Goal: Task Accomplishment & Management: Manage account settings

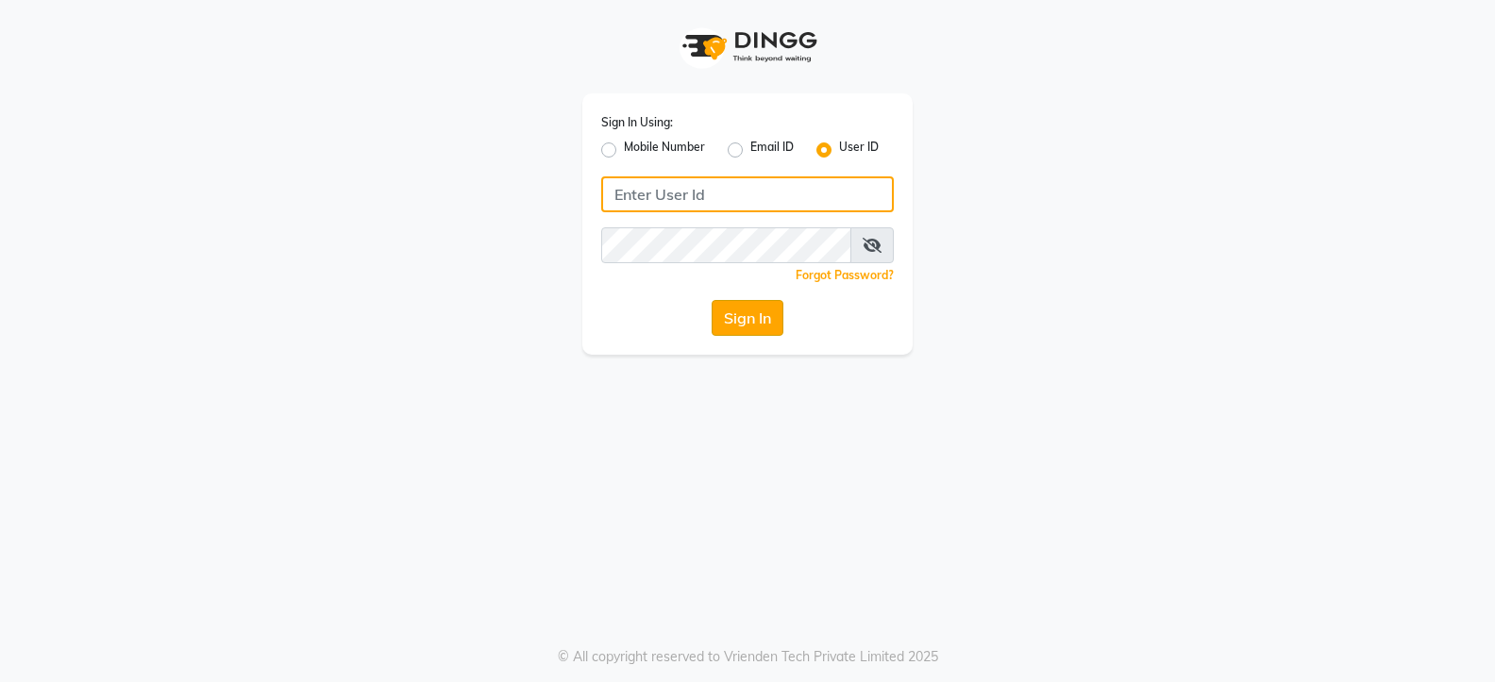
type input "blaac"
click at [755, 311] on button "Sign In" at bounding box center [748, 318] width 72 height 36
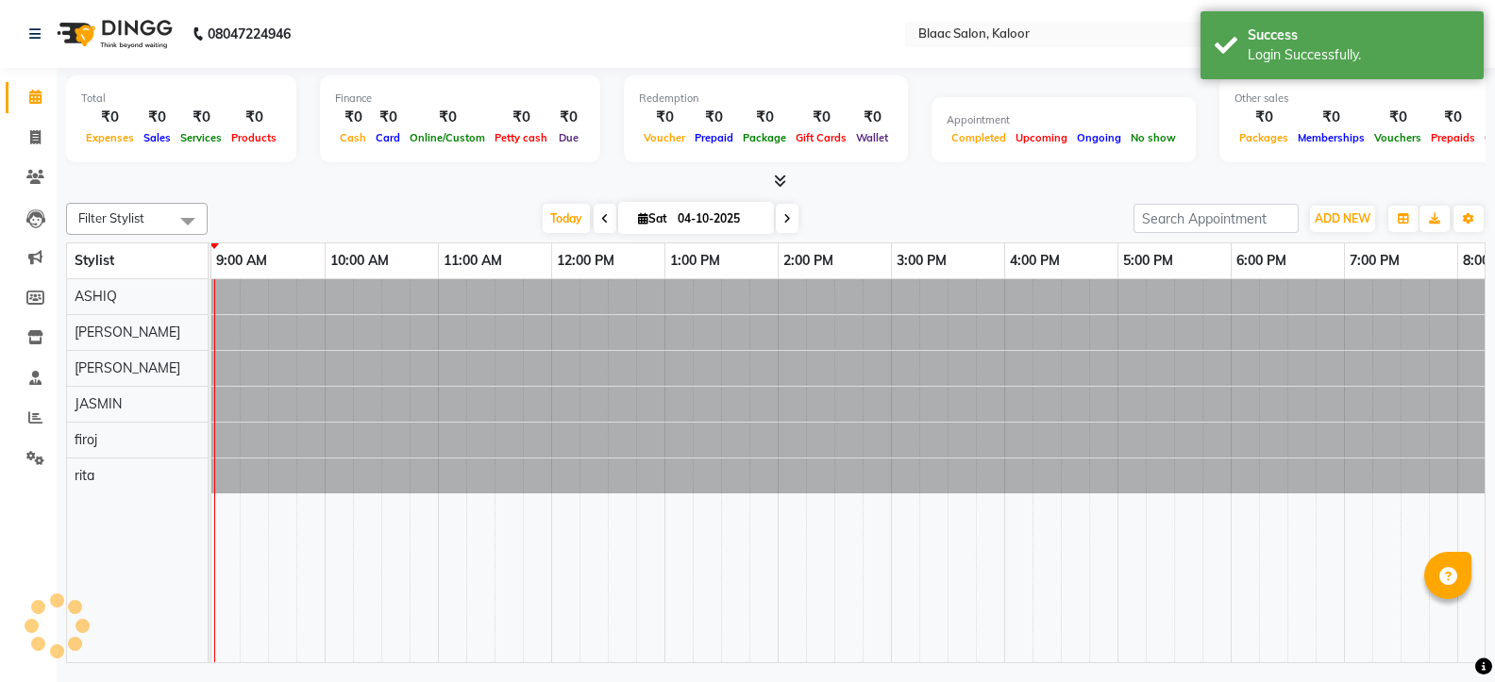
select select "en"
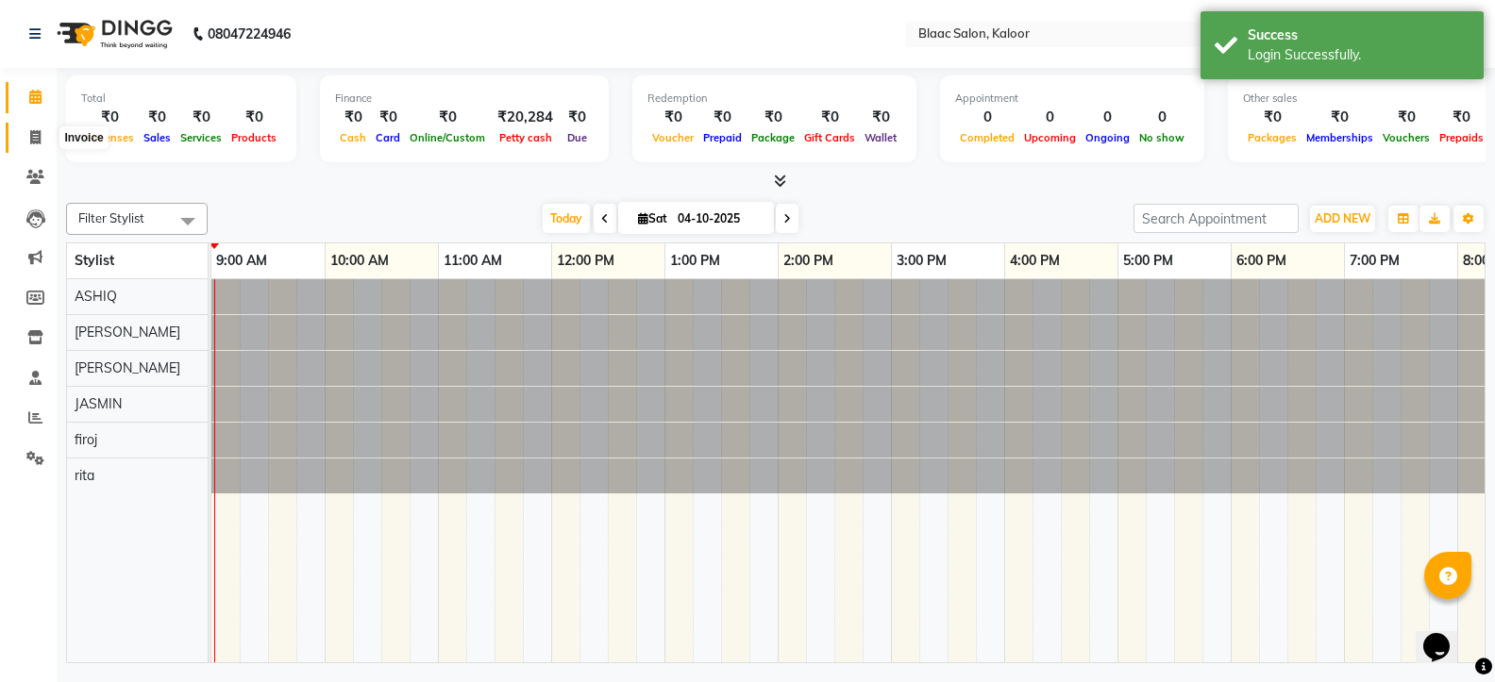
click at [33, 139] on icon at bounding box center [35, 137] width 10 height 14
select select "service"
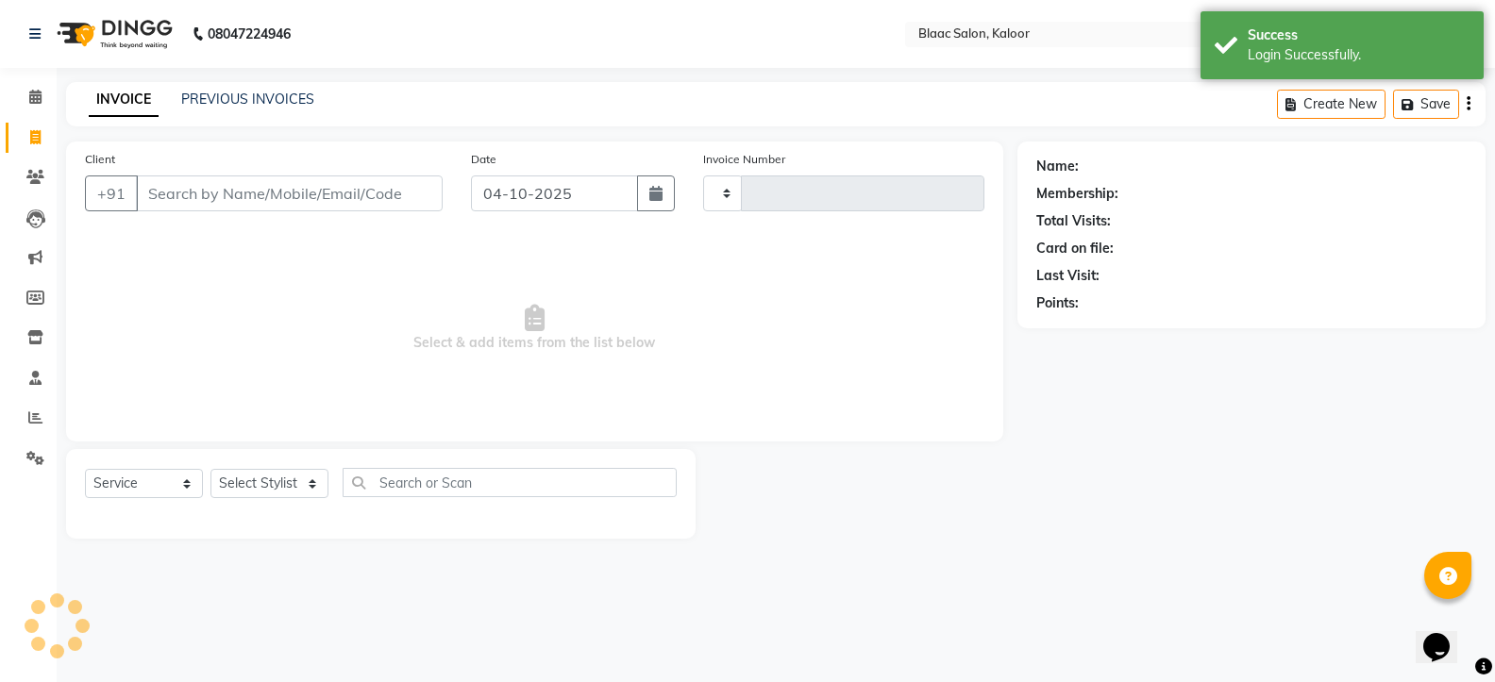
type input "1795"
select select "4552"
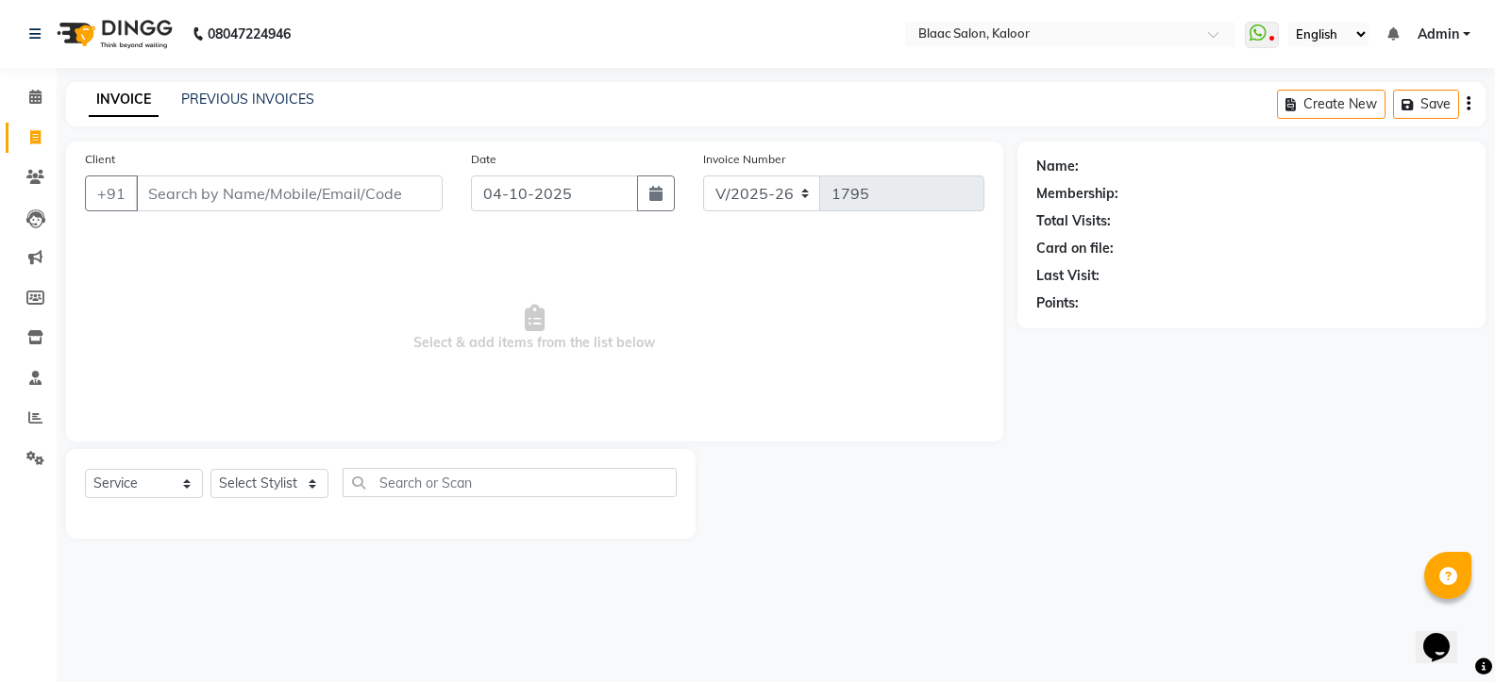
click at [33, 139] on icon at bounding box center [35, 137] width 10 height 14
select select "service"
type input "1795"
select select "4552"
click at [37, 260] on icon at bounding box center [35, 257] width 14 height 14
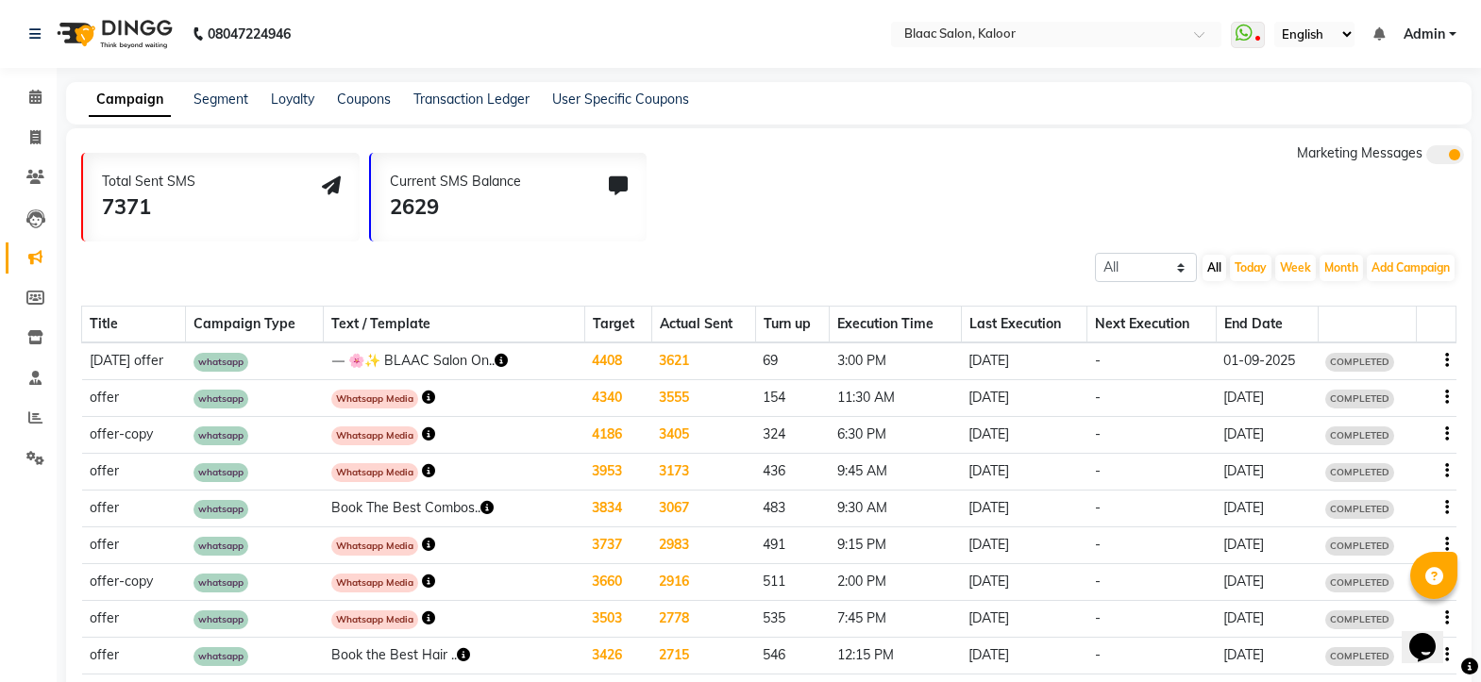
click at [480, 509] on icon "button" at bounding box center [486, 507] width 13 height 13
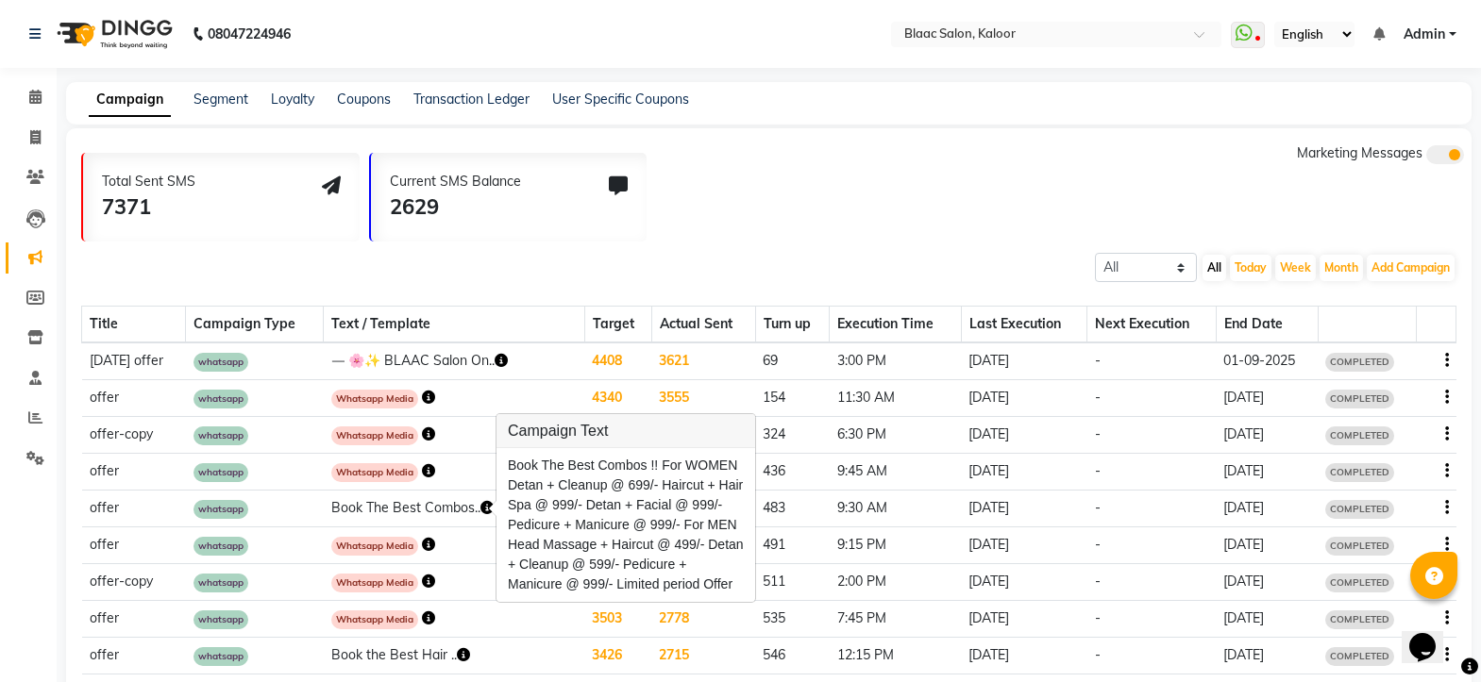
click at [1446, 509] on icon "button" at bounding box center [1447, 508] width 4 height 1
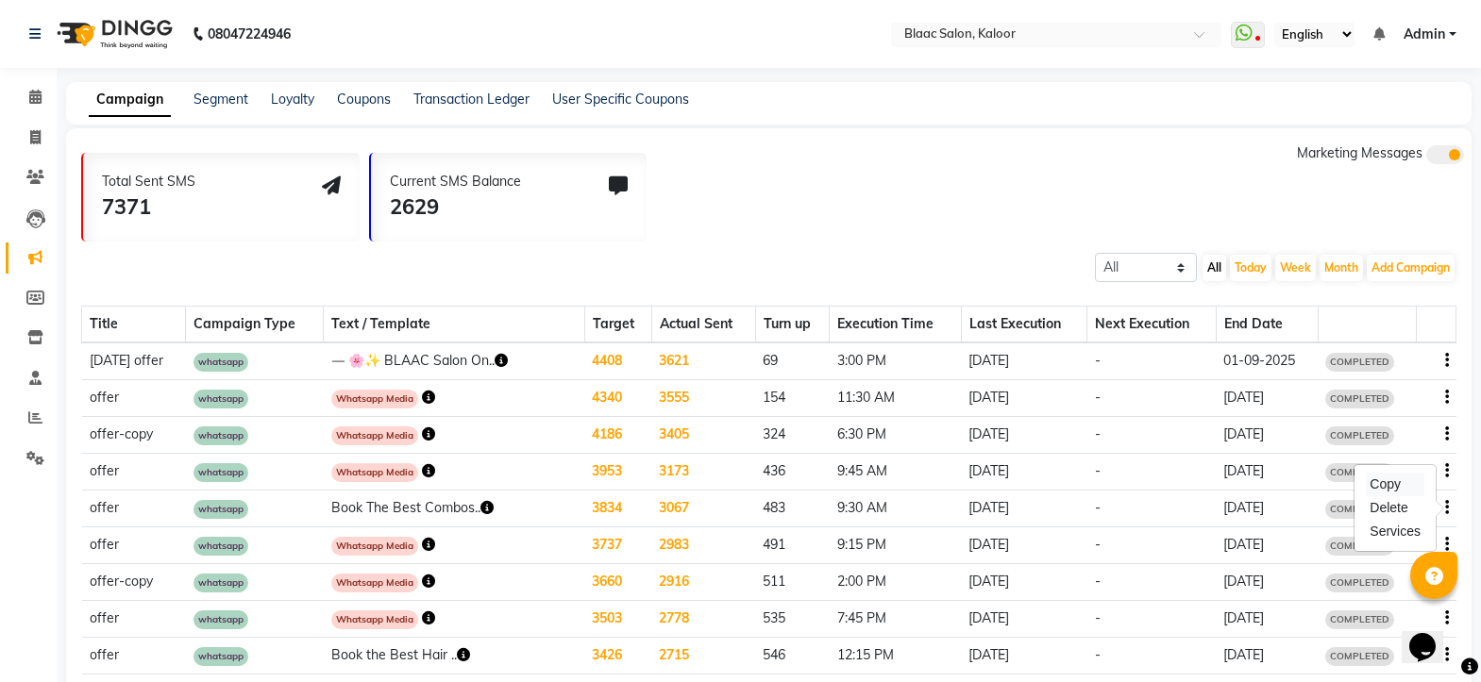
click at [1409, 484] on div "Copy" at bounding box center [1395, 485] width 59 height 24
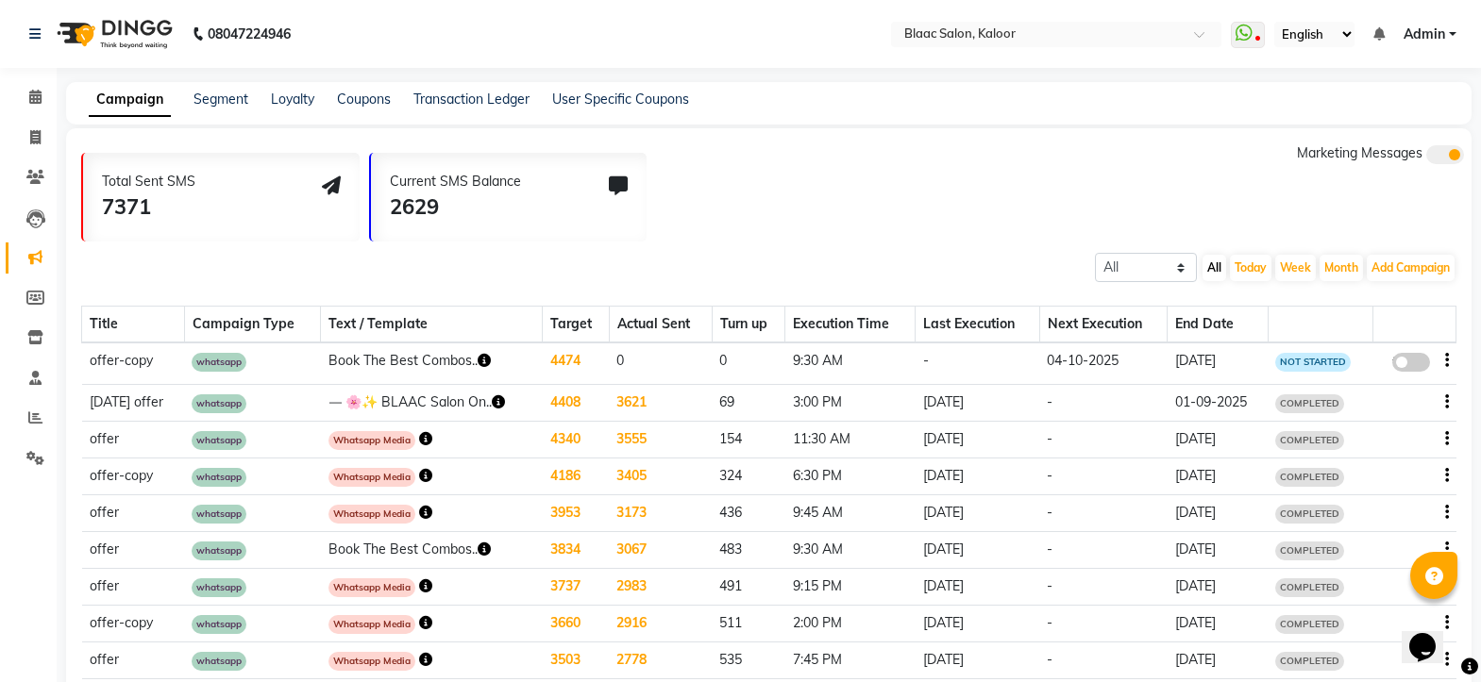
click at [1445, 361] on icon "button" at bounding box center [1447, 360] width 4 height 1
click at [1373, 353] on div "Edit" at bounding box center [1395, 350] width 59 height 24
select select "3"
select select "15924"
select select "1"
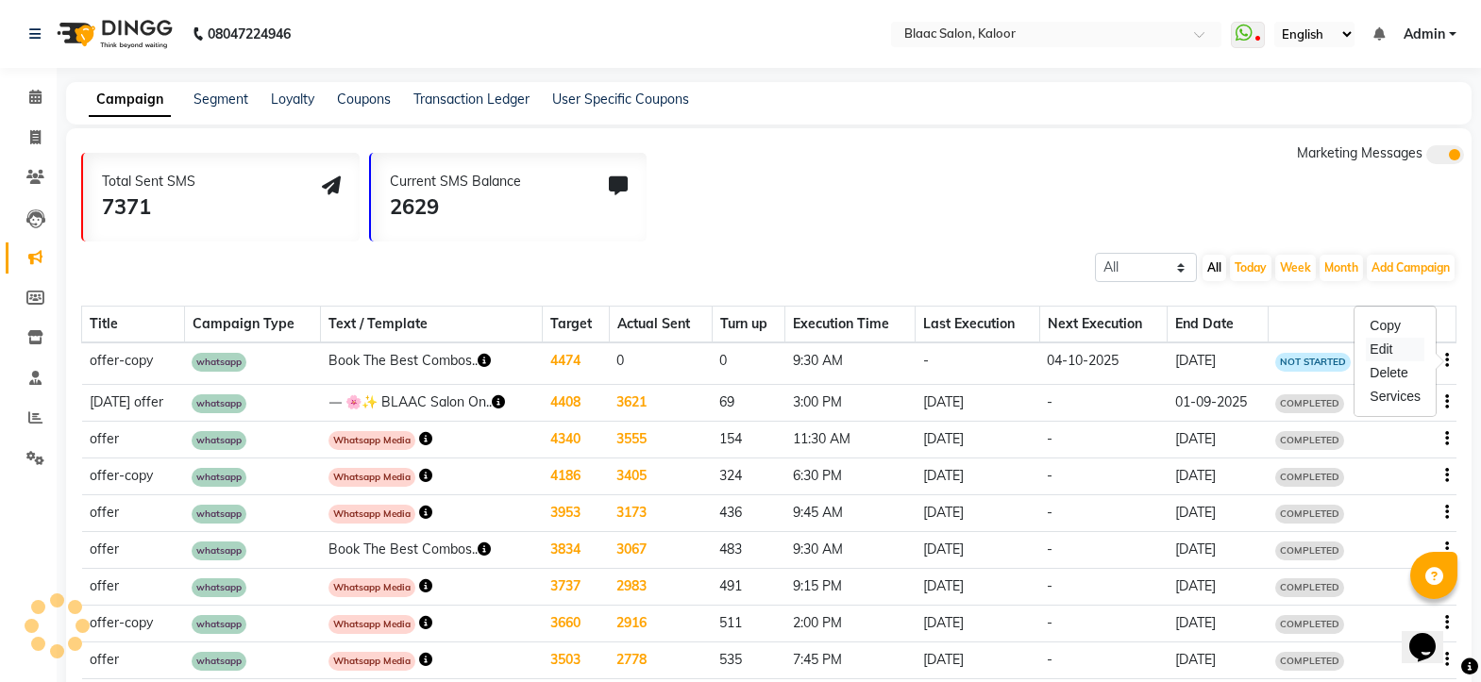
select select "2"
select select "570"
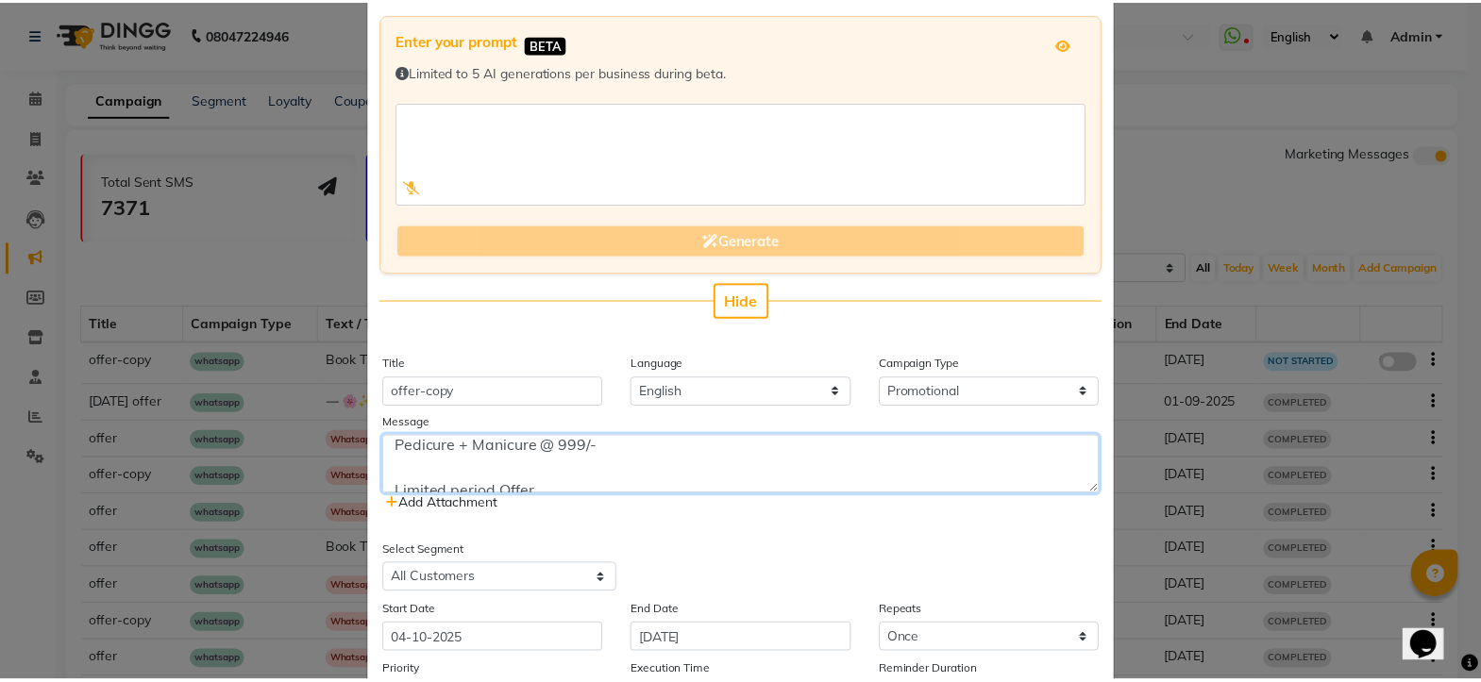
scroll to position [283, 0]
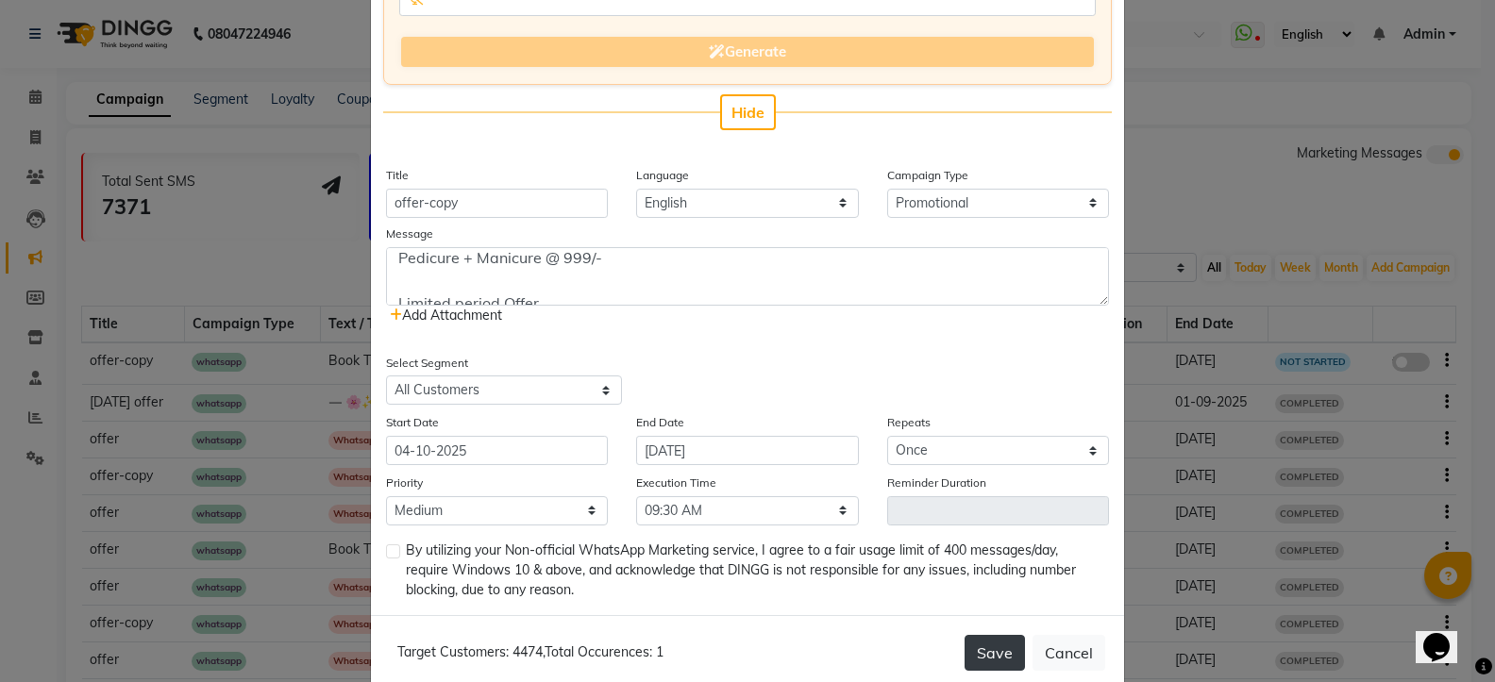
click at [971, 653] on button "Save" at bounding box center [994, 653] width 60 height 36
click at [1051, 651] on button "Cancel" at bounding box center [1068, 653] width 73 height 36
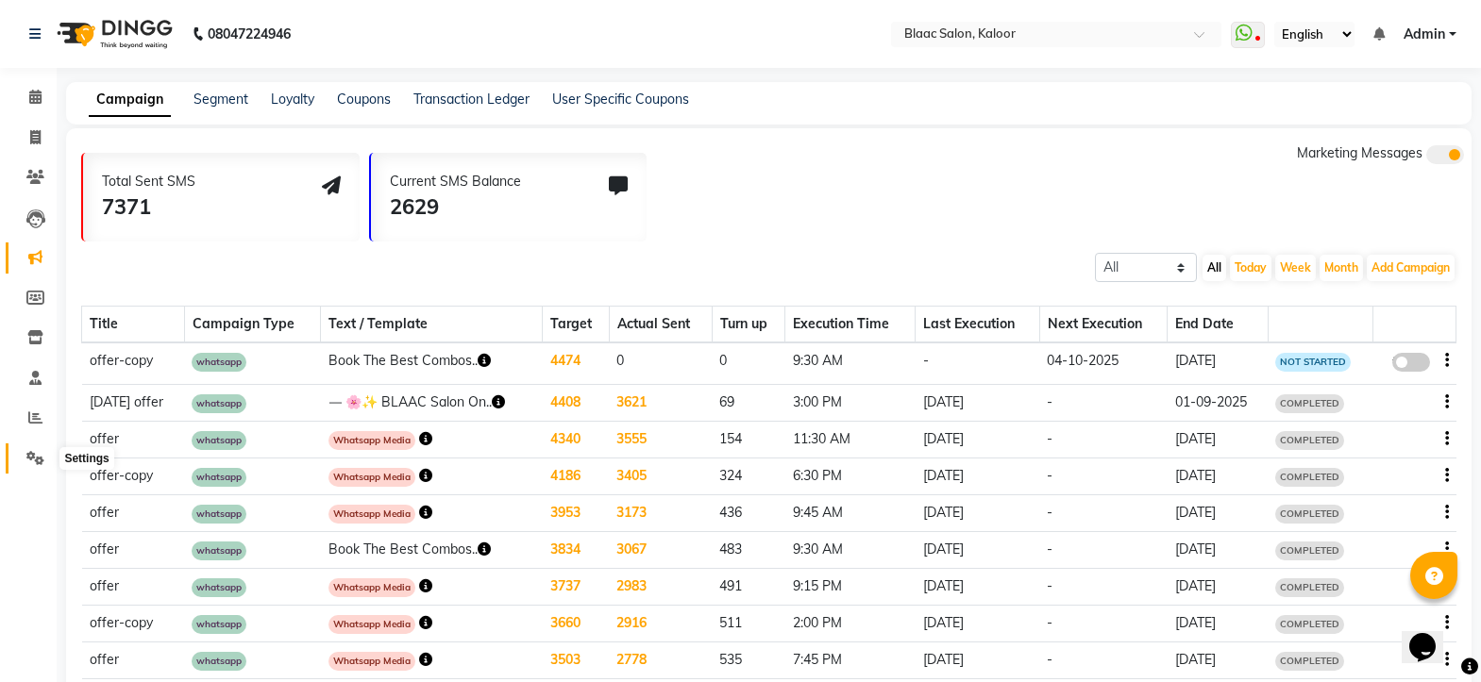
click at [26, 454] on icon at bounding box center [35, 458] width 18 height 14
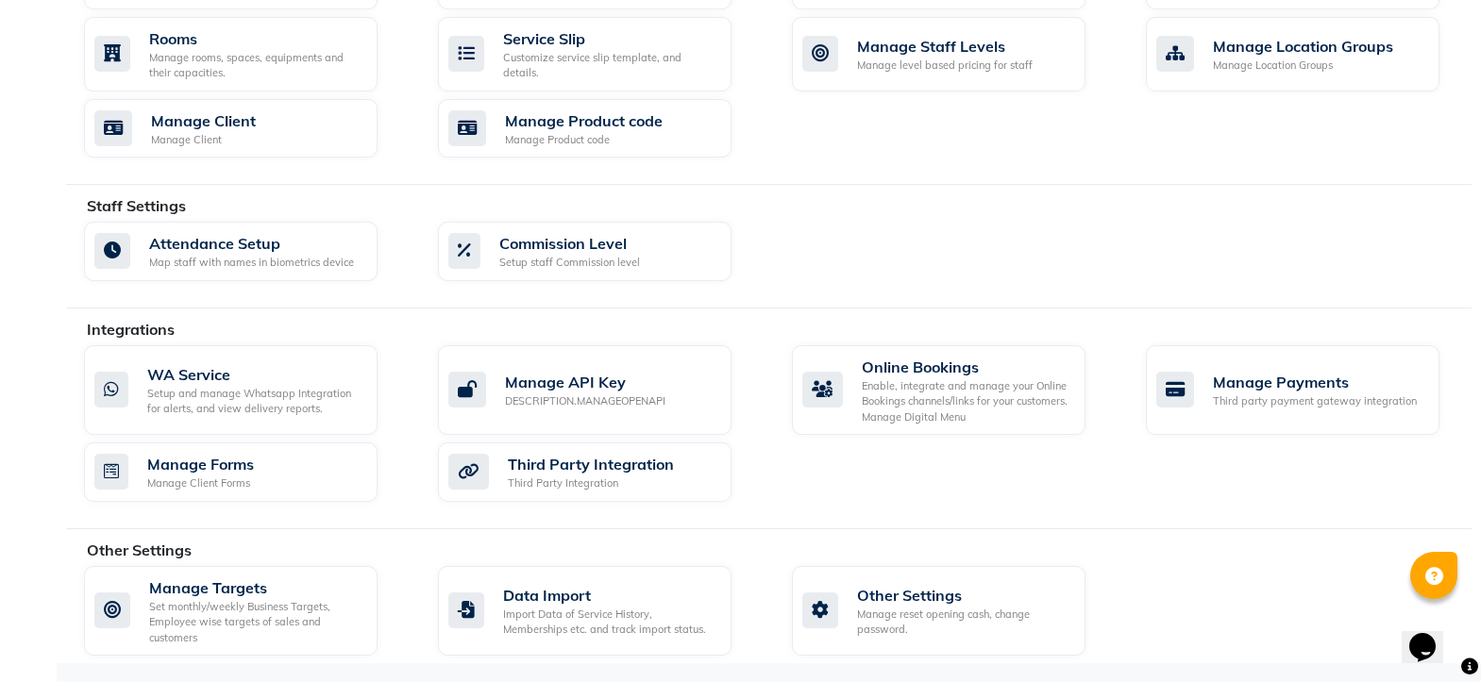
scroll to position [838, 0]
click at [176, 383] on div "WA Service" at bounding box center [254, 373] width 215 height 23
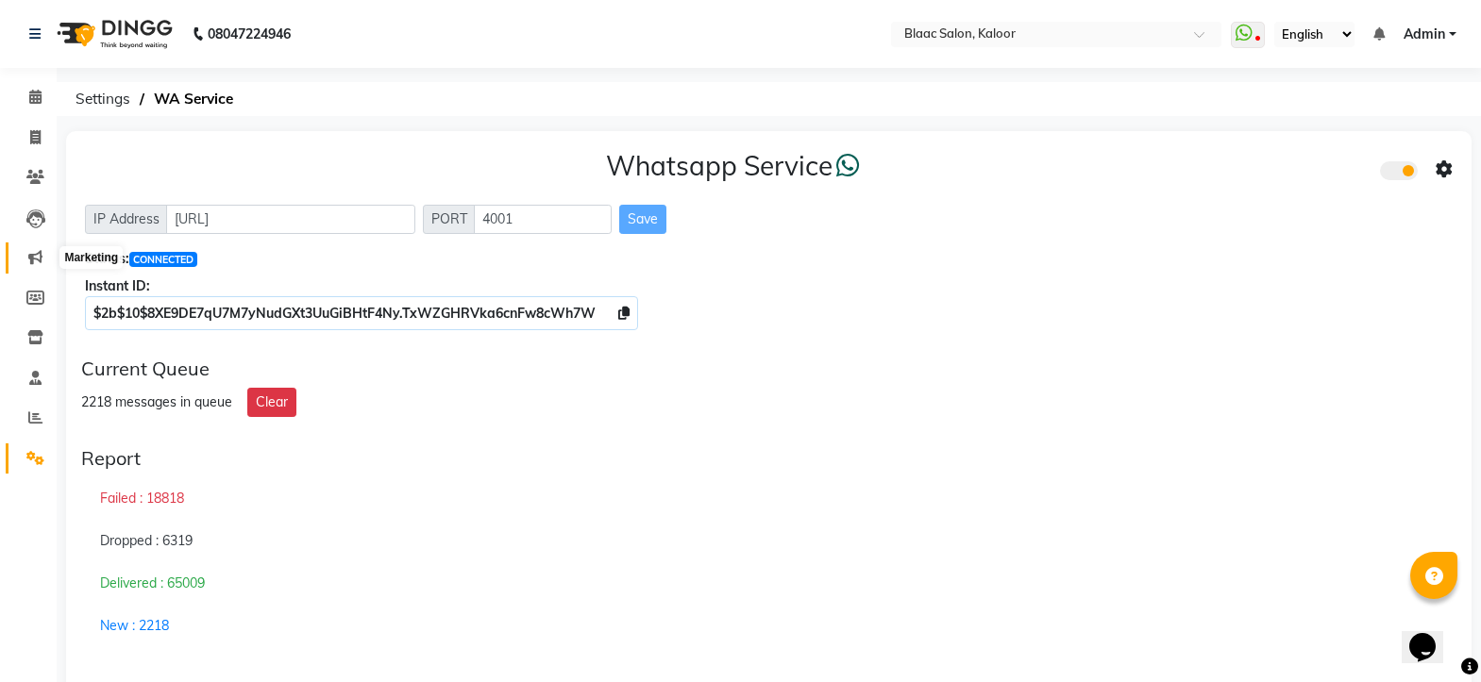
click at [30, 250] on icon at bounding box center [35, 257] width 14 height 14
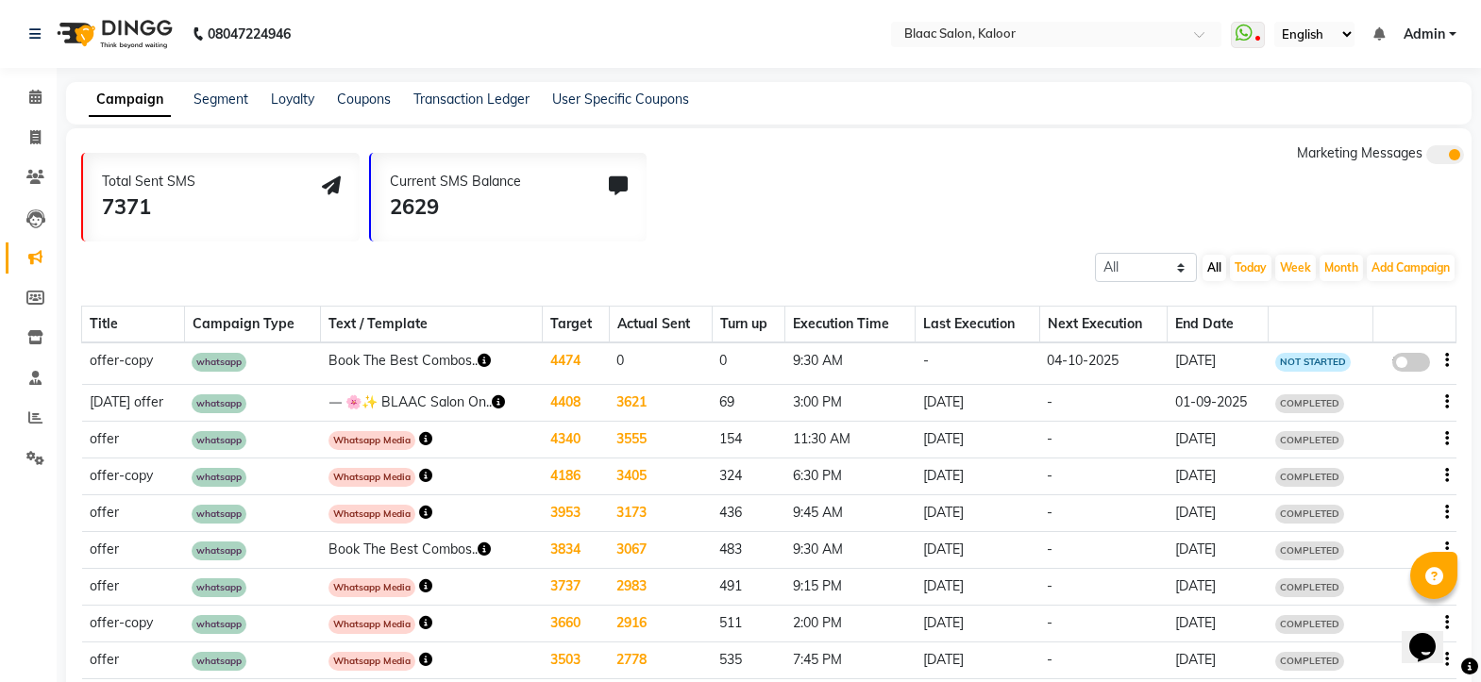
click at [1446, 361] on icon "button" at bounding box center [1447, 360] width 4 height 1
click at [1389, 347] on div "Edit" at bounding box center [1395, 350] width 59 height 24
select select "3"
select select "15924"
select select "1"
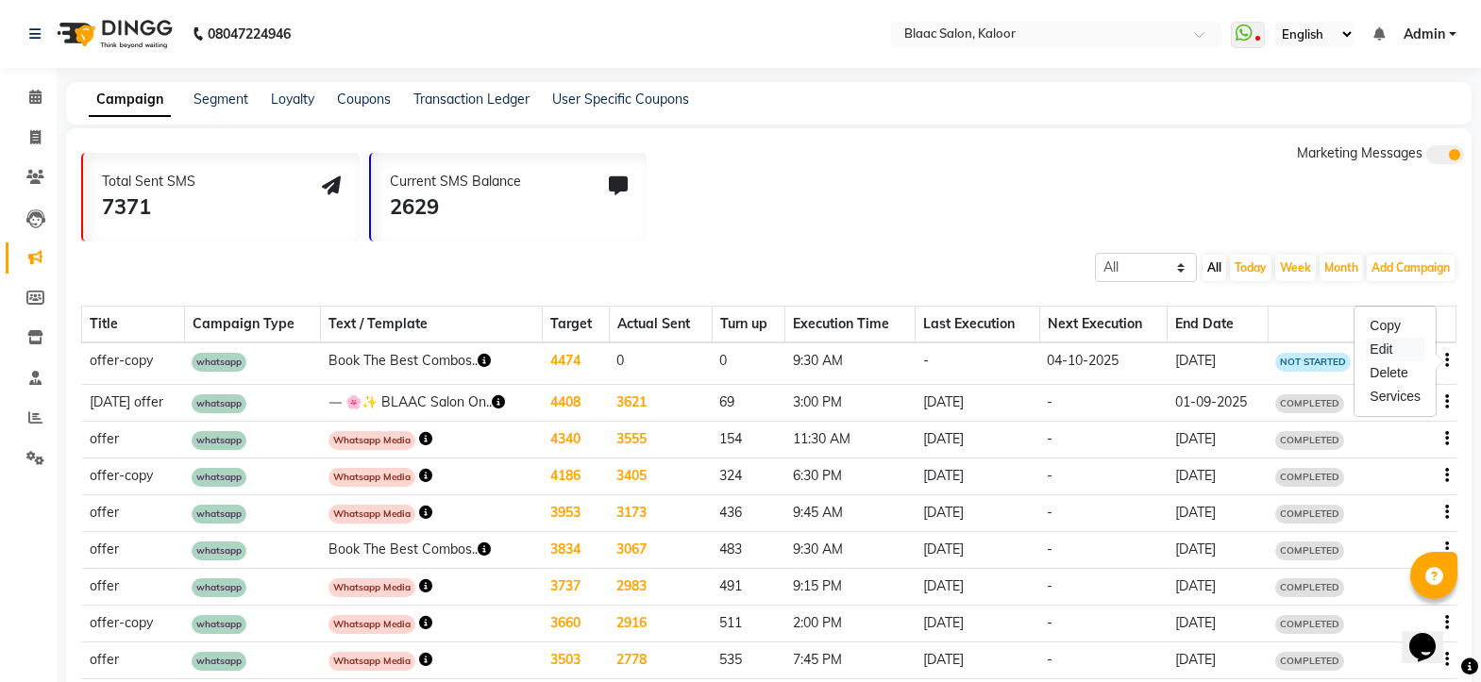
select select "2"
select select "570"
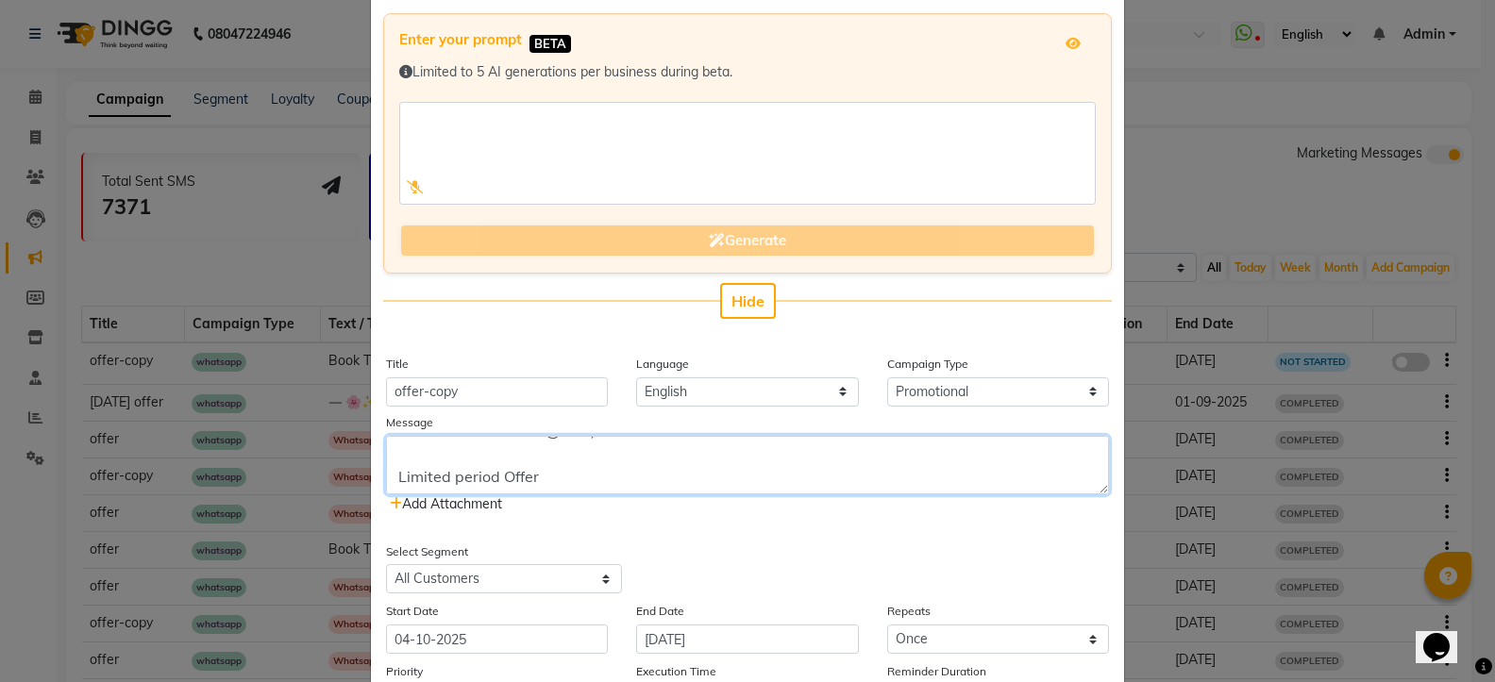
scroll to position [318, 0]
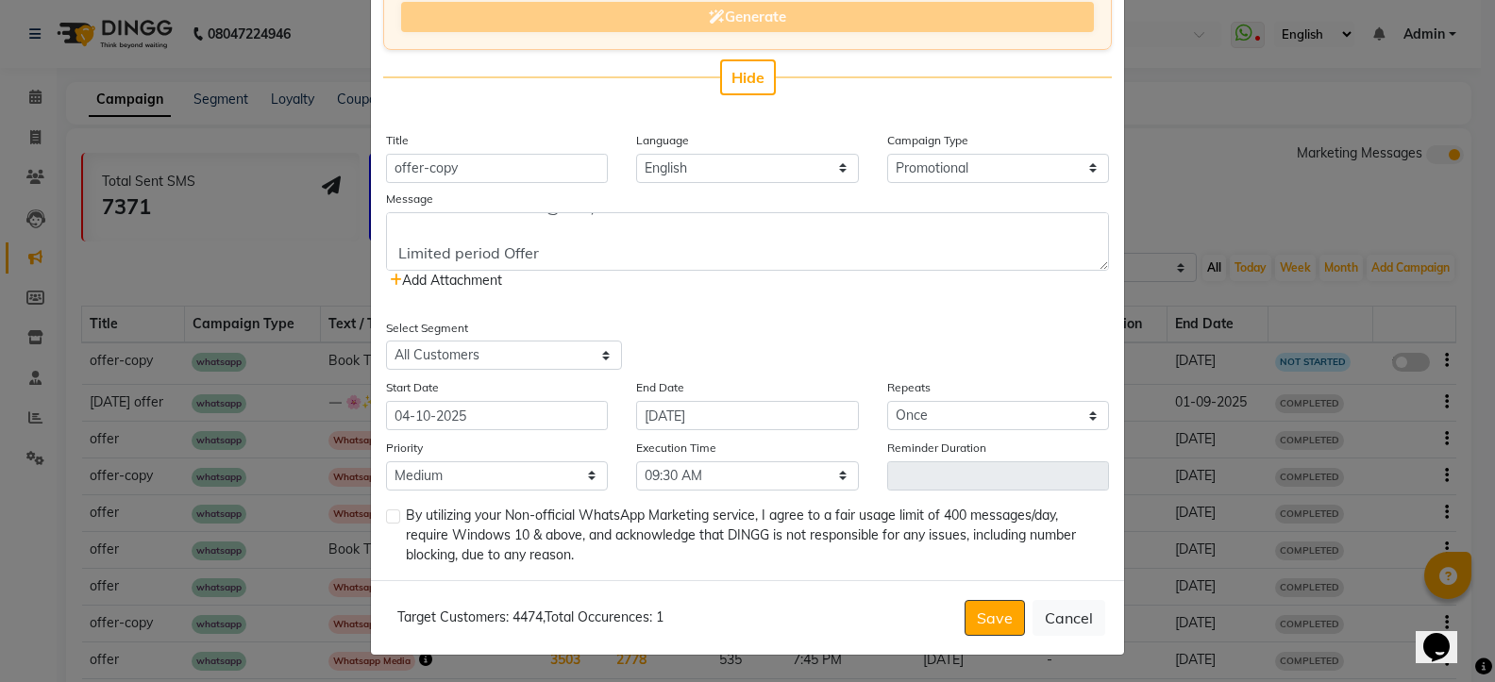
click at [386, 519] on label at bounding box center [393, 517] width 14 height 14
click at [386, 519] on input "checkbox" at bounding box center [392, 517] width 12 height 12
checkbox input "true"
click at [726, 409] on input "04-10-2026" at bounding box center [747, 415] width 222 height 29
select select "10"
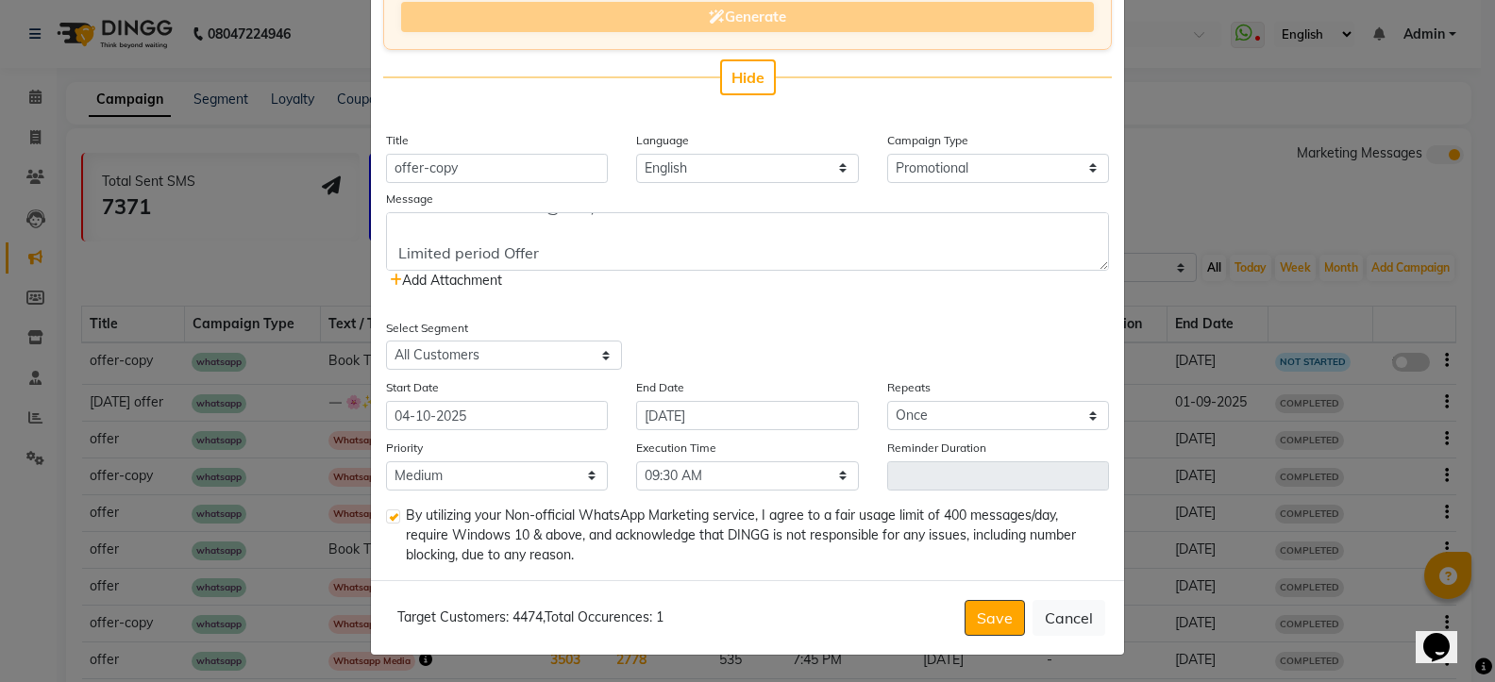
select select "2026"
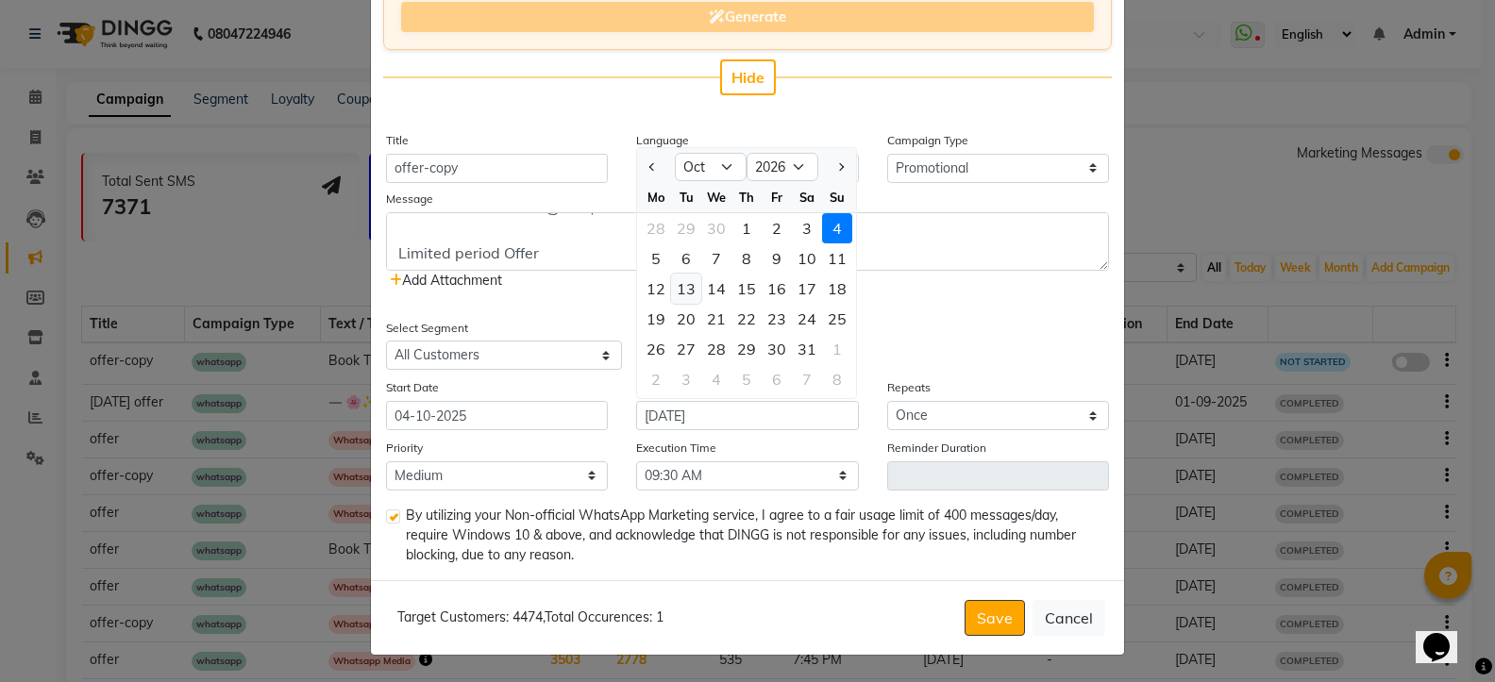
click at [674, 293] on div "13" at bounding box center [686, 289] width 30 height 30
type input "13-10-2026"
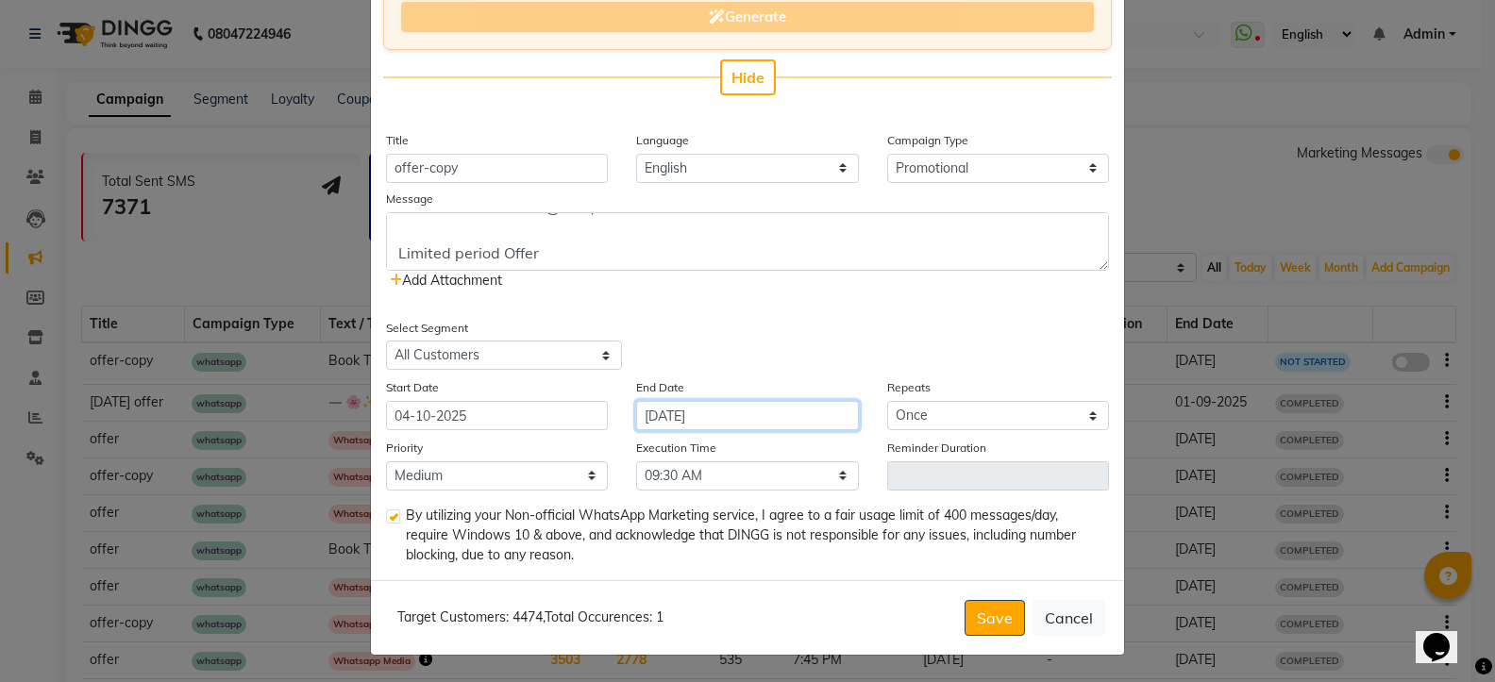
click at [710, 419] on input "13-10-2026" at bounding box center [747, 415] width 222 height 29
select select "10"
select select "2026"
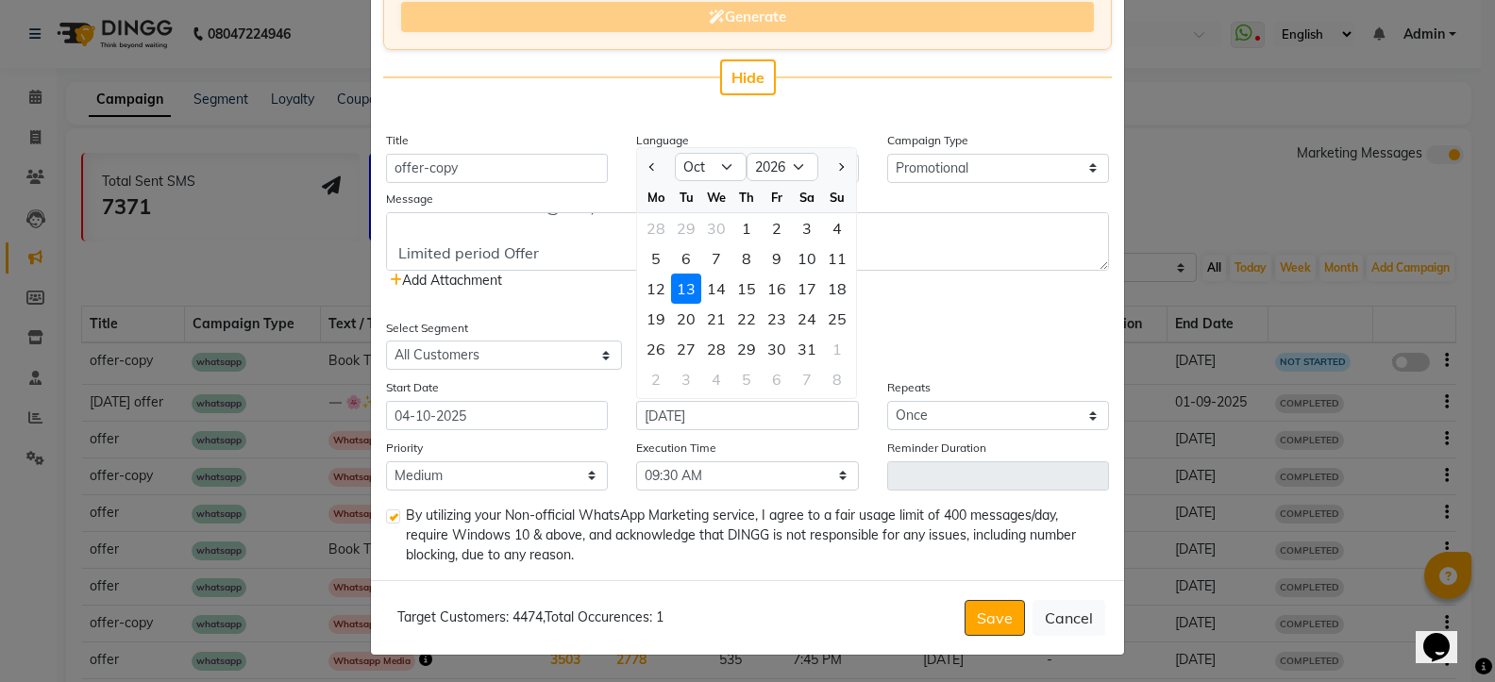
click at [683, 286] on div "13" at bounding box center [686, 289] width 30 height 30
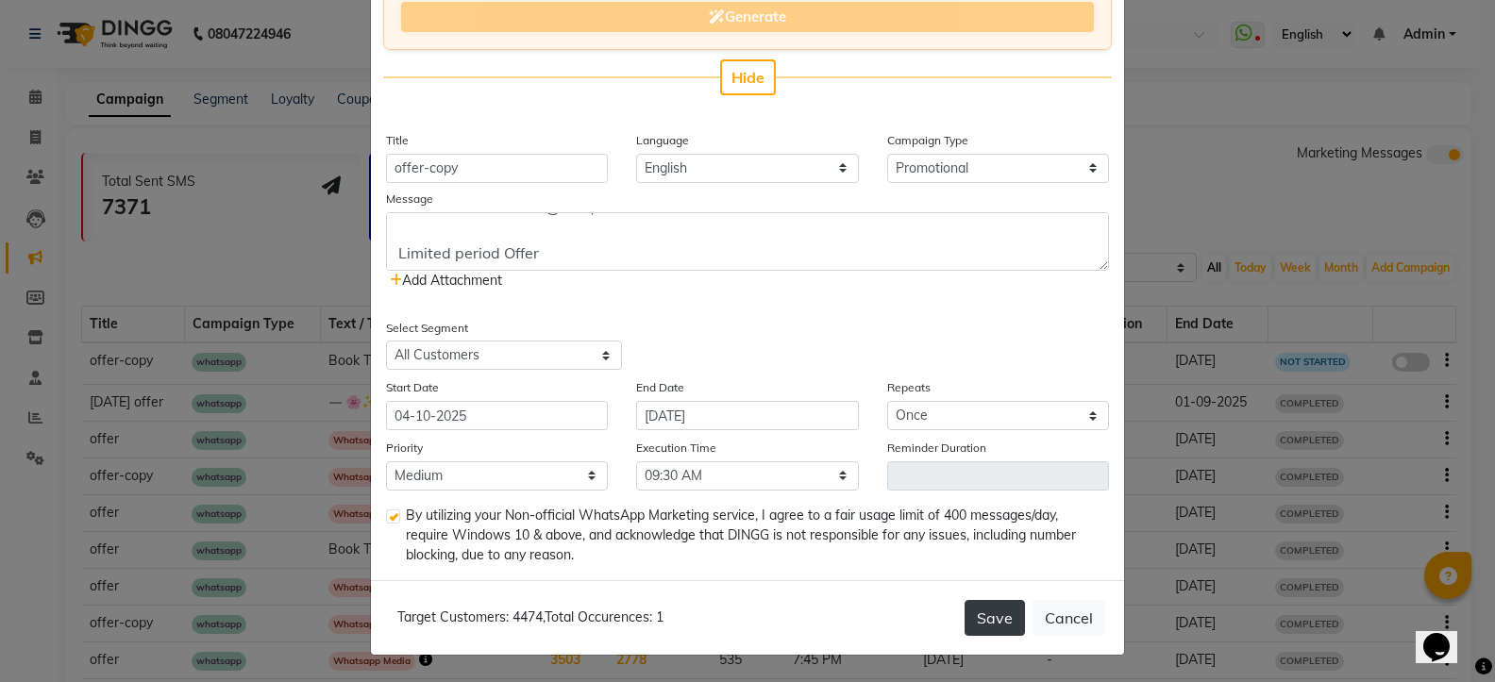
click at [973, 620] on button "Save" at bounding box center [994, 618] width 60 height 36
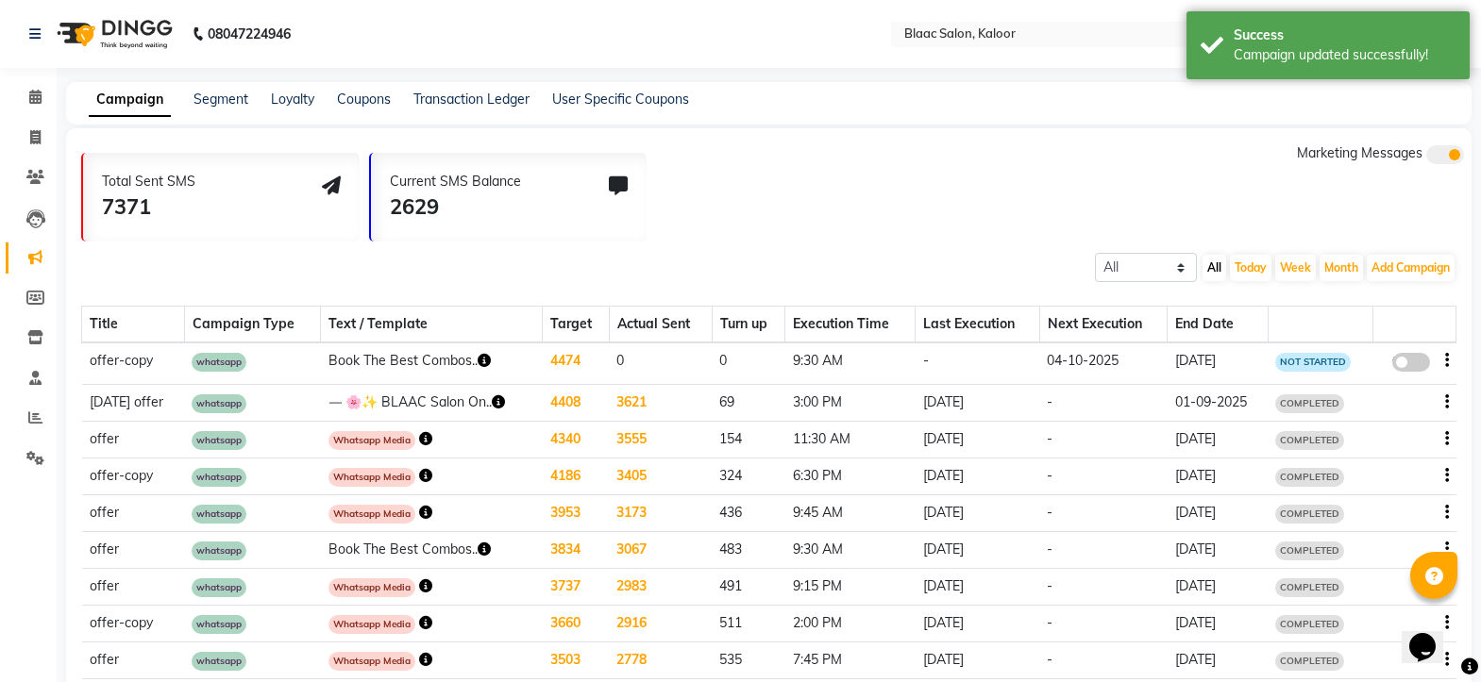
click at [1409, 363] on span at bounding box center [1411, 362] width 38 height 19
click at [1417, 365] on input "false" at bounding box center [1417, 365] width 0 height 0
select select "3"
select select "15924"
select select "1"
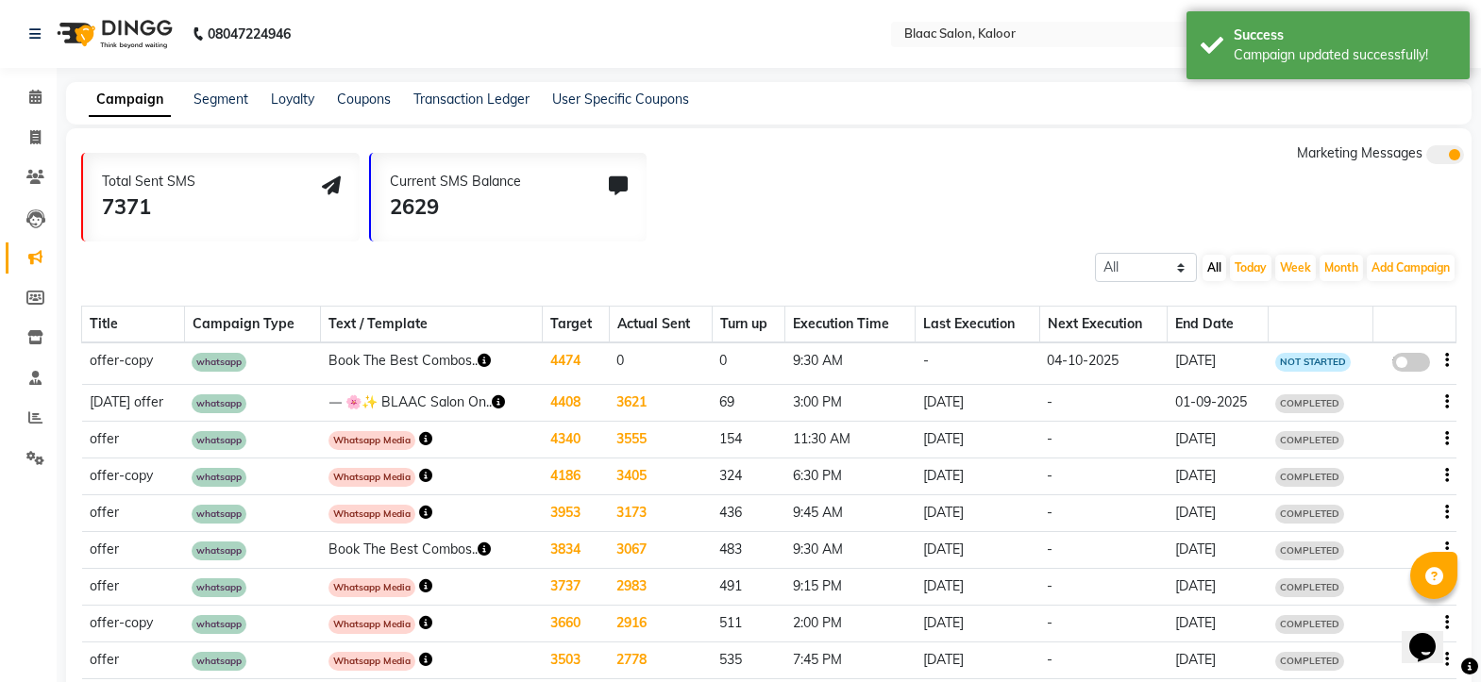
select select "2"
select select "570"
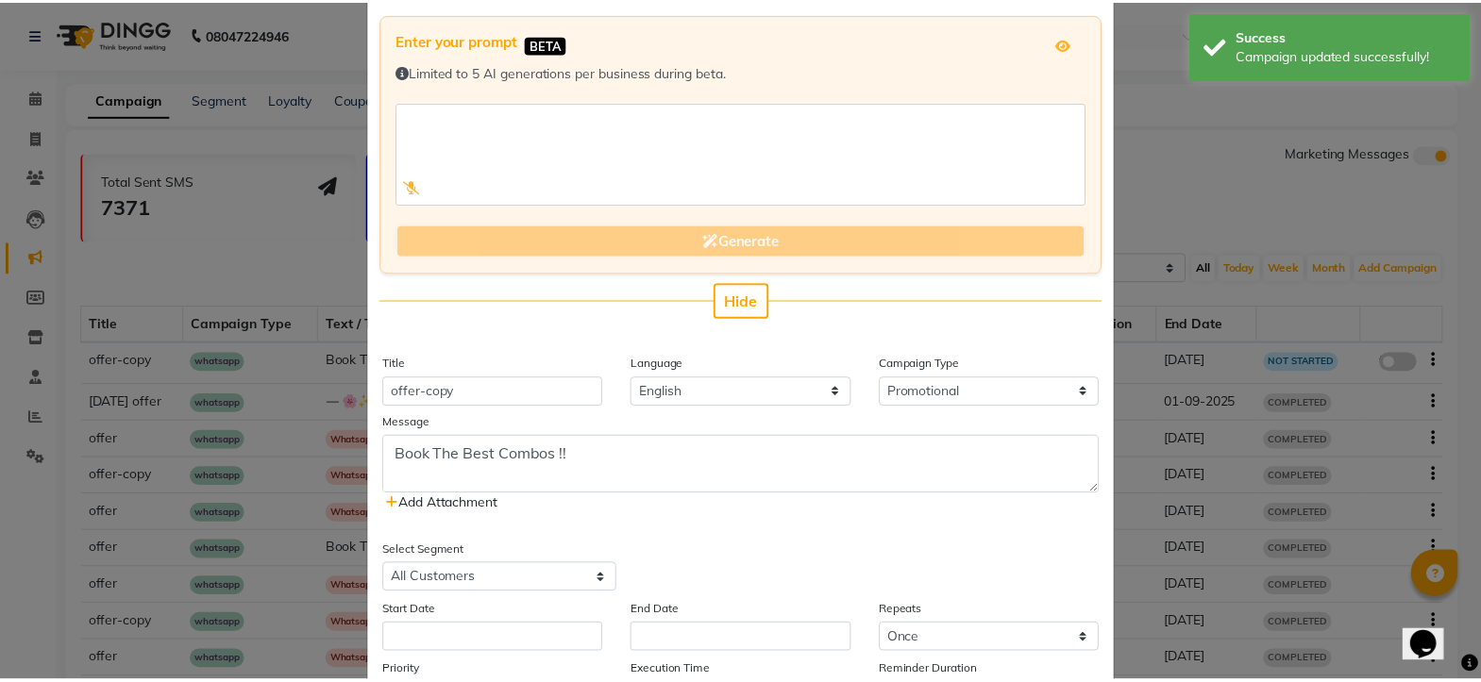
scroll to position [283, 0]
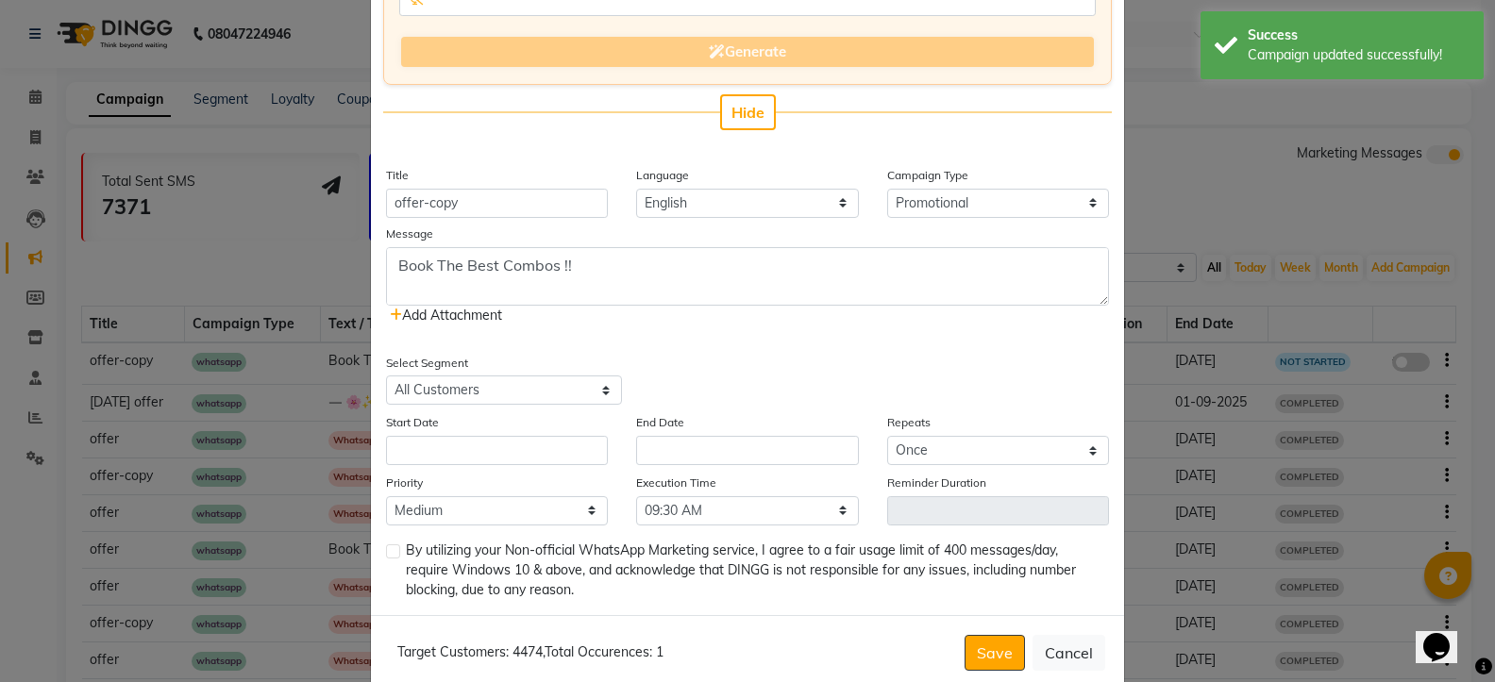
click at [386, 548] on label at bounding box center [393, 552] width 14 height 14
click at [386, 548] on input "checkbox" at bounding box center [392, 552] width 12 height 12
checkbox input "true"
click at [444, 454] on input "text" at bounding box center [497, 450] width 222 height 29
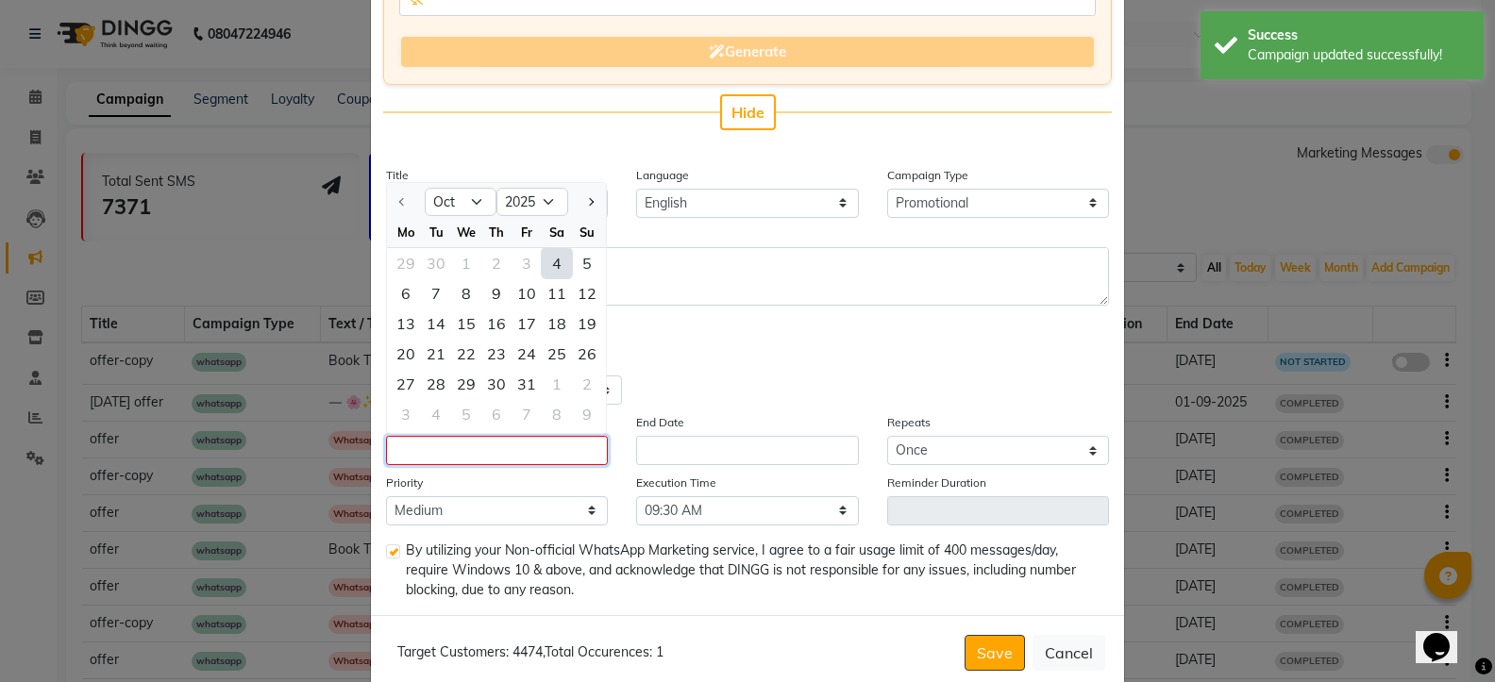
click at [529, 455] on input "text" at bounding box center [497, 450] width 222 height 29
click at [533, 447] on input "text" at bounding box center [497, 450] width 222 height 29
click at [720, 372] on div "Select Segment Select All Customers All Male Customer All Female Customer All M…" at bounding box center [560, 379] width 376 height 53
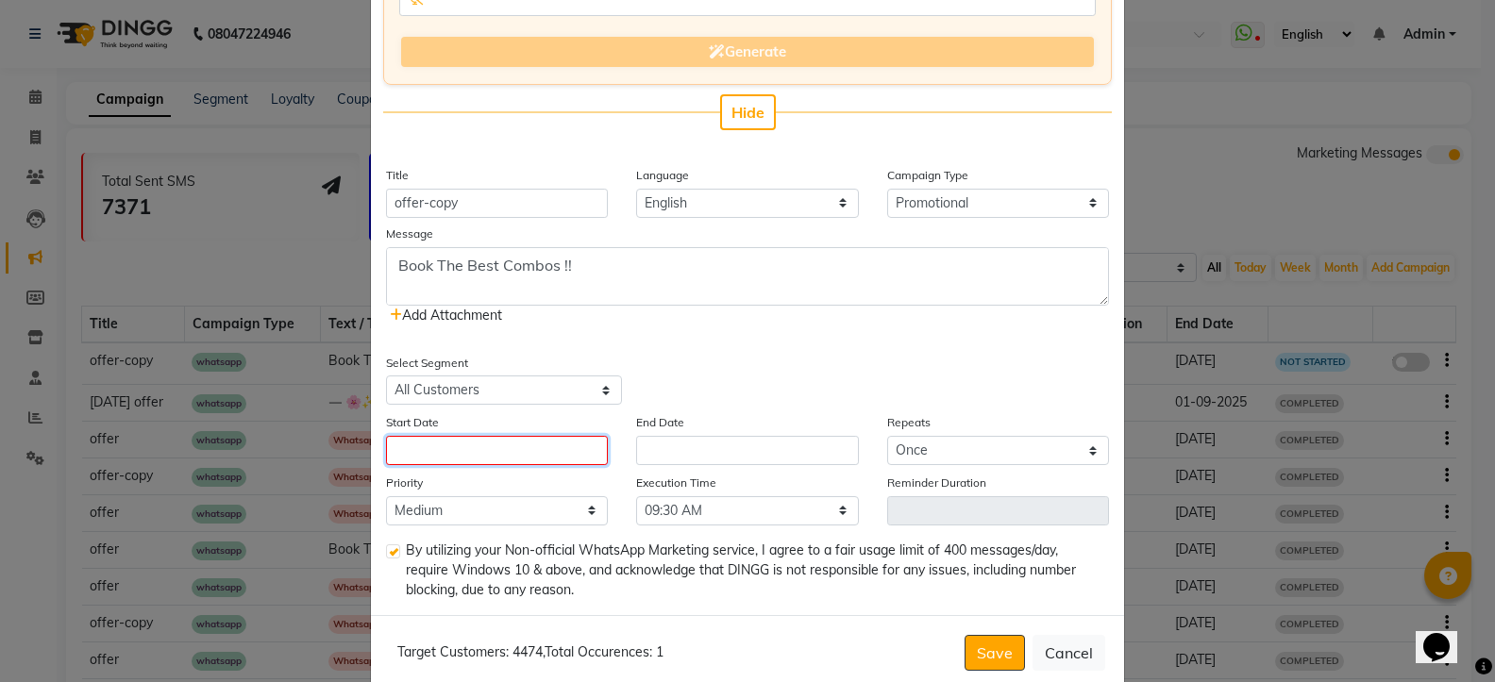
click at [426, 452] on input "text" at bounding box center [497, 450] width 222 height 29
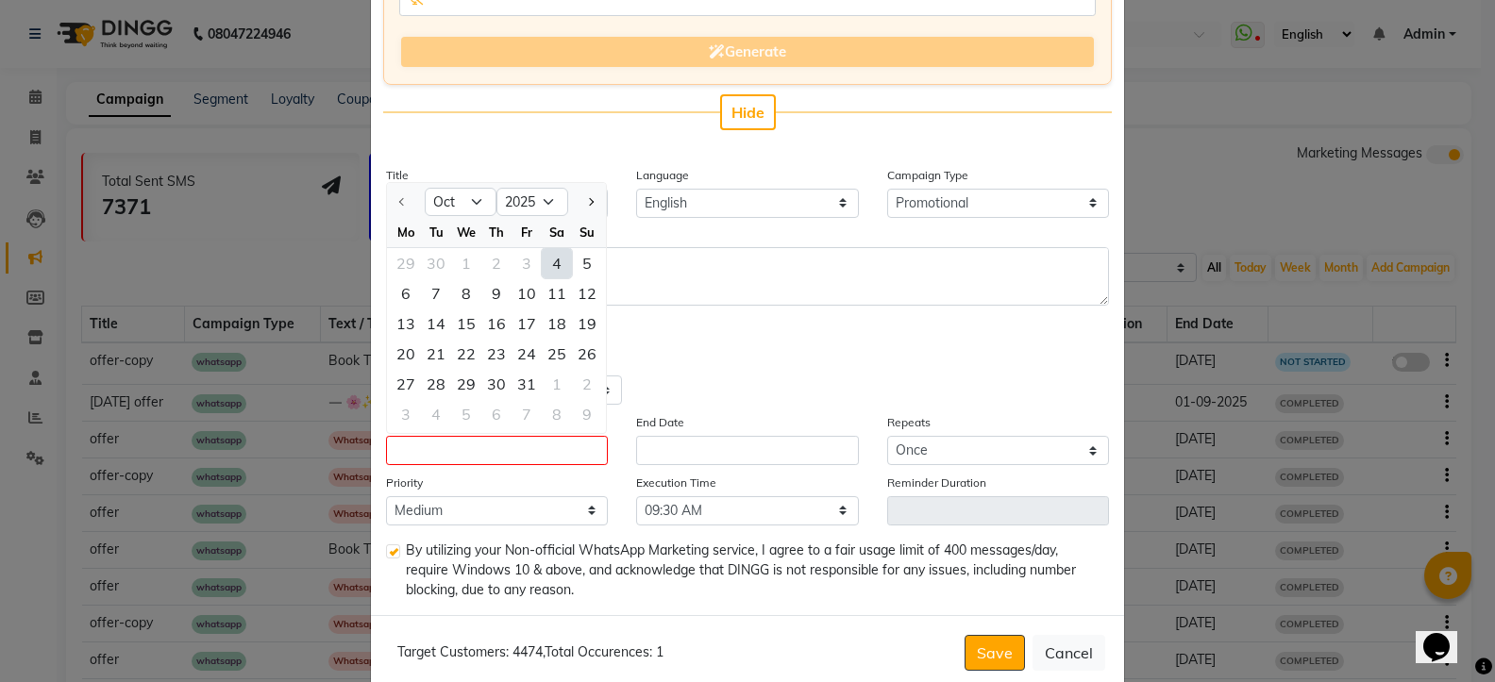
click at [550, 264] on div "4" at bounding box center [557, 263] width 30 height 30
type input "04-10-2025"
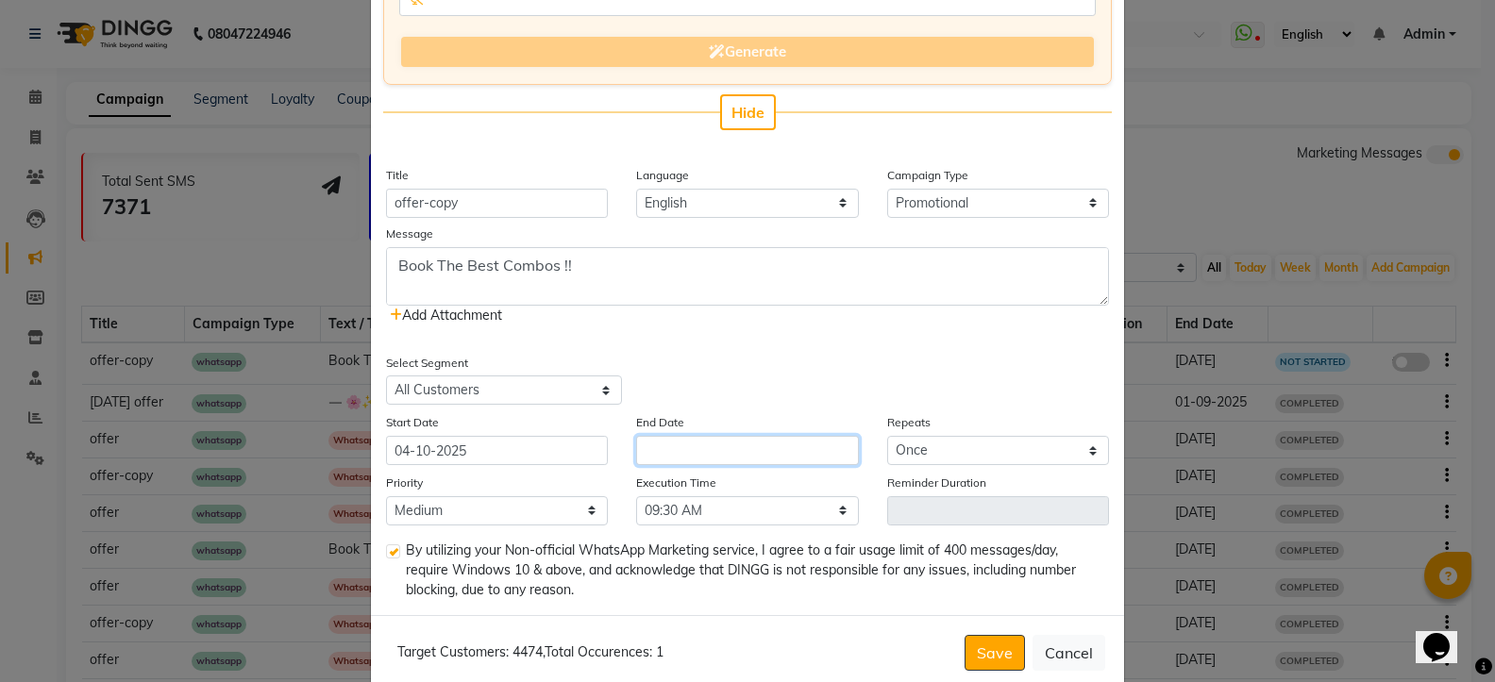
click at [661, 459] on input "text" at bounding box center [747, 450] width 222 height 29
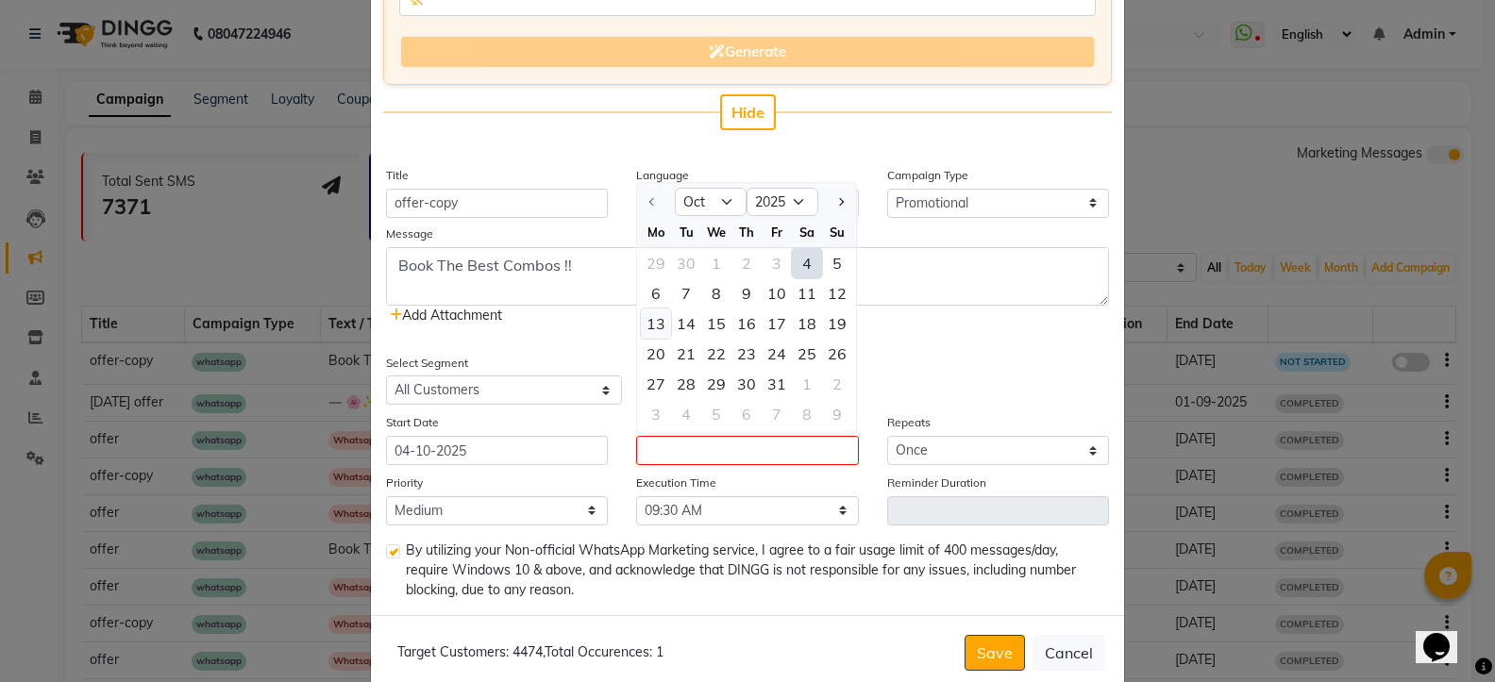
click at [652, 323] on div "13" at bounding box center [656, 324] width 30 height 30
type input "[DATE]"
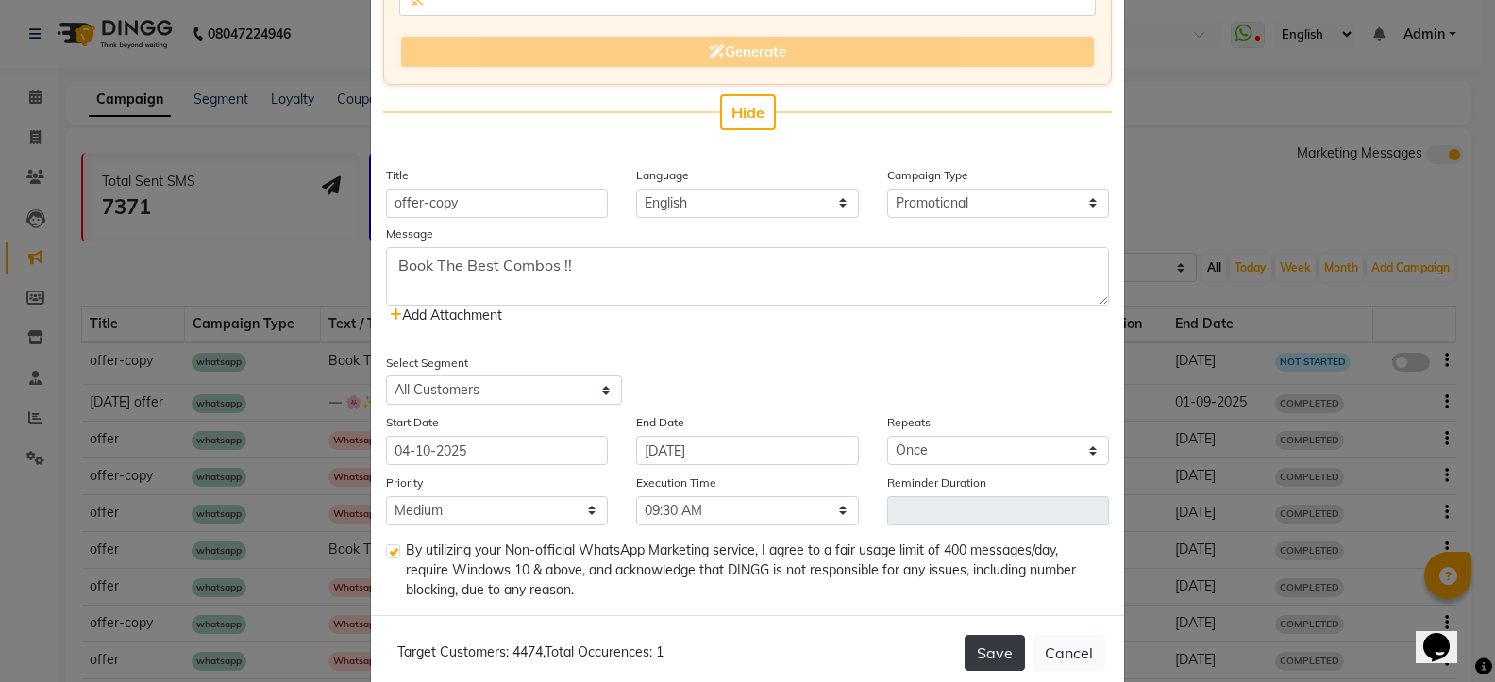
click at [992, 660] on button "Save" at bounding box center [994, 653] width 60 height 36
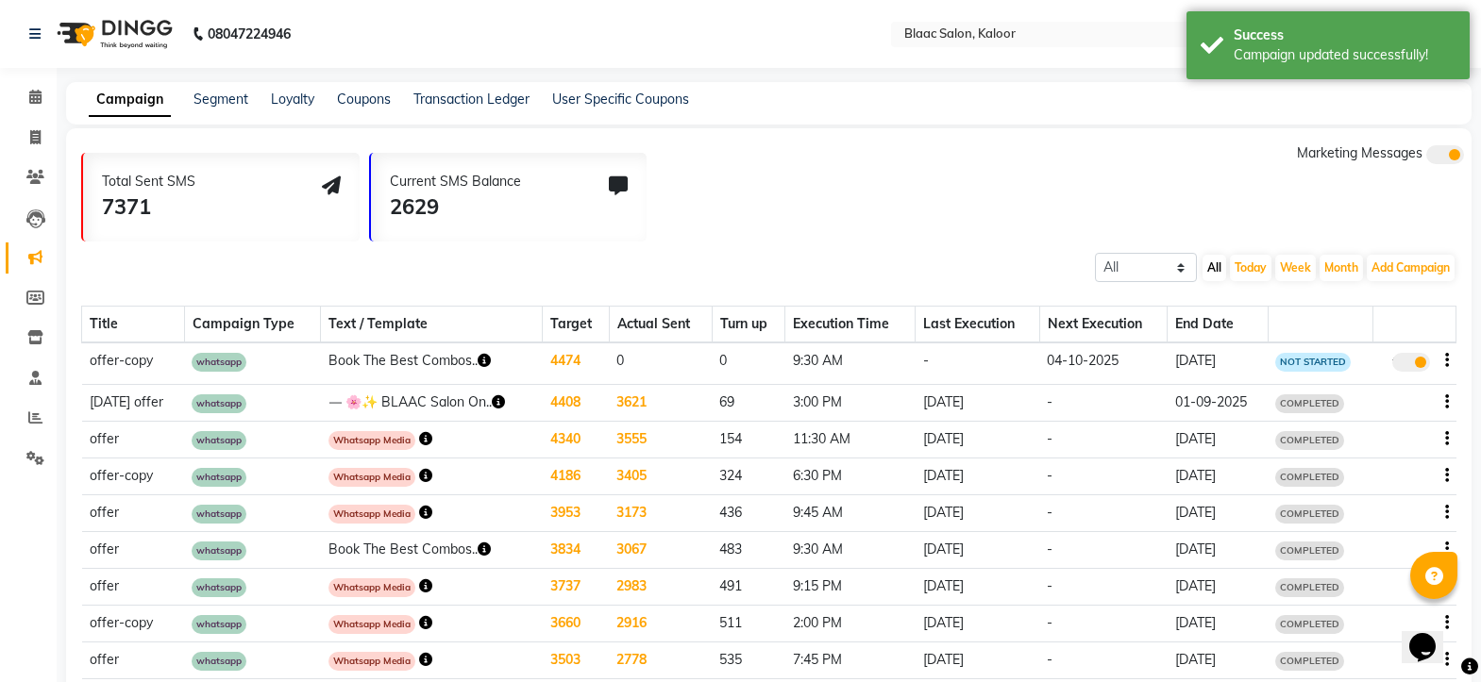
click at [466, 364] on td "Book The Best Combos.." at bounding box center [432, 364] width 222 height 42
click at [478, 364] on icon "button" at bounding box center [484, 360] width 13 height 13
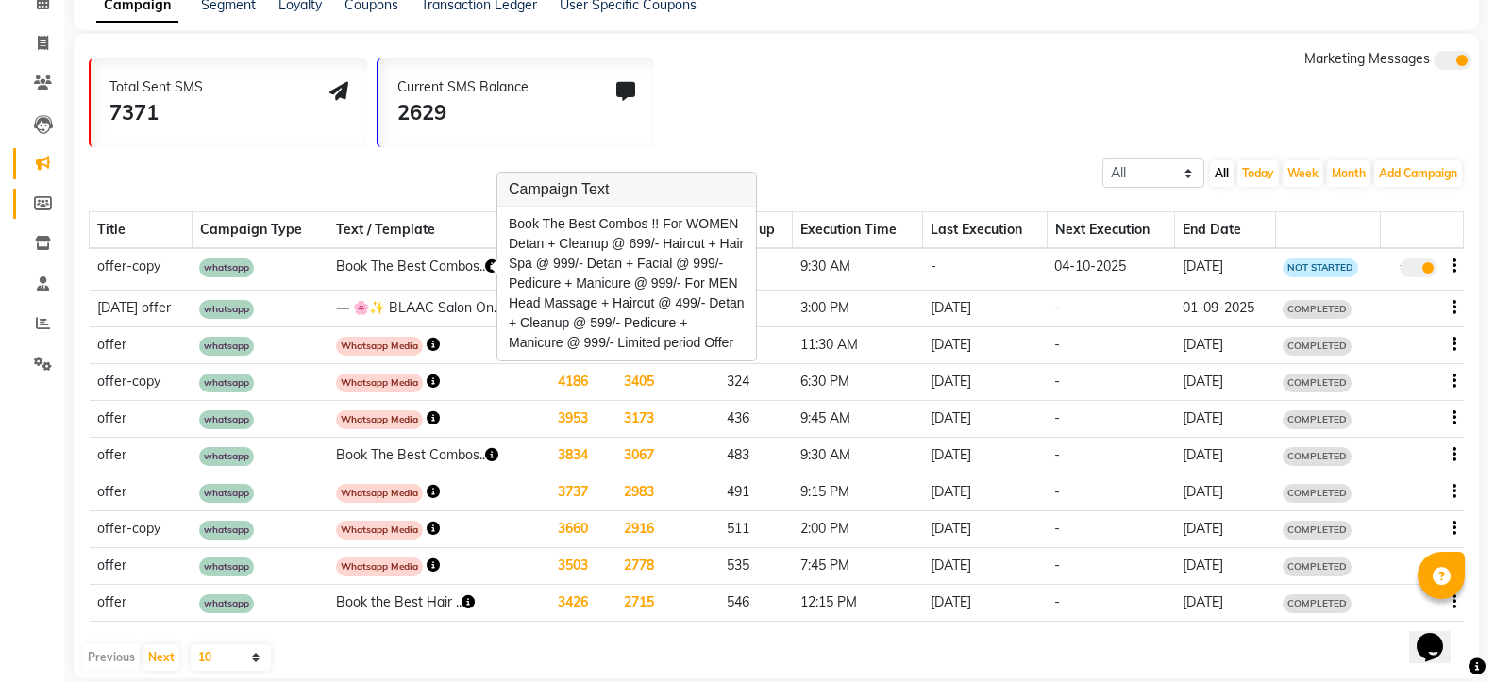
scroll to position [0, 0]
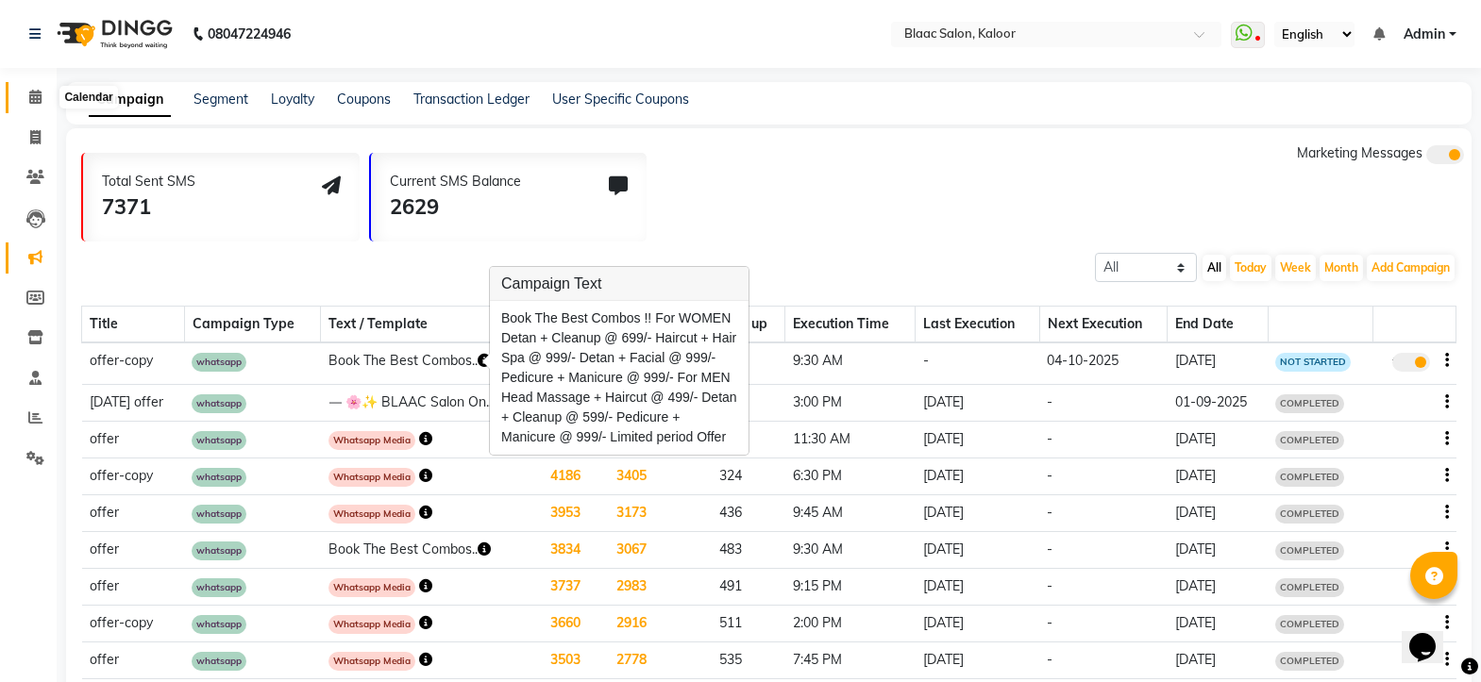
click at [29, 94] on icon at bounding box center [35, 97] width 12 height 14
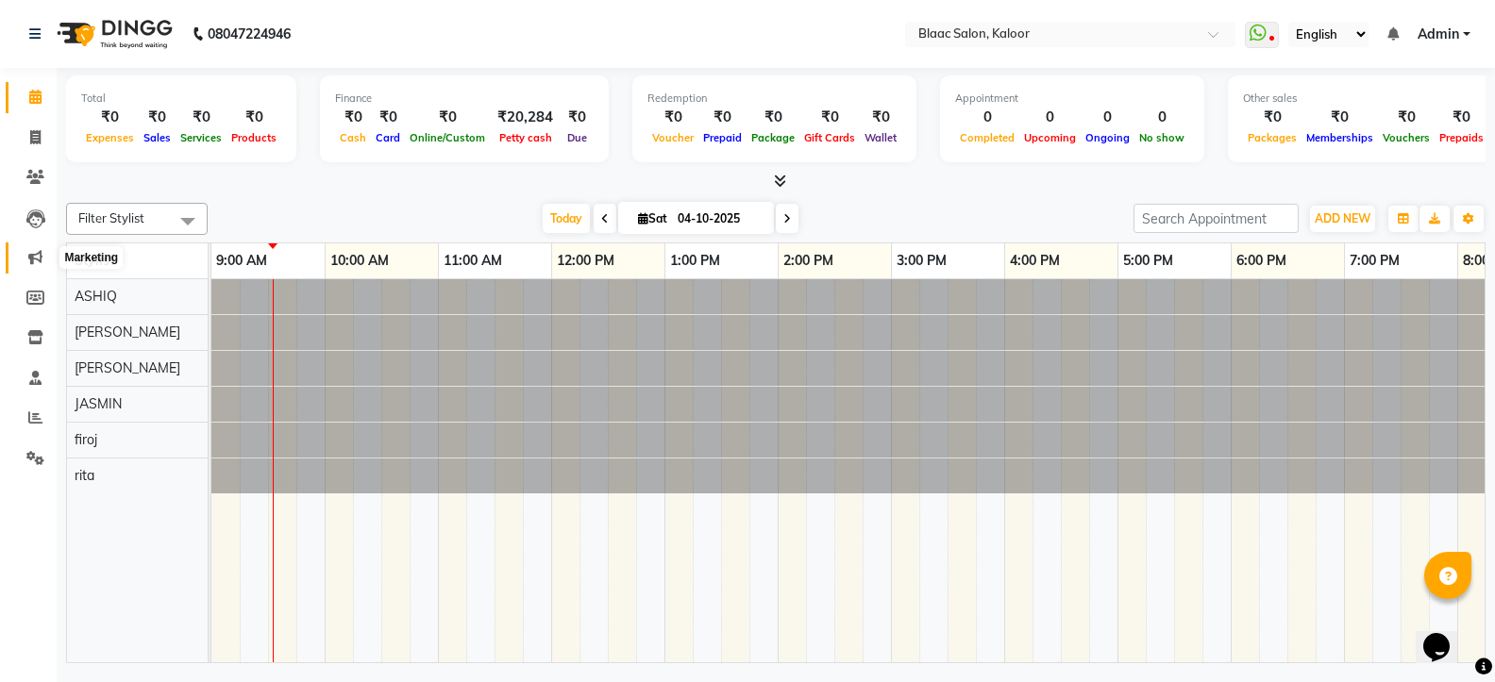
click at [35, 263] on icon at bounding box center [35, 257] width 14 height 14
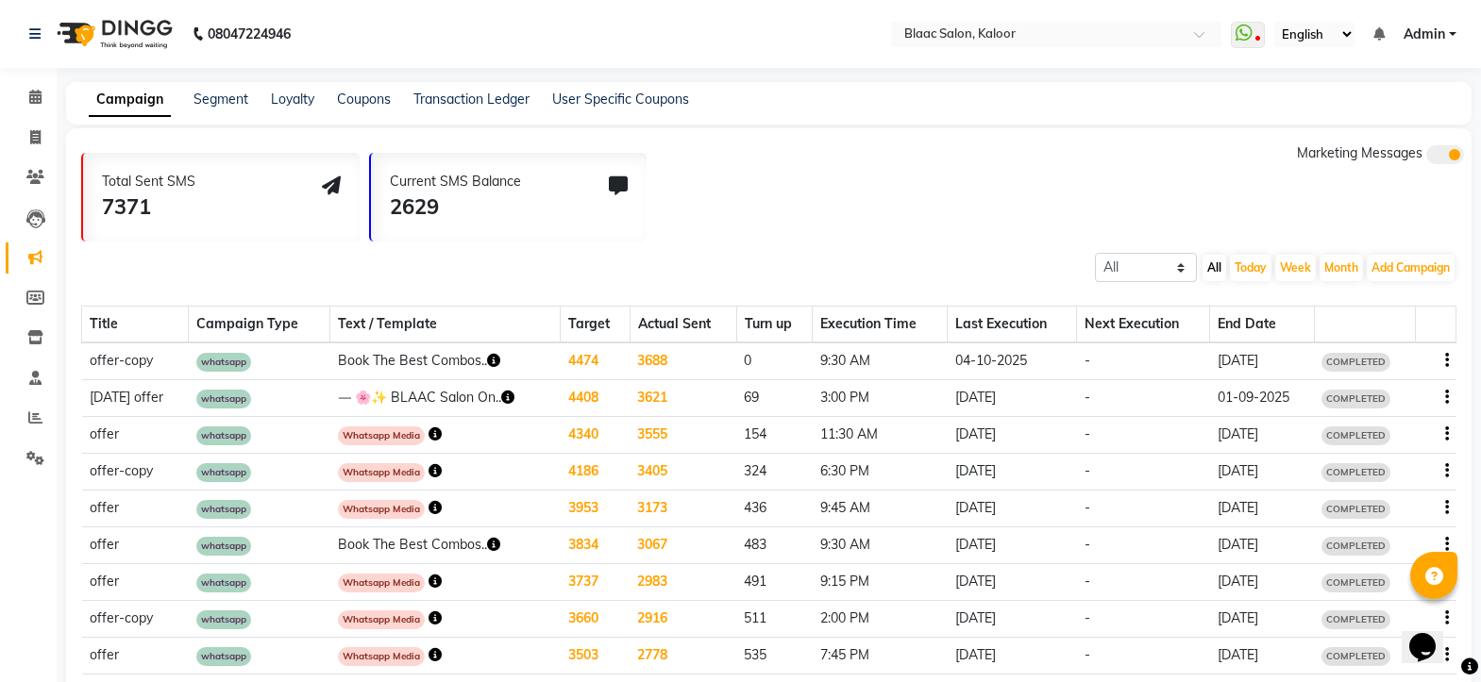
click at [487, 358] on icon "button" at bounding box center [493, 360] width 13 height 13
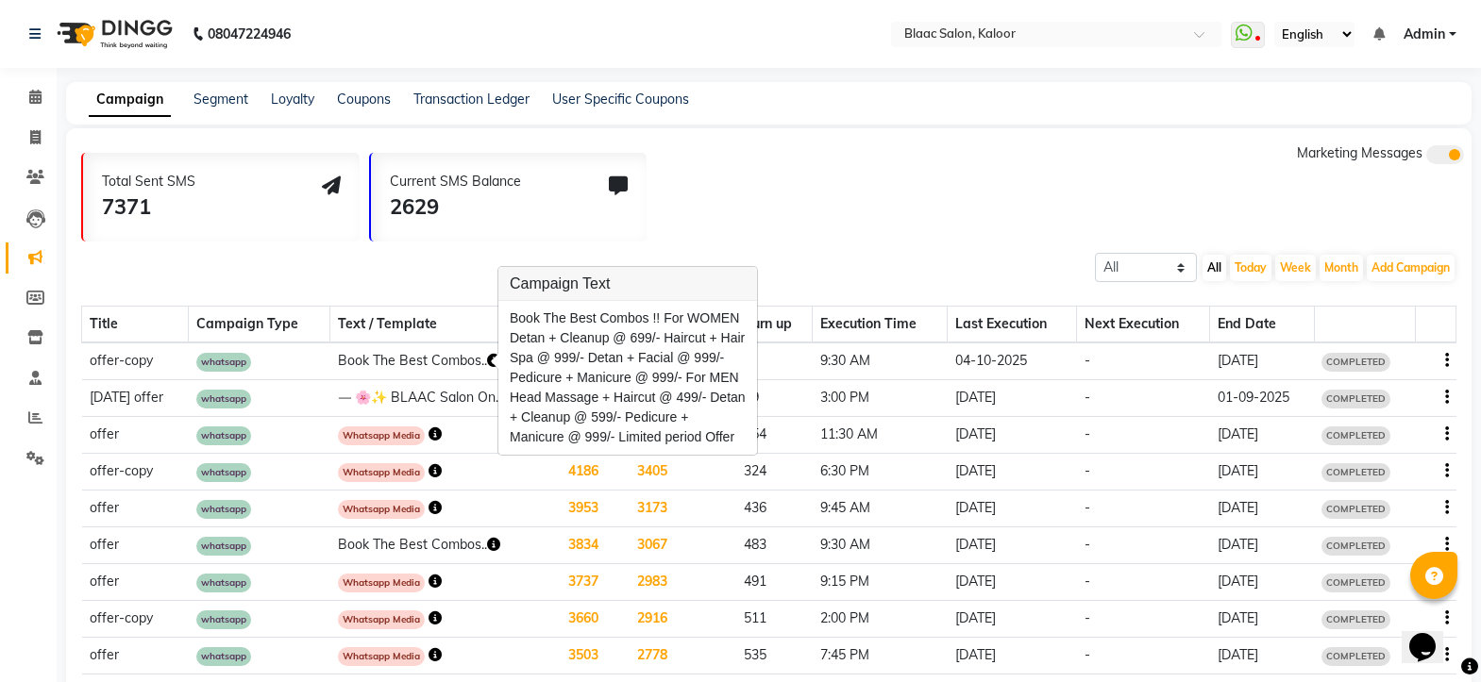
click at [826, 251] on div "All Scheduled Completed All [DATE] Week Month Add Campaign SMS Campaign Email C…" at bounding box center [768, 266] width 1405 height 34
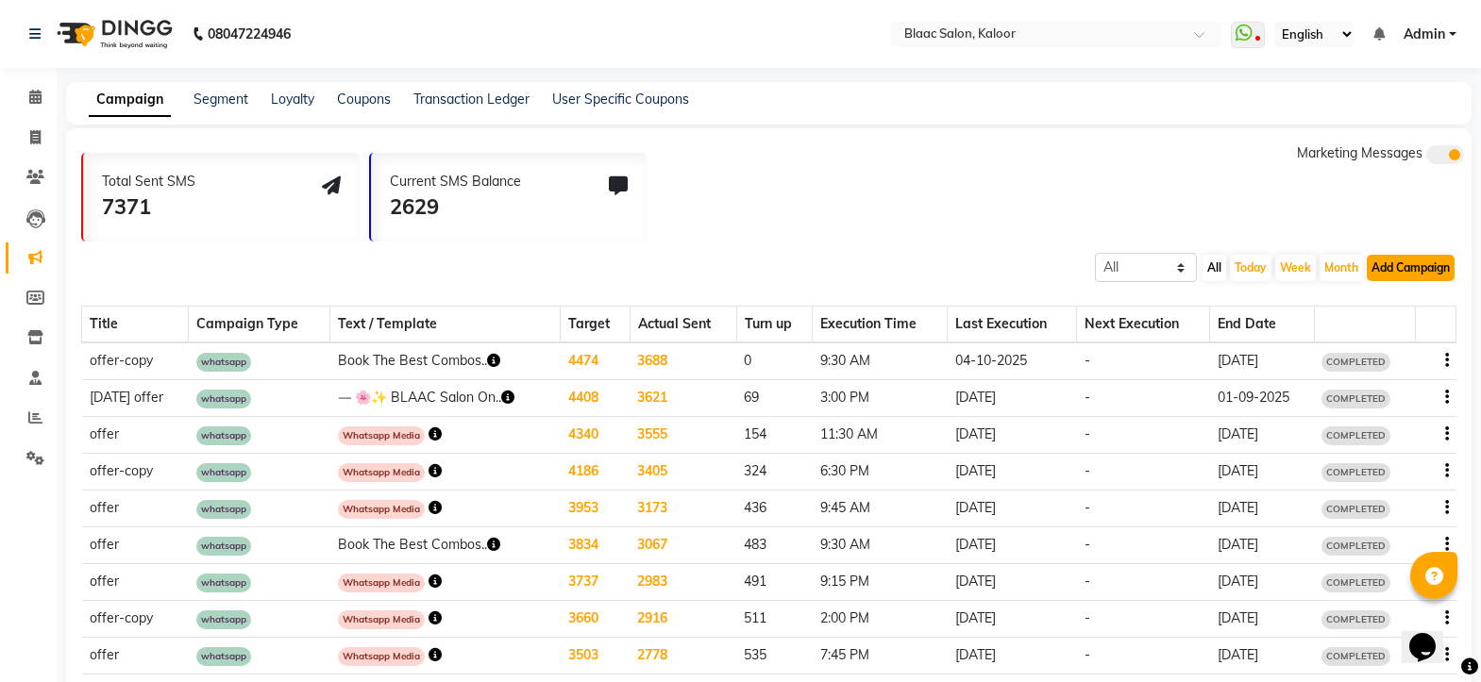
click at [1394, 273] on button "Add Campaign" at bounding box center [1410, 268] width 88 height 26
click at [1367, 355] on div "WhatsApp (Direct)" at bounding box center [1395, 355] width 159 height 28
select select "2"
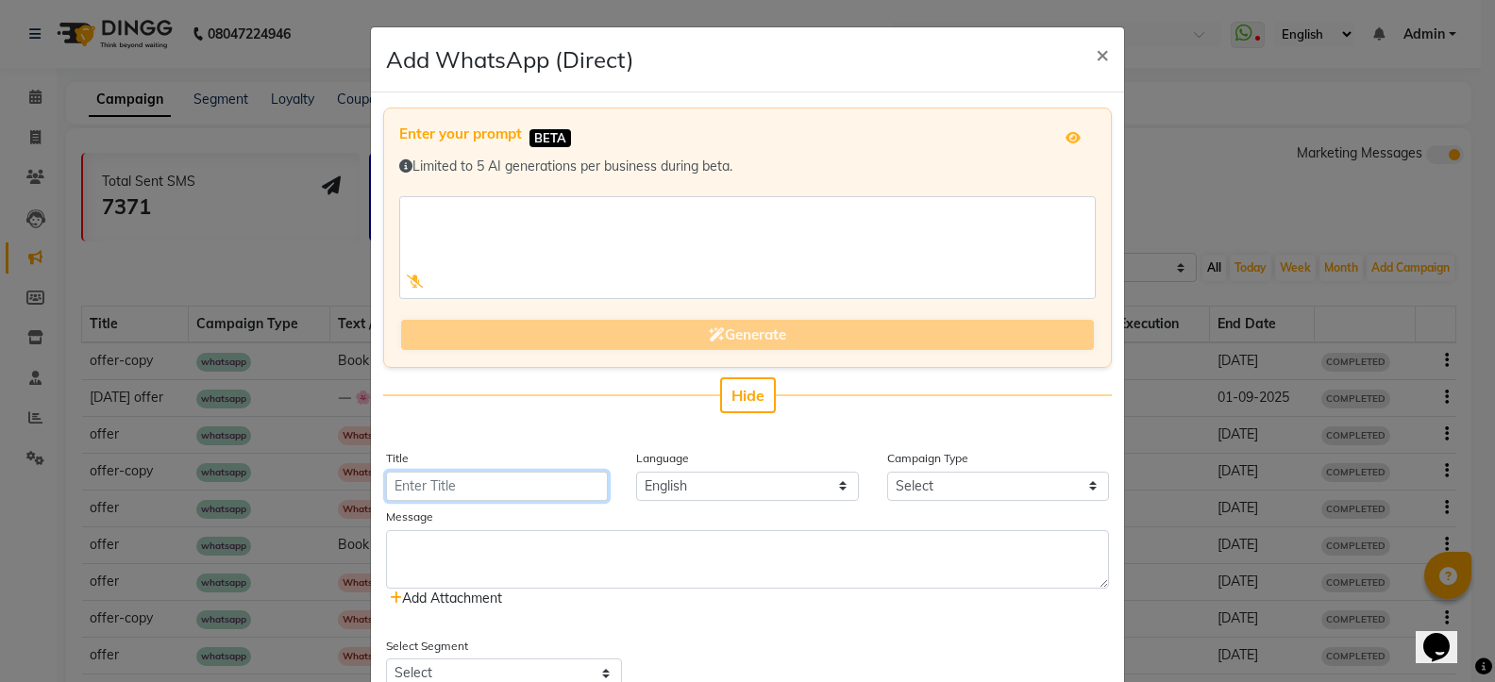
click at [430, 491] on input "Title" at bounding box center [497, 486] width 222 height 29
type input "offer"
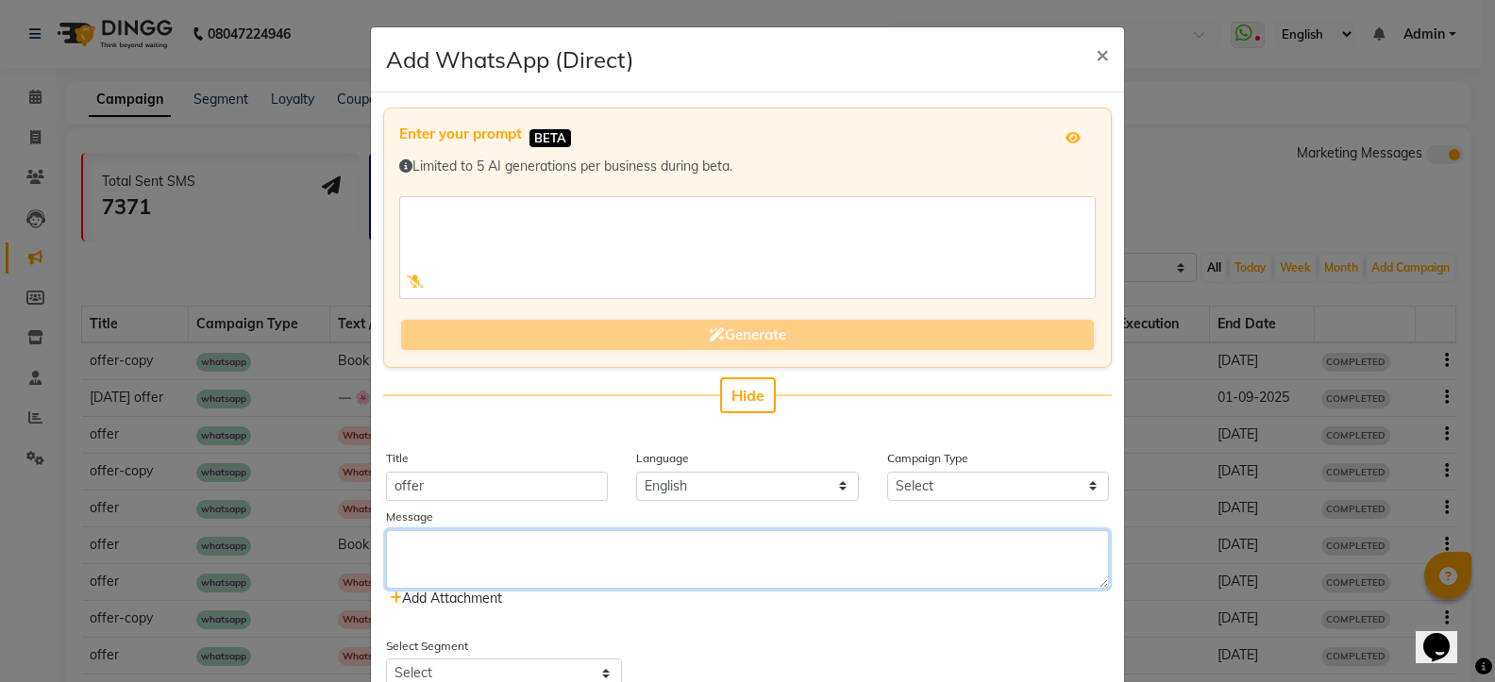
click at [408, 561] on textarea at bounding box center [747, 559] width 723 height 59
type textarea "b"
type textarea "BLAAC"
click at [1096, 55] on span "×" at bounding box center [1102, 54] width 13 height 28
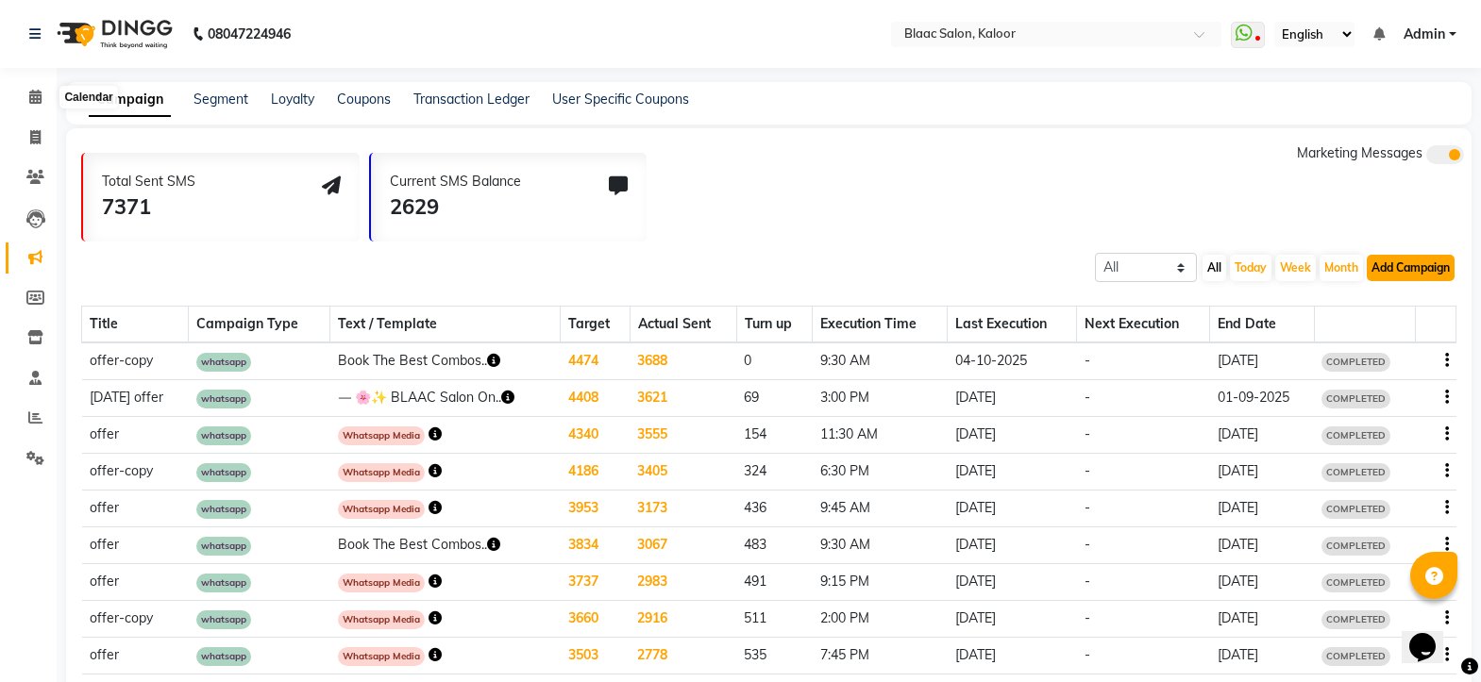
click at [1402, 261] on button "Add Campaign" at bounding box center [1410, 268] width 88 height 26
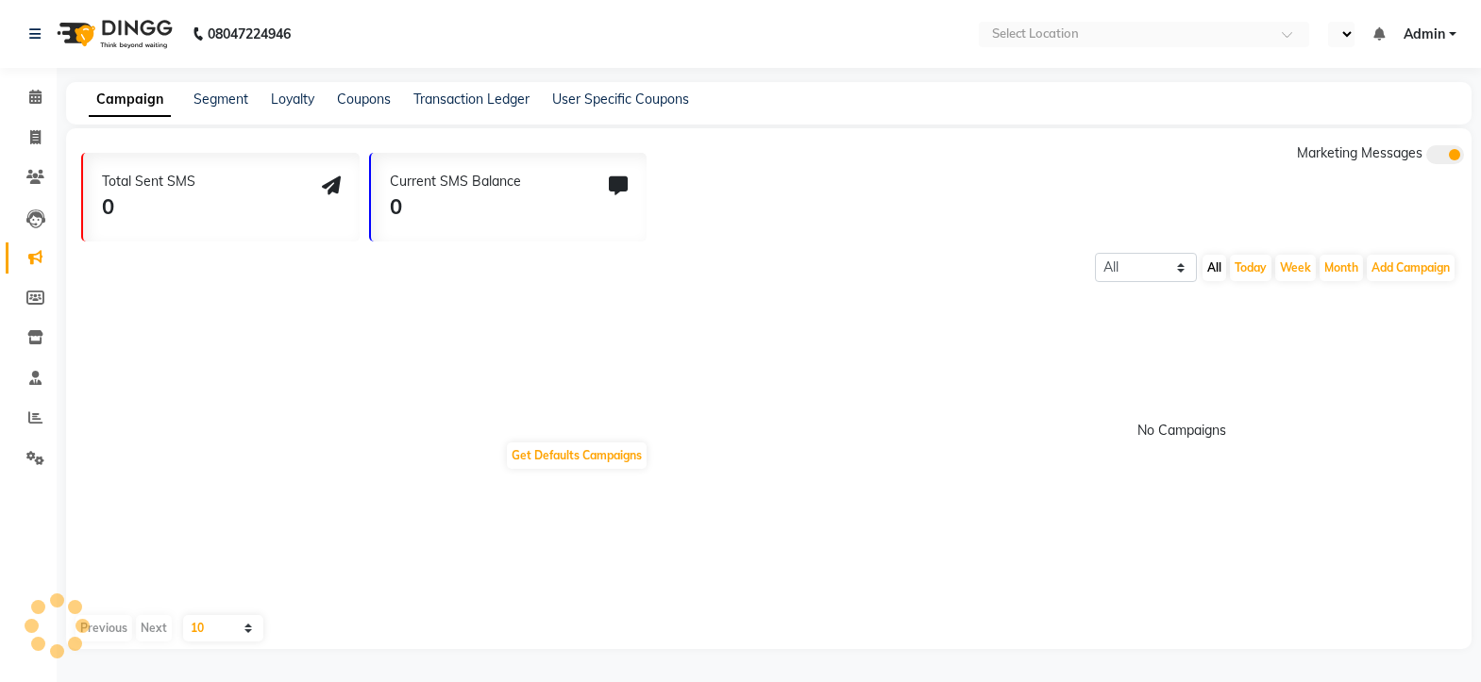
select select "en"
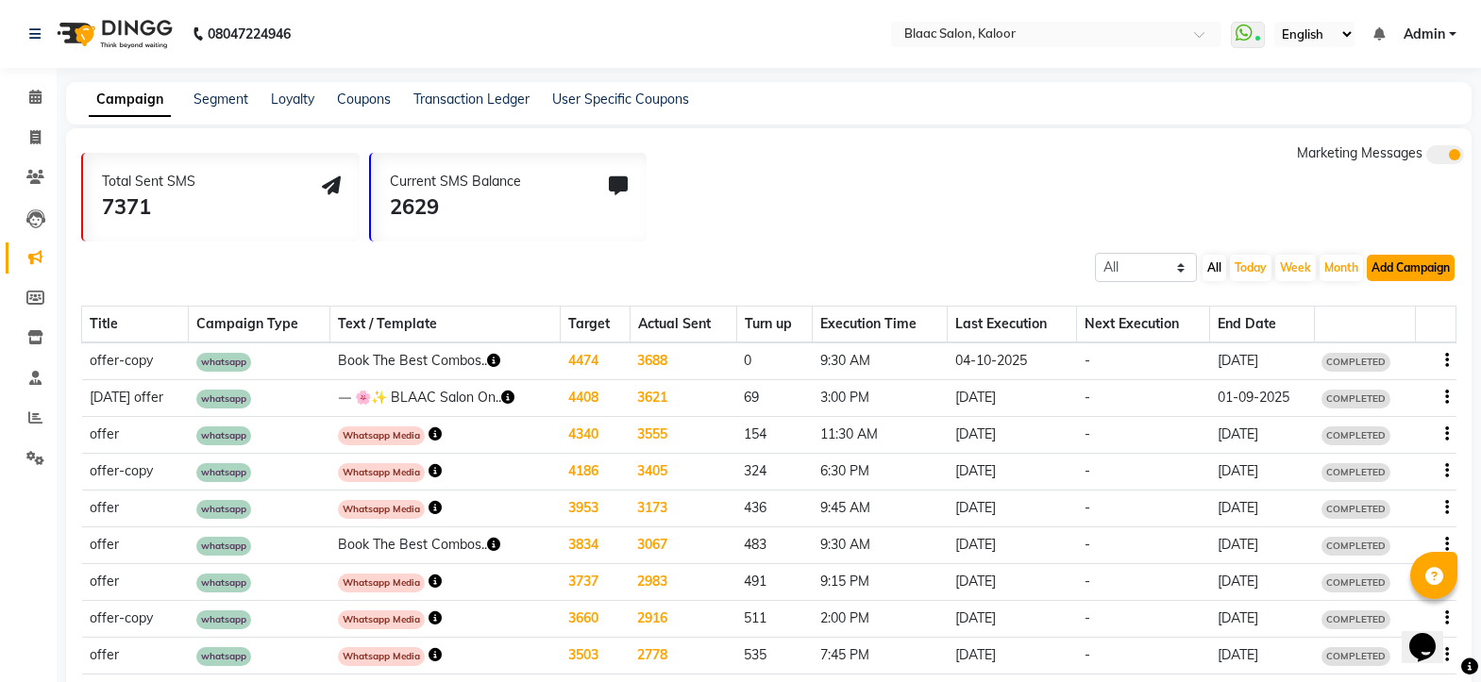
click at [1396, 271] on button "Add Campaign" at bounding box center [1410, 268] width 88 height 26
click at [1373, 354] on div "WhatsApp (Direct)" at bounding box center [1395, 355] width 159 height 28
select select "2"
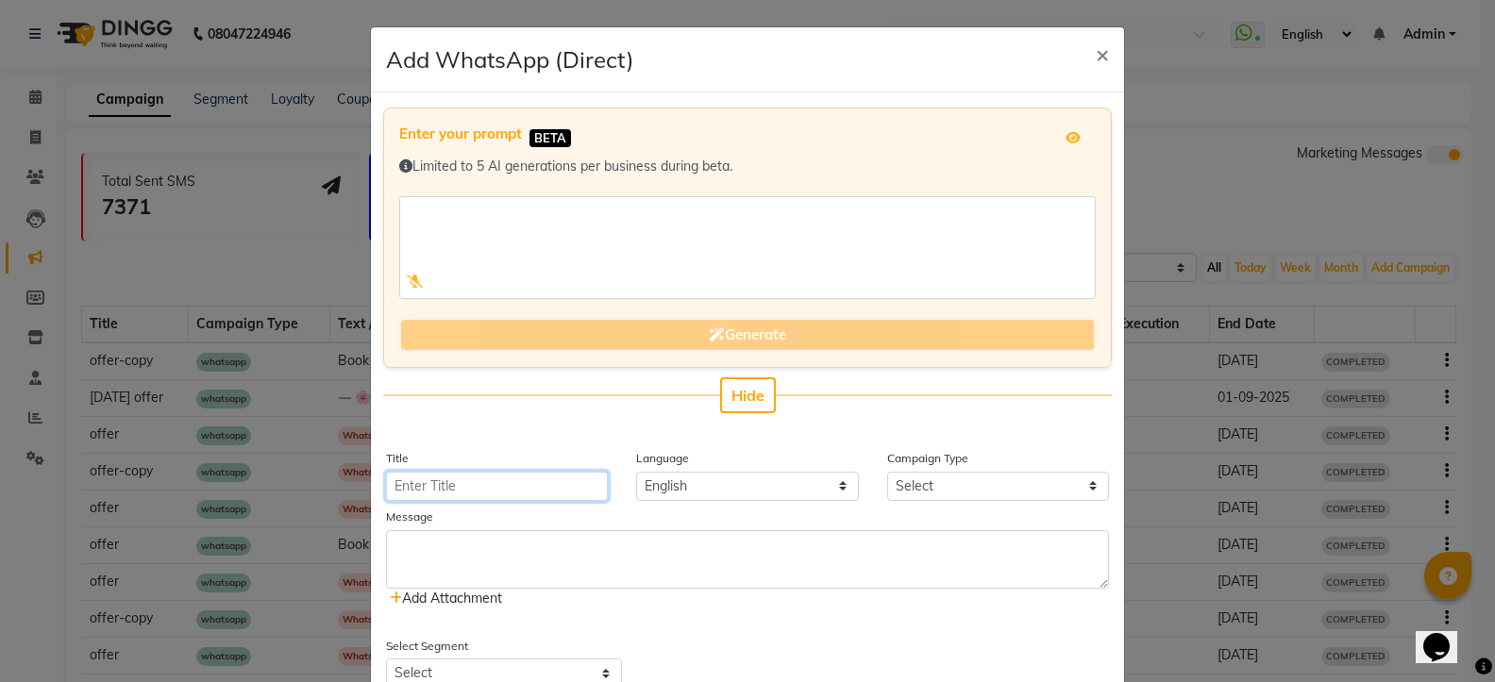
click at [421, 493] on input "Title" at bounding box center [497, 486] width 222 height 29
type input "combo offer"
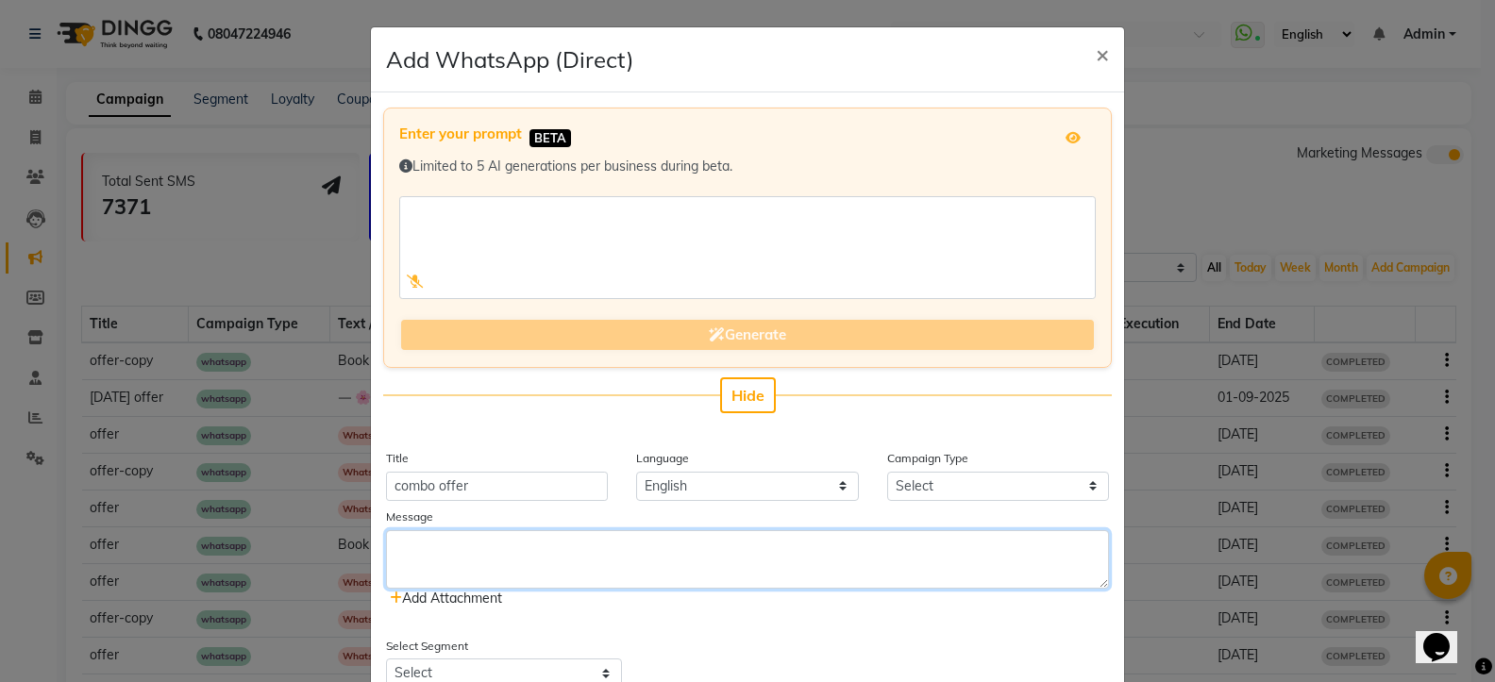
click at [443, 538] on textarea at bounding box center [747, 559] width 723 height 59
type textarea "M"
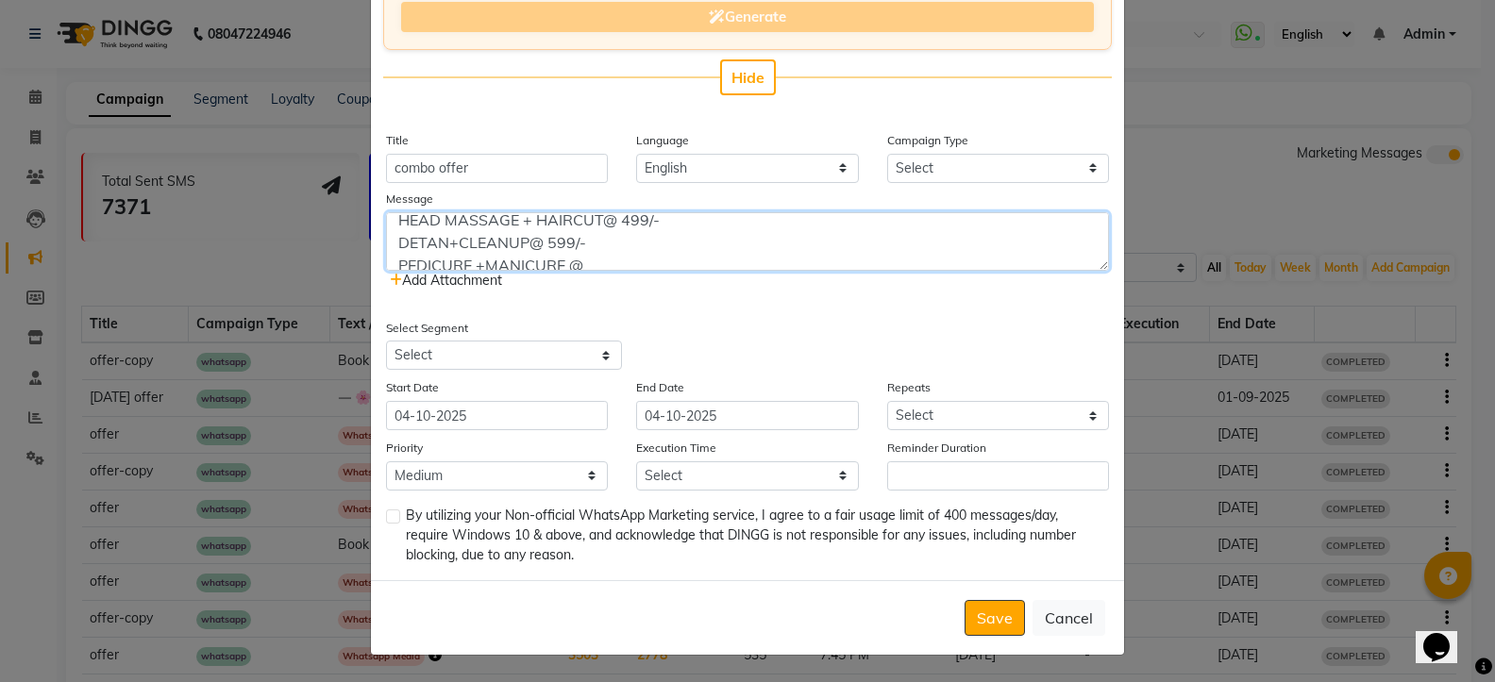
scroll to position [226, 0]
click at [587, 252] on textarea "BLAAC COMBOS !! FOR WOMEN DETAN + CLEANUP @ 699/- HAIRCUT+ HAIR SPA @ 999/- DET…" at bounding box center [747, 241] width 723 height 59
click at [462, 267] on textarea "BLAAC COMBOS !! FOR WOMEN DETAN + CLEANUP @ 699/- HAIRCUT+ HAIR SPA @ 999/- DET…" at bounding box center [747, 241] width 723 height 59
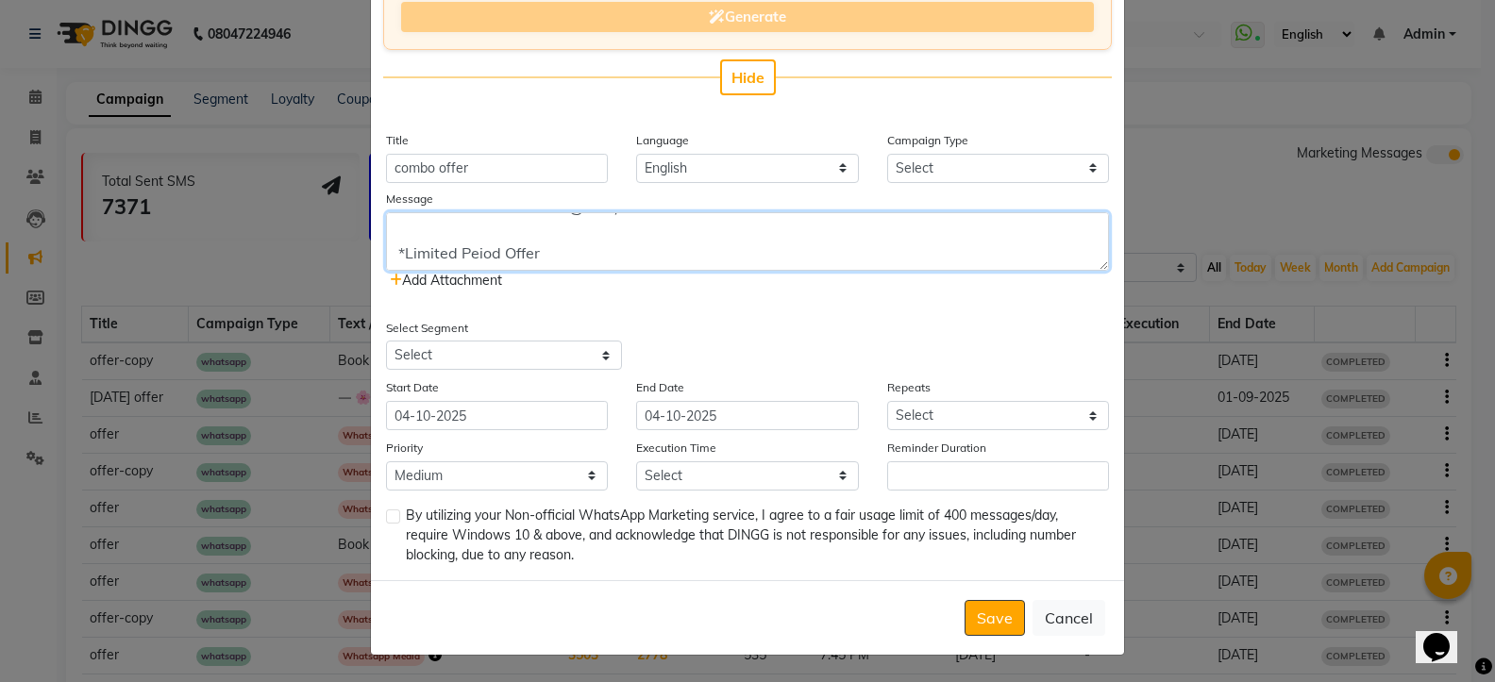
type textarea "BLAAC COMBOS !! FOR WOMEN DETAN + CLEANUP @ 699/- HAIRCUT+ HAIR SPA @ 999/- DET…"
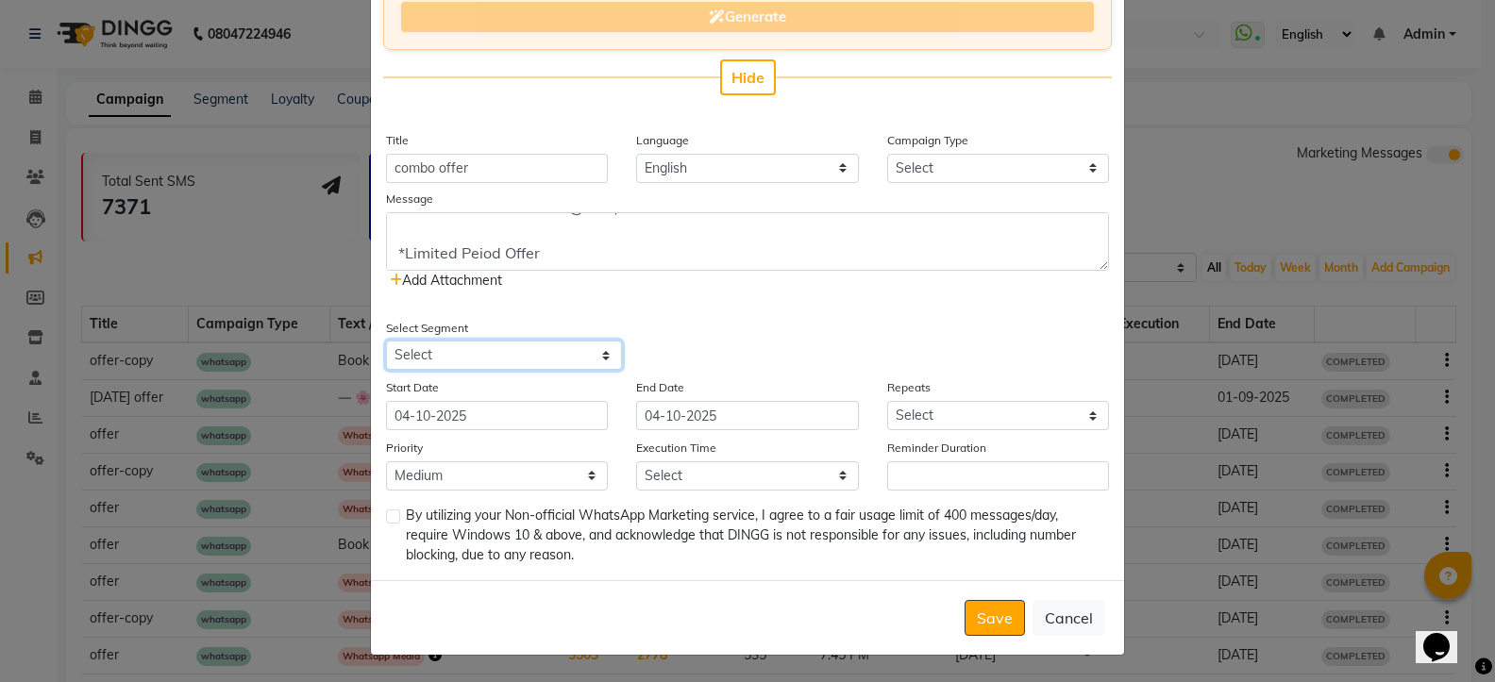
click at [524, 355] on select "Select All Customers All [DEMOGRAPHIC_DATA] Customer All [DEMOGRAPHIC_DATA] Cus…" at bounding box center [504, 355] width 236 height 29
select select "15924"
click at [386, 341] on select "Select All Customers All [DEMOGRAPHIC_DATA] Customer All [DEMOGRAPHIC_DATA] Cus…" at bounding box center [504, 355] width 236 height 29
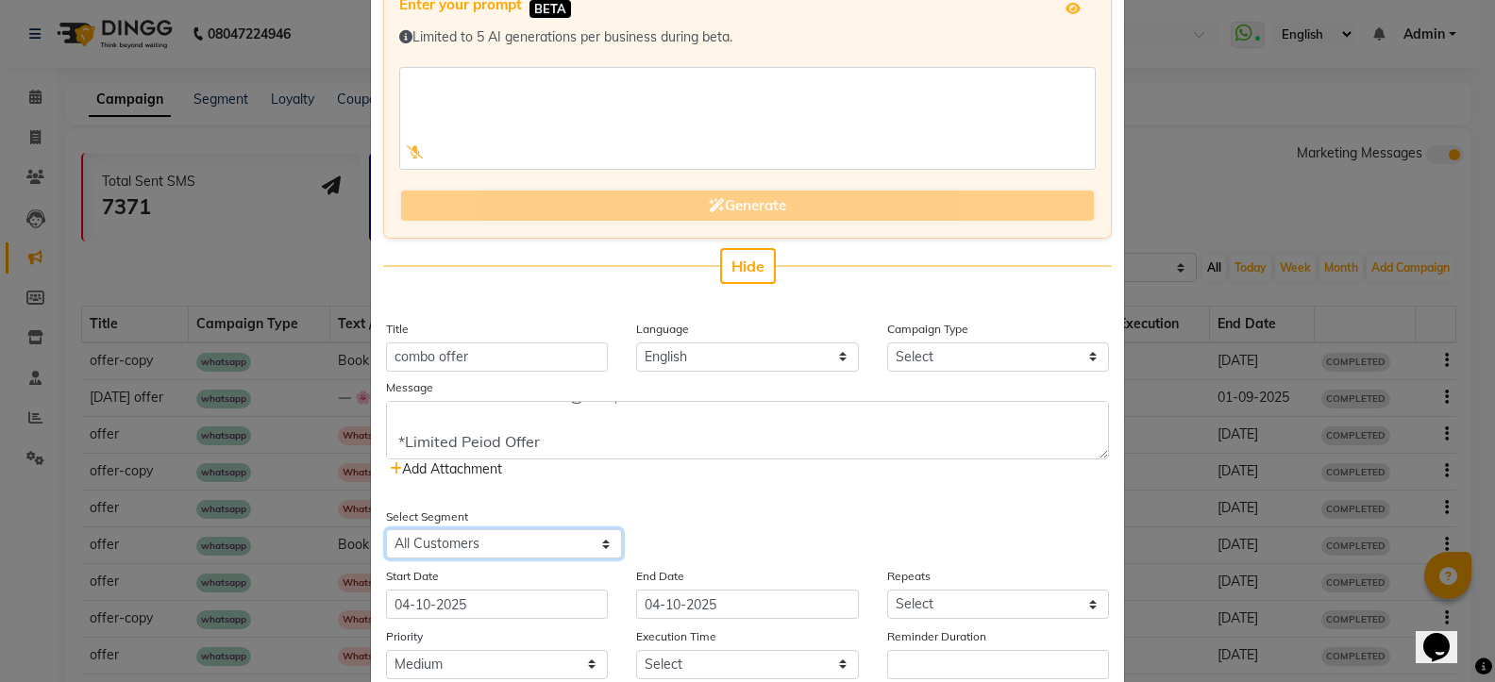
scroll to position [318, 0]
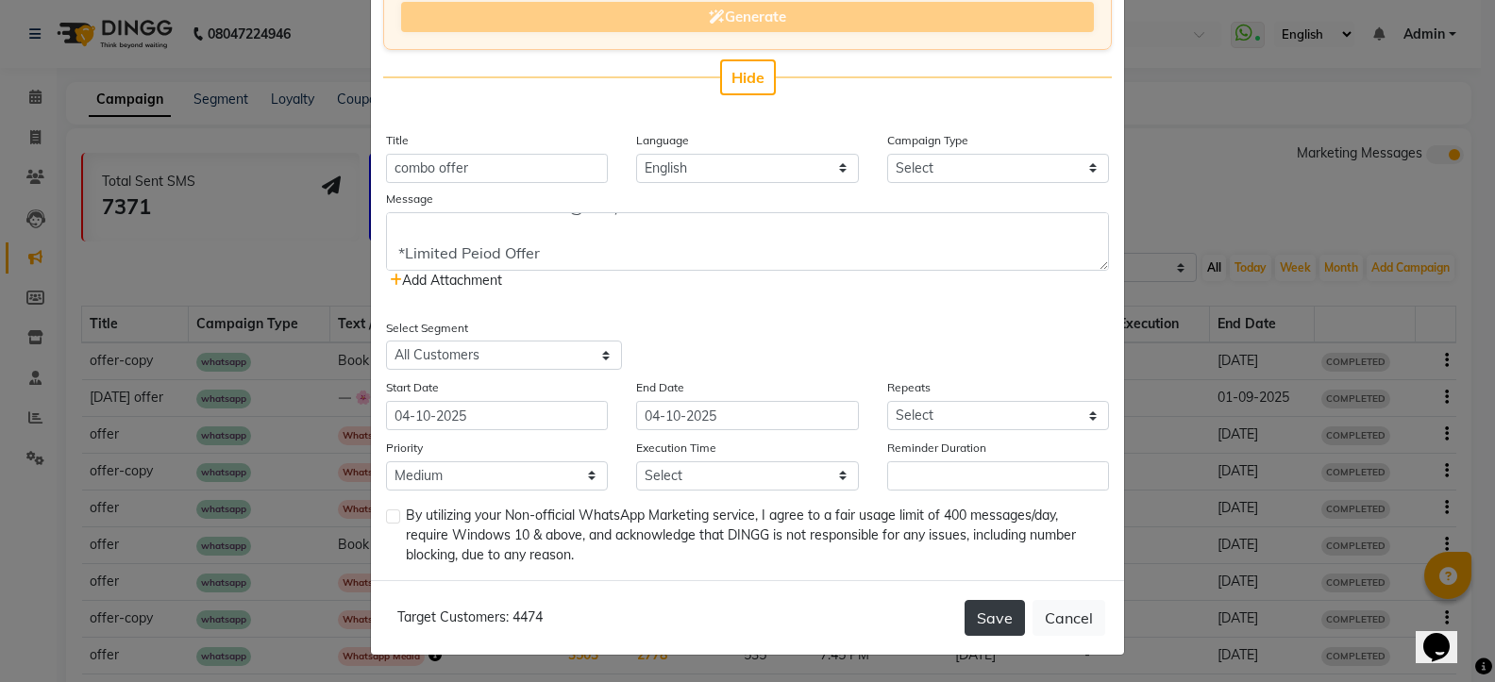
click at [997, 609] on button "Save" at bounding box center [994, 618] width 60 height 36
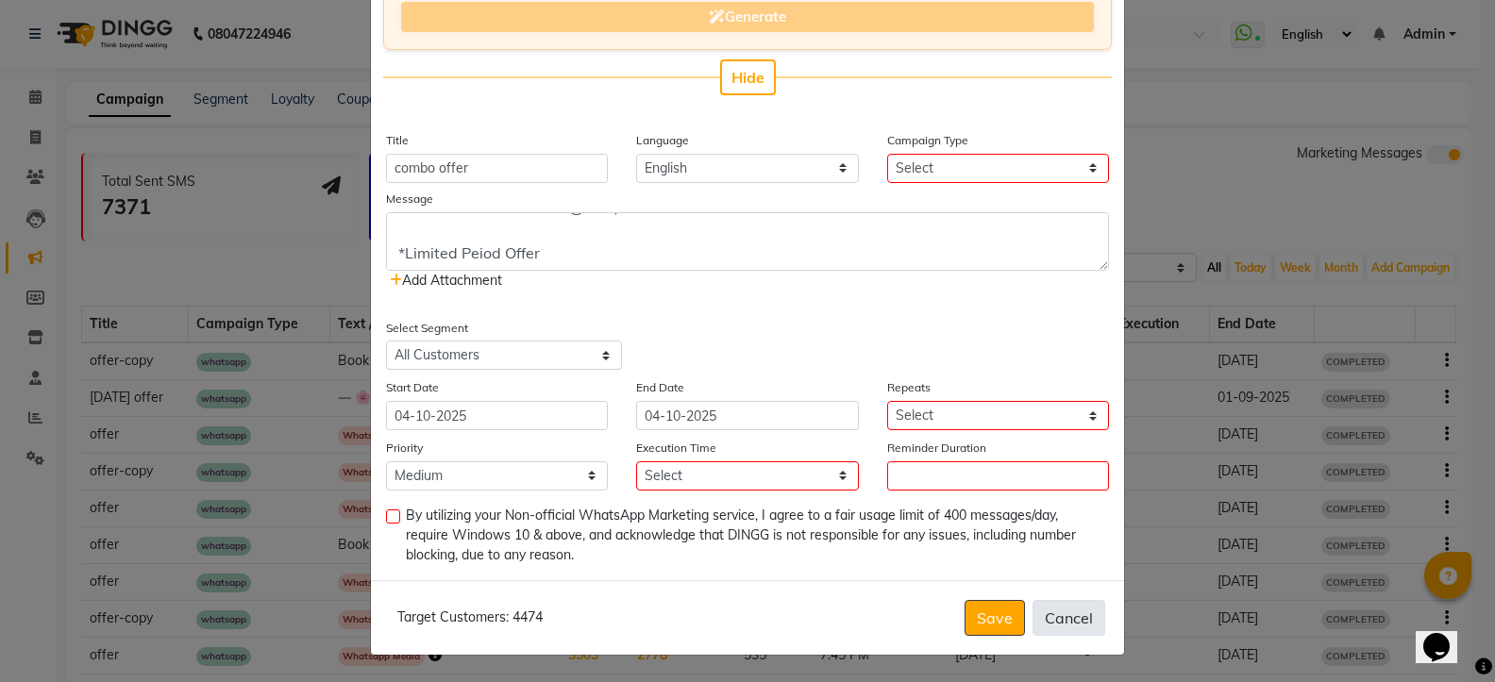
click at [1066, 605] on button "Cancel" at bounding box center [1068, 618] width 73 height 36
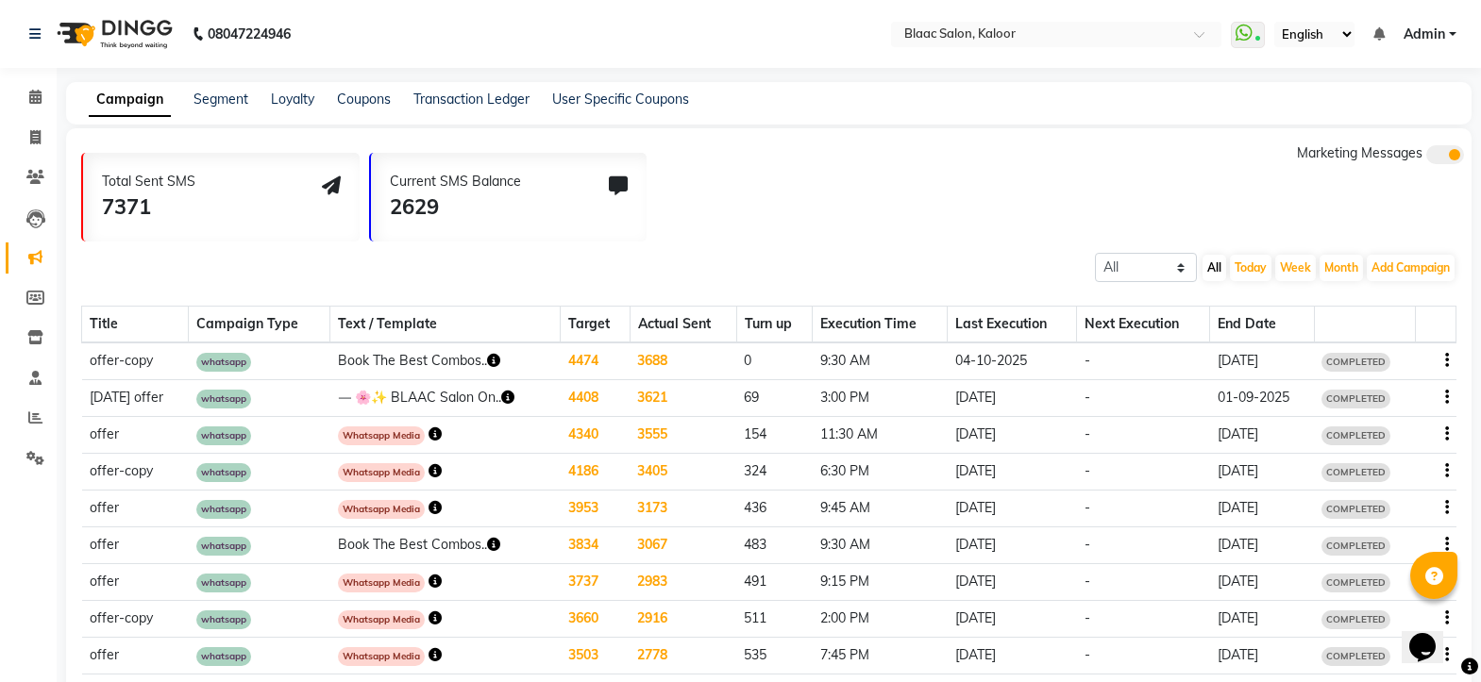
click at [487, 358] on icon "button" at bounding box center [493, 360] width 13 height 13
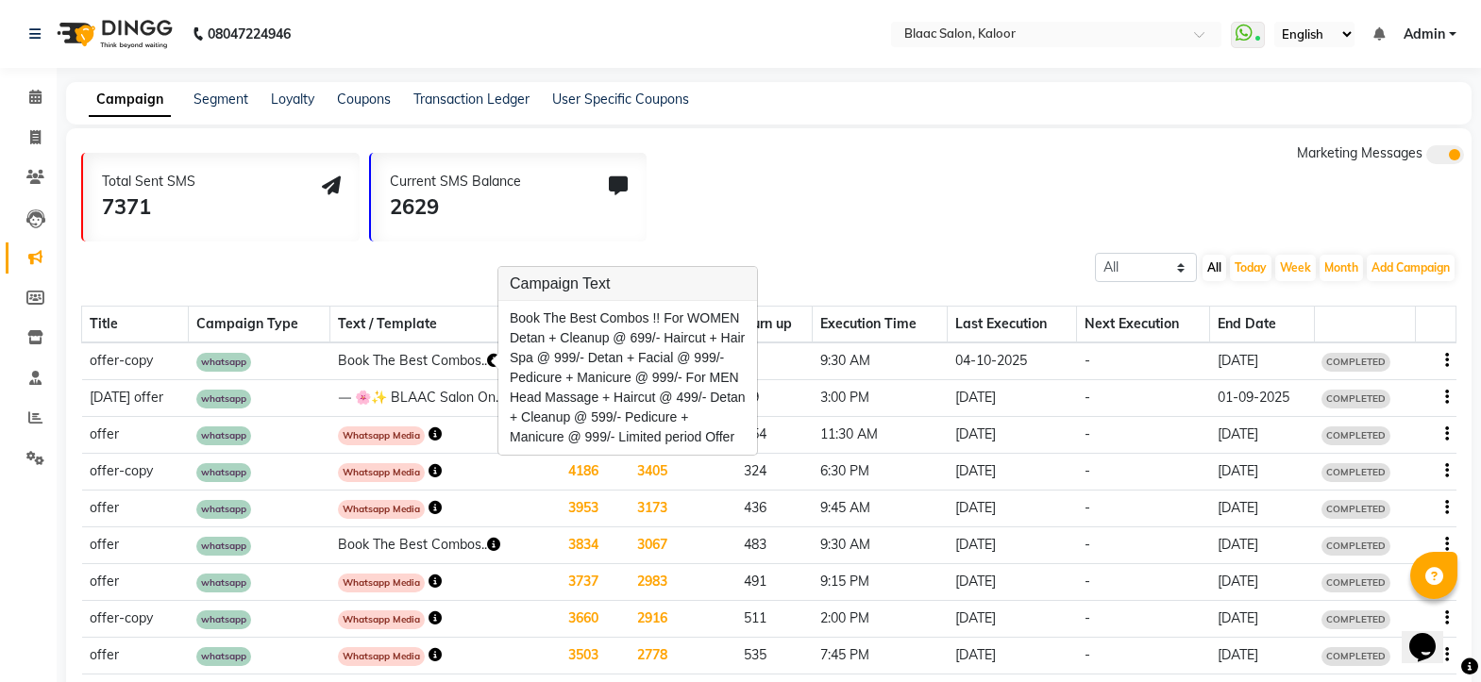
click at [868, 257] on div "All Scheduled Completed All [DATE] Week Month Add Campaign SMS Campaign Email C…" at bounding box center [768, 266] width 1405 height 34
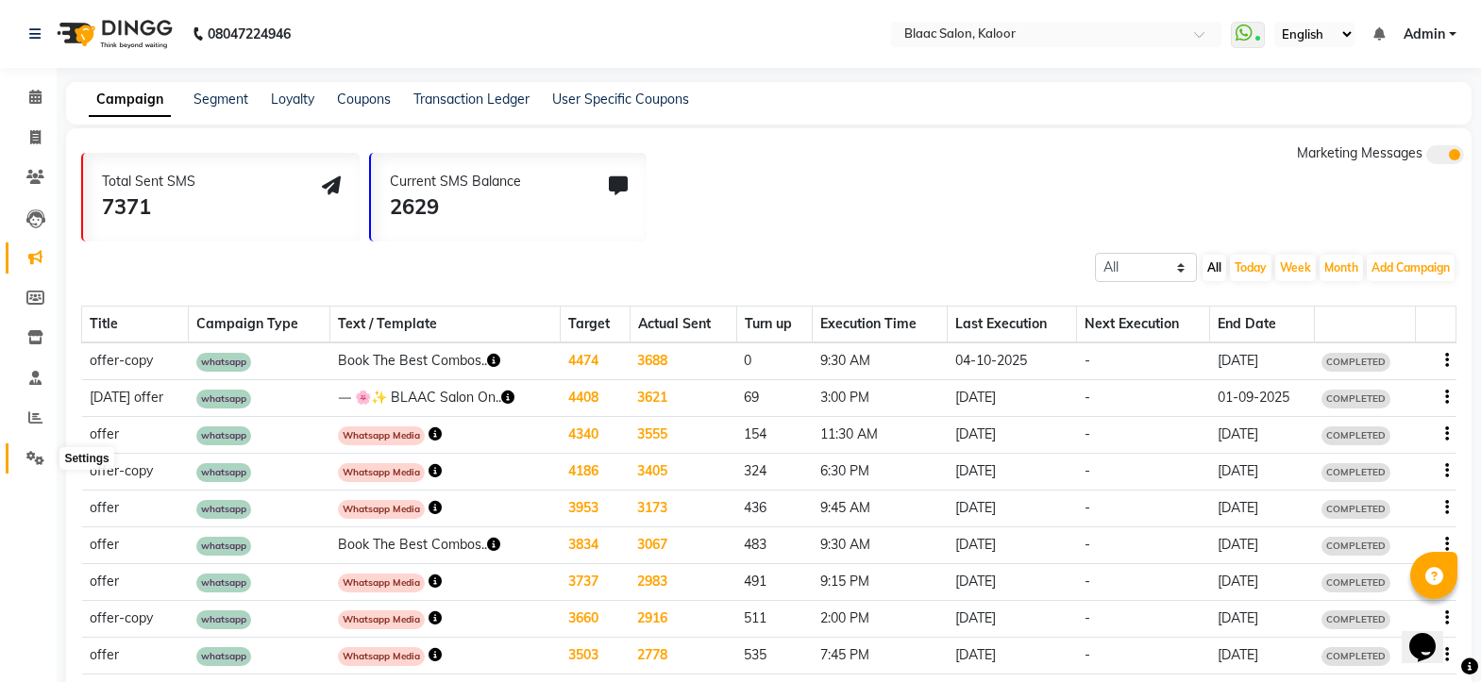
click at [33, 452] on icon at bounding box center [35, 458] width 18 height 14
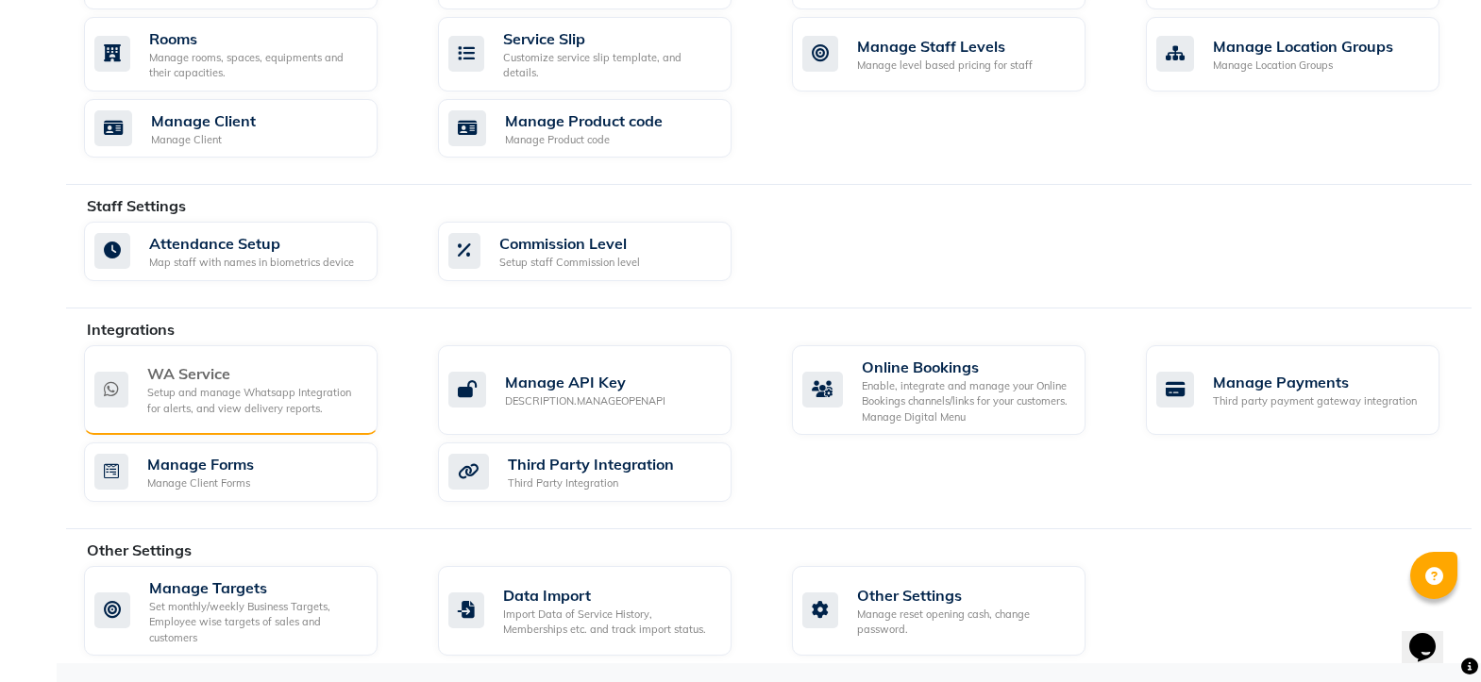
scroll to position [838, 0]
click at [241, 373] on div "WA Service" at bounding box center [254, 373] width 215 height 23
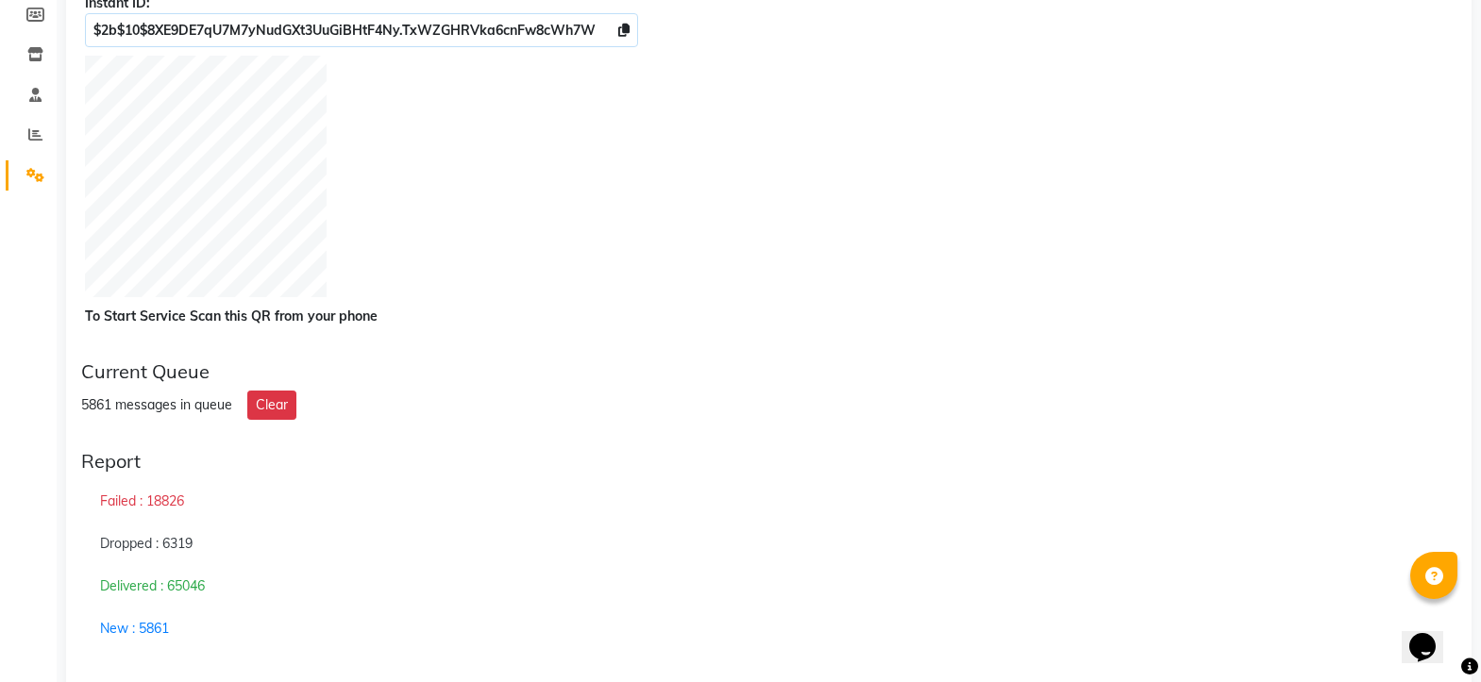
scroll to position [472, 0]
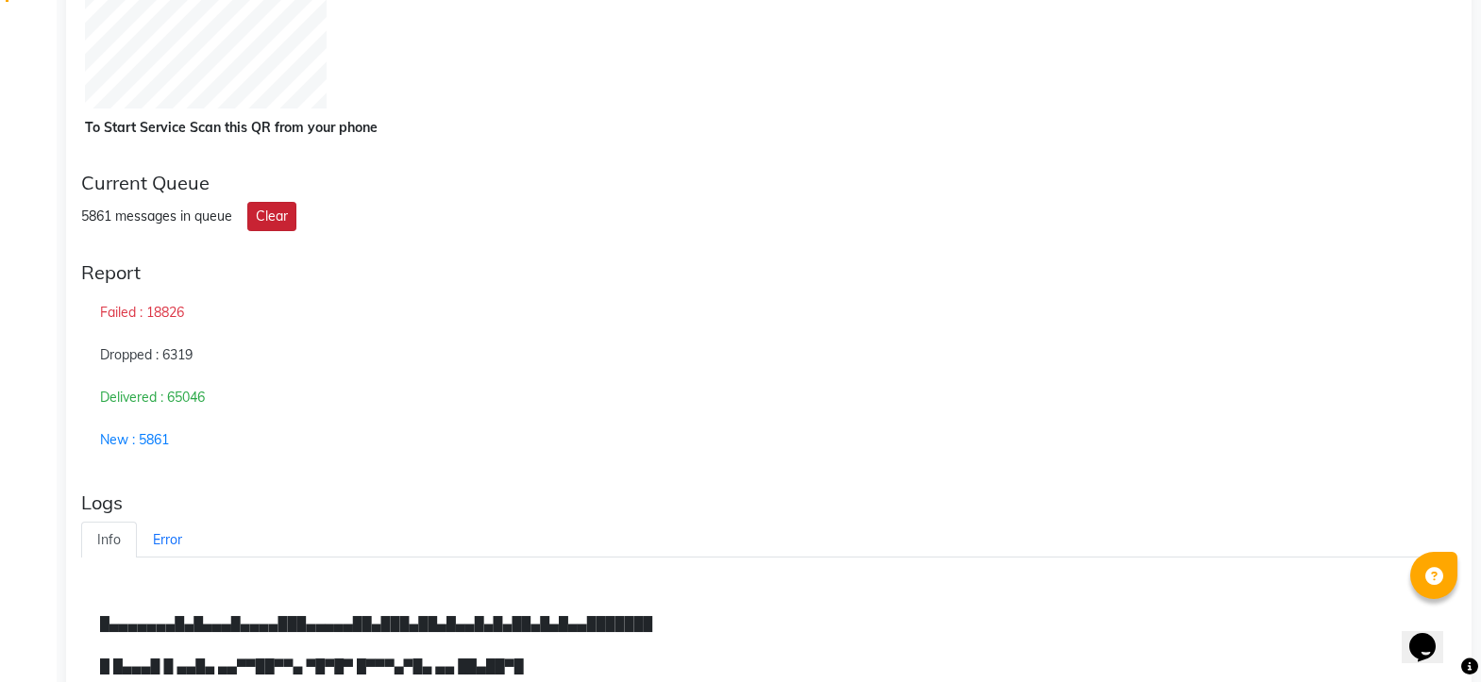
click at [262, 217] on button "Clear" at bounding box center [271, 216] width 49 height 29
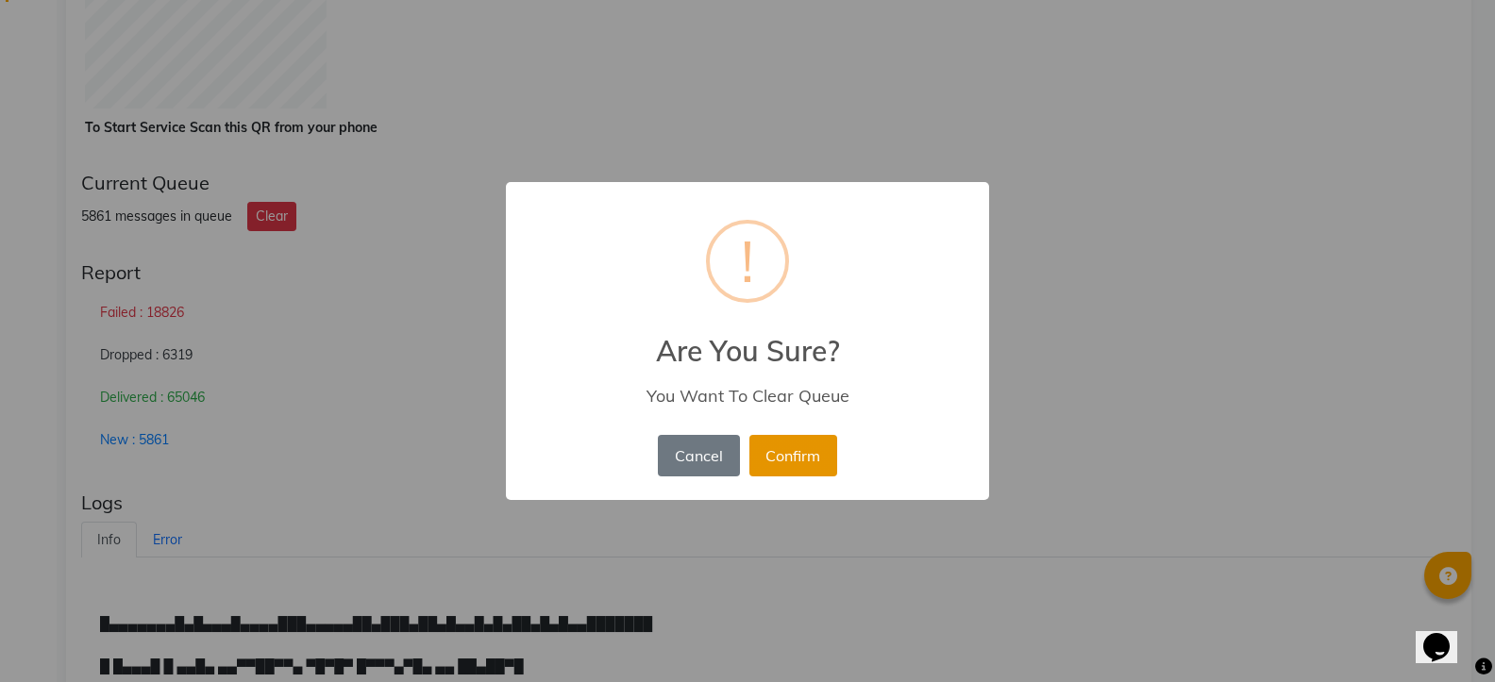
click at [812, 451] on button "Confirm" at bounding box center [793, 456] width 88 height 42
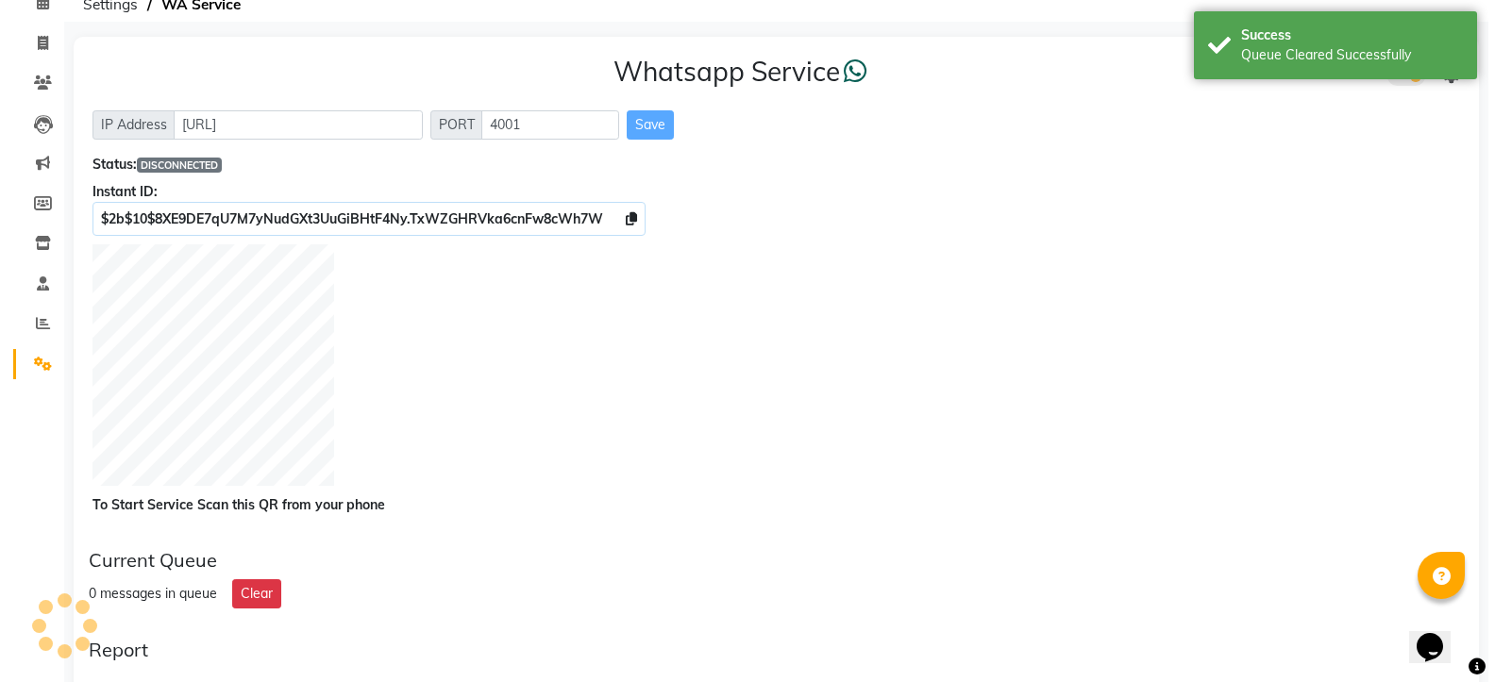
scroll to position [0, 0]
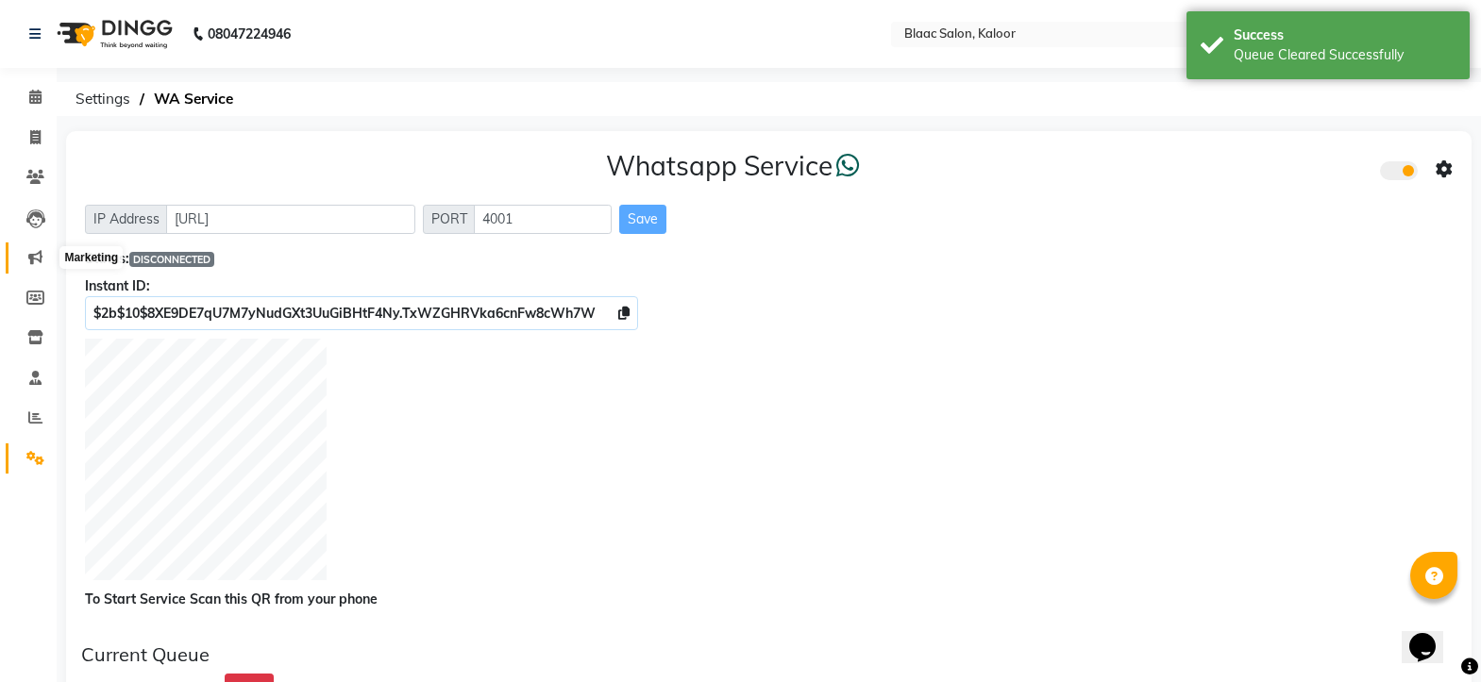
click at [42, 259] on span at bounding box center [35, 258] width 33 height 22
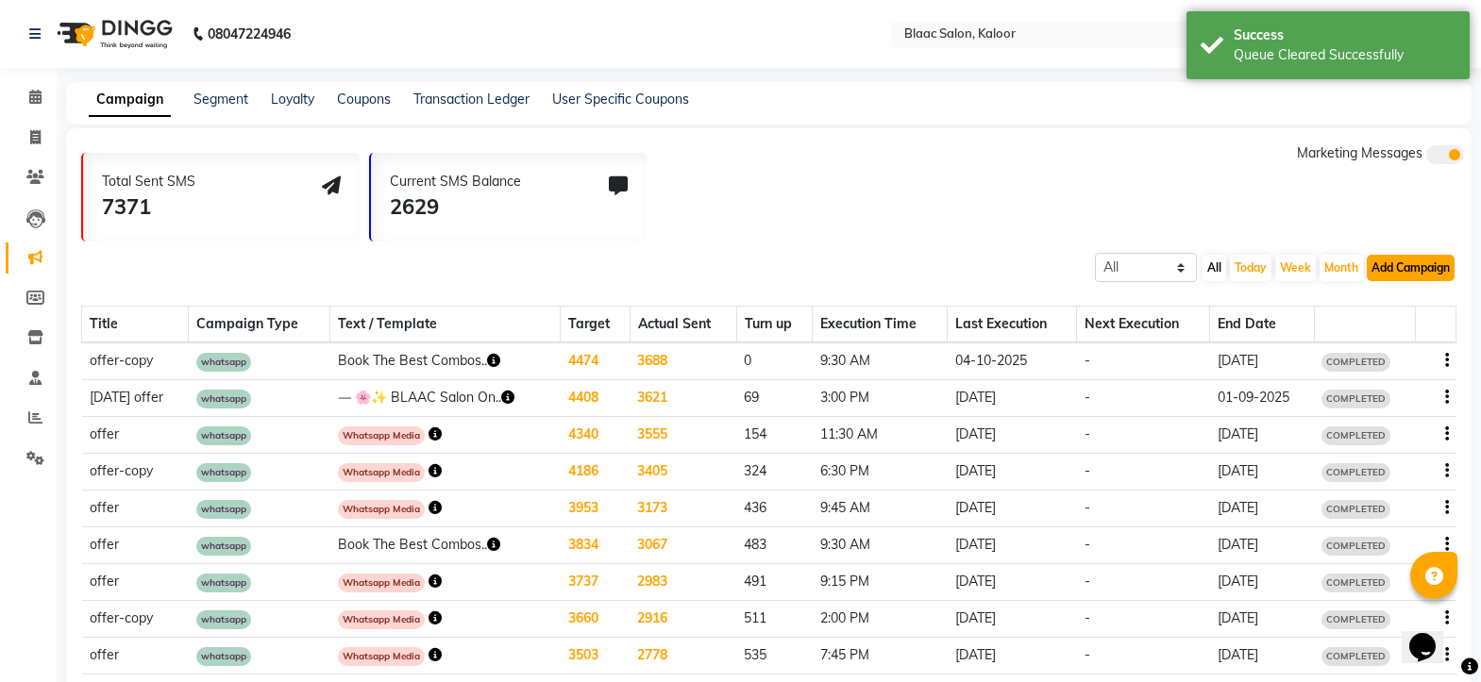
click at [1395, 269] on button "Add Campaign" at bounding box center [1410, 268] width 88 height 26
click at [1392, 347] on div "WhatsApp (Direct)" at bounding box center [1395, 355] width 159 height 28
select select "2"
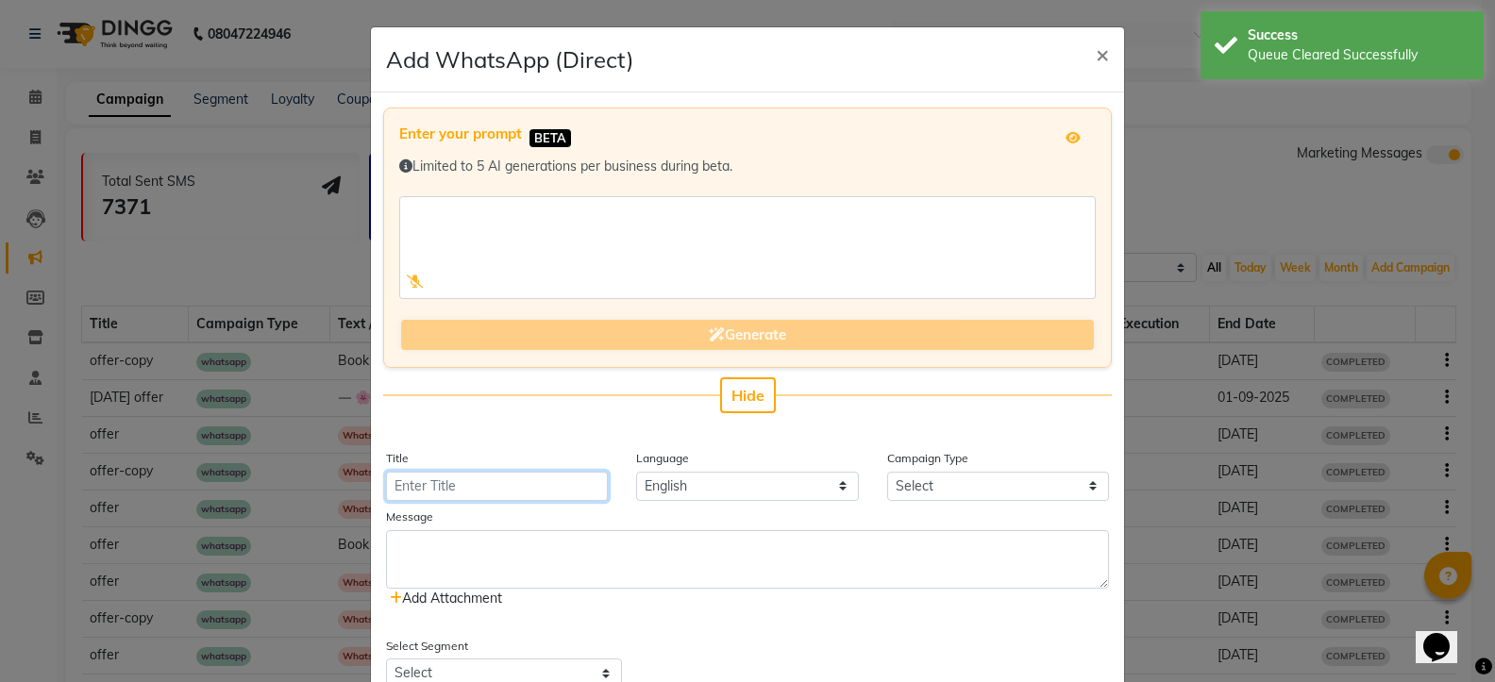
click at [443, 486] on input "Title" at bounding box center [497, 486] width 222 height 29
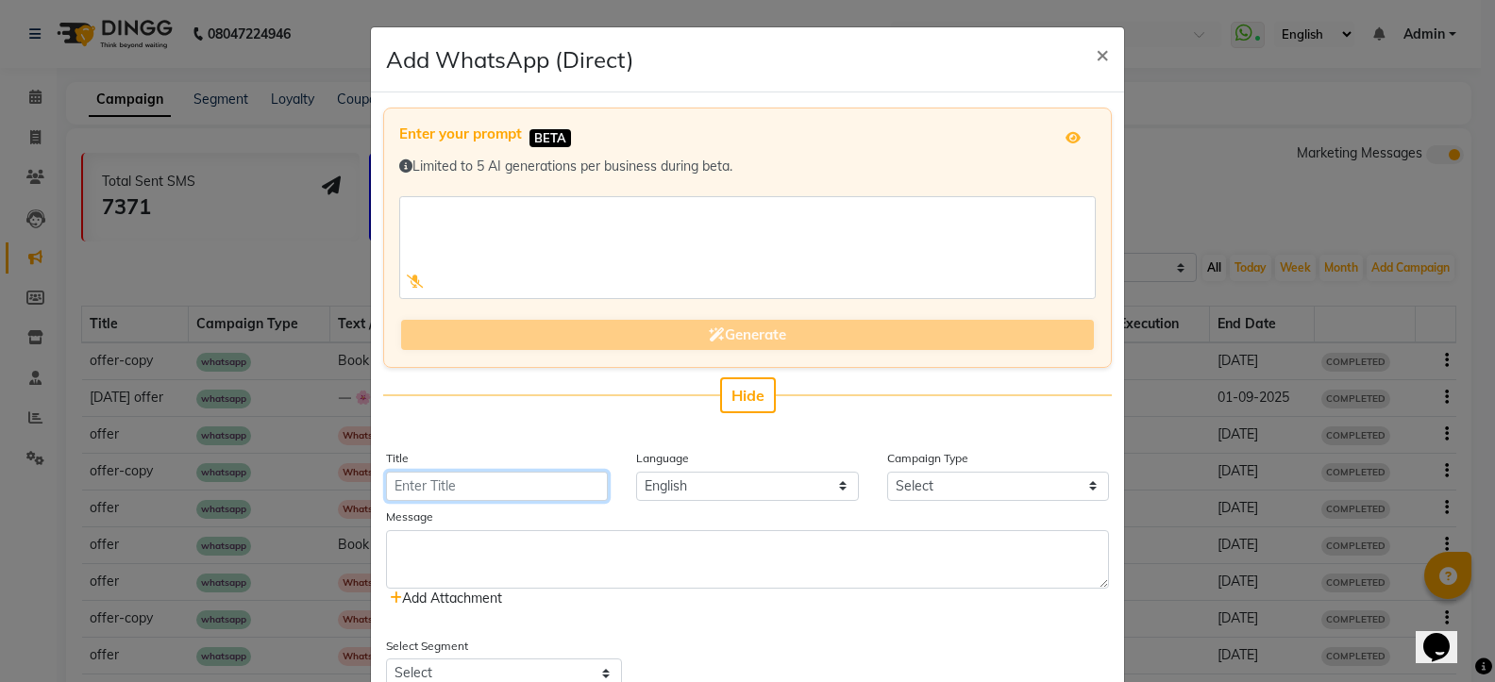
type input "combo offer"
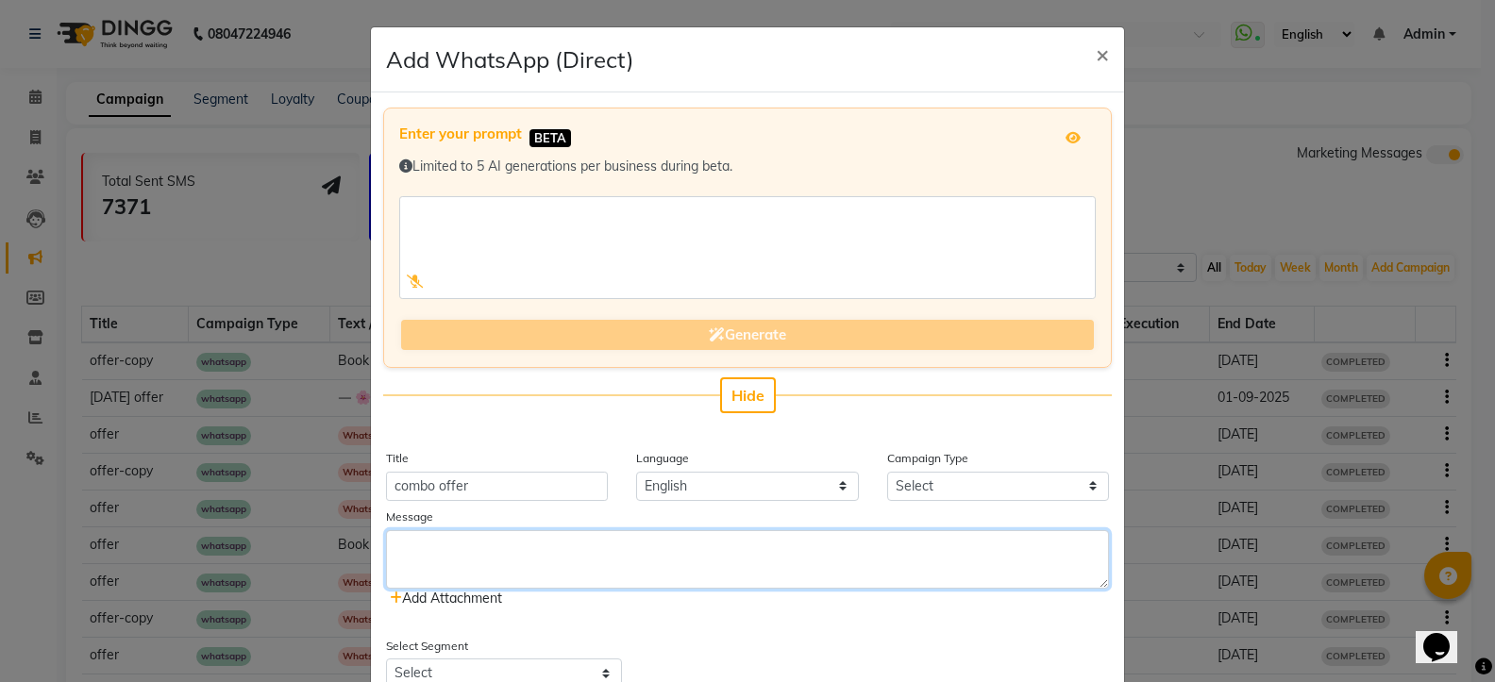
click at [392, 550] on textarea at bounding box center [747, 559] width 723 height 59
click at [626, 571] on textarea "BLAAC COMBOS !! FOR WOMEN DETAN + CLEANUP @ 699/- HAIRCUT+ HAIRSPA @ 999/- DETA…" at bounding box center [747, 559] width 723 height 59
click at [479, 558] on textarea "BLAAC COMBOS !! FOR WOMEN DETAN + CLEANUP @ 699/- HAIRCUT+ HAIRSPA @ 999/- DETA…" at bounding box center [747, 559] width 723 height 59
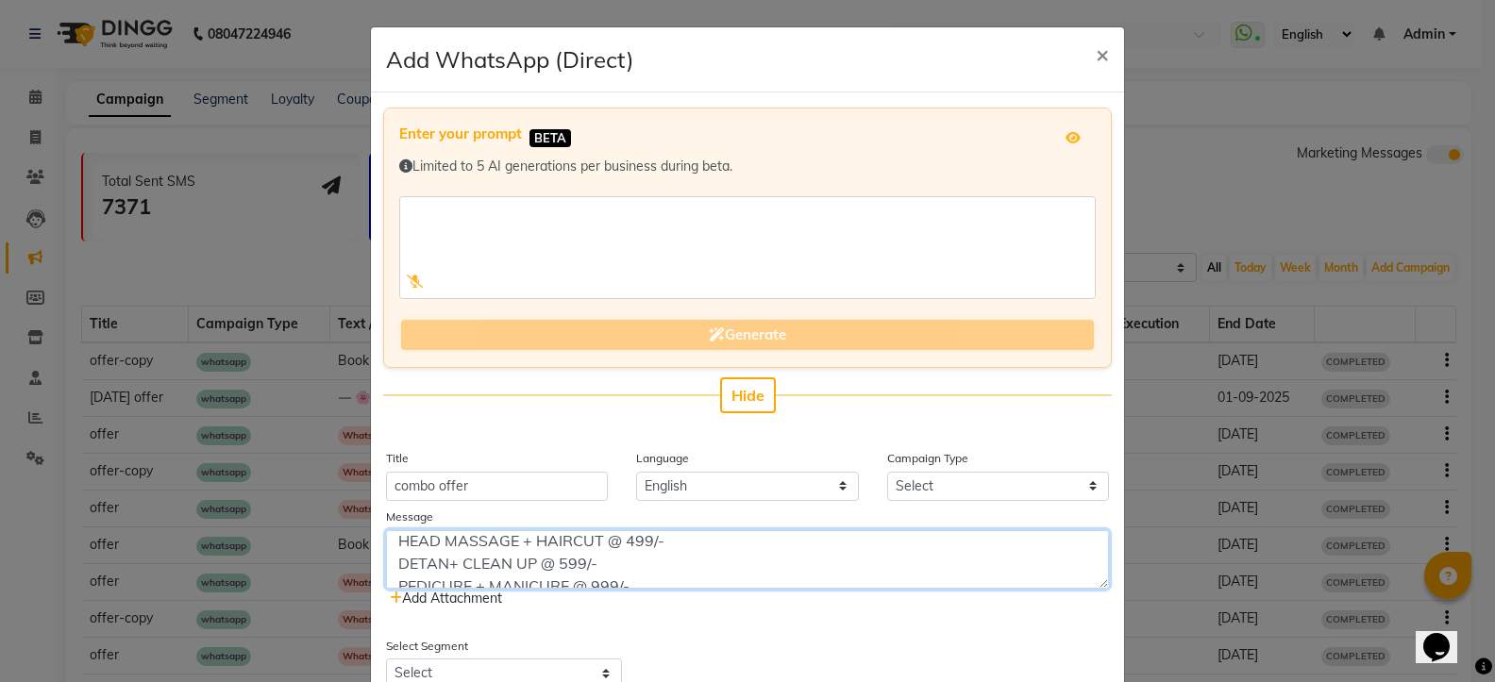
scroll to position [317, 0]
click at [390, 570] on textarea "BLAAC COMBOS !! FOR WOMEN DETAN + CLEANUP @ 699/- HAIRCUT+ HAIRSPA @ 999/- DETA…" at bounding box center [747, 559] width 723 height 59
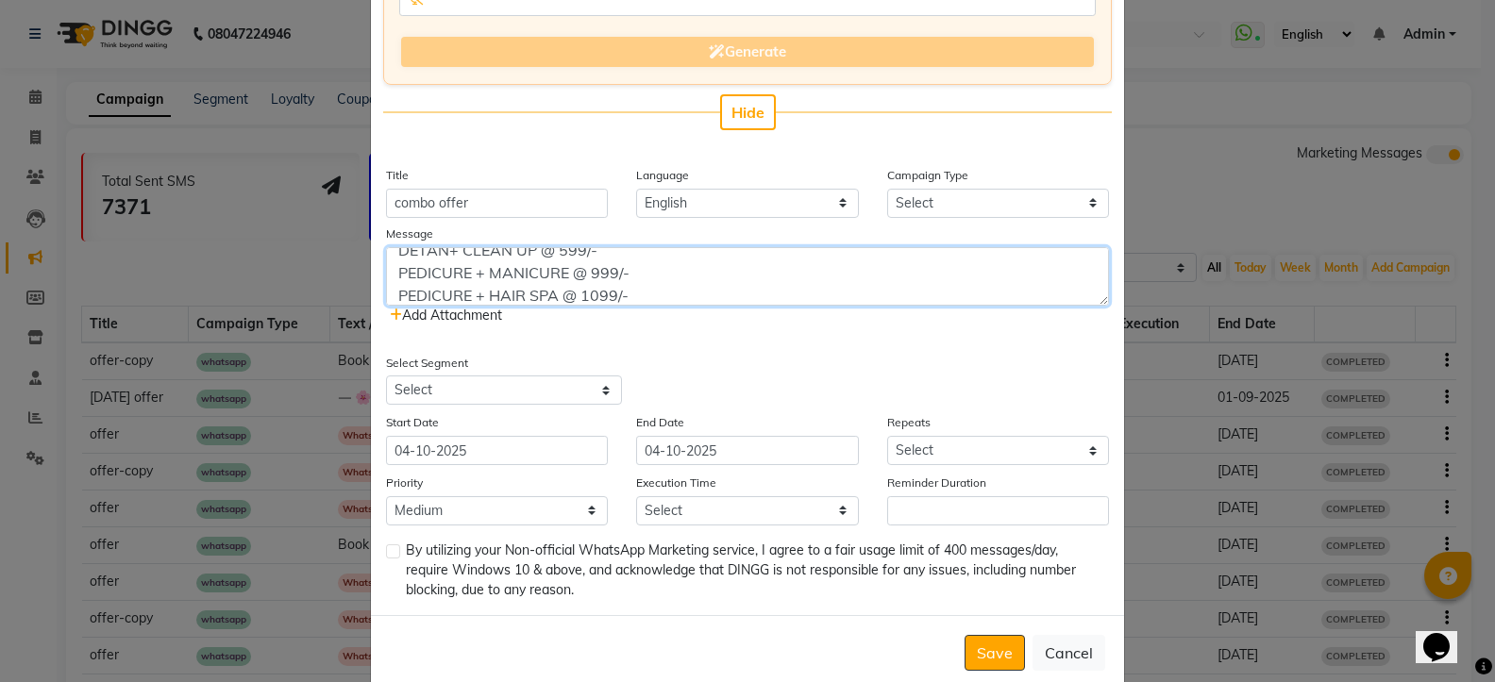
scroll to position [272, 0]
click at [744, 284] on textarea "BLAAC COMBOS !! FOR WOMEN DETAN + CLEANUP @ 699/- HAIRCUT+ HAIRSPA @ 999/- DETA…" at bounding box center [747, 276] width 723 height 59
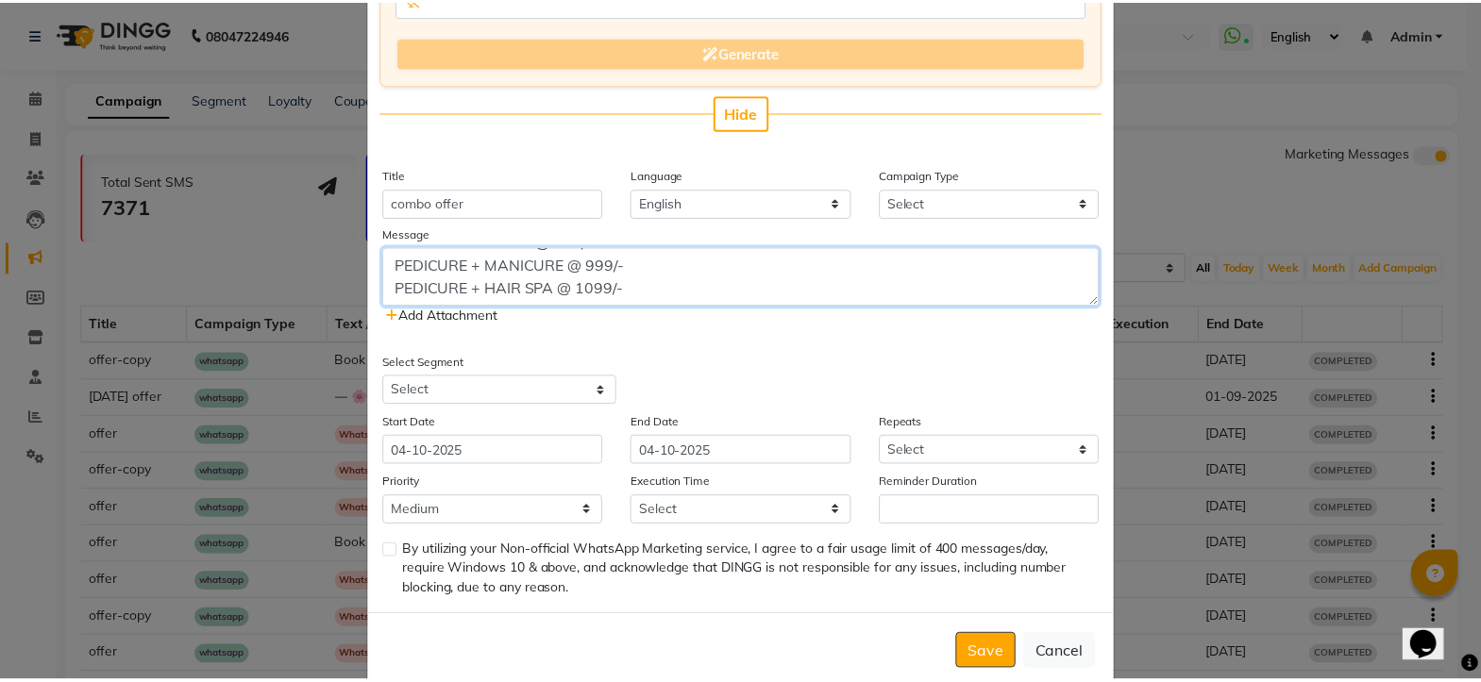
scroll to position [310, 0]
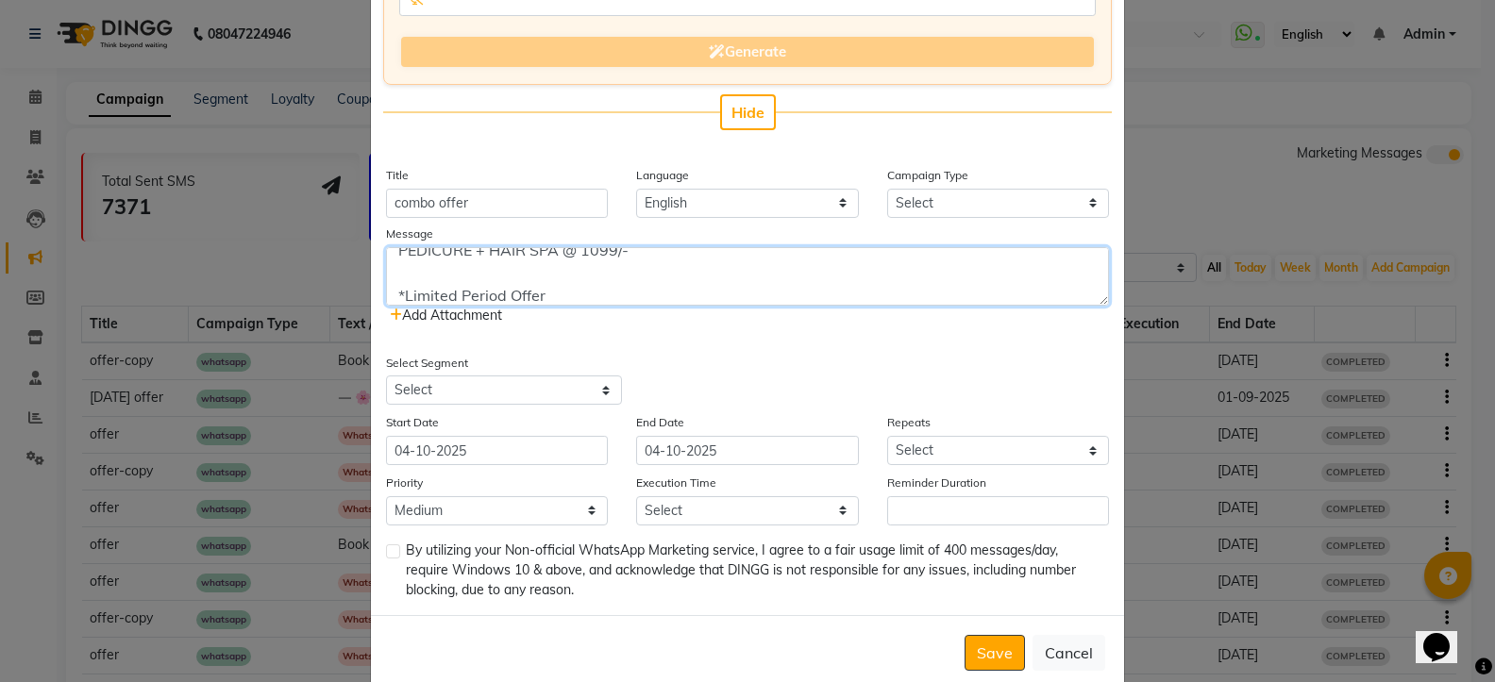
type textarea "BLAAC COMBOS !! FOR WOMEN DETAN + CLEANUP @ 699/- HAIRCUT+ HAIRSPA @ 999/- DETA…"
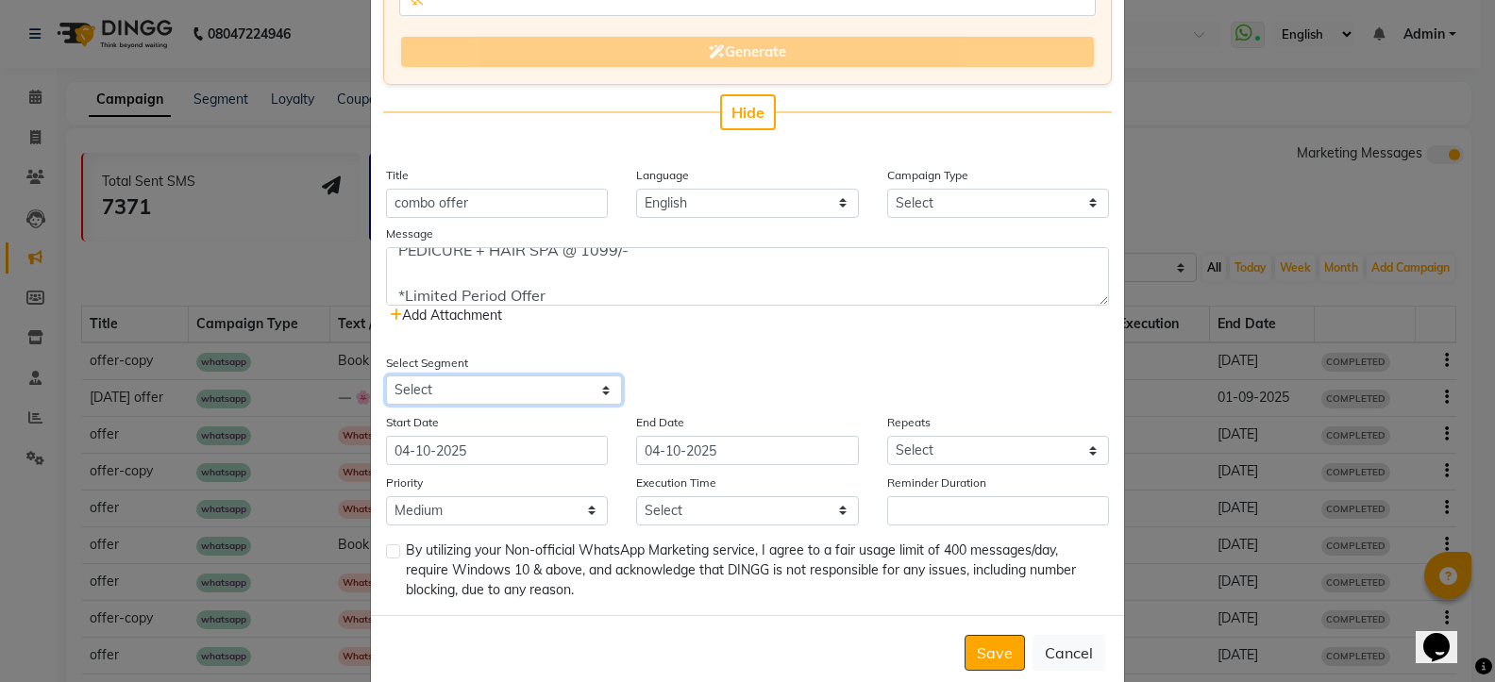
click at [444, 389] on select "Select All Customers All [DEMOGRAPHIC_DATA] Customer All [DEMOGRAPHIC_DATA] Cus…" at bounding box center [504, 390] width 236 height 29
select select "15924"
click at [386, 376] on select "Select All Customers All [DEMOGRAPHIC_DATA] Customer All [DEMOGRAPHIC_DATA] Cus…" at bounding box center [504, 390] width 236 height 29
click at [388, 551] on label at bounding box center [393, 552] width 14 height 14
click at [388, 551] on input "checkbox" at bounding box center [392, 552] width 12 height 12
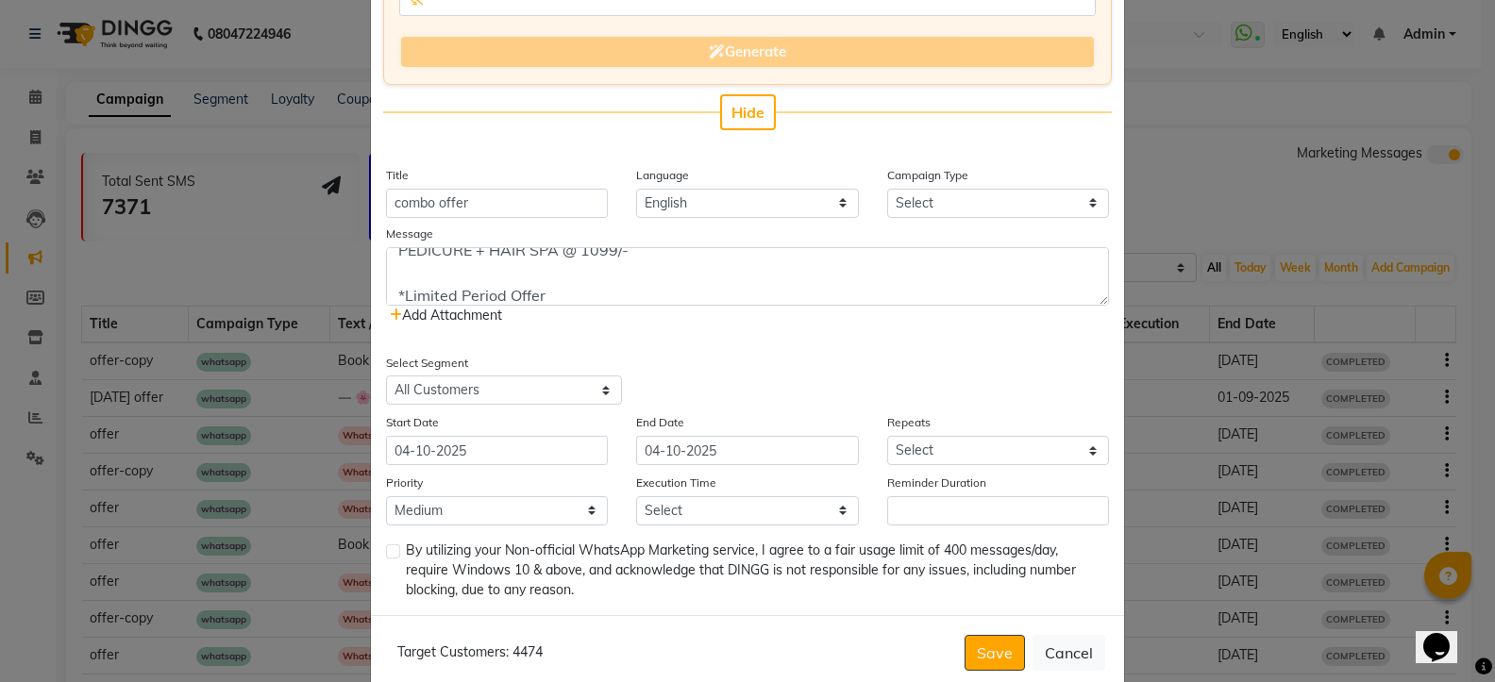
checkbox input "true"
click at [712, 457] on input "04-10-2025" at bounding box center [747, 450] width 222 height 29
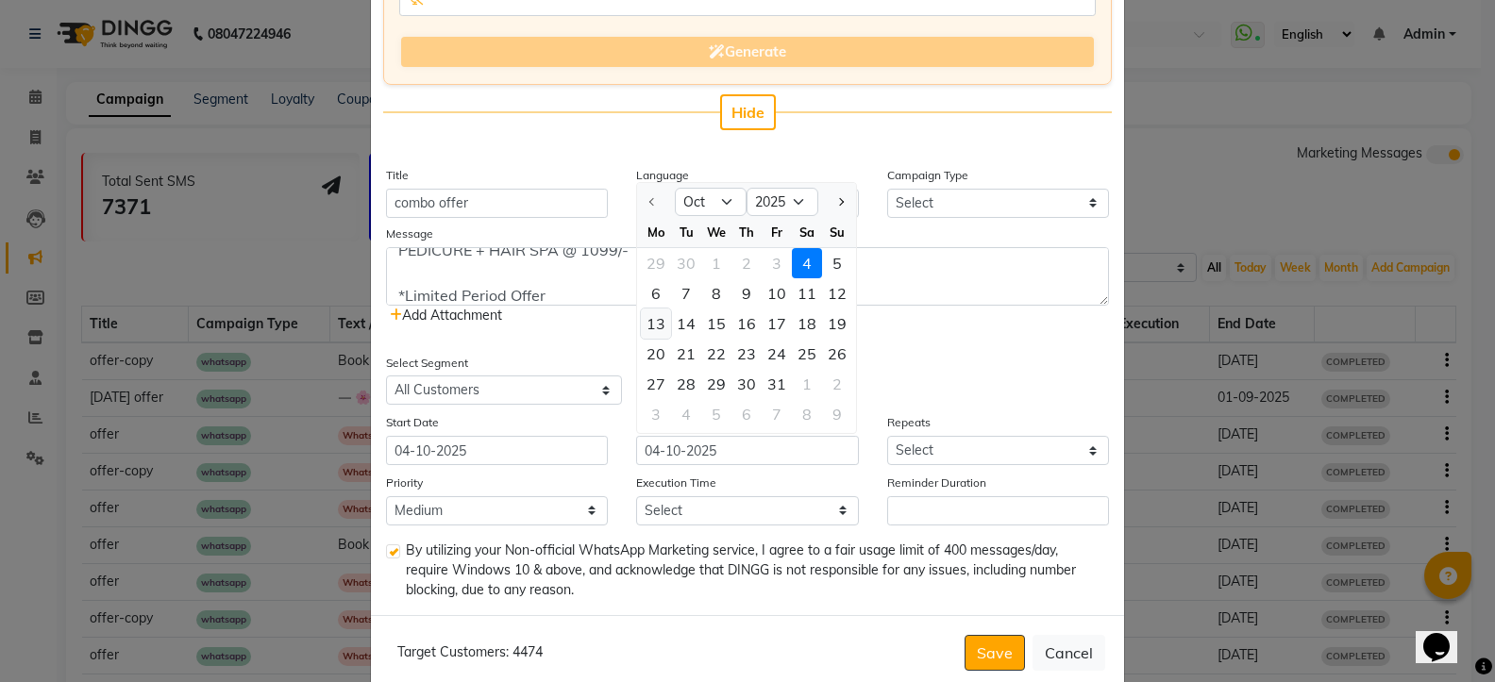
click at [662, 327] on div "13" at bounding box center [656, 324] width 30 height 30
type input "[DATE]"
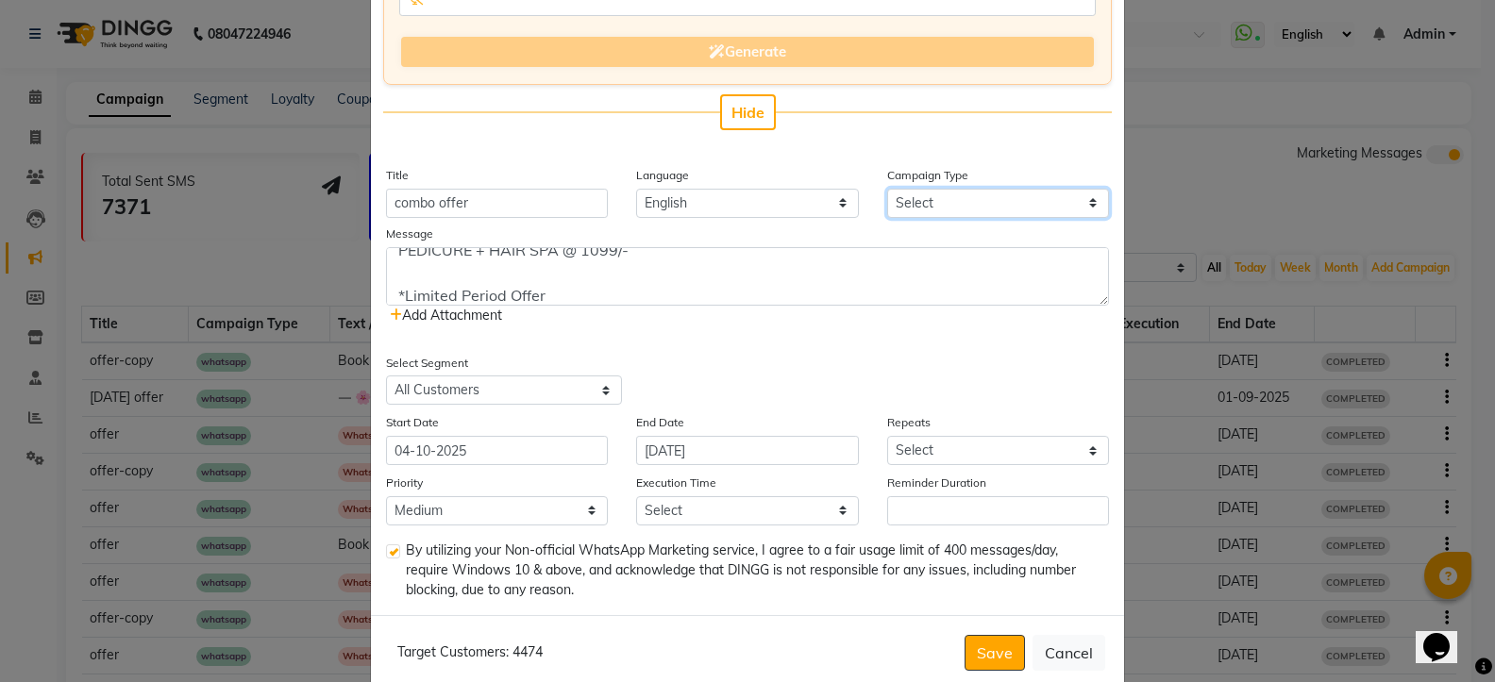
click at [938, 210] on select "Select Birthday Anniversary Promotional Service reminder" at bounding box center [998, 203] width 222 height 29
select select "3"
click at [887, 189] on select "Select Birthday Anniversary Promotional Service reminder" at bounding box center [998, 203] width 222 height 29
click at [938, 445] on select "Select Once Daily Alternate Day Weekly Monthly Yearly" at bounding box center [998, 450] width 222 height 29
select select "1"
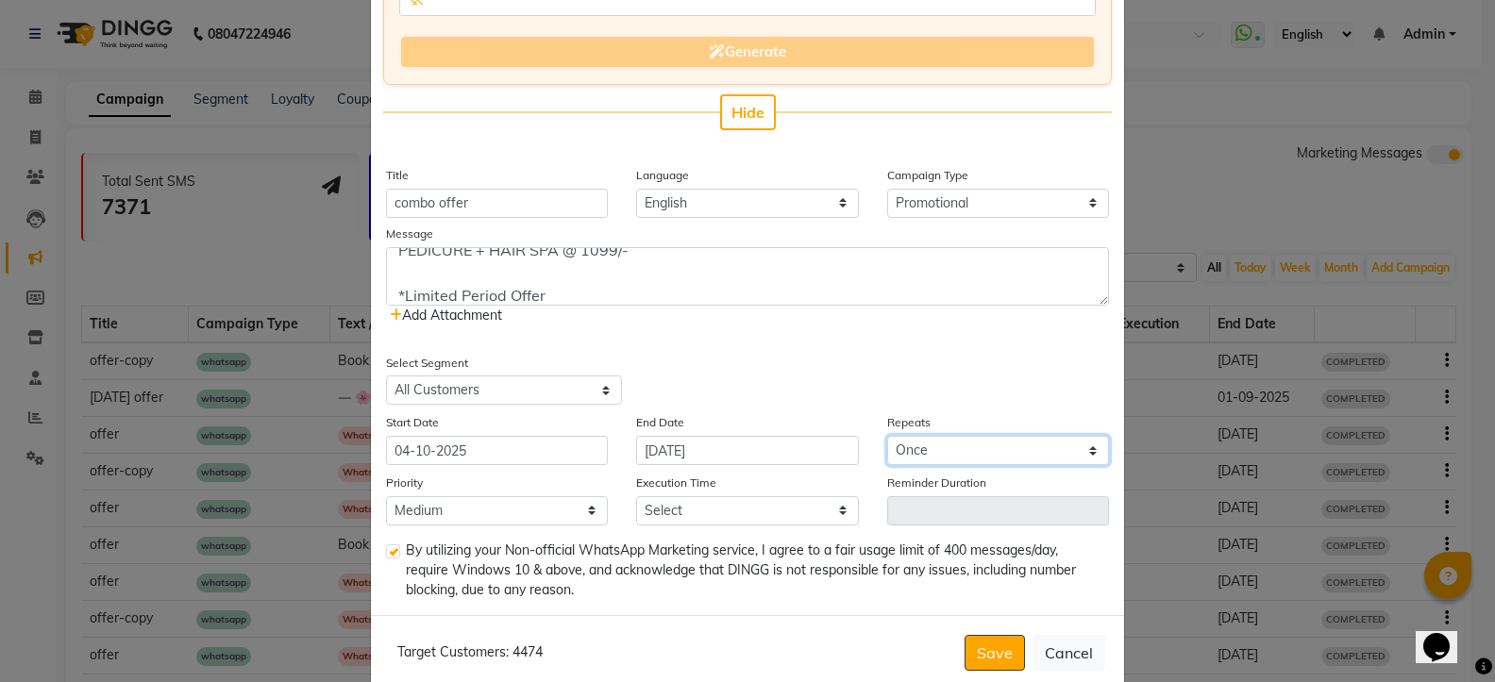
click at [887, 436] on select "Select Once Daily Alternate Day Weekly Monthly Yearly" at bounding box center [998, 450] width 222 height 29
click at [992, 658] on button "Save" at bounding box center [994, 653] width 60 height 36
click at [669, 503] on select "Select 09:00 AM 09:15 AM 09:30 AM 09:45 AM 10:00 AM 10:15 AM 10:30 AM 10:45 AM …" at bounding box center [747, 510] width 222 height 29
select select "585"
click at [636, 496] on select "Select 09:00 AM 09:15 AM 09:30 AM 09:45 AM 10:00 AM 10:15 AM 10:30 AM 10:45 AM …" at bounding box center [747, 510] width 222 height 29
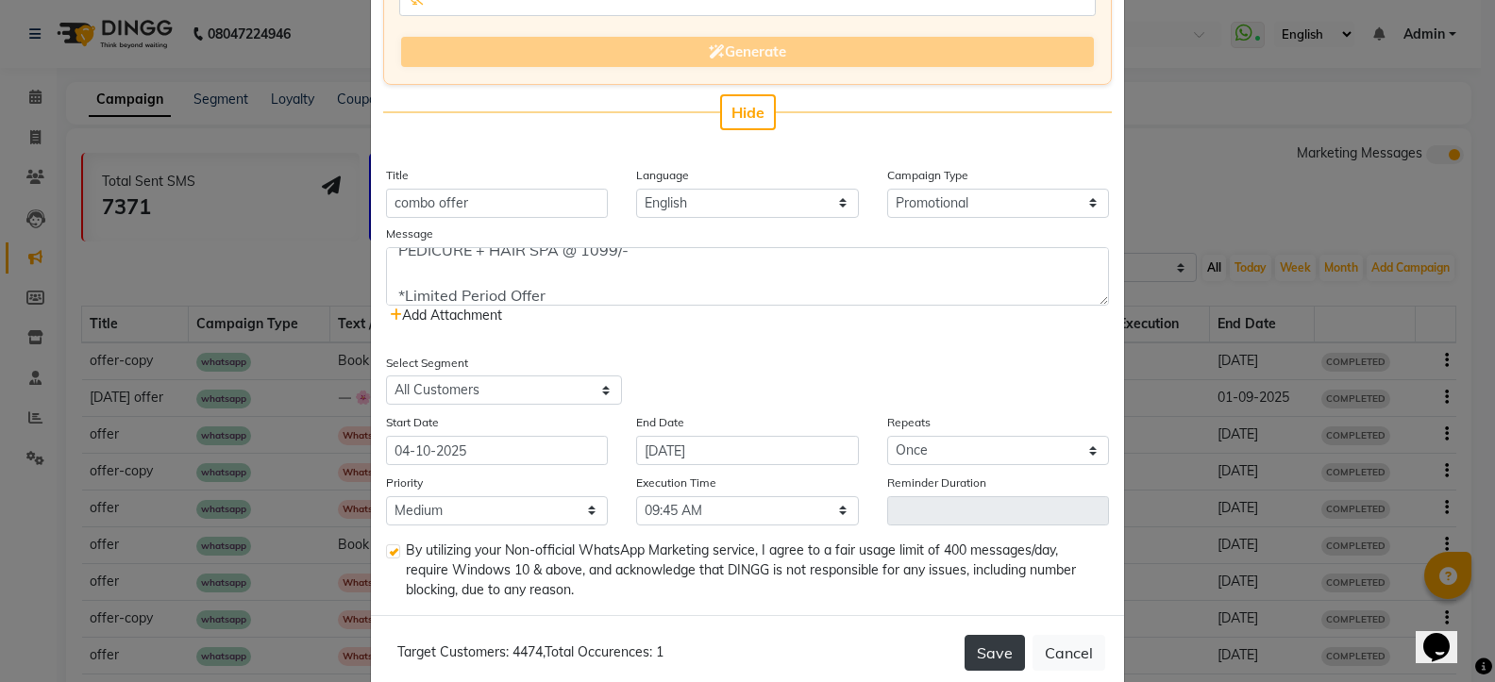
click at [988, 646] on button "Save" at bounding box center [994, 653] width 60 height 36
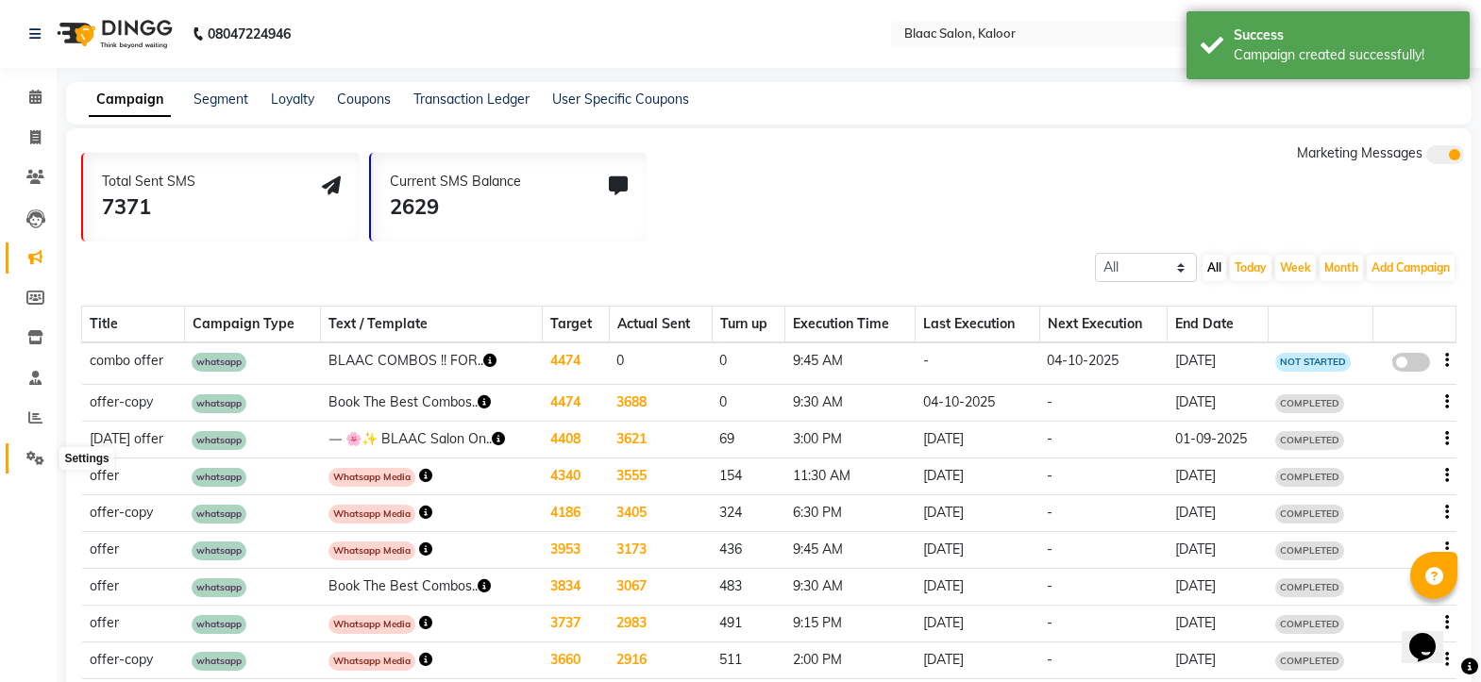
click at [31, 455] on icon at bounding box center [35, 458] width 18 height 14
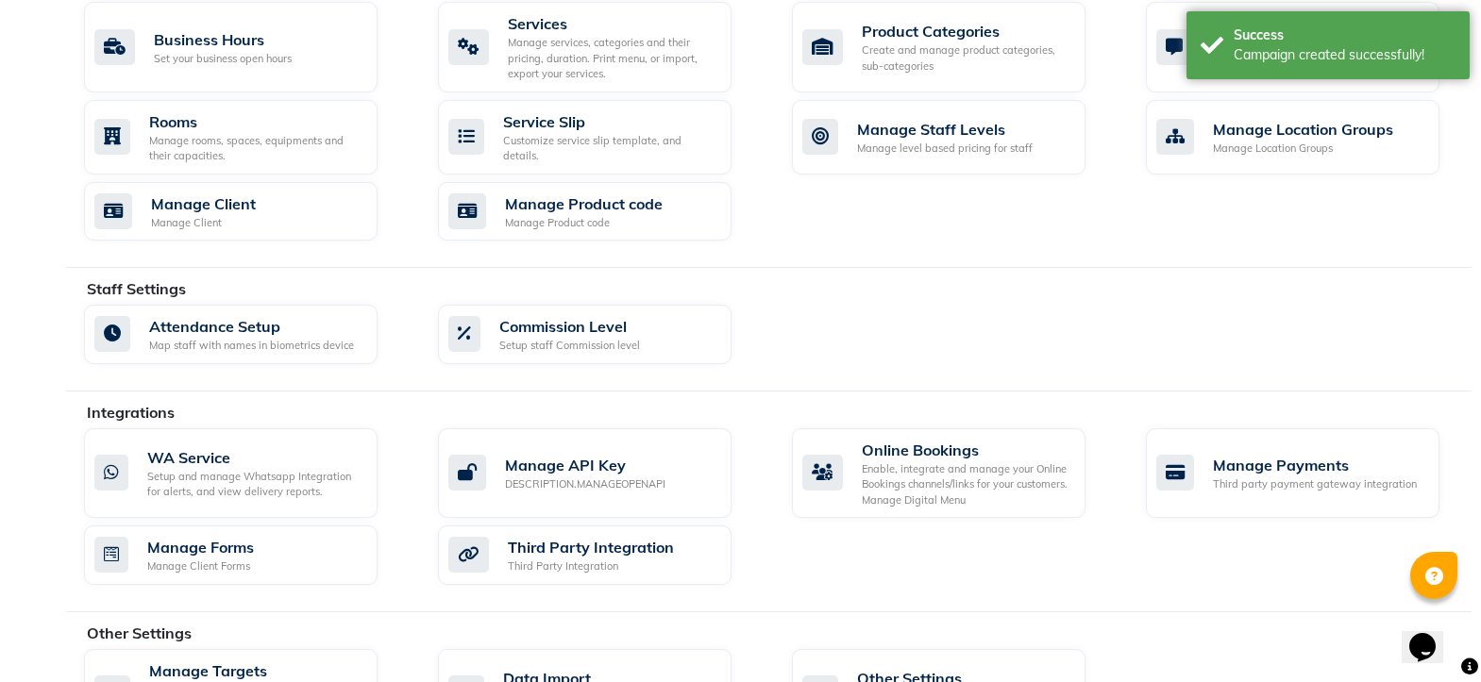
scroll to position [838, 0]
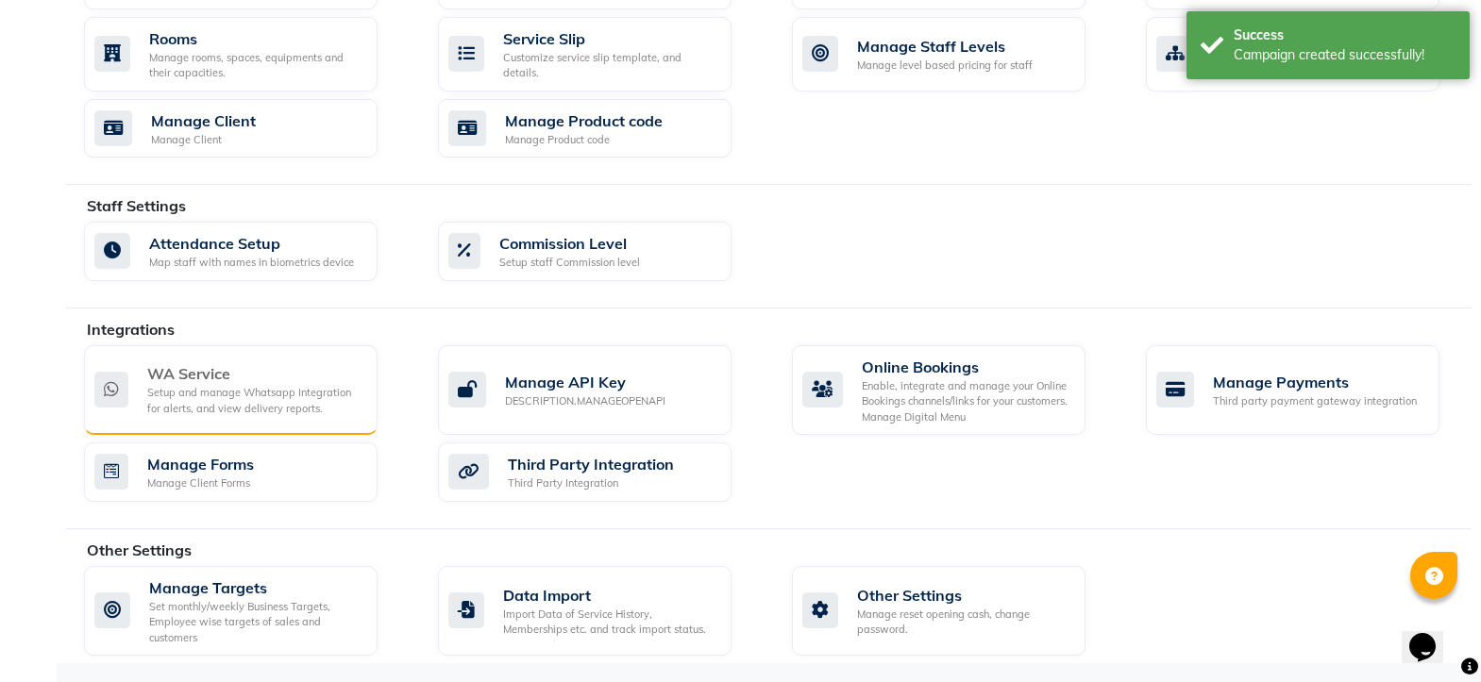
click at [260, 369] on div "WA Service" at bounding box center [254, 373] width 215 height 23
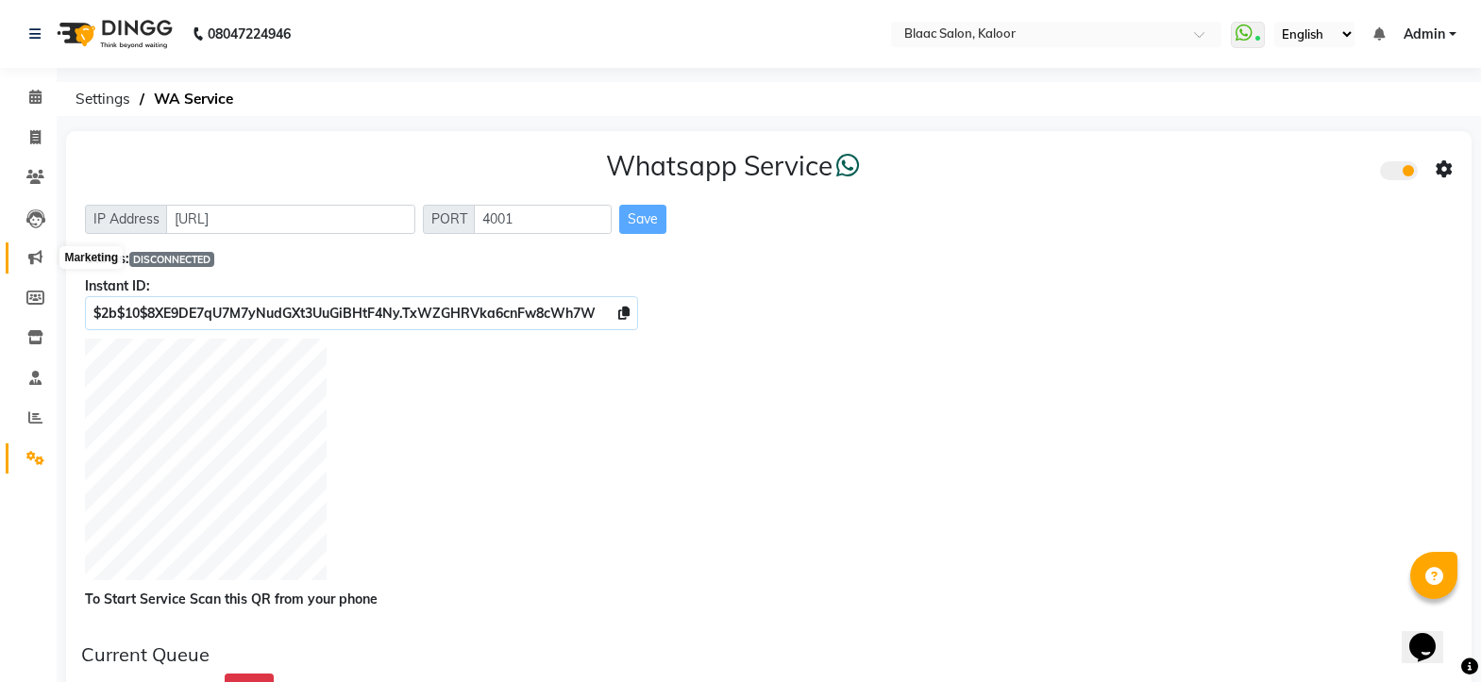
click at [37, 256] on icon at bounding box center [35, 257] width 14 height 14
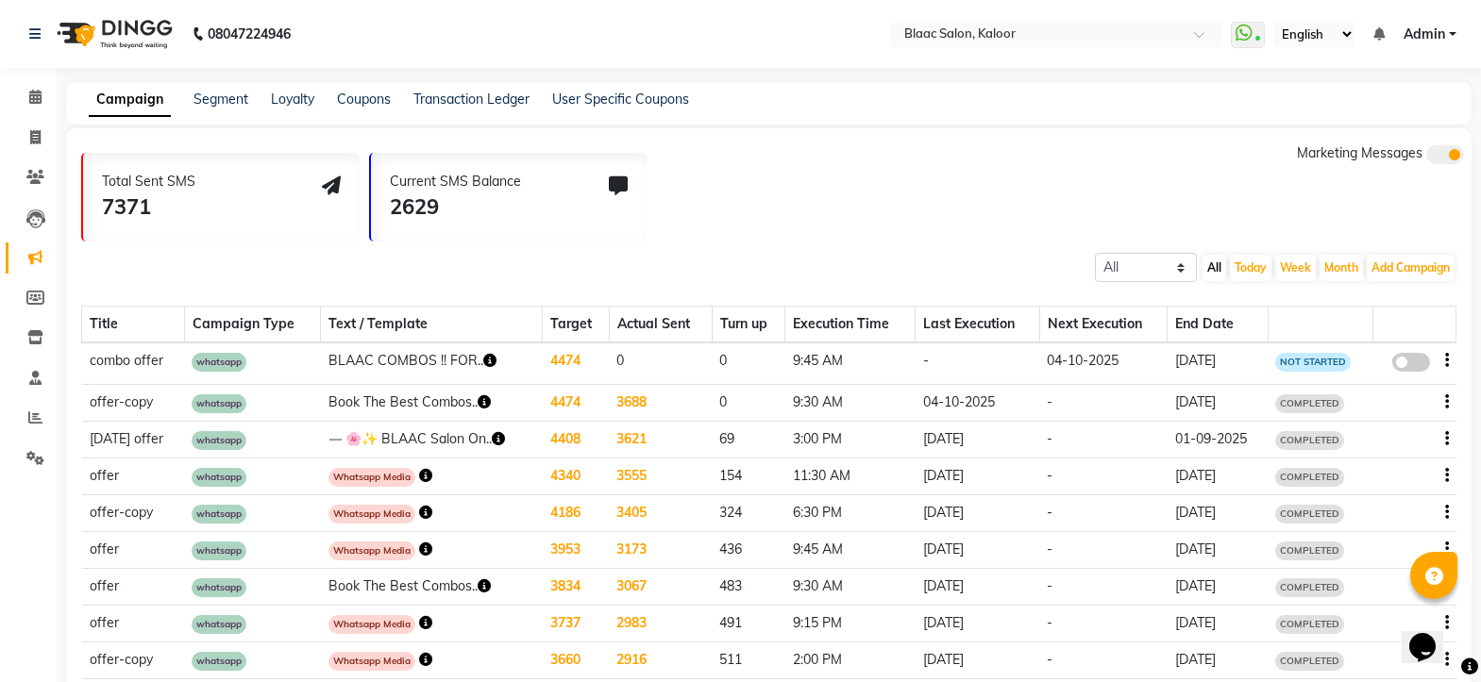
click at [485, 356] on icon "button" at bounding box center [489, 360] width 13 height 13
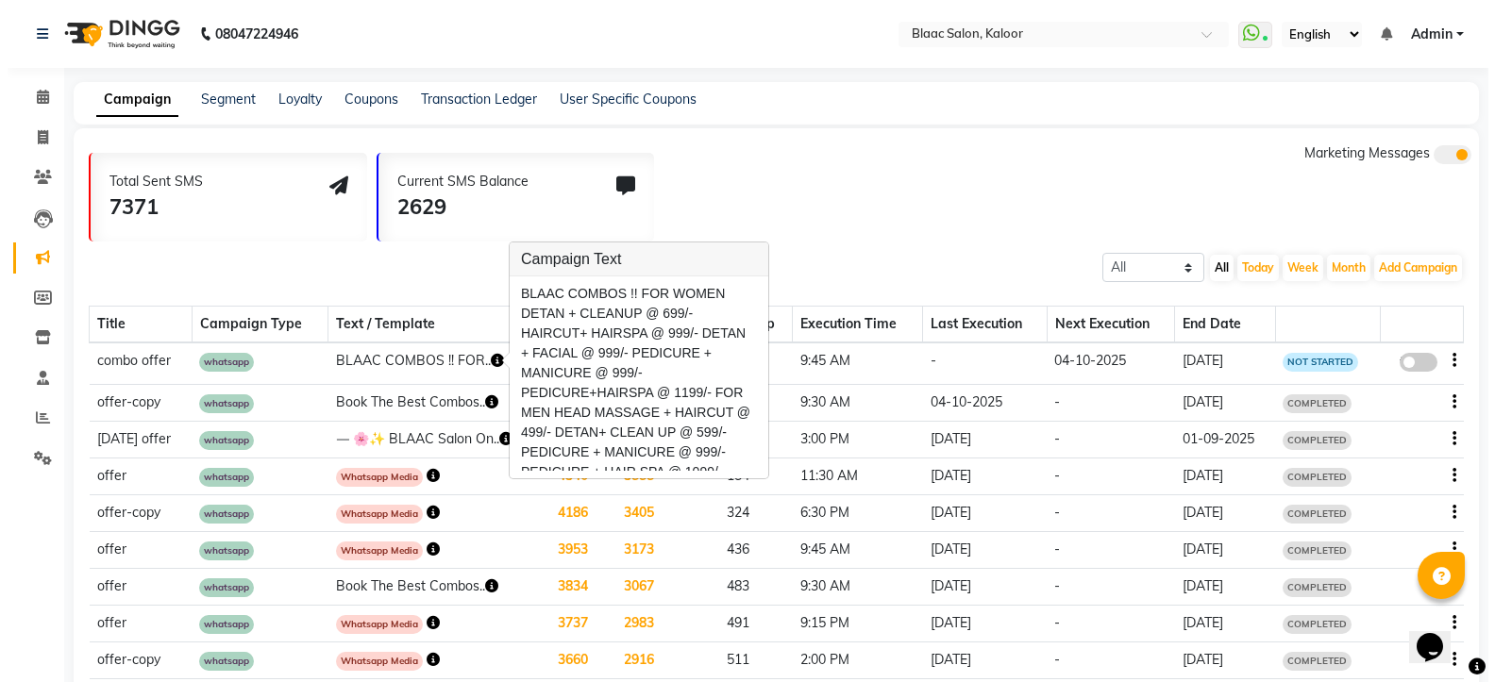
scroll to position [31, 0]
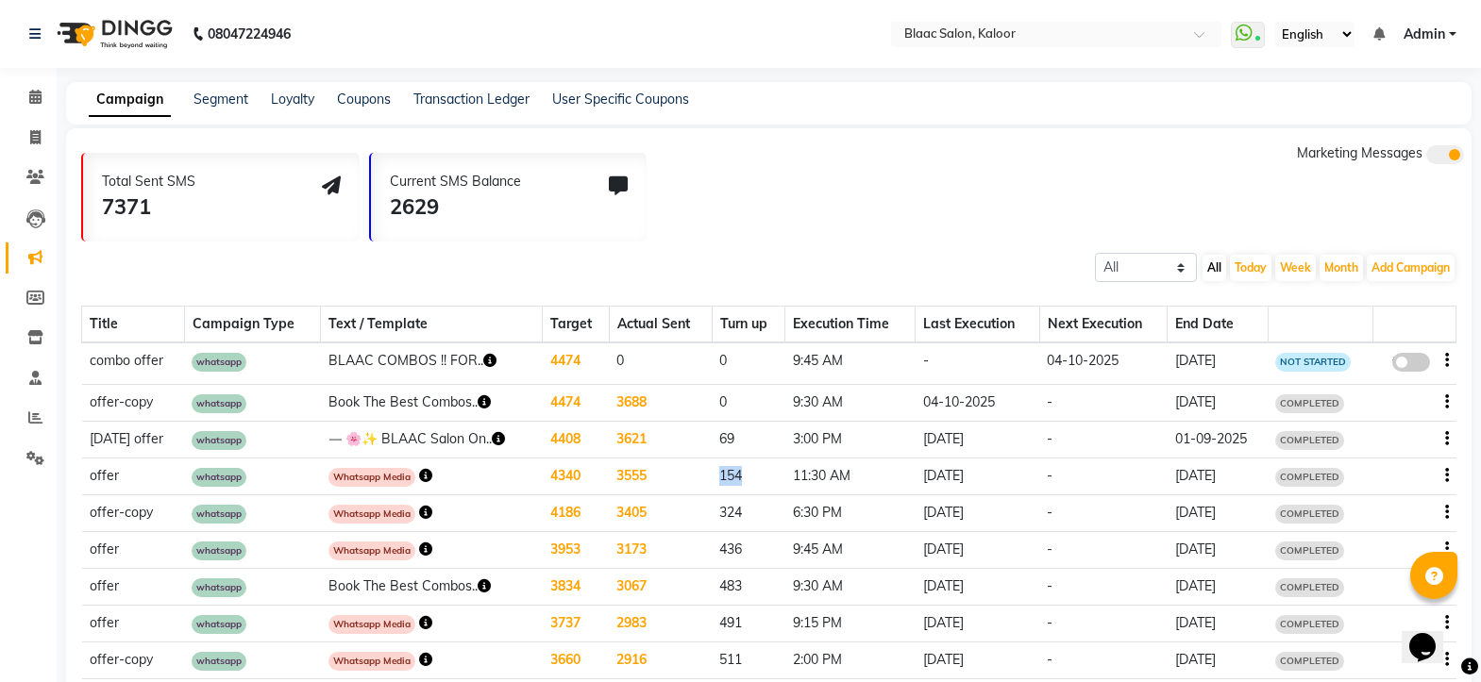
click at [744, 464] on td "154" at bounding box center [749, 476] width 74 height 37
click at [1446, 360] on icon "button" at bounding box center [1447, 360] width 4 height 1
click at [1387, 358] on div "Edit" at bounding box center [1395, 350] width 59 height 24
select select "3"
select select "15924"
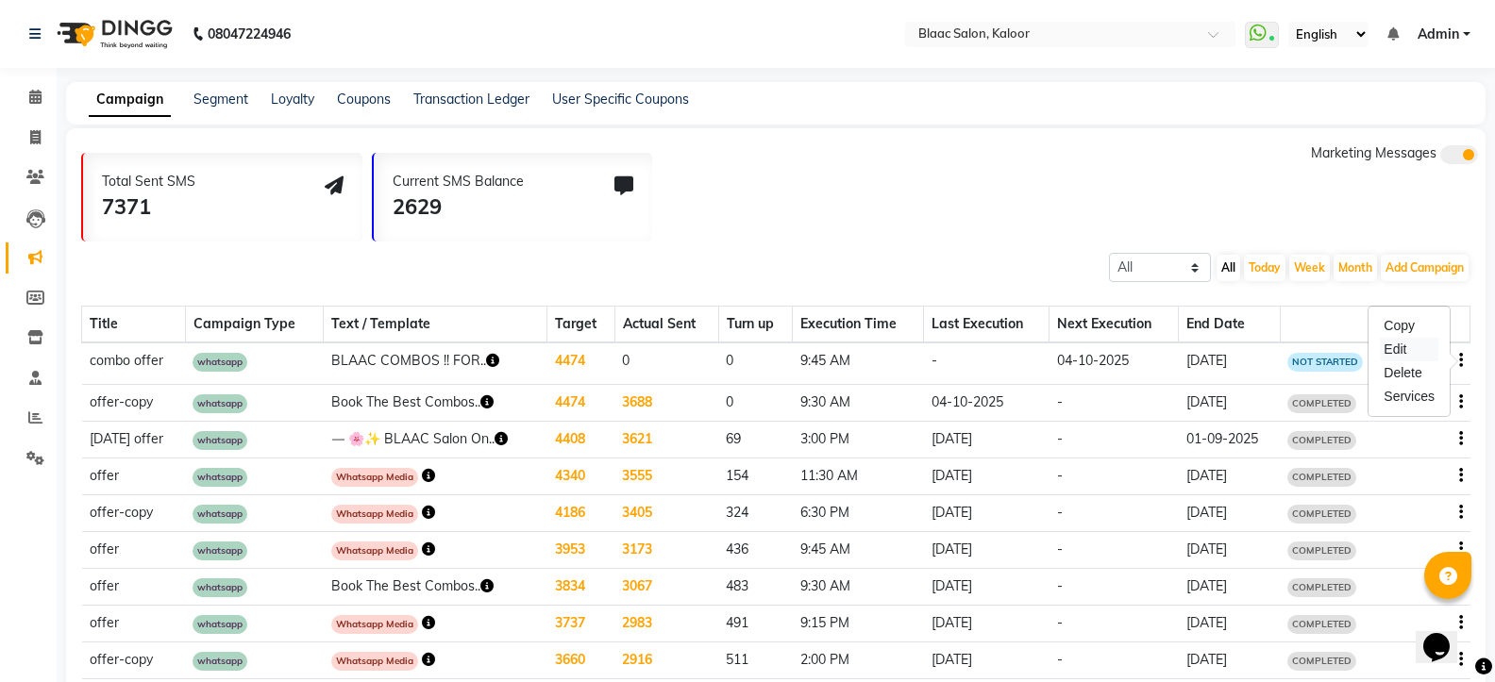
select select "1"
select select "2"
select select "585"
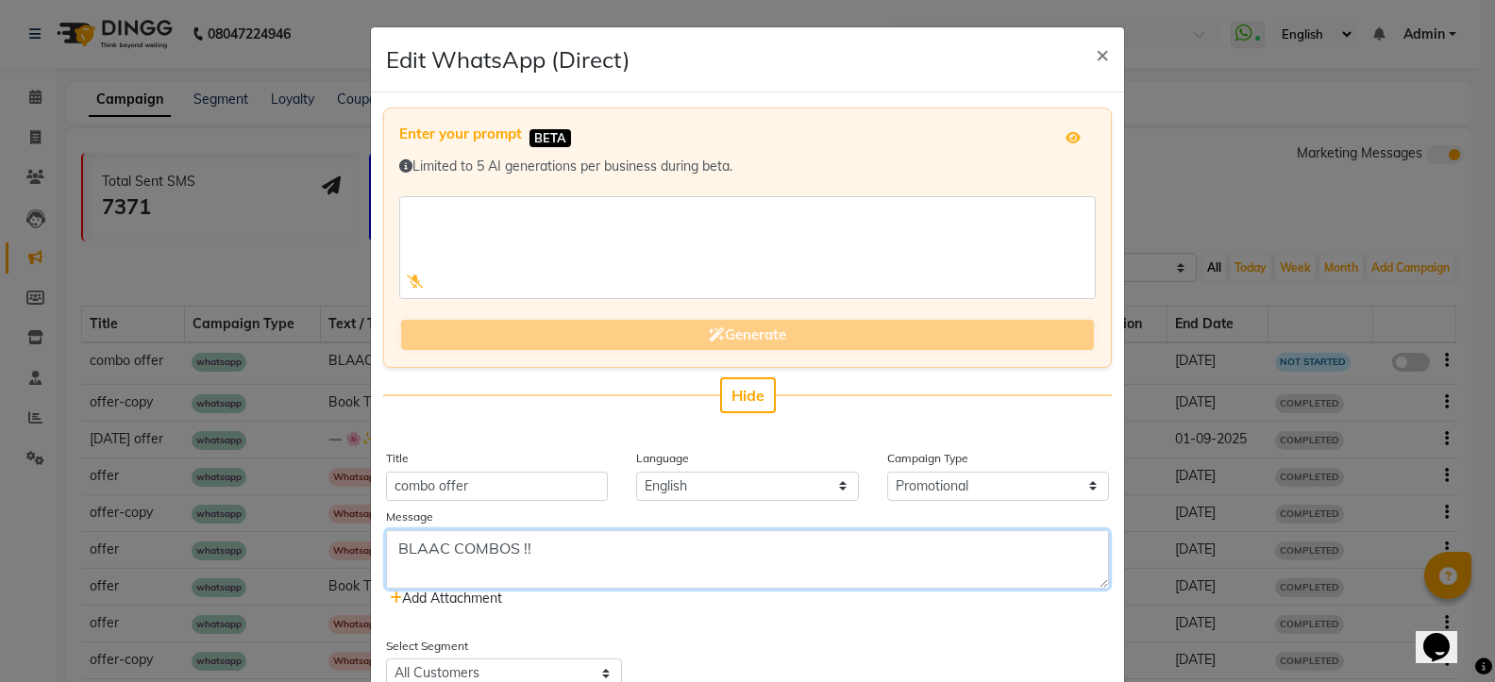
click at [570, 565] on textarea "BLAAC COMBOS !! FOR WOMEN DETAN + CLEANUP @ 699/- HAIRCUT+ HAIRSPA @ 999/- DETA…" at bounding box center [747, 559] width 723 height 59
click at [608, 558] on textarea "BLAAC COMBOS !! FOR WOMEN DETAN + CLEANUP @ 699/- HAIRCUT+ HAIRSPA @ 999/- DETA…" at bounding box center [747, 559] width 723 height 59
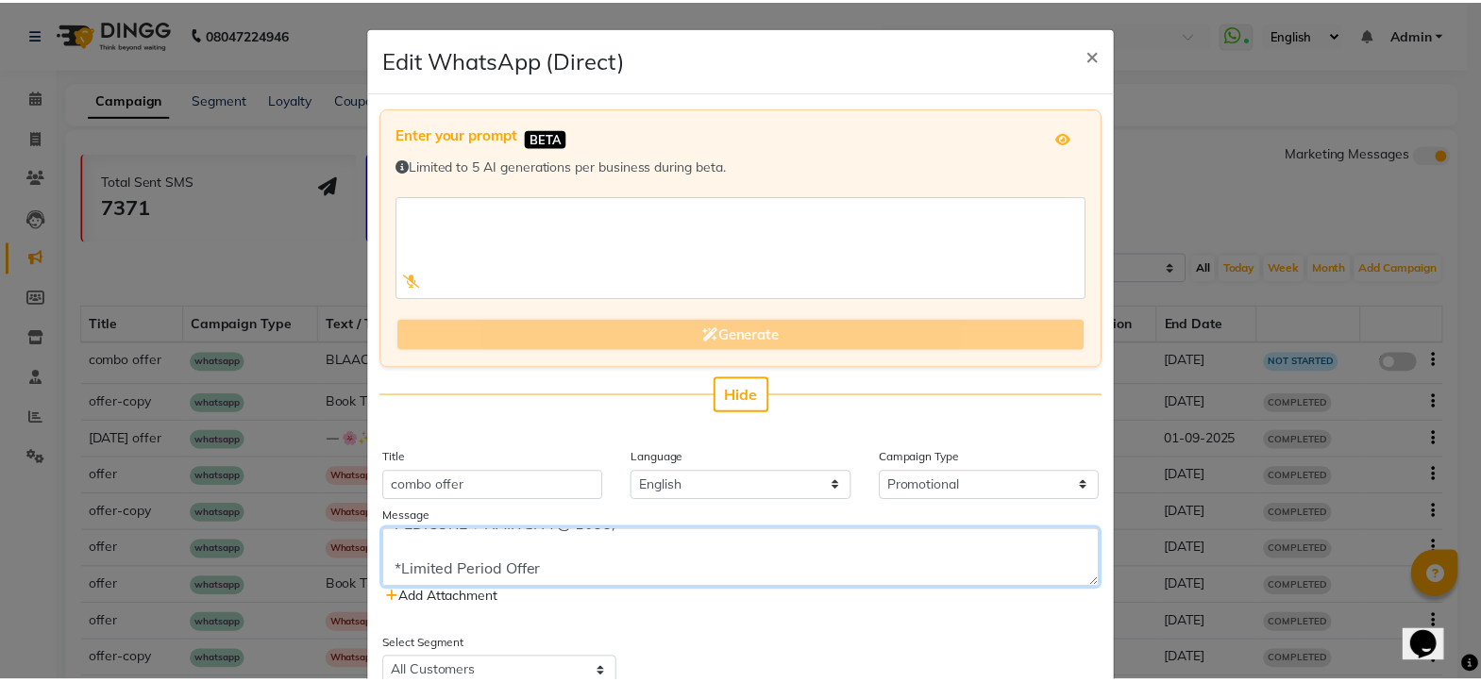
scroll to position [283, 0]
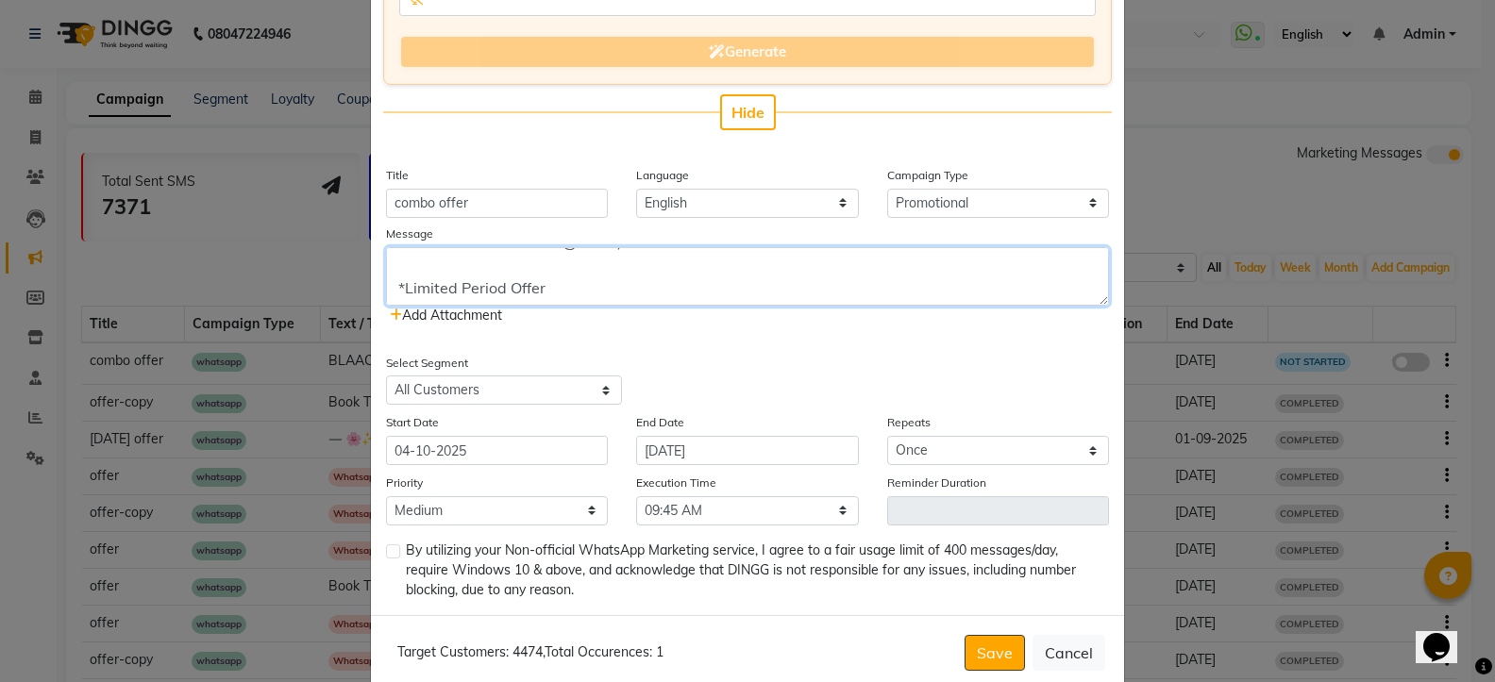
type textarea "BLAAC COMBOS !! FOR WOMEN DETAN + CLEANUP @ 699/- HAIRCUT+ HAIRSPA @ 999/- DETA…"
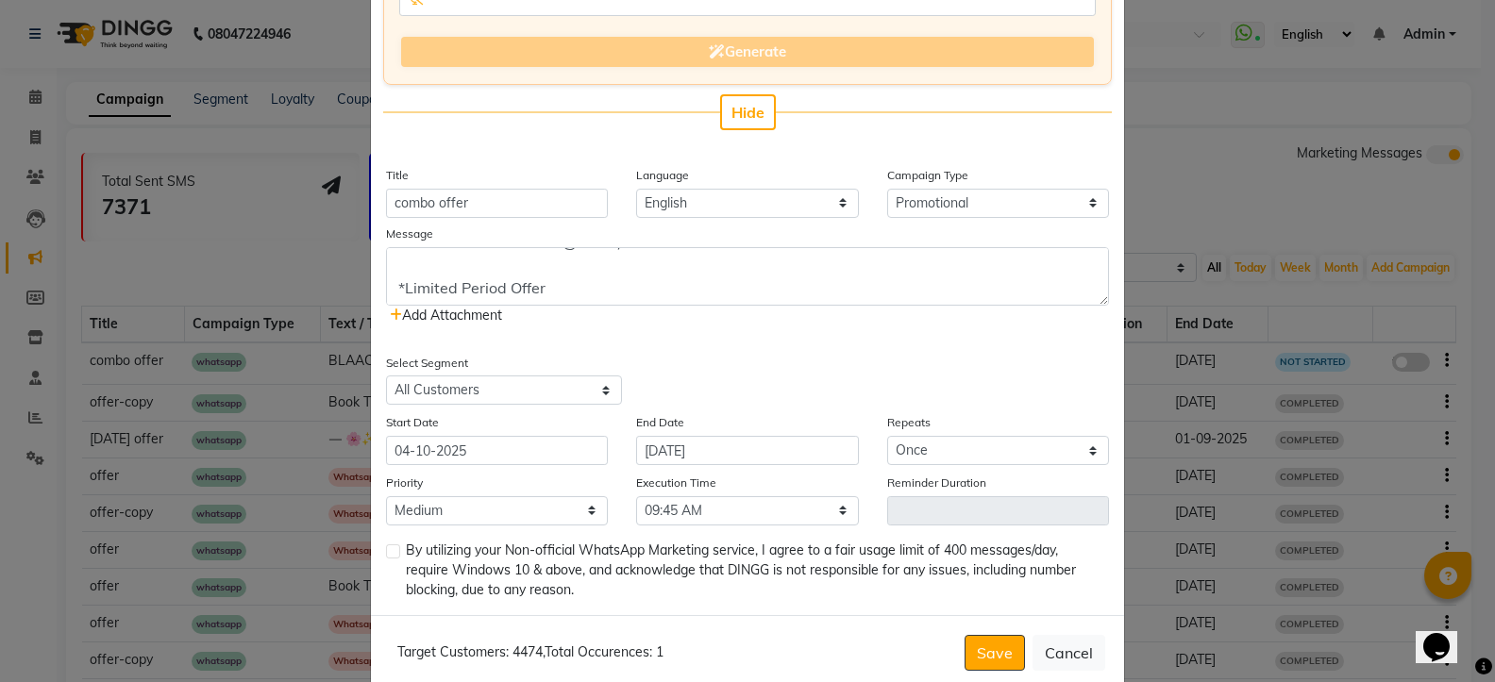
click at [386, 555] on label at bounding box center [393, 552] width 14 height 14
click at [386, 555] on input "checkbox" at bounding box center [392, 552] width 12 height 12
checkbox input "true"
click at [744, 516] on select "Select 09:00 AM 09:15 AM 09:30 AM 09:45 AM 10:00 AM 10:15 AM 10:30 AM 10:45 AM …" at bounding box center [747, 510] width 222 height 29
select select "600"
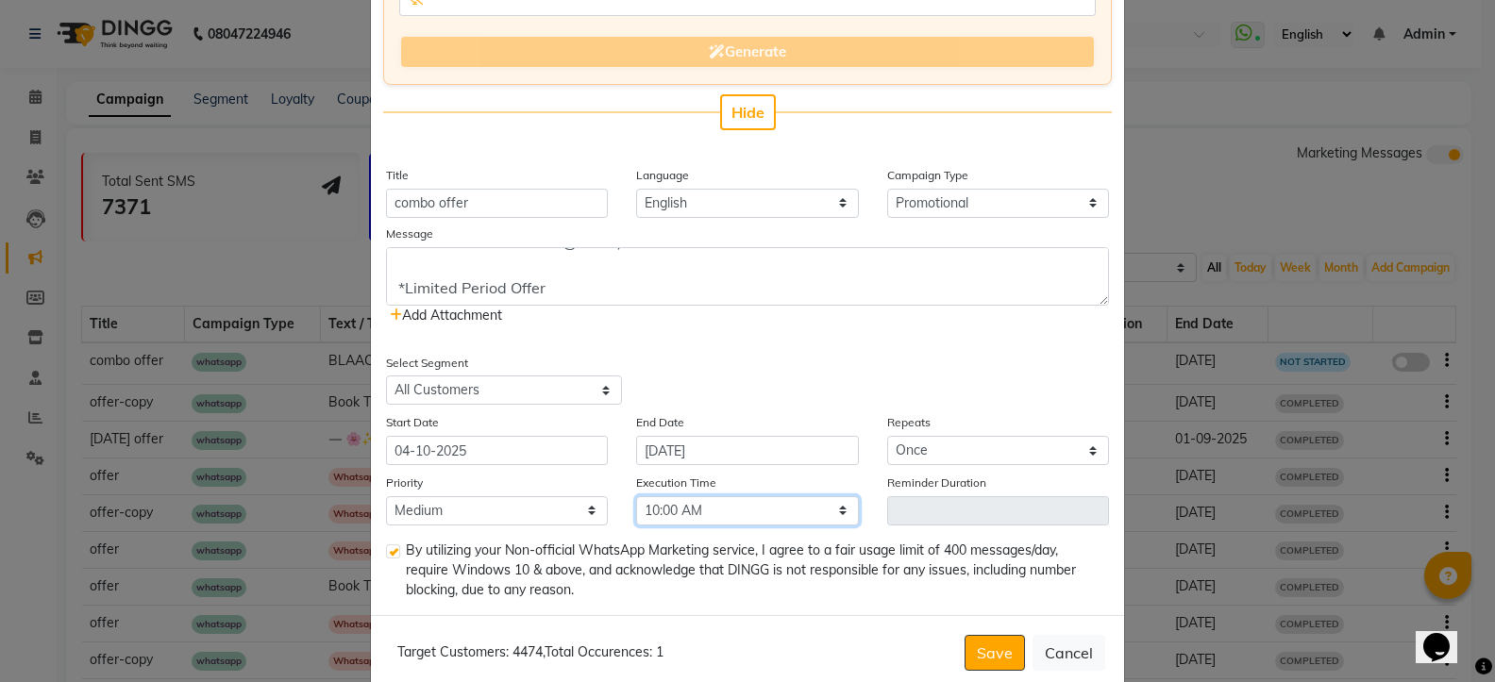
click at [636, 496] on select "Select 09:00 AM 09:15 AM 09:30 AM 09:45 AM 10:00 AM 10:15 AM 10:30 AM 10:45 AM …" at bounding box center [747, 510] width 222 height 29
click at [1081, 664] on button "Cancel" at bounding box center [1068, 653] width 73 height 36
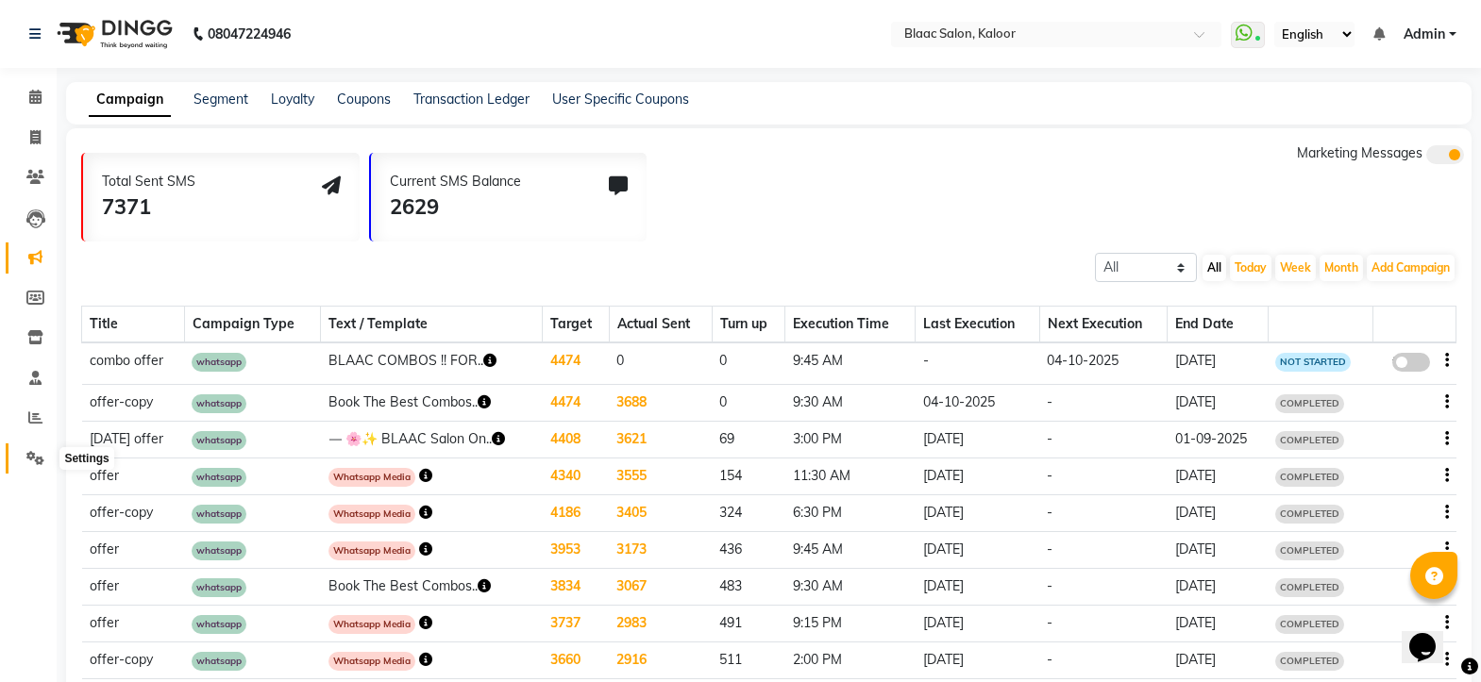
click at [37, 461] on icon at bounding box center [35, 458] width 18 height 14
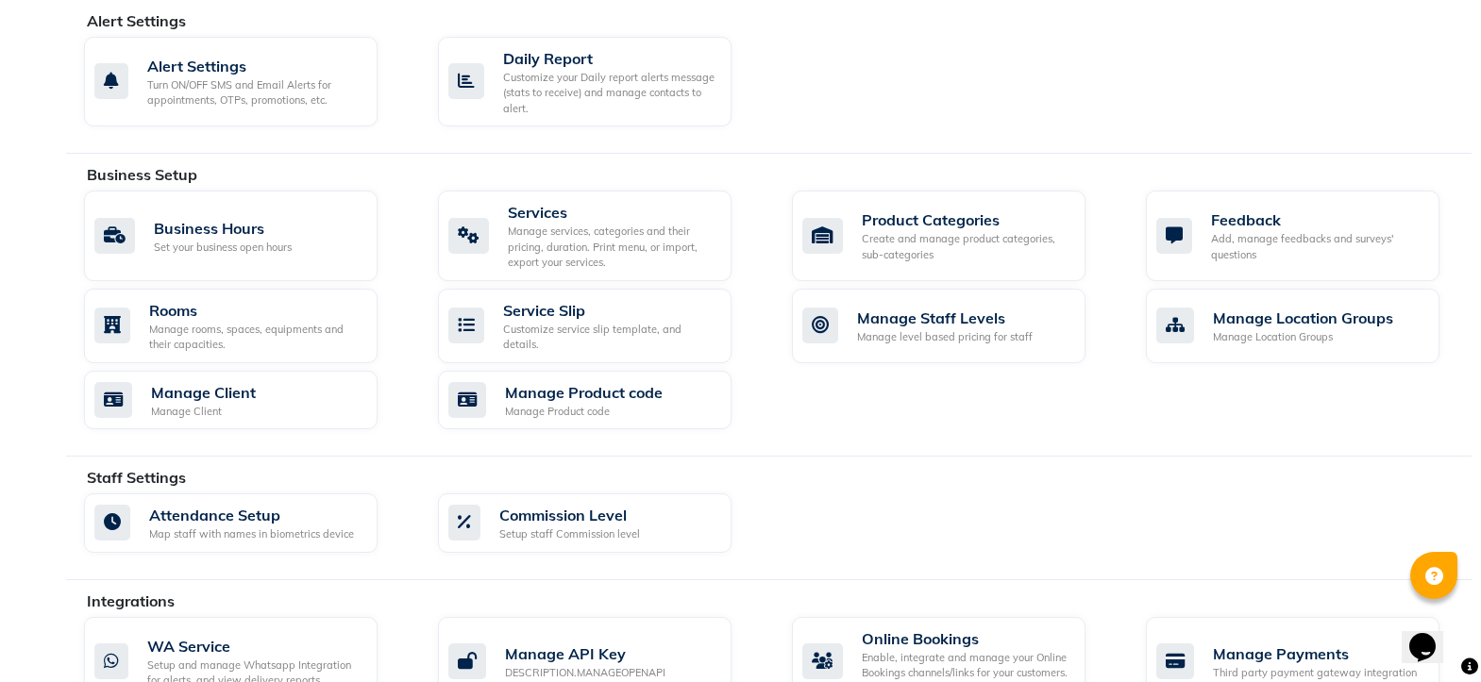
scroll to position [838, 0]
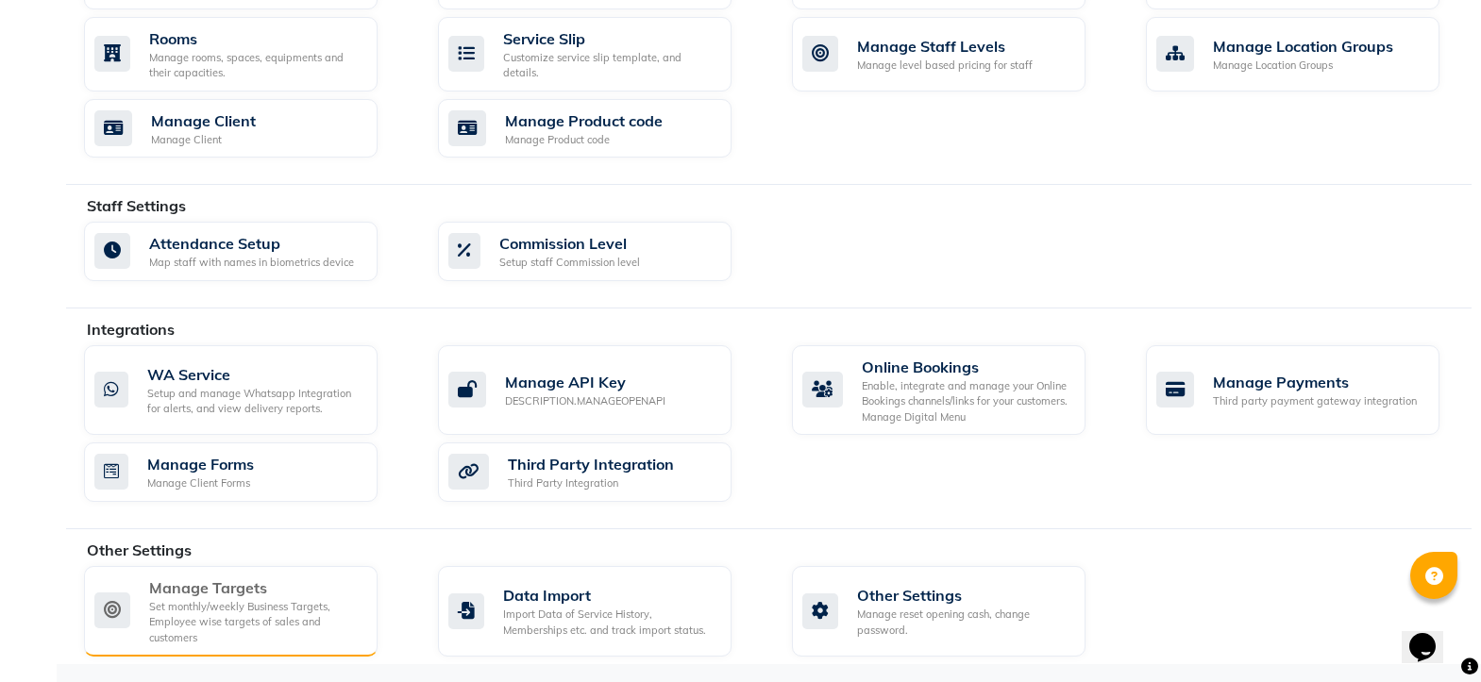
click at [254, 579] on div "Manage Targets" at bounding box center [255, 588] width 213 height 23
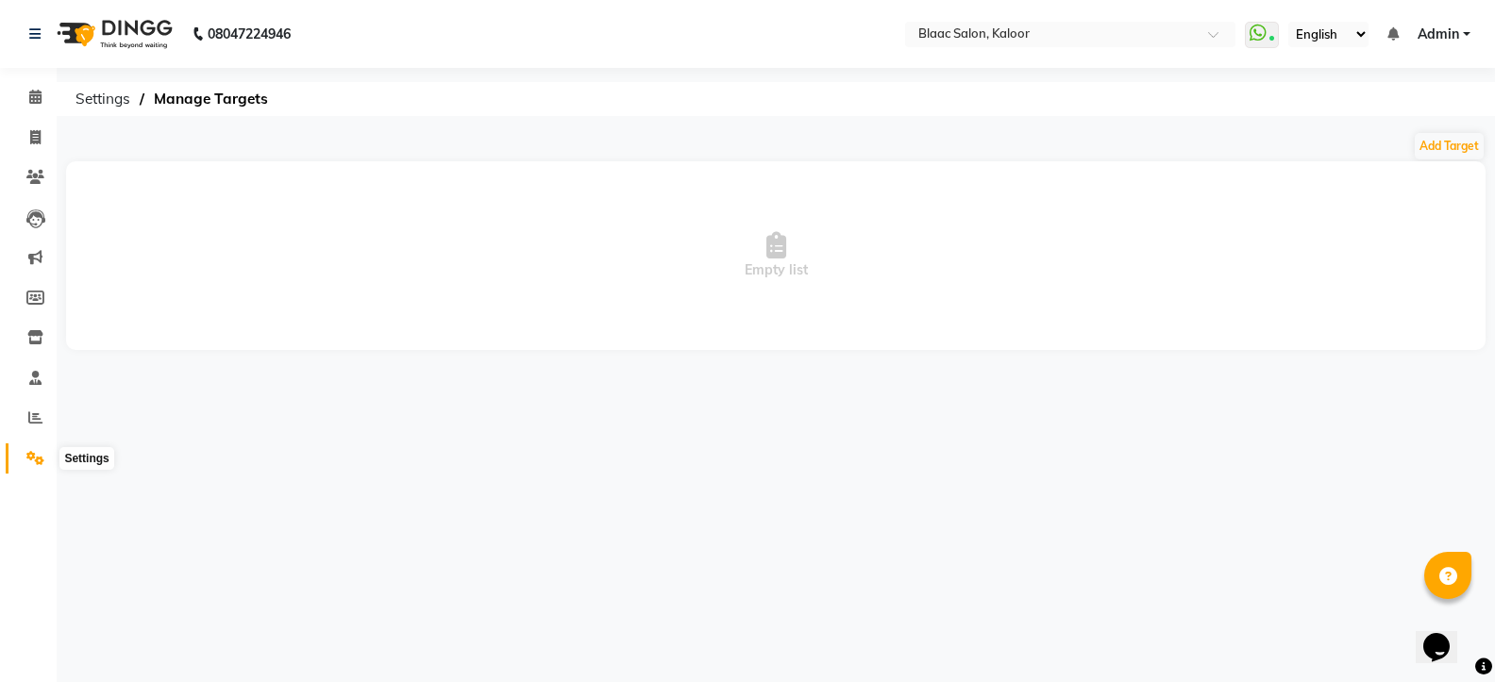
click at [39, 458] on icon at bounding box center [35, 458] width 18 height 14
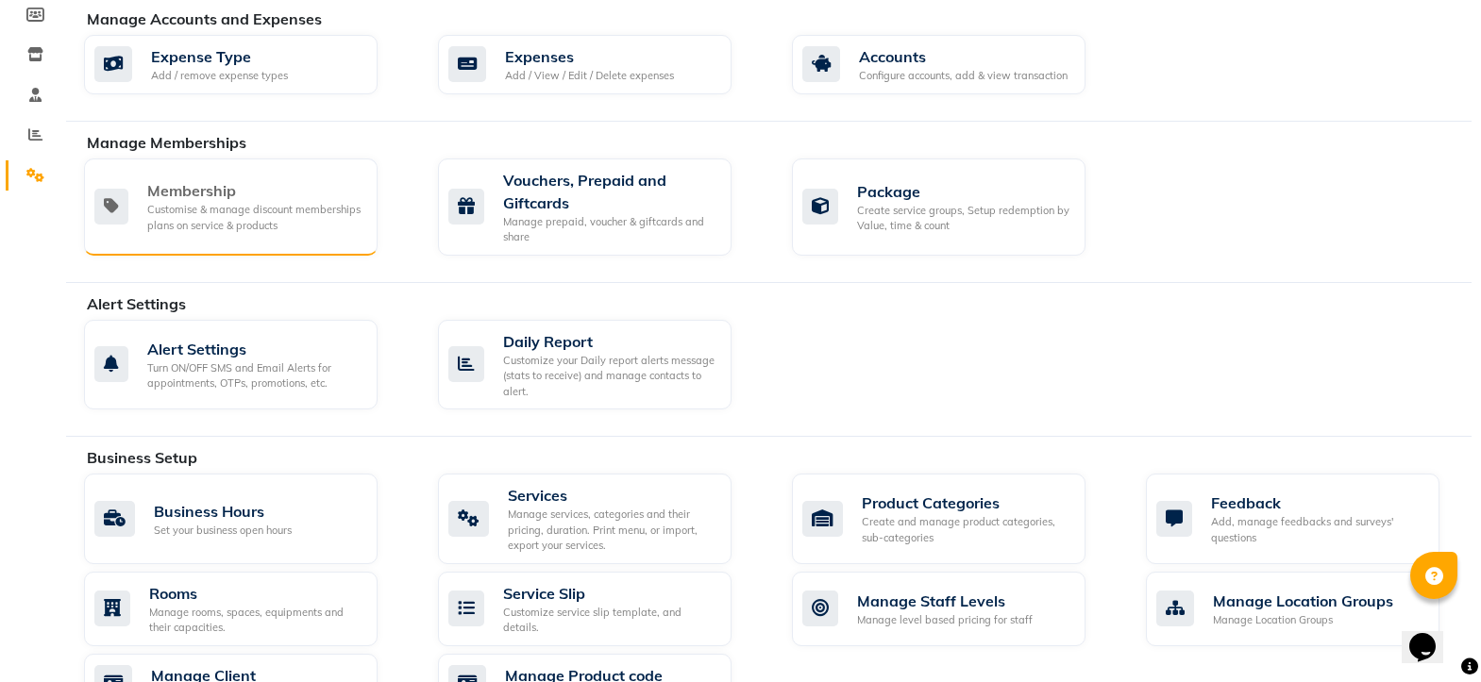
scroll to position [661, 0]
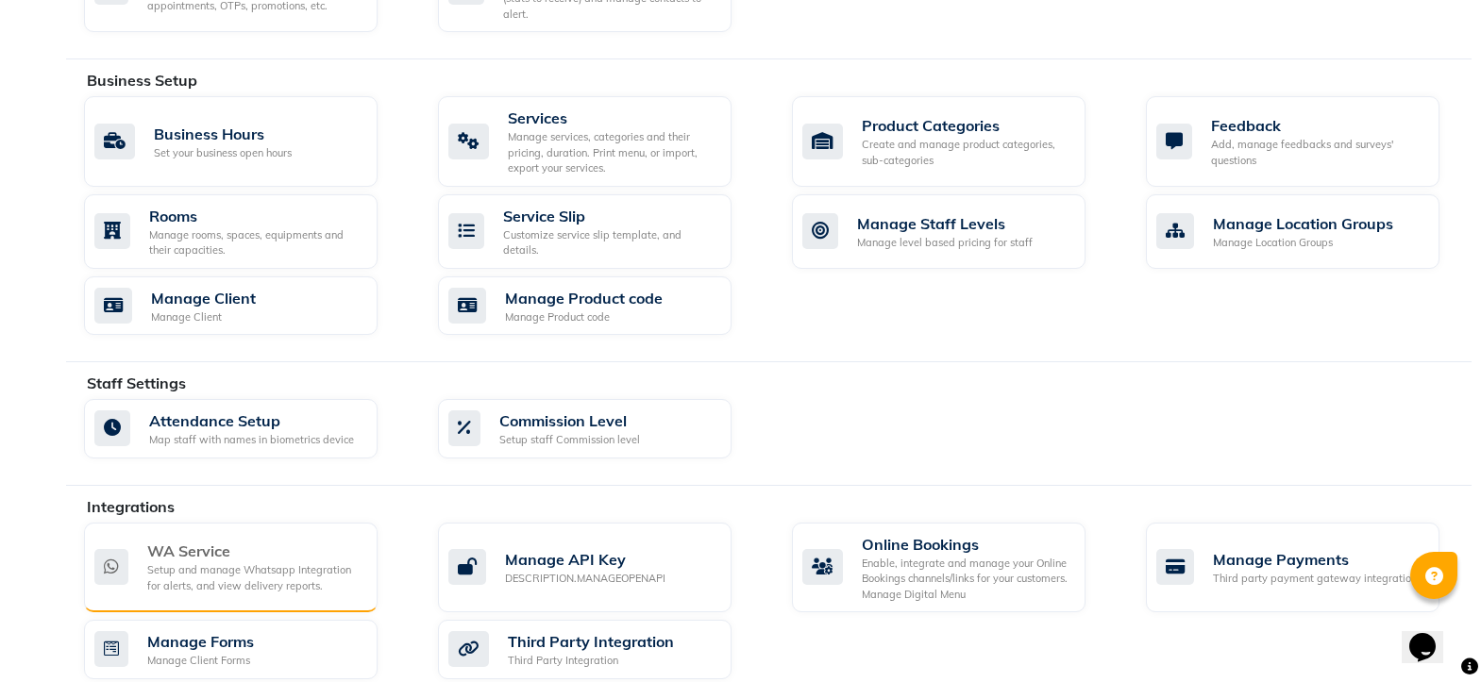
click at [184, 541] on div "WA Service" at bounding box center [254, 551] width 215 height 23
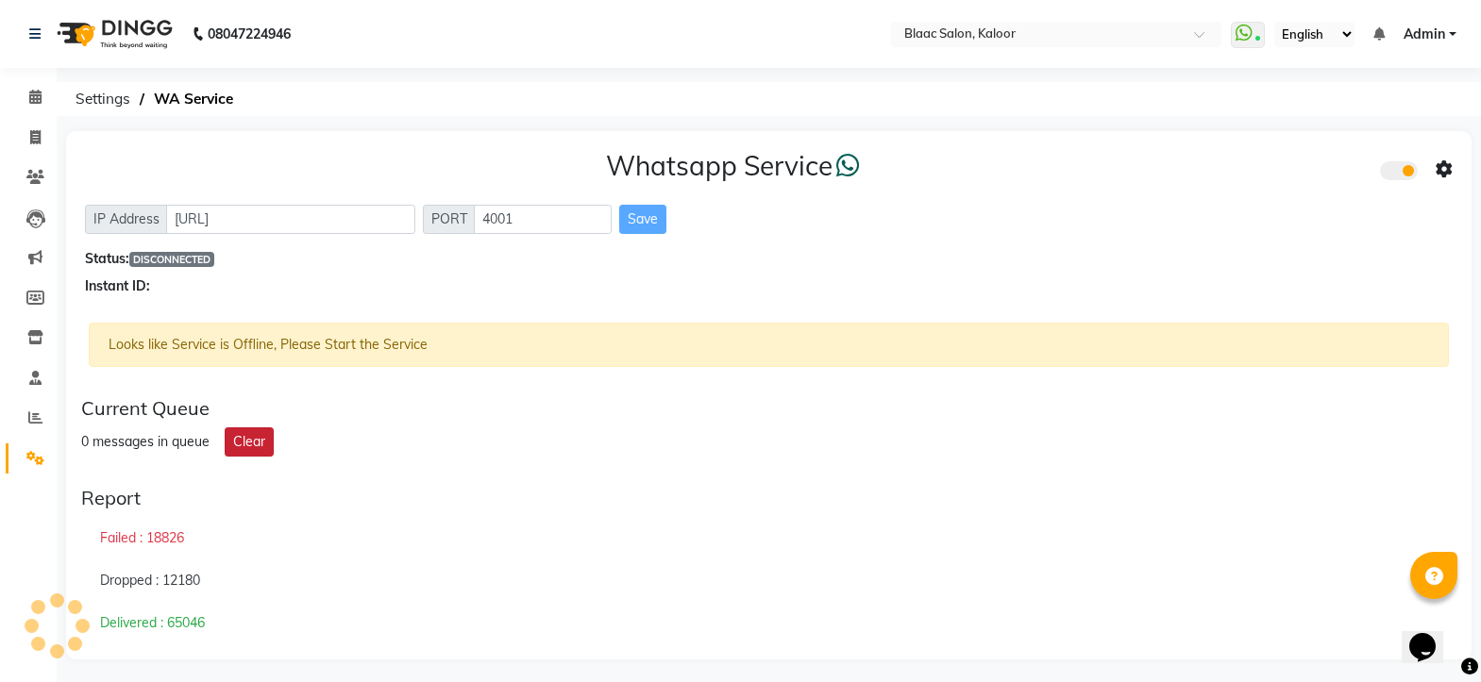
click at [258, 437] on button "Clear" at bounding box center [249, 442] width 49 height 29
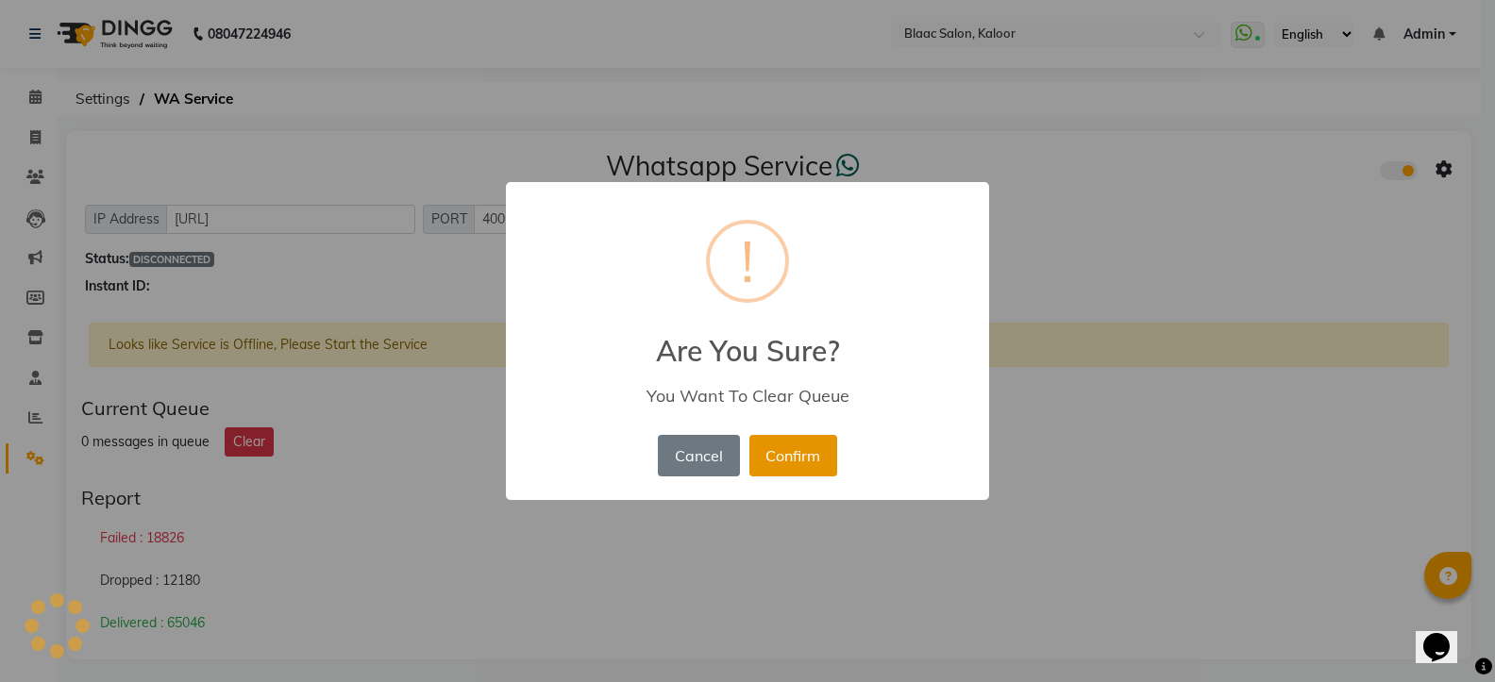
click at [778, 465] on button "Confirm" at bounding box center [793, 456] width 88 height 42
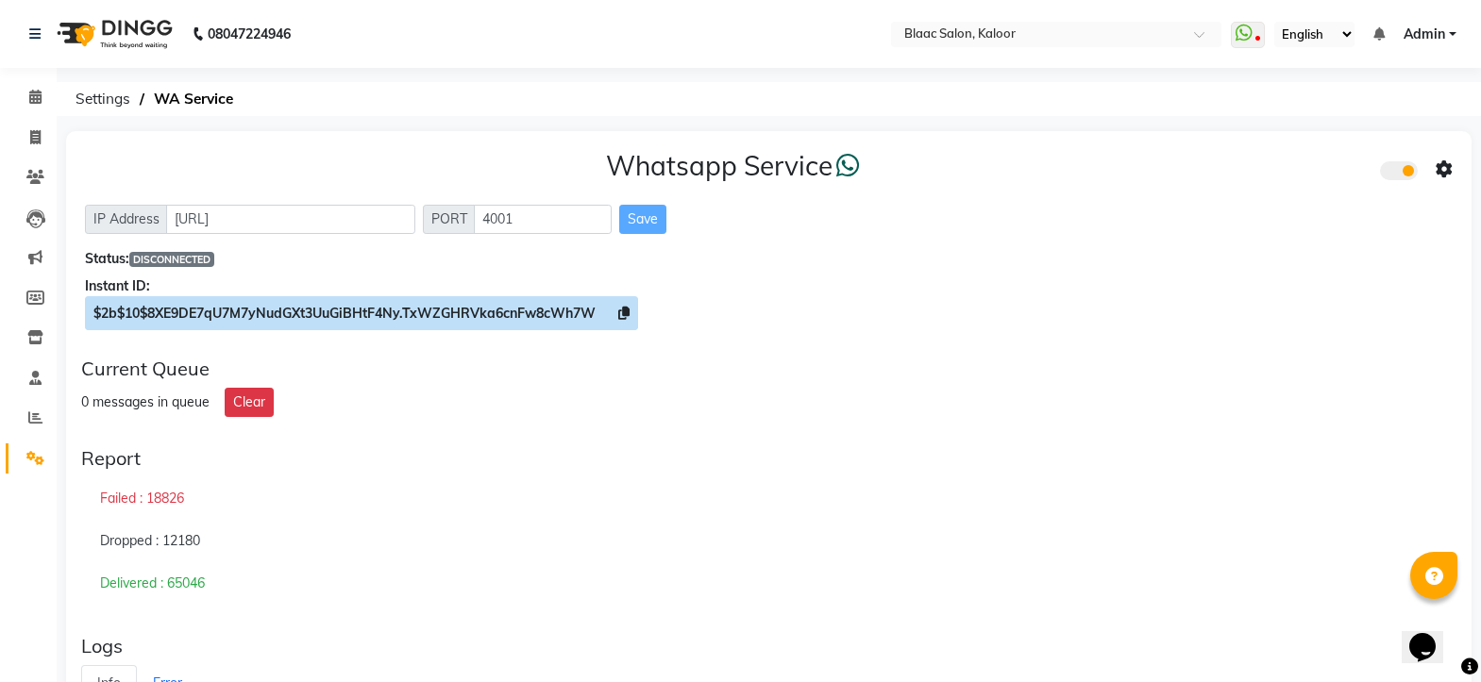
click at [619, 313] on icon at bounding box center [623, 313] width 11 height 13
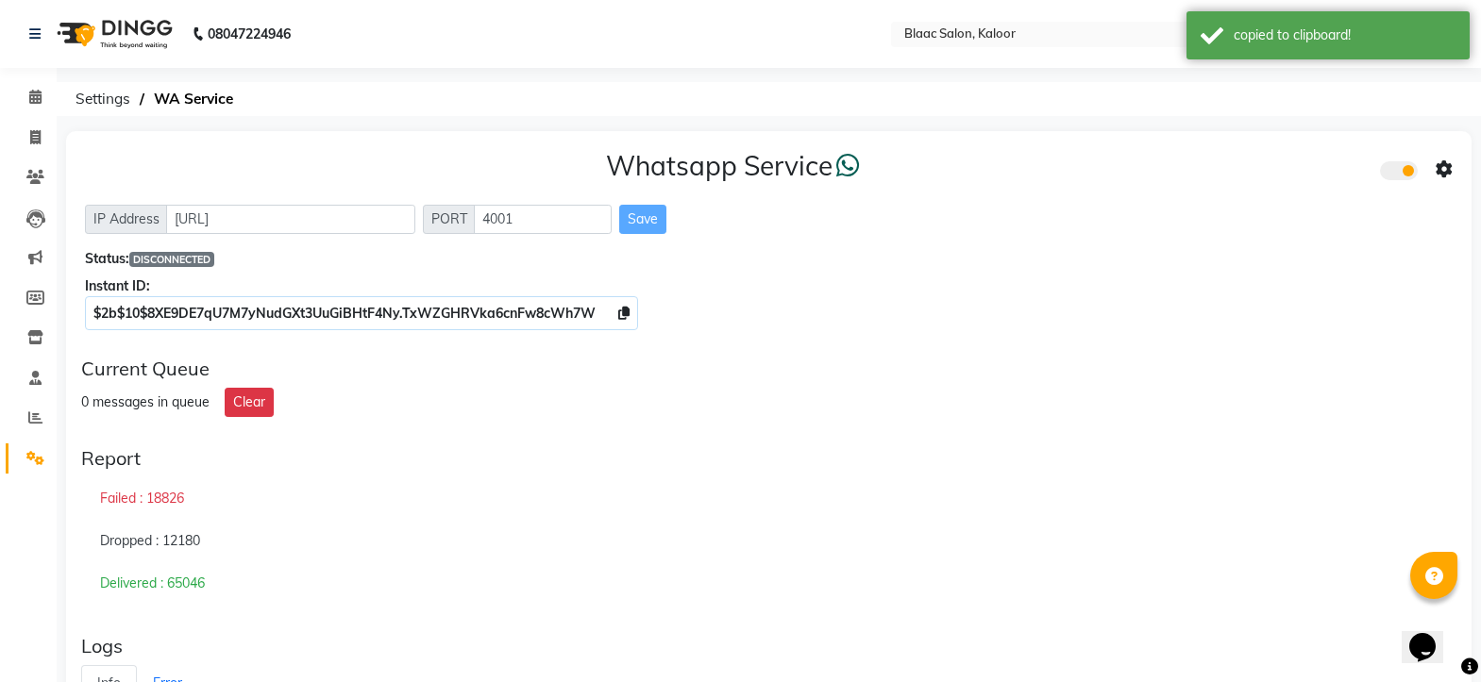
click at [655, 402] on div "0 messages in queue Clear" at bounding box center [768, 402] width 1375 height 29
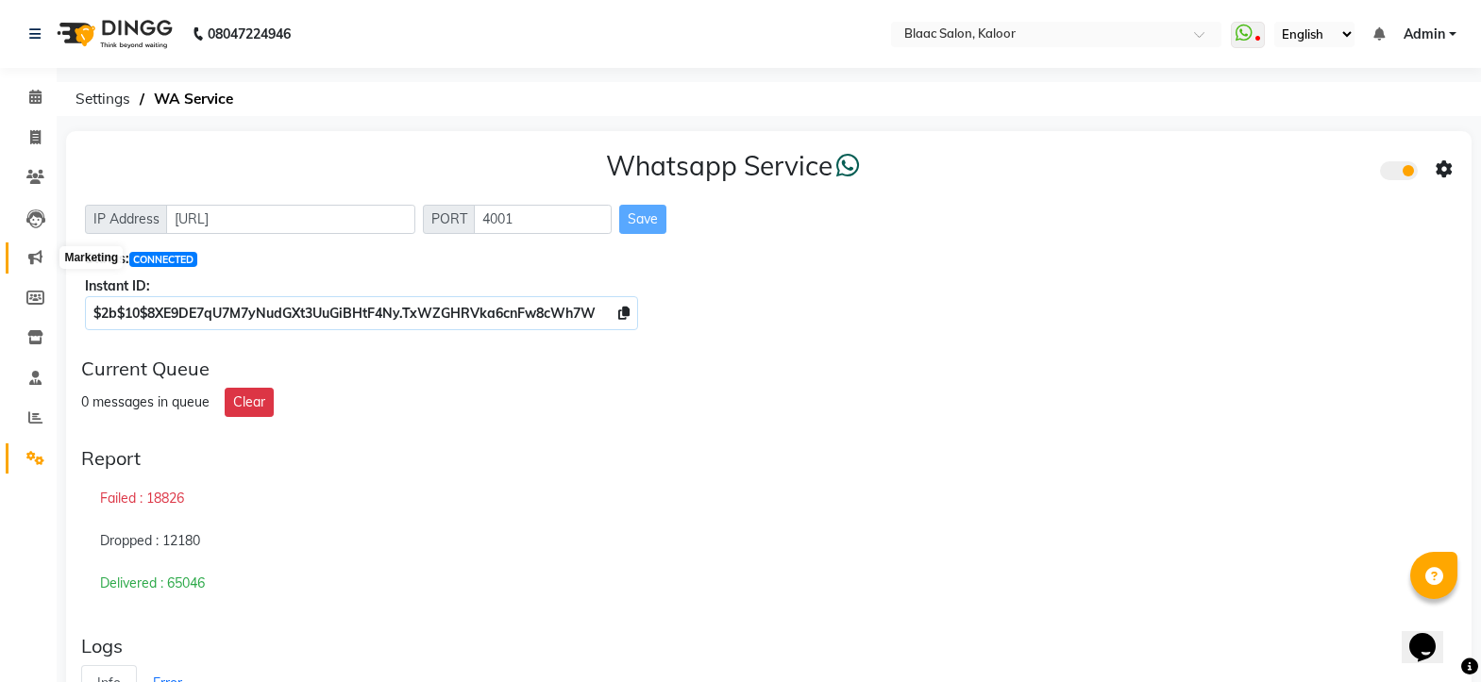
click at [37, 256] on icon at bounding box center [35, 257] width 14 height 14
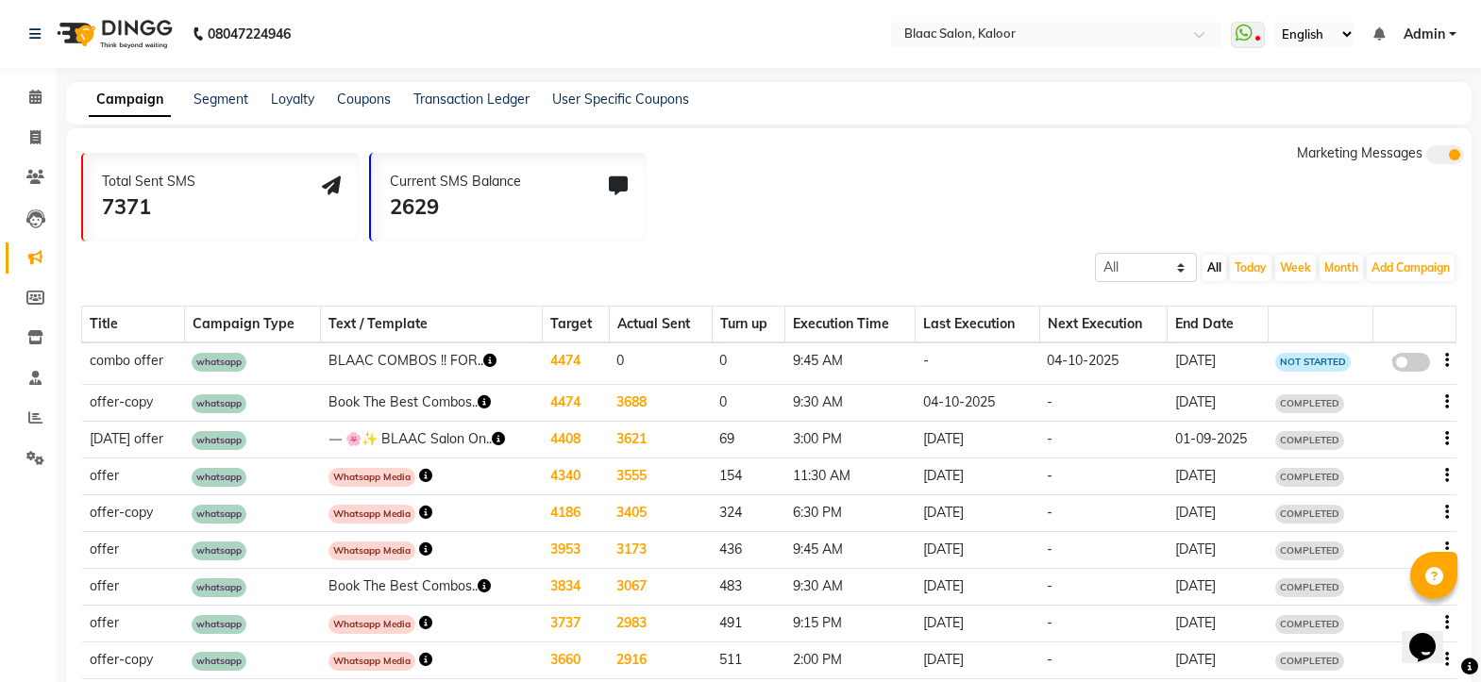
click at [1445, 402] on icon "button" at bounding box center [1447, 402] width 4 height 1
click at [1391, 403] on div "Delete" at bounding box center [1395, 403] width 59 height 24
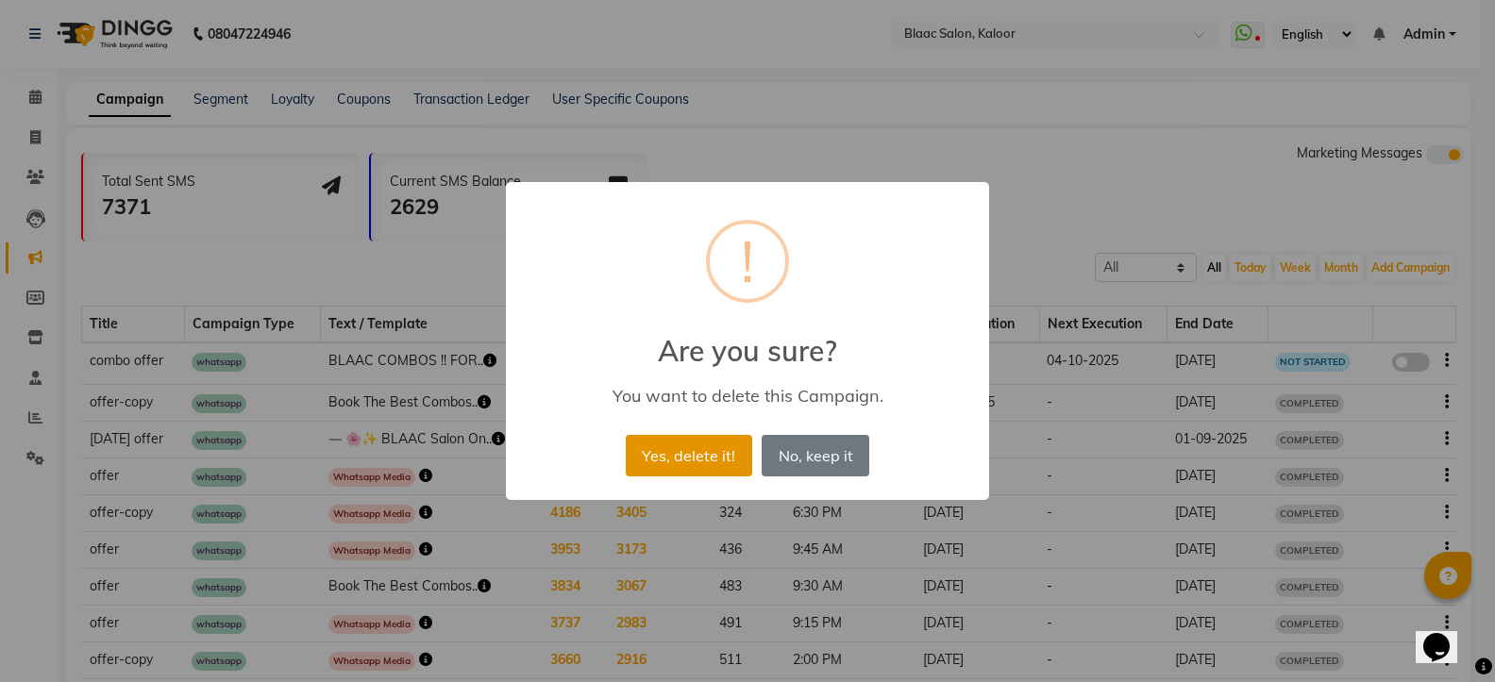
click at [694, 454] on button "Yes, delete it!" at bounding box center [689, 456] width 126 height 42
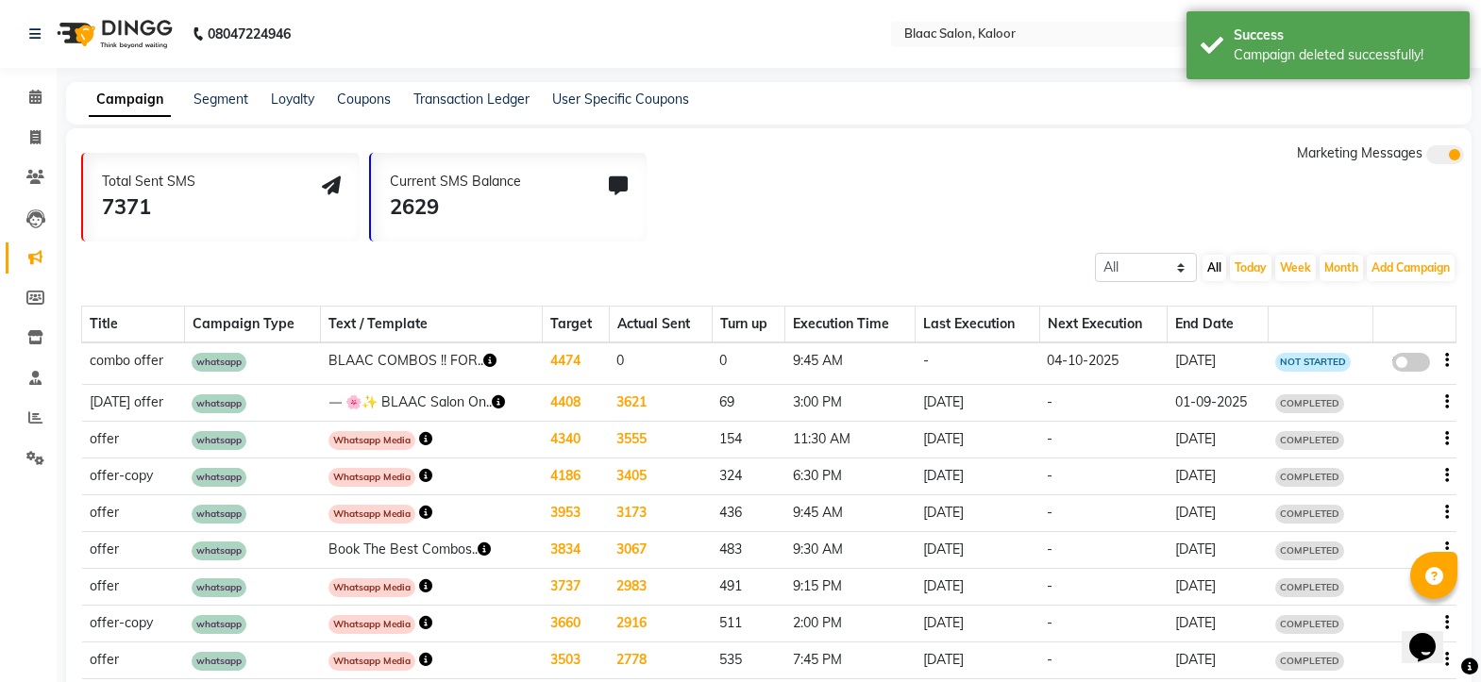
click at [1449, 400] on td at bounding box center [1413, 402] width 83 height 37
click at [1447, 402] on icon "button" at bounding box center [1447, 402] width 4 height 1
click at [1395, 407] on div "Delete" at bounding box center [1395, 403] width 59 height 24
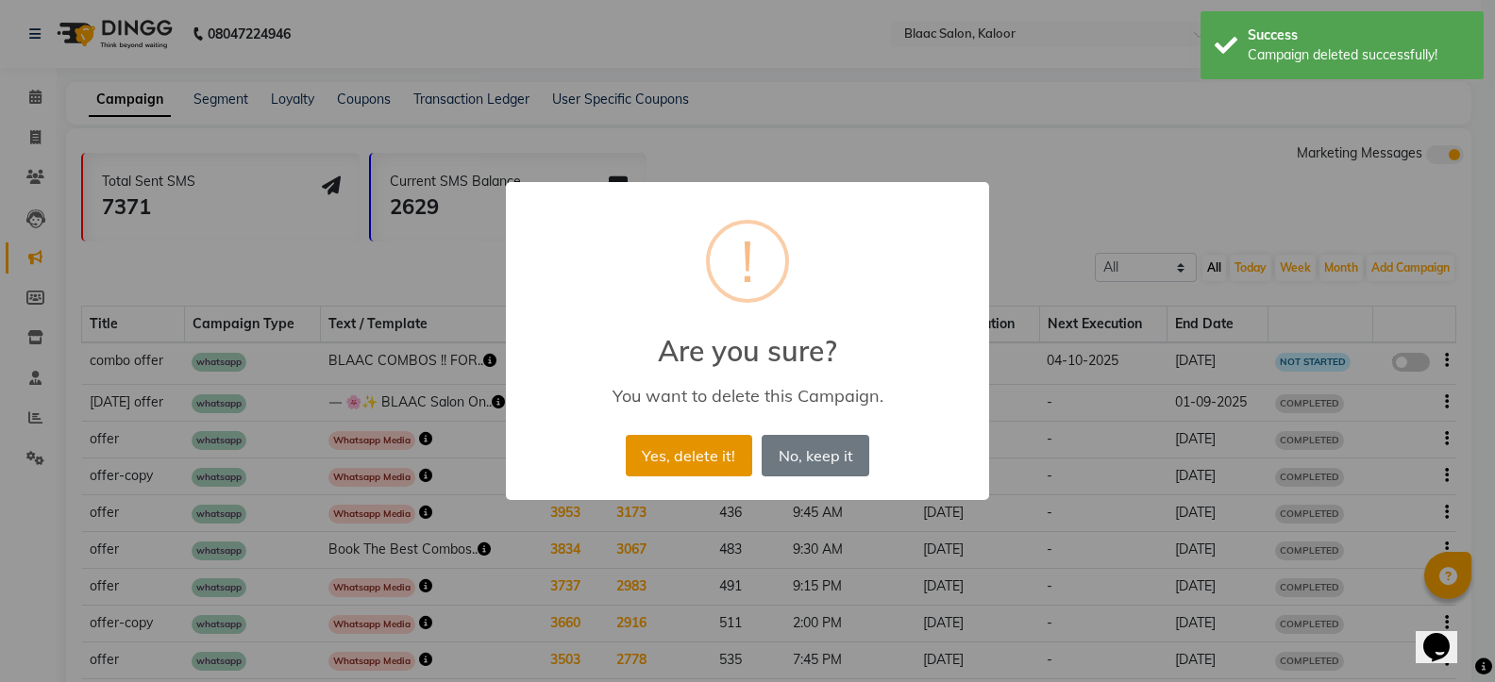
click at [682, 463] on button "Yes, delete it!" at bounding box center [689, 456] width 126 height 42
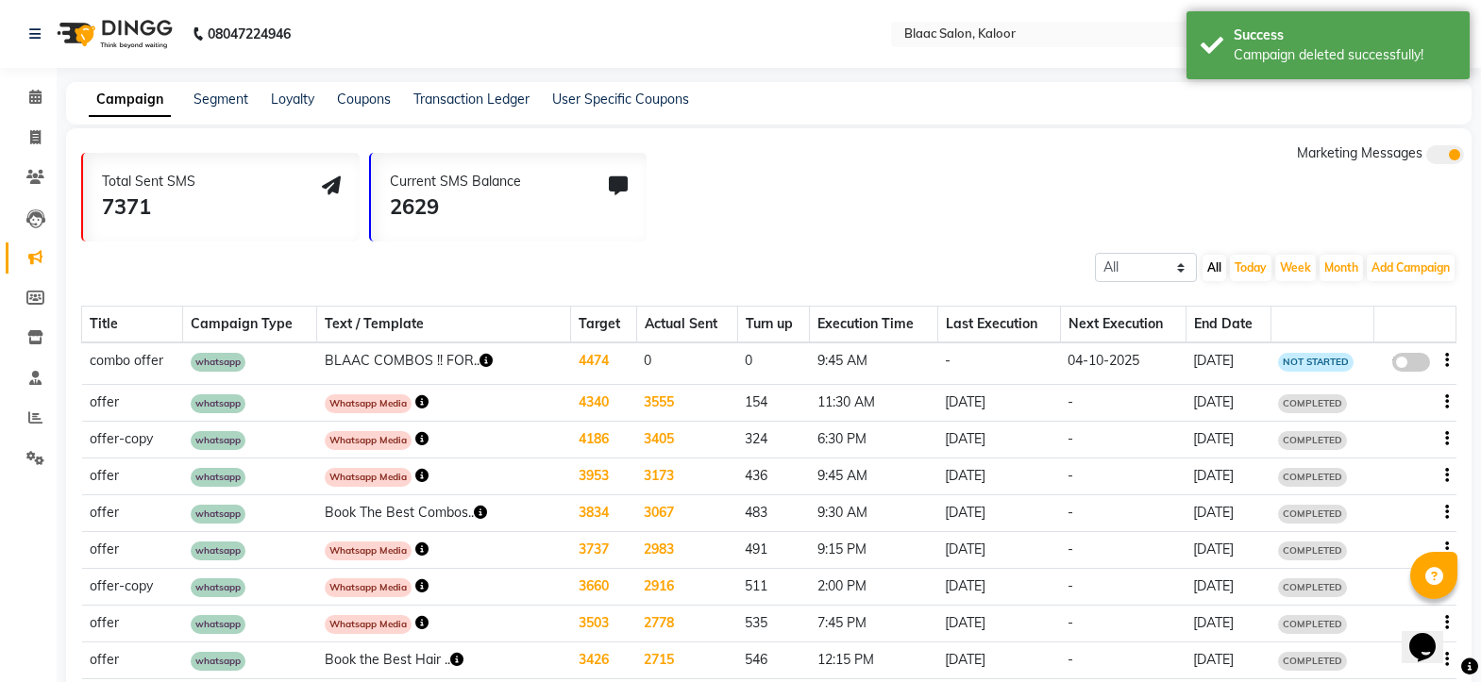
click at [1415, 360] on span at bounding box center [1411, 362] width 38 height 19
click at [1417, 365] on input "false" at bounding box center [1417, 365] width 0 height 0
select select "3"
select select "15924"
select select "1"
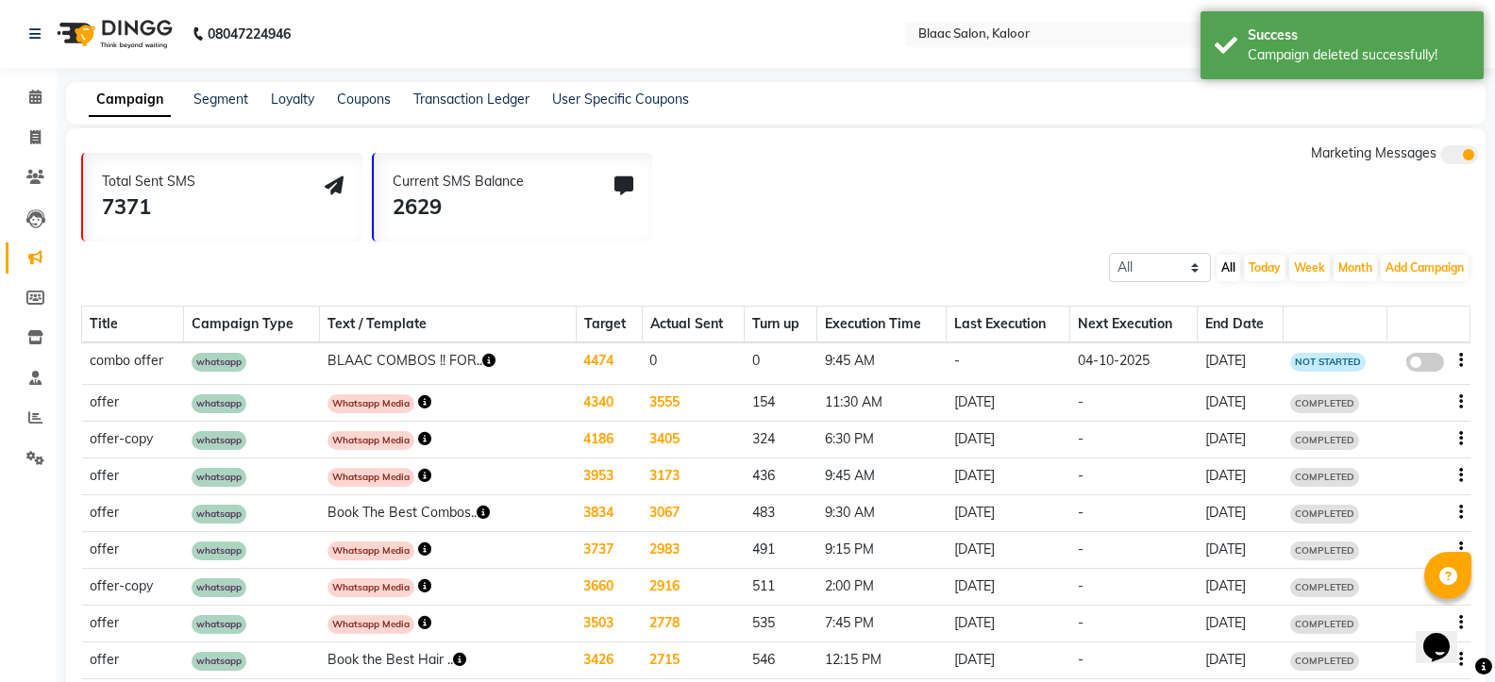
select select "2"
select select "585"
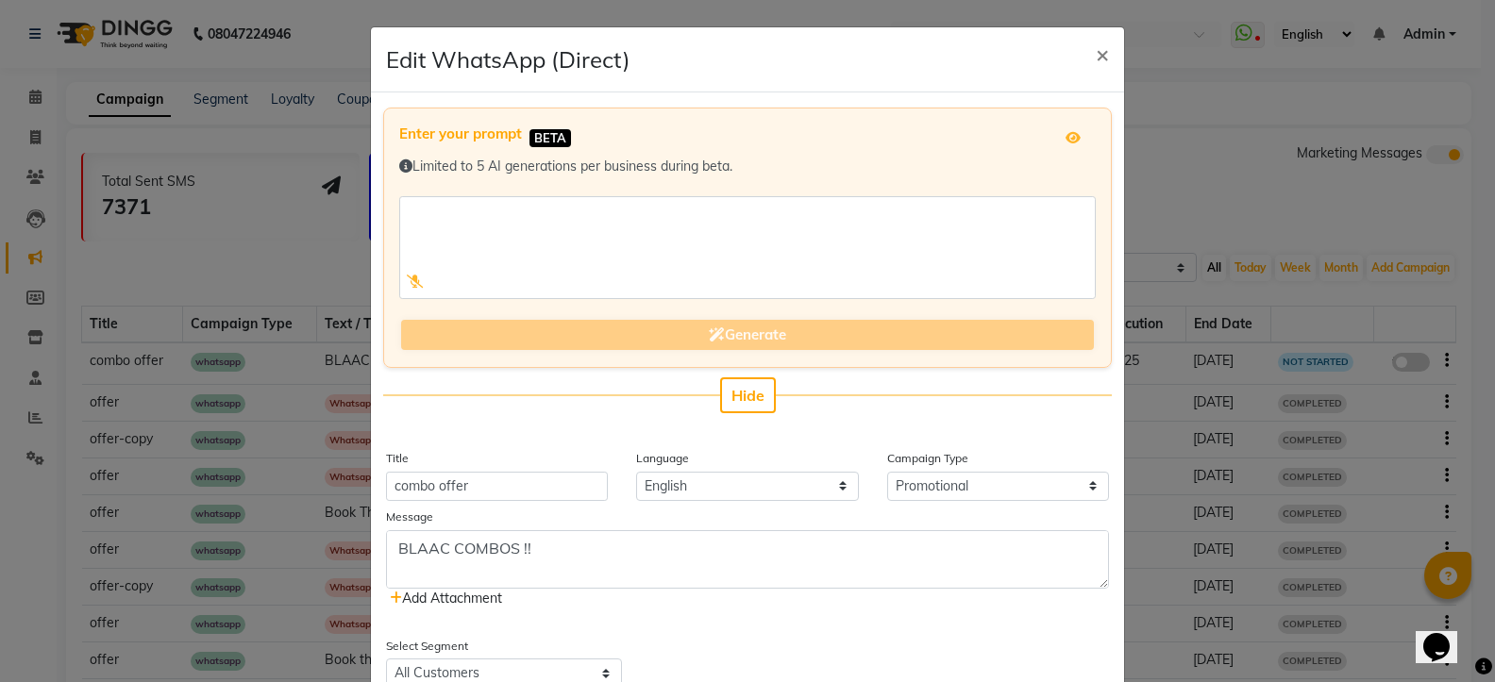
scroll to position [189, 0]
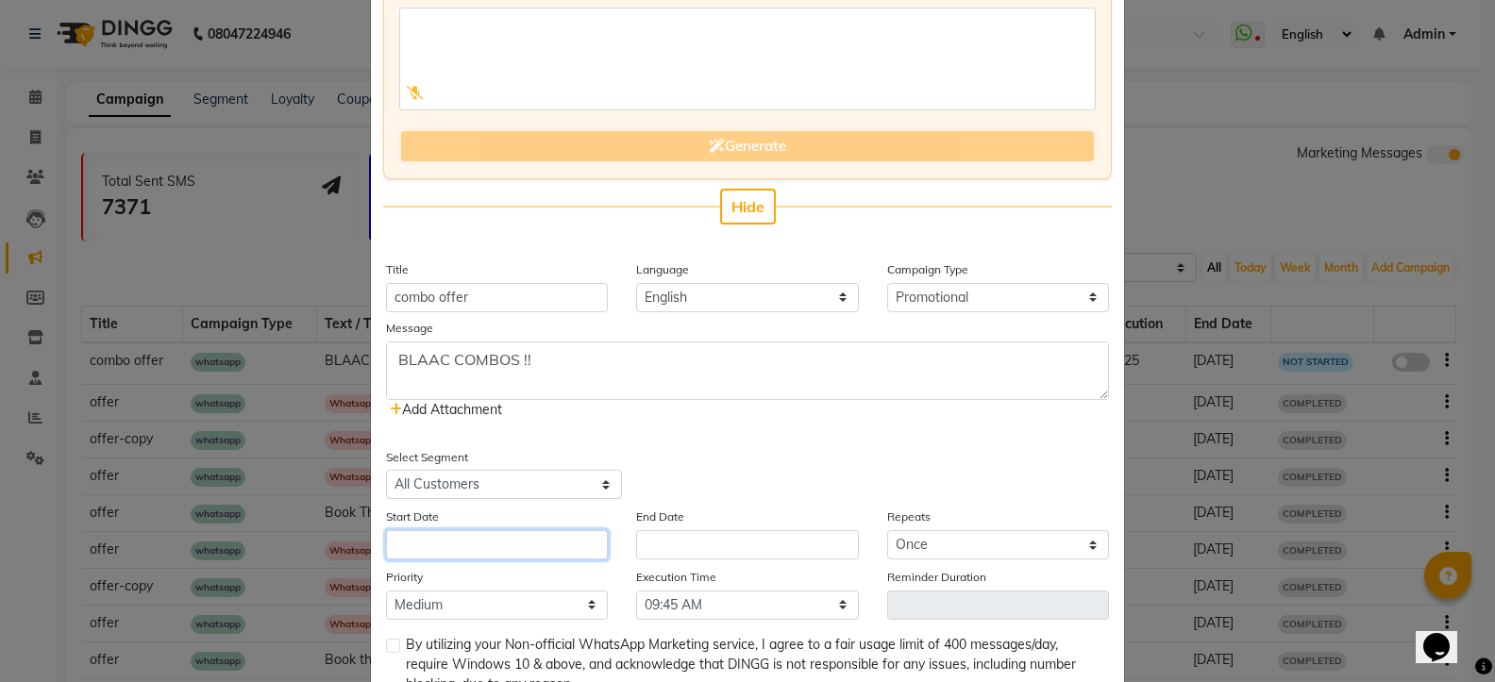
click at [413, 554] on input "text" at bounding box center [497, 544] width 222 height 29
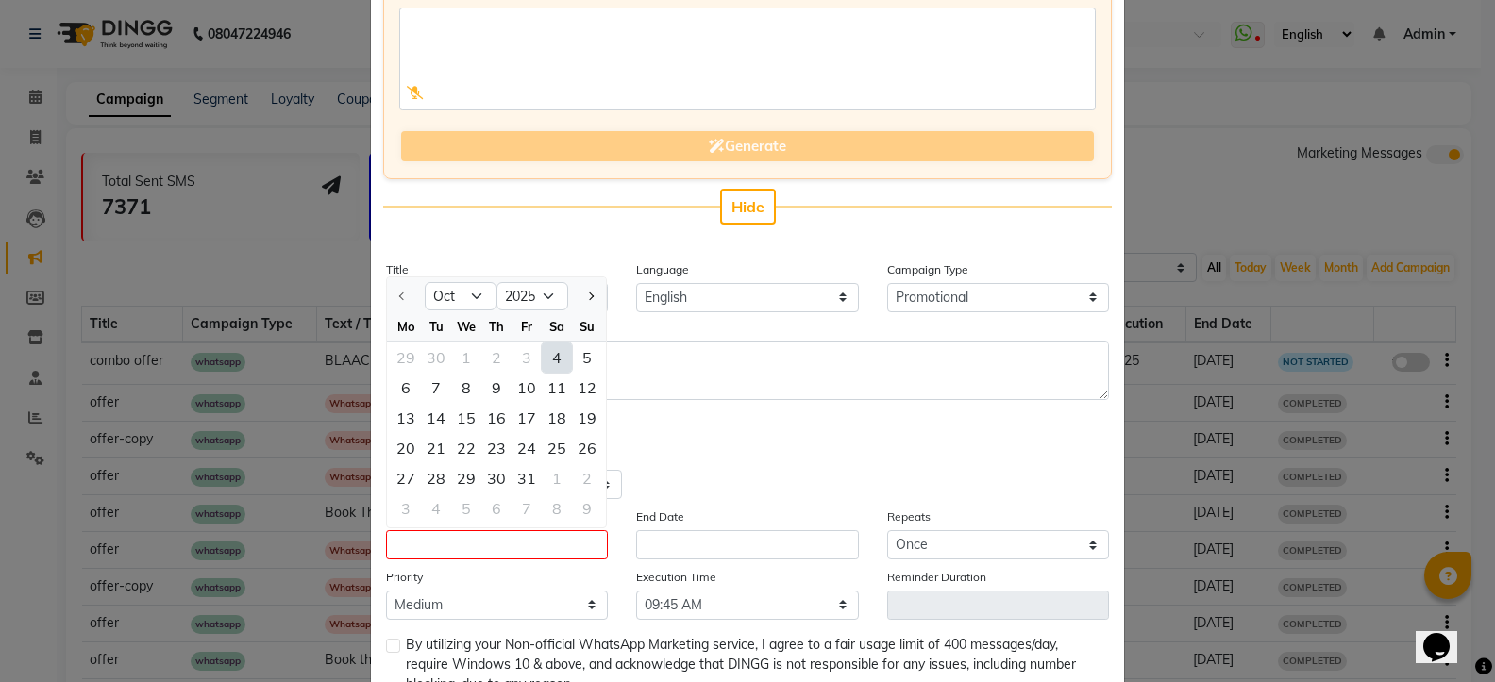
click at [547, 362] on div "4" at bounding box center [557, 358] width 30 height 30
type input "04-10-2025"
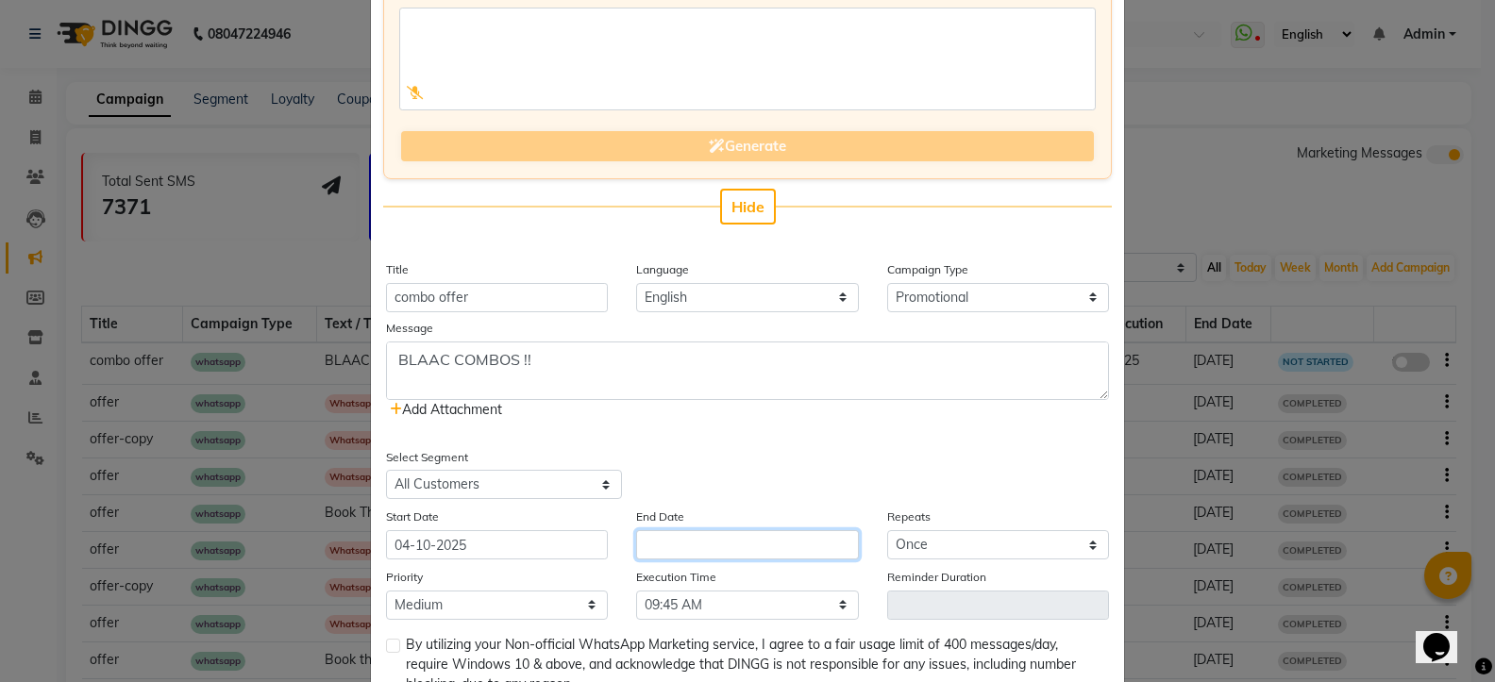
click at [678, 535] on input "text" at bounding box center [747, 544] width 222 height 29
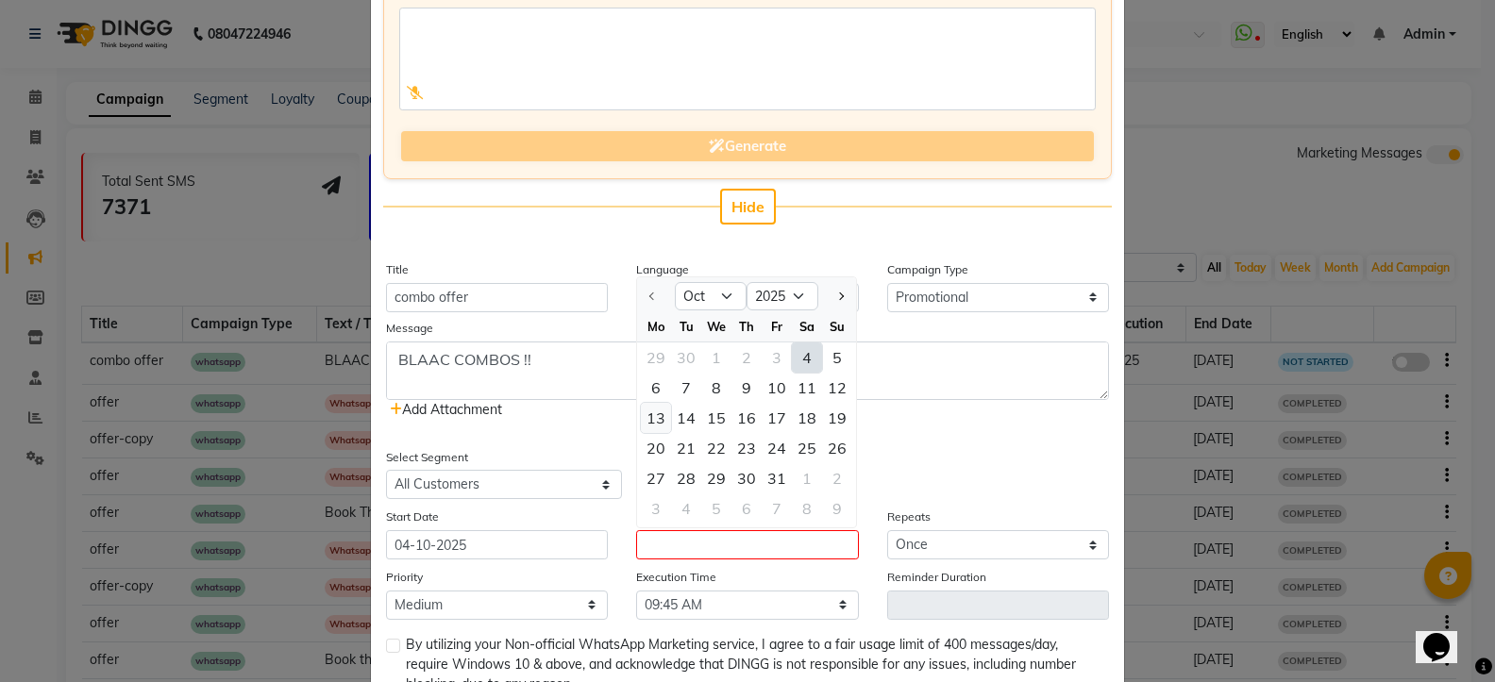
click at [651, 423] on div "13" at bounding box center [656, 418] width 30 height 30
type input "[DATE]"
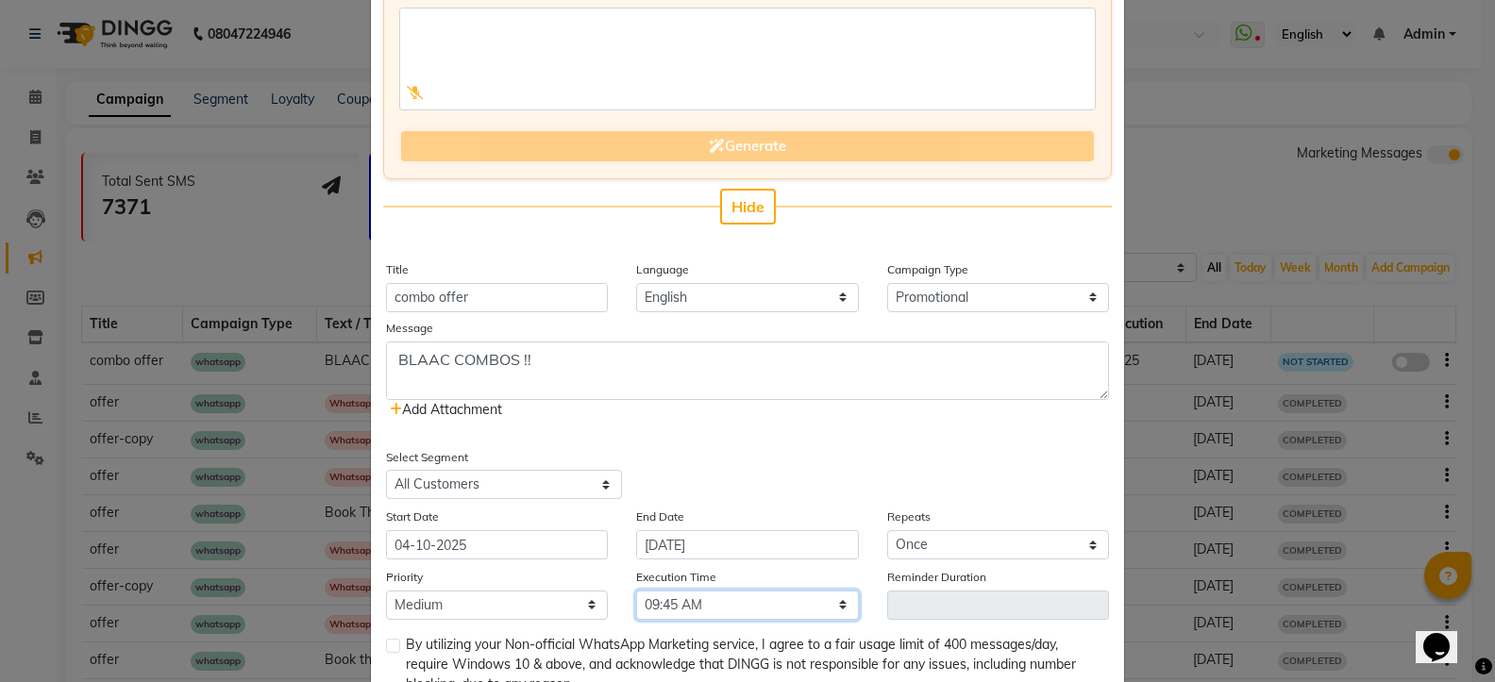
click at [696, 600] on select "Select 09:00 AM 09:15 AM 09:30 AM 09:45 AM 10:00 AM 10:15 AM 10:30 AM 10:45 AM …" at bounding box center [747, 605] width 222 height 29
select select "600"
click at [636, 591] on select "Select 09:00 AM 09:15 AM 09:30 AM 09:45 AM 10:00 AM 10:15 AM 10:30 AM 10:45 AM …" at bounding box center [747, 605] width 222 height 29
click at [386, 645] on label at bounding box center [393, 646] width 14 height 14
click at [386, 645] on input "checkbox" at bounding box center [392, 647] width 12 height 12
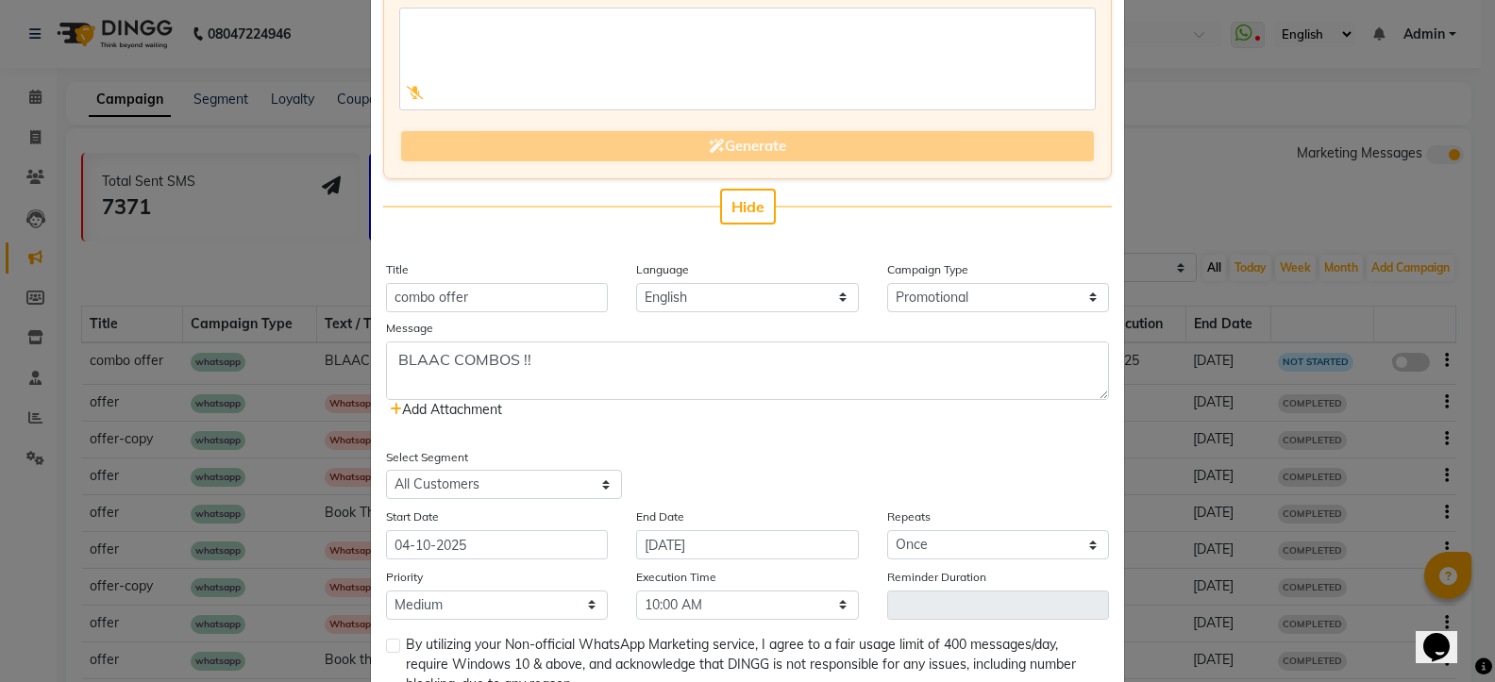
checkbox input "true"
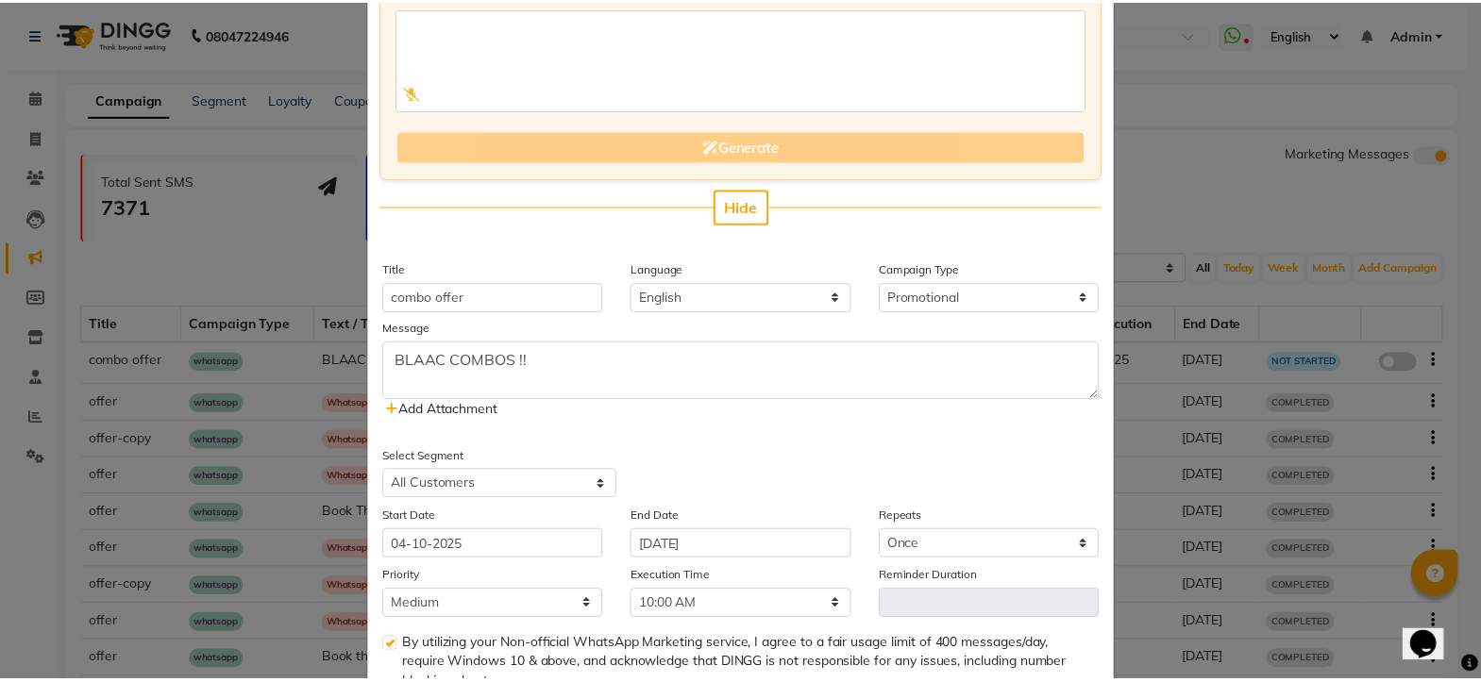
scroll to position [283, 0]
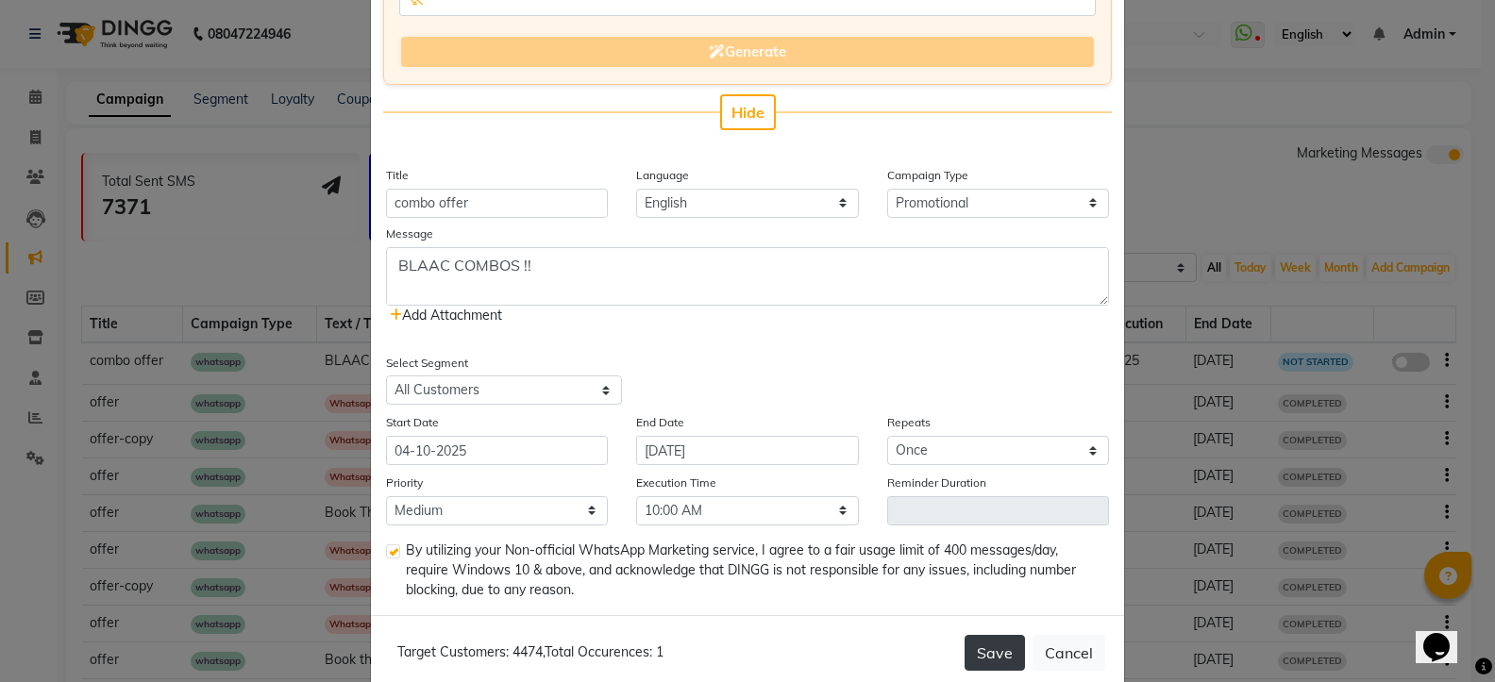
click at [964, 648] on button "Save" at bounding box center [994, 653] width 60 height 36
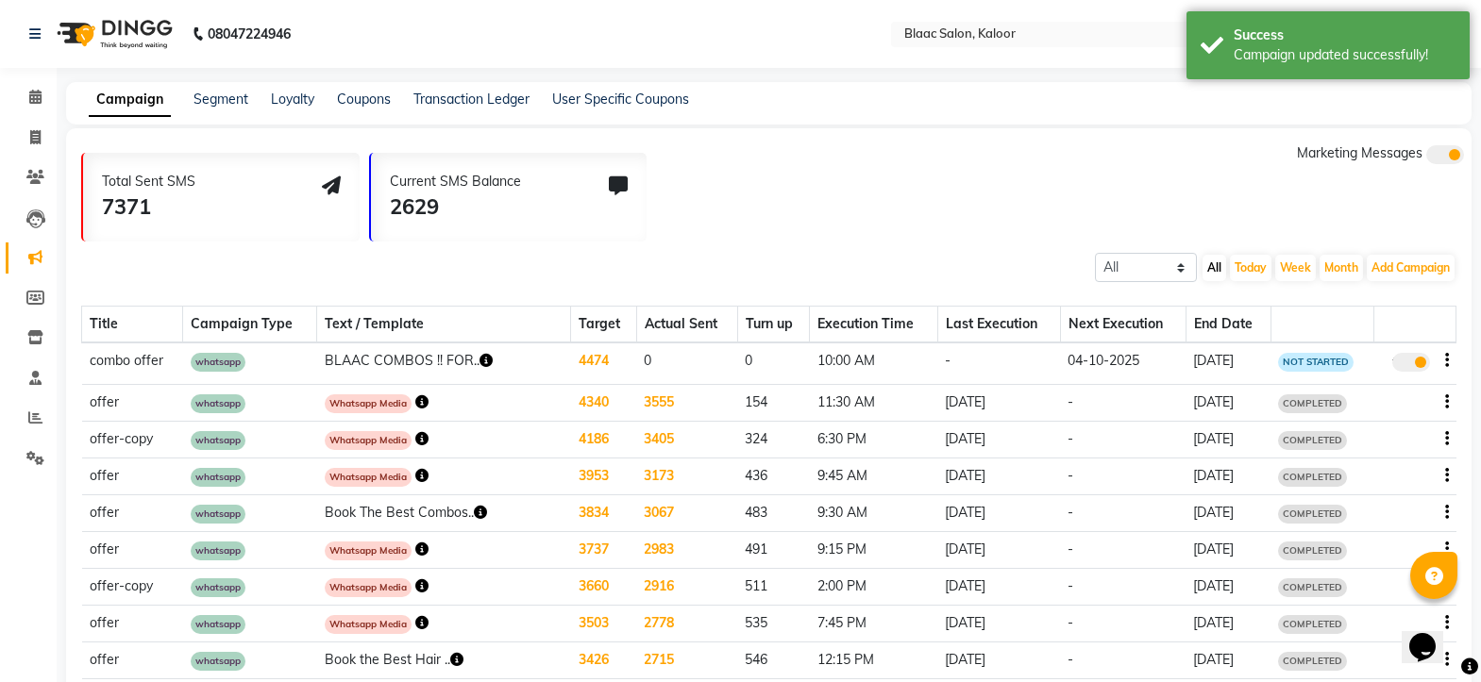
click at [482, 361] on icon "button" at bounding box center [485, 360] width 13 height 13
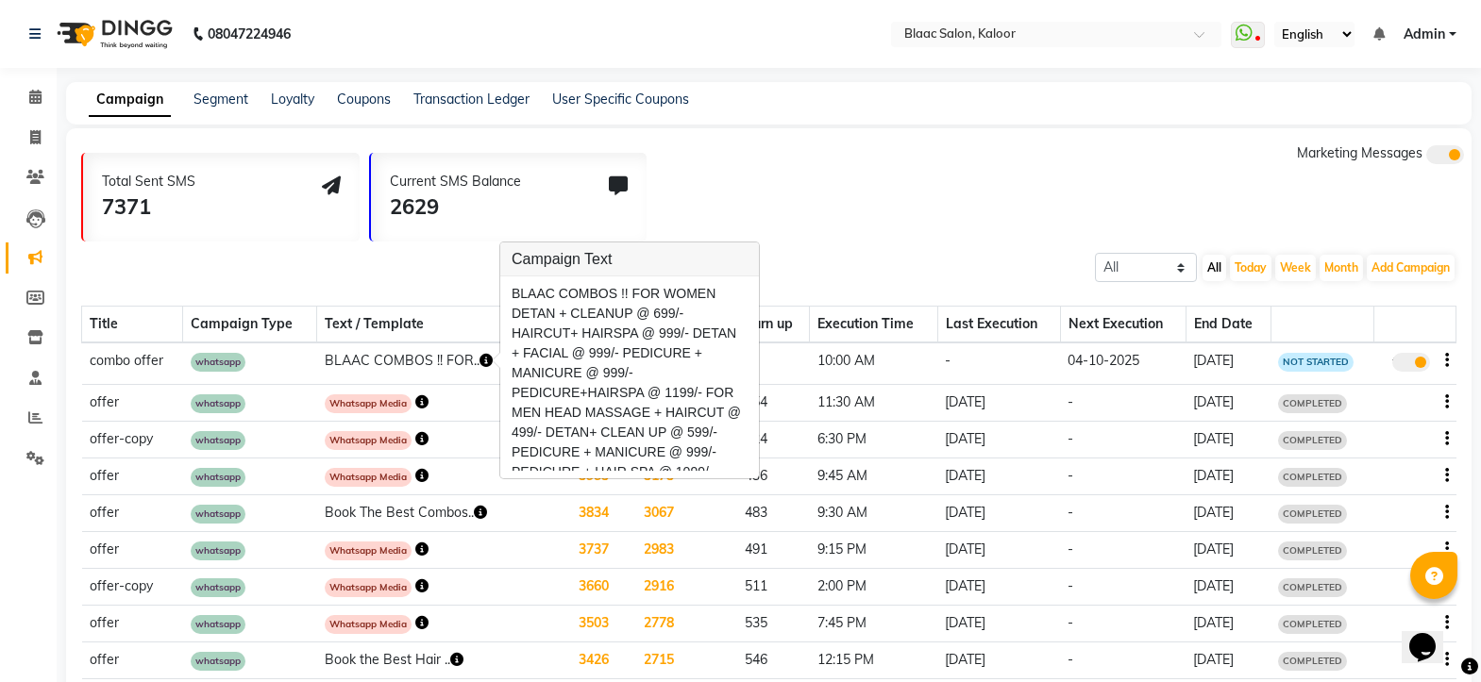
scroll to position [31, 0]
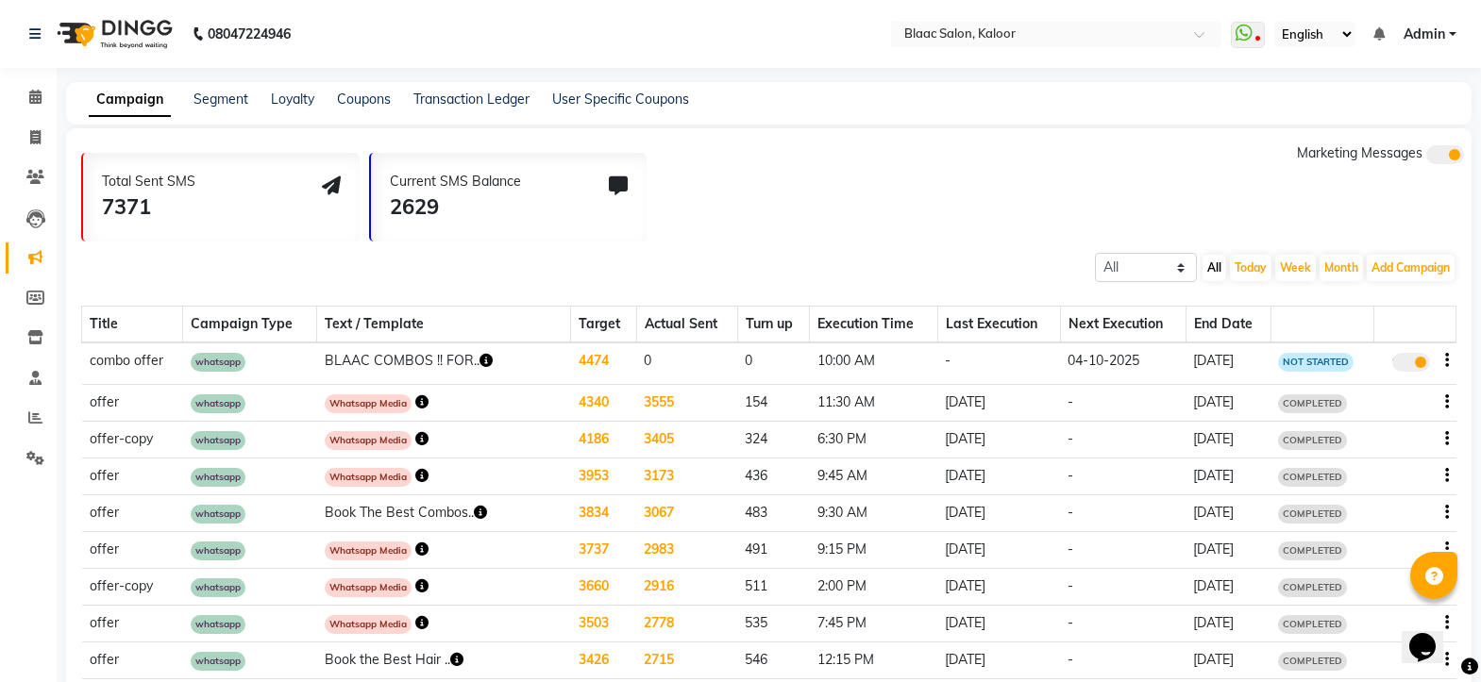
click at [488, 361] on icon "button" at bounding box center [485, 360] width 13 height 13
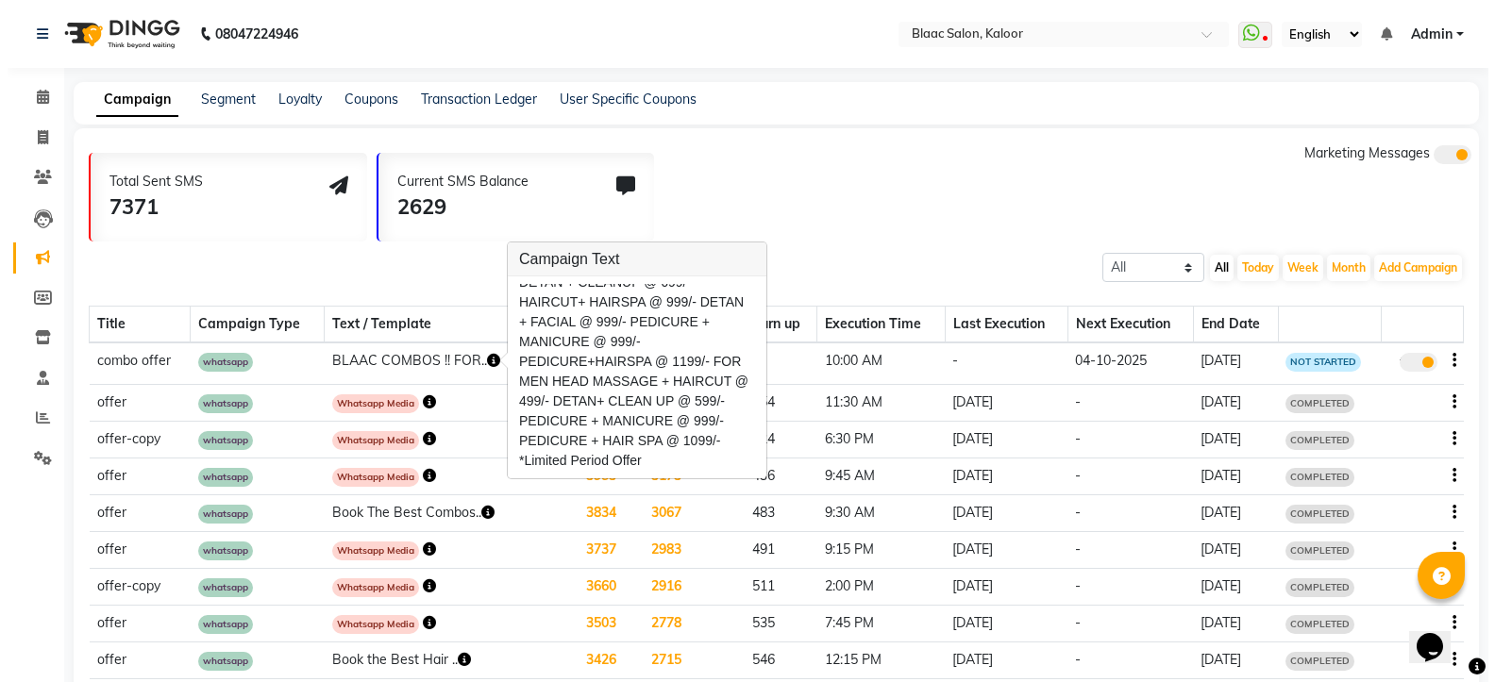
scroll to position [0, 0]
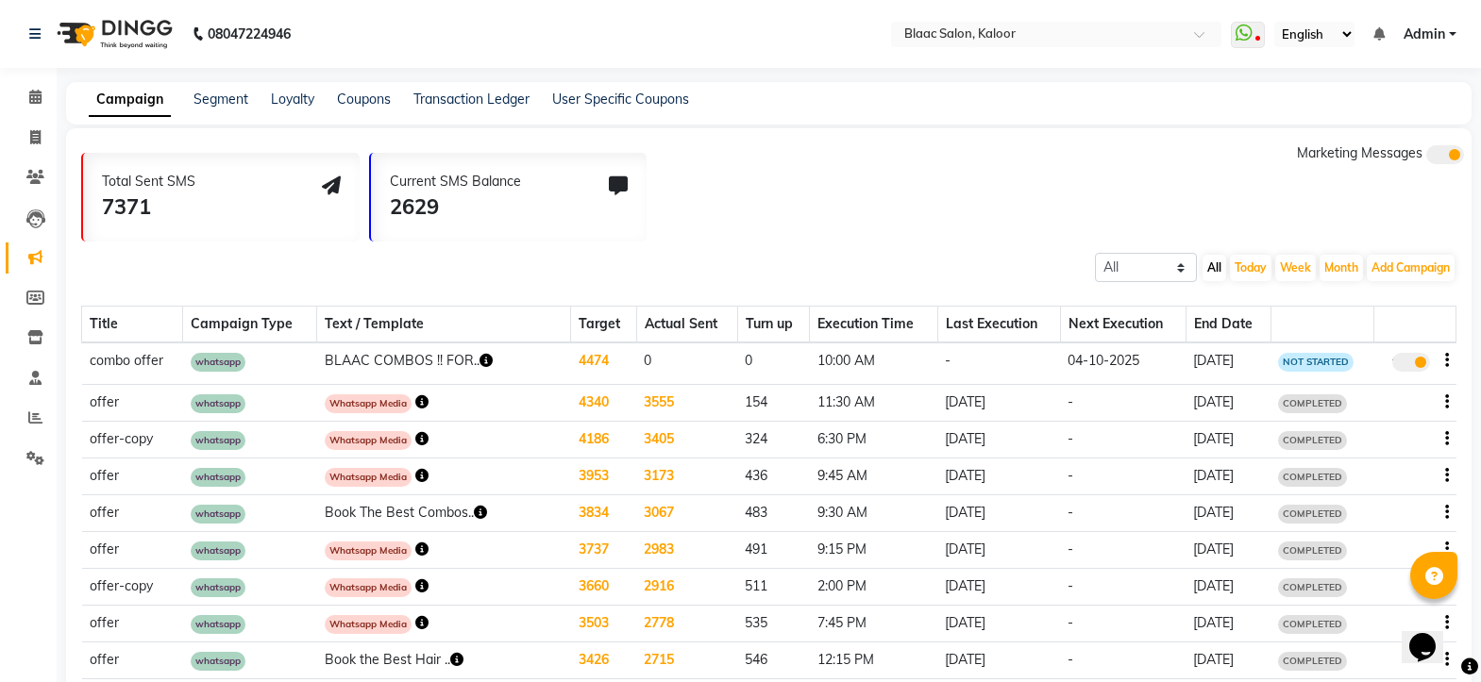
click at [1450, 358] on td "true" at bounding box center [1415, 364] width 82 height 42
click at [1447, 360] on icon "button" at bounding box center [1447, 360] width 4 height 1
click at [1377, 353] on div "Edit" at bounding box center [1395, 350] width 59 height 24
select select "3"
select select "15924"
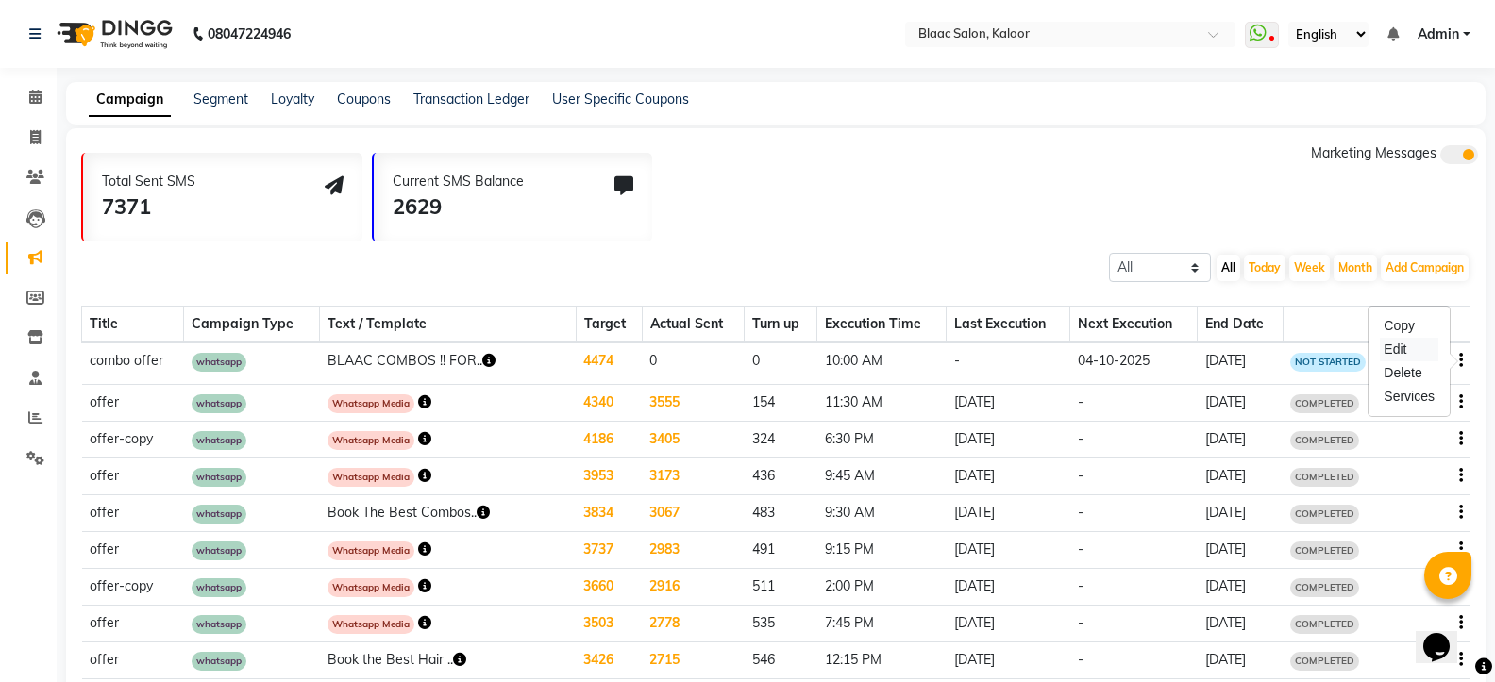
select select "1"
select select "2"
select select "600"
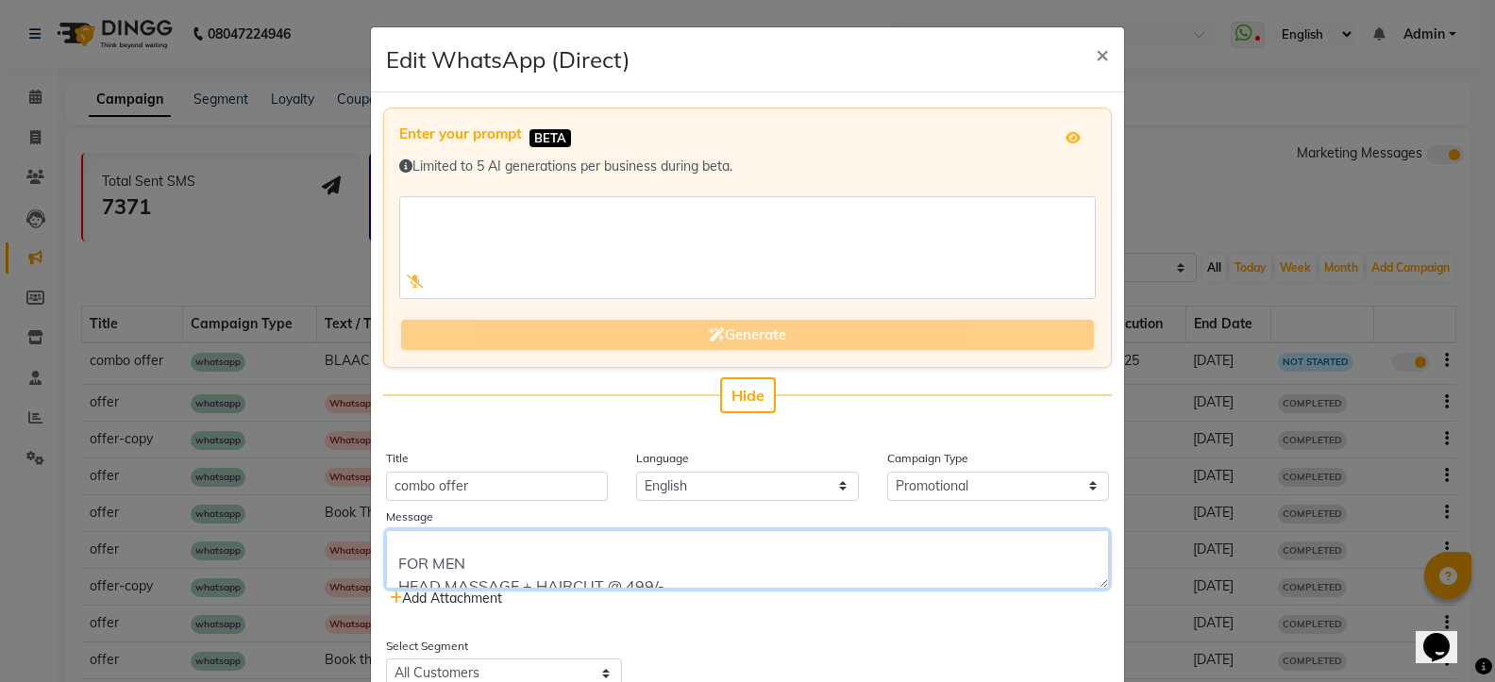
scroll to position [151, 0]
click at [667, 559] on textarea "BLAAC COMBOS !! FOR WOMEN DETAN + CLEANUP @ 699/- HAIRCUT+ HAIRSPA @ 999/- DETA…" at bounding box center [747, 559] width 723 height 59
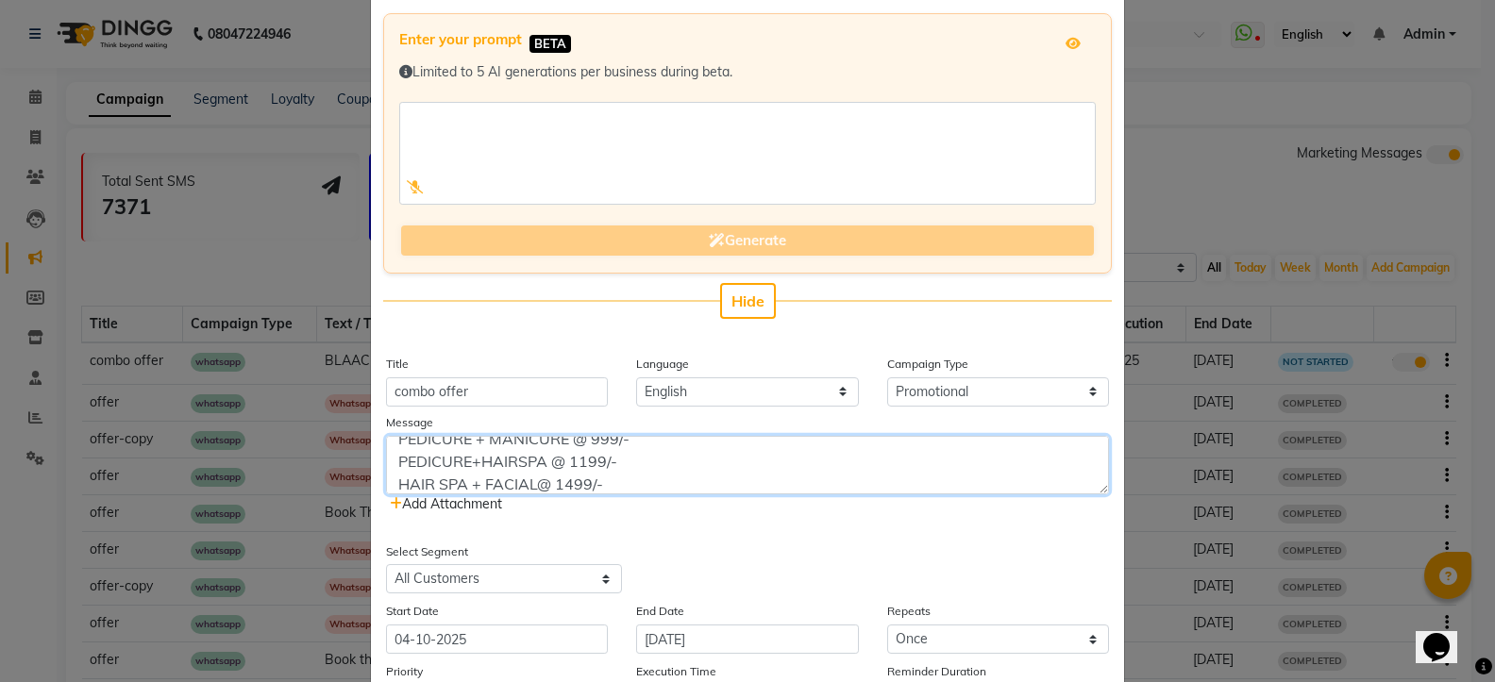
scroll to position [283, 0]
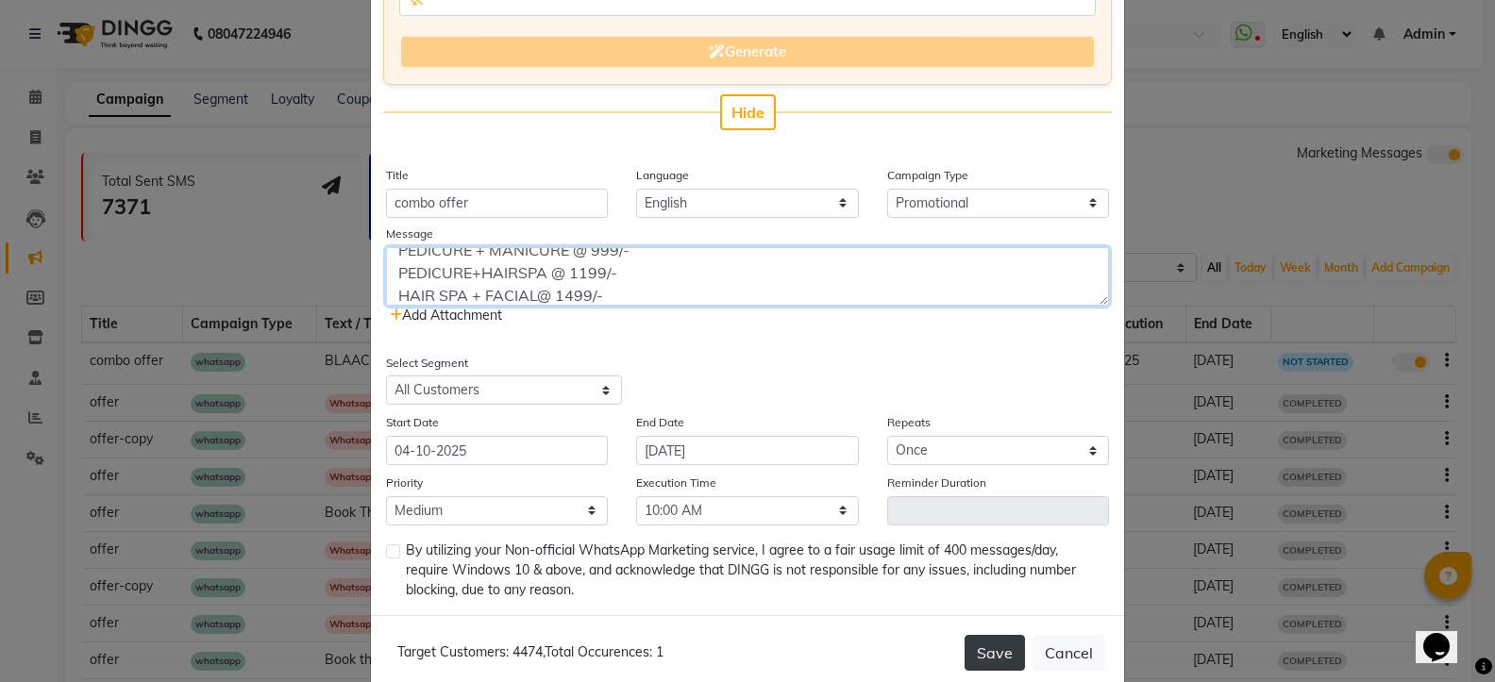
type textarea "BLAAC COMBOS !! FOR WOMEN DETAN + CLEANUP @ 699/- HAIRCUT+ HAIRSPA @ 999/- DETA…"
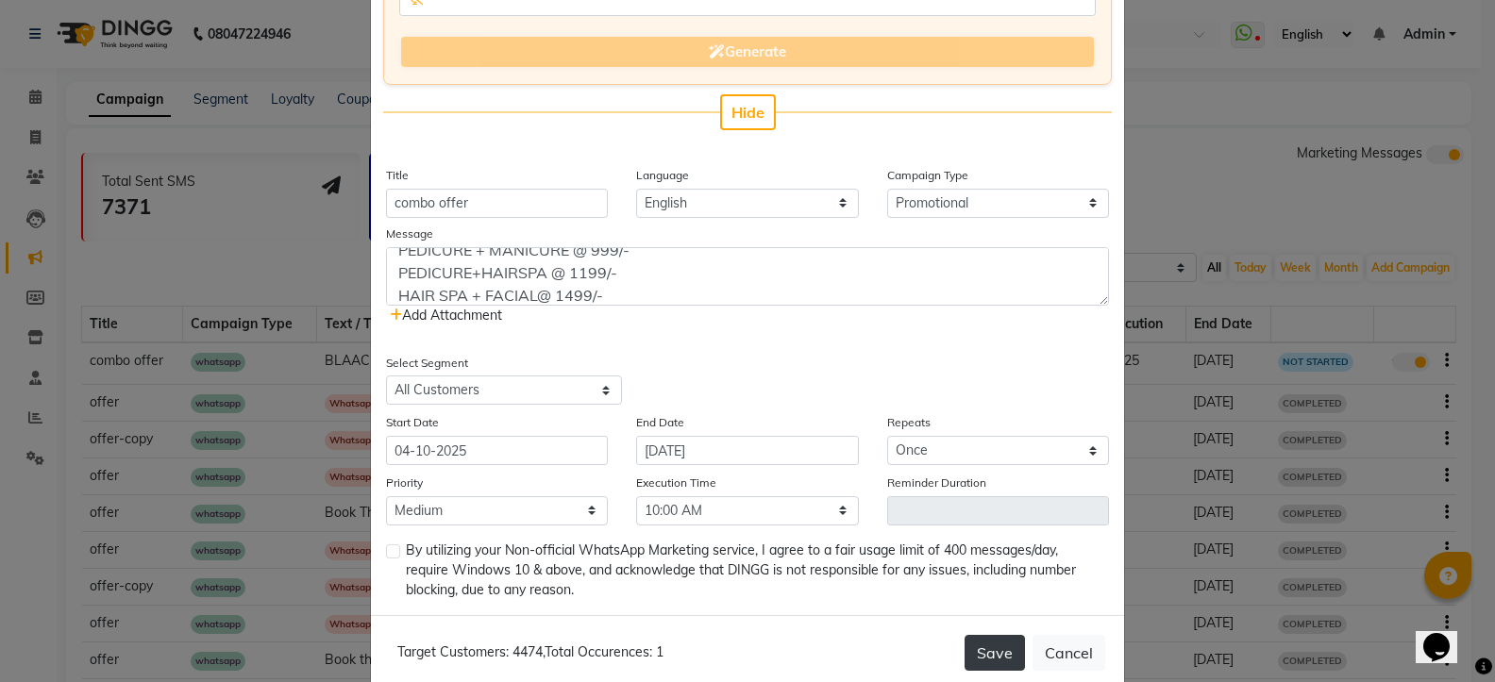
click at [982, 651] on button "Save" at bounding box center [994, 653] width 60 height 36
click at [390, 548] on label at bounding box center [393, 552] width 14 height 14
click at [390, 548] on input "checkbox" at bounding box center [392, 552] width 12 height 12
checkbox input "true"
click at [975, 654] on button "Save" at bounding box center [994, 653] width 60 height 36
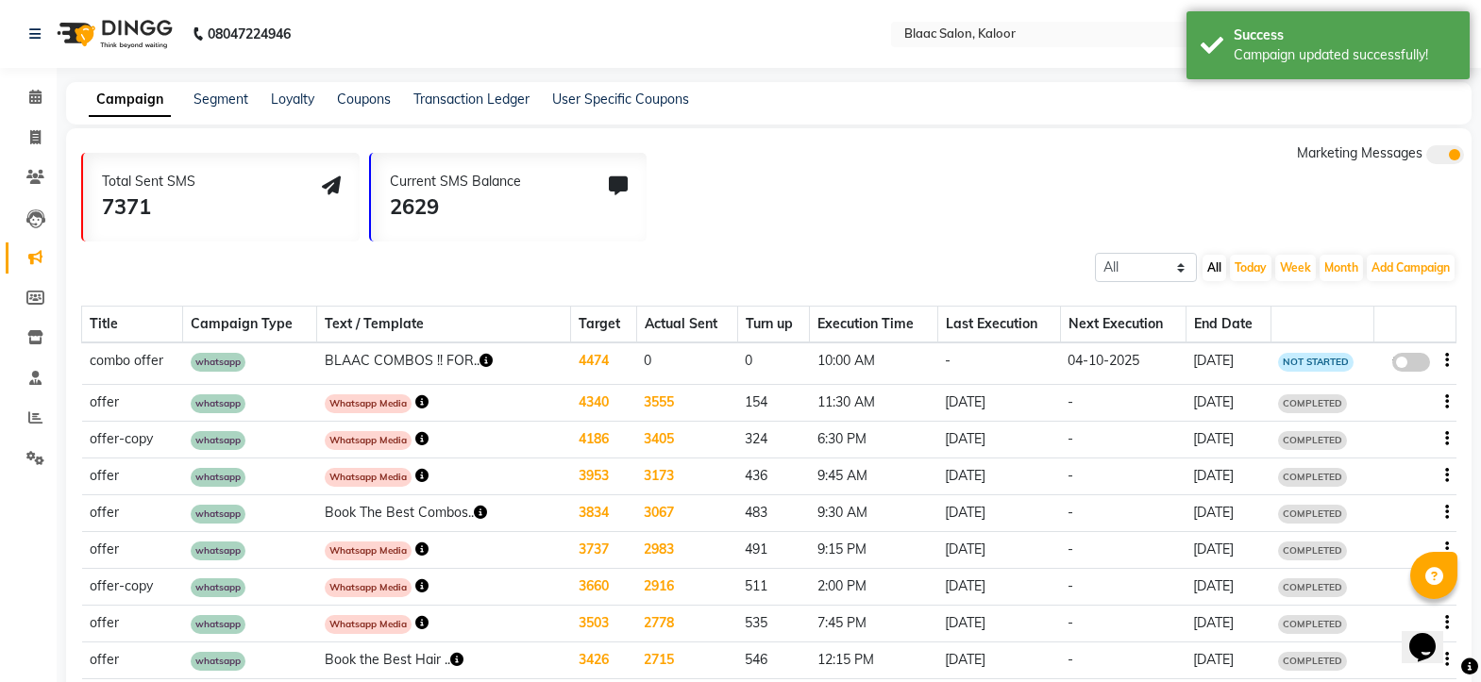
click at [1420, 358] on span at bounding box center [1411, 362] width 38 height 19
click at [1417, 365] on input "false" at bounding box center [1417, 365] width 0 height 0
select select "3"
select select "15924"
select select "1"
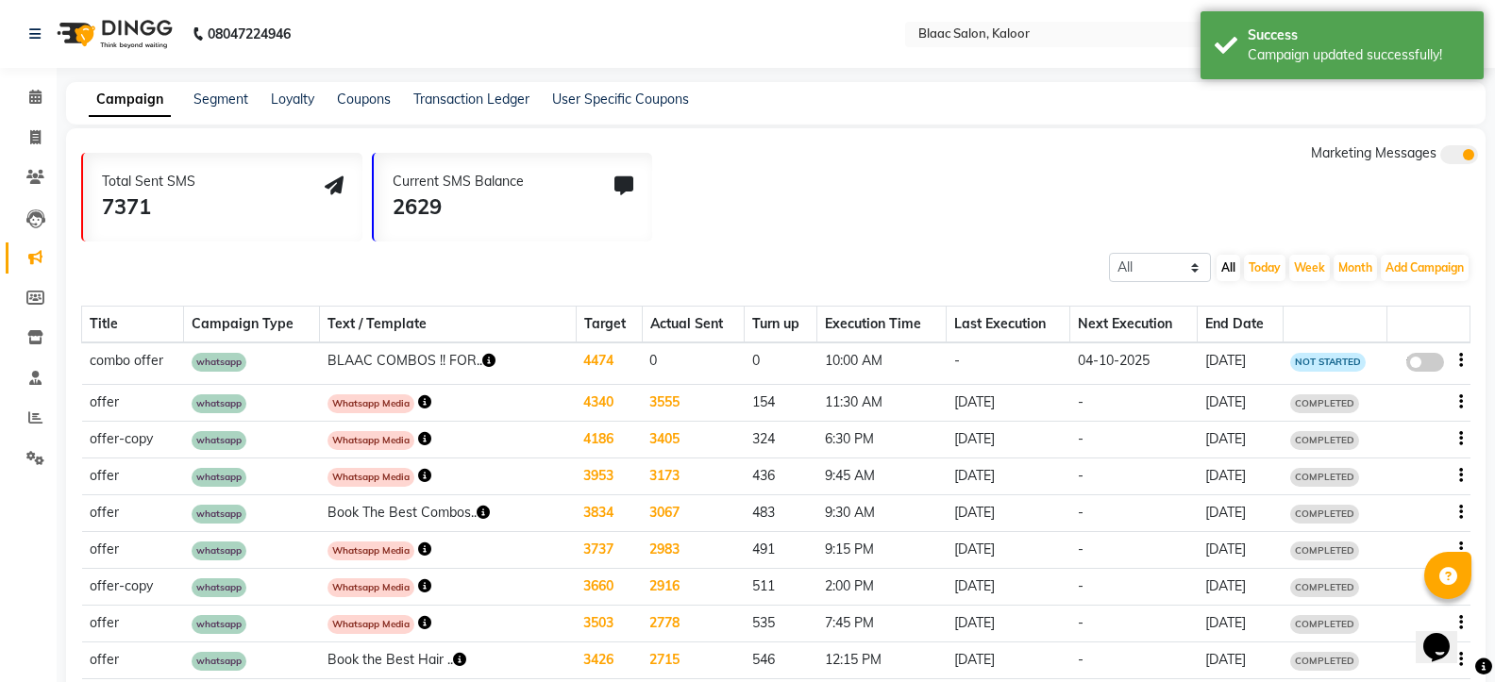
select select "2"
select select "600"
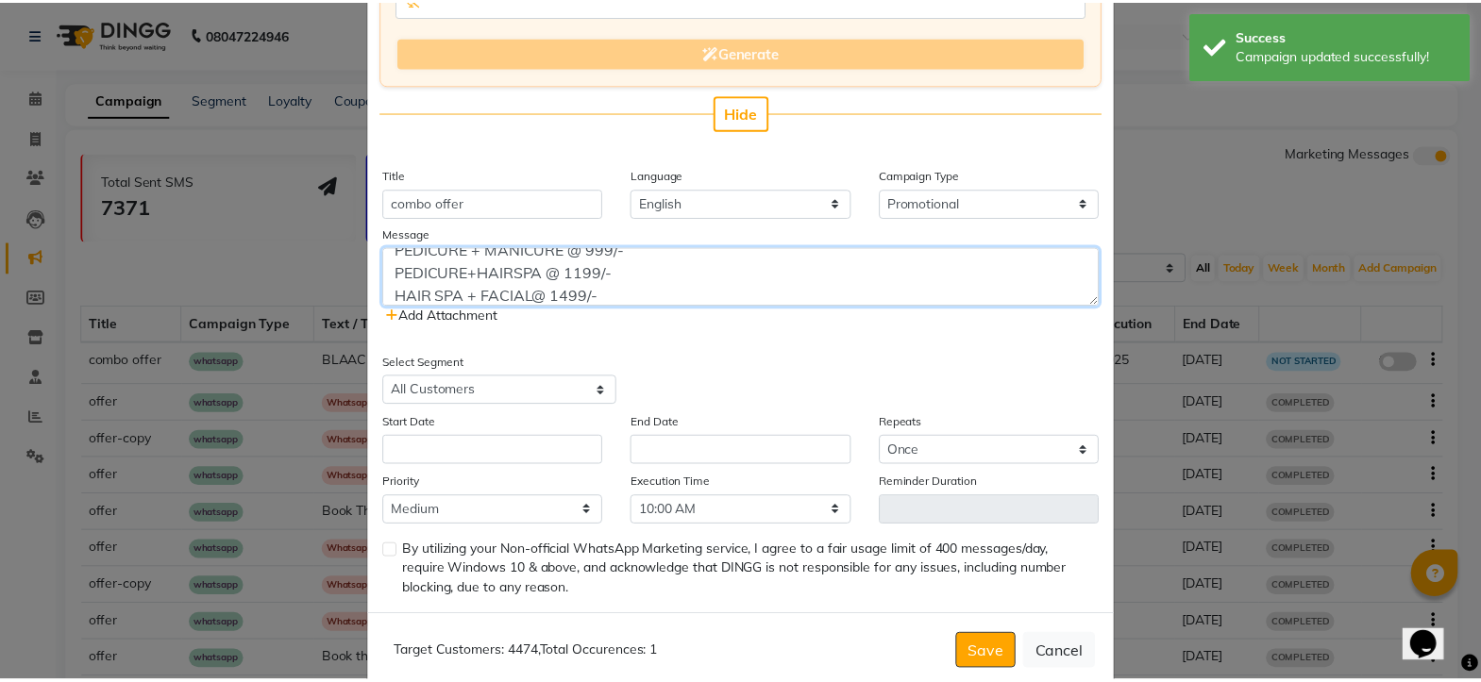
scroll to position [189, 0]
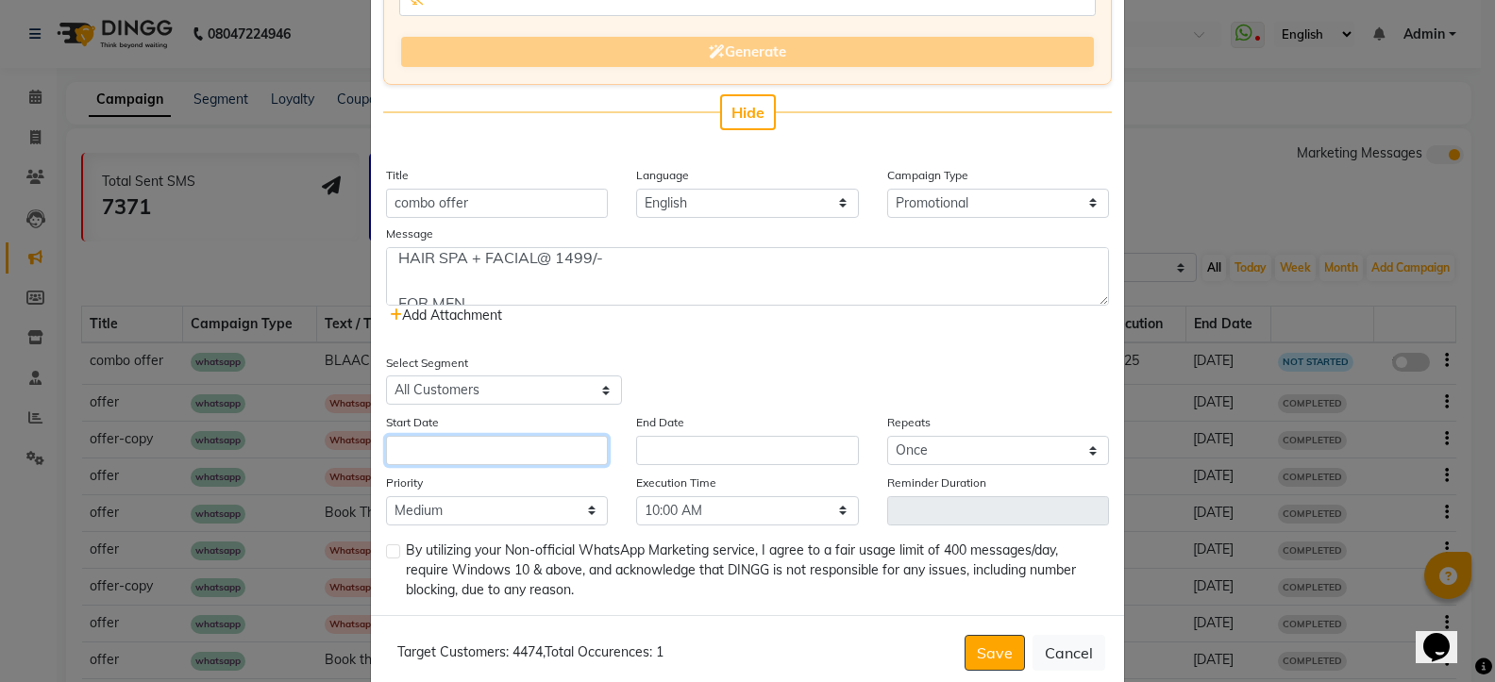
click at [412, 457] on input "text" at bounding box center [497, 450] width 222 height 29
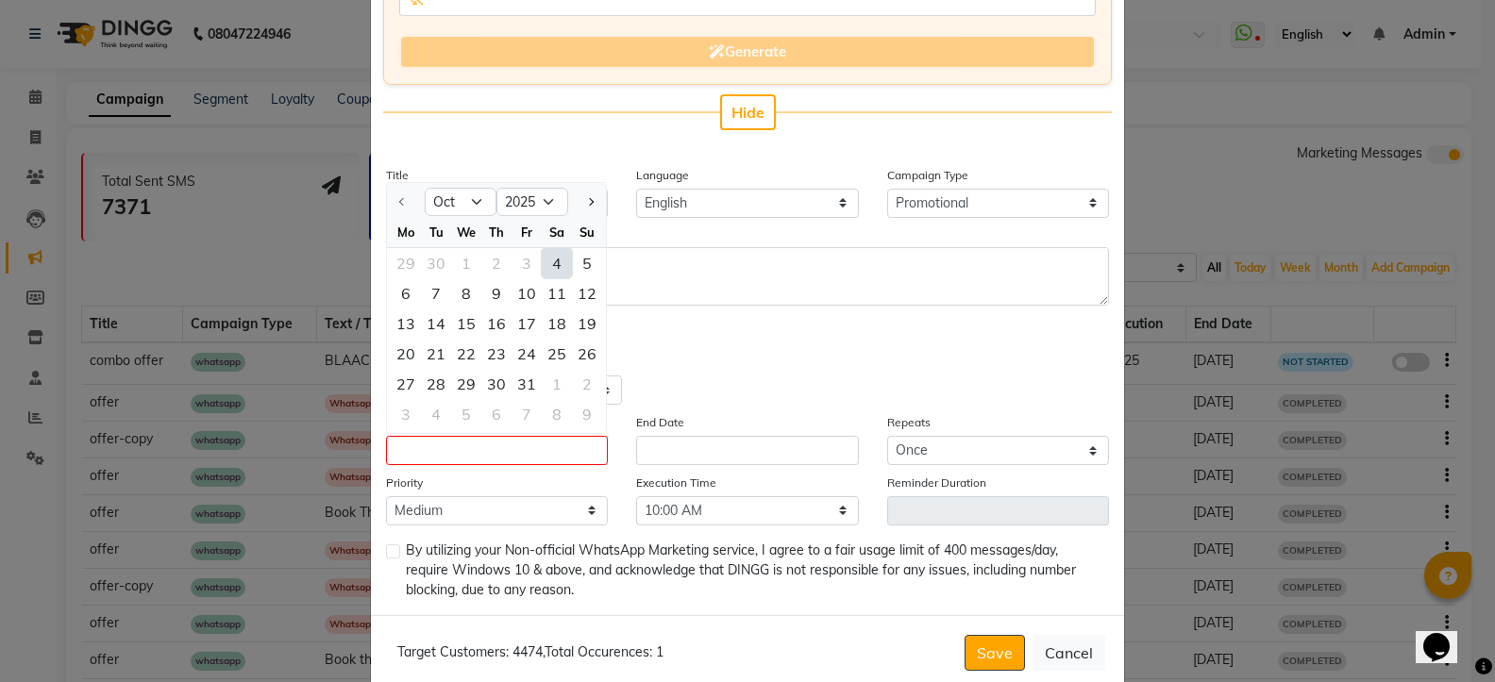
click at [553, 256] on div "4" at bounding box center [557, 263] width 30 height 30
type input "04-10-2025"
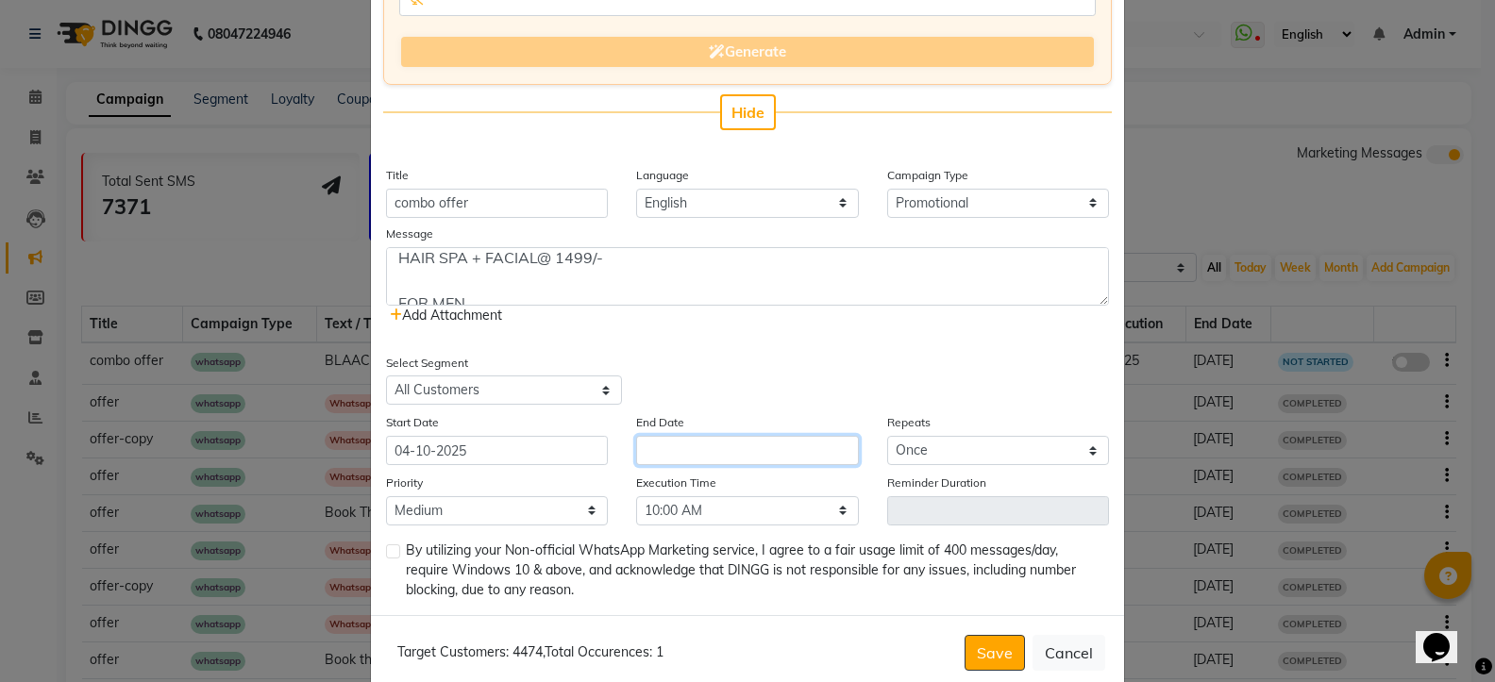
click at [651, 451] on input "text" at bounding box center [747, 450] width 222 height 29
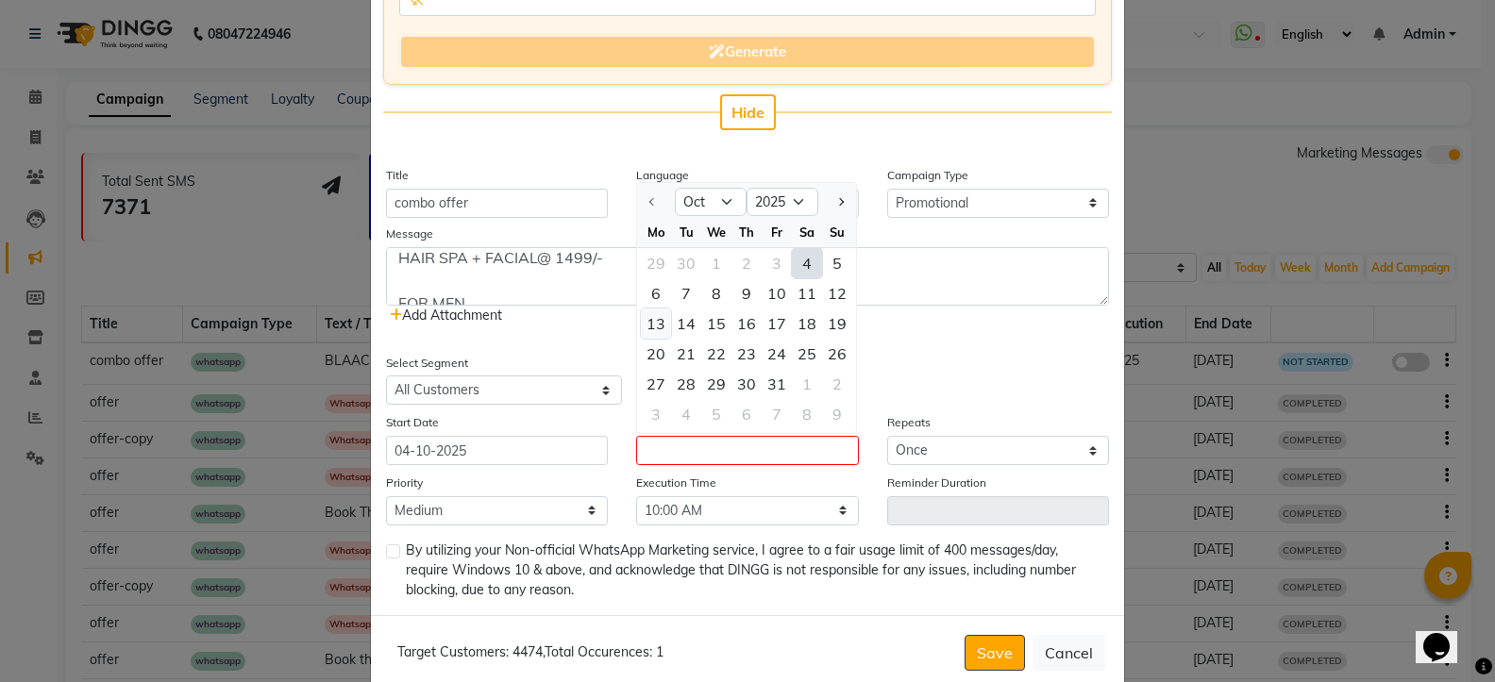
click at [650, 323] on div "13" at bounding box center [656, 324] width 30 height 30
type input "[DATE]"
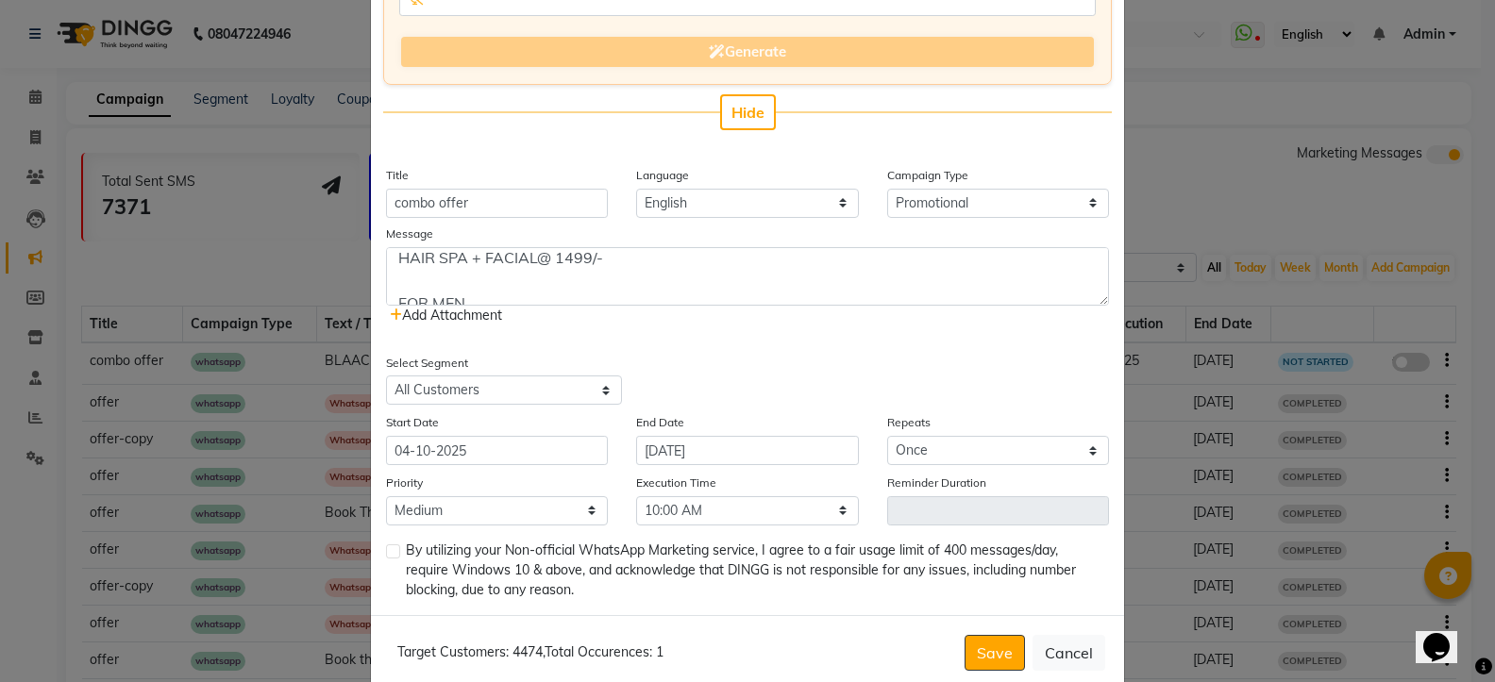
click at [387, 555] on label at bounding box center [393, 552] width 14 height 14
click at [387, 555] on input "checkbox" at bounding box center [392, 552] width 12 height 12
checkbox input "true"
click at [970, 649] on button "Save" at bounding box center [994, 653] width 60 height 36
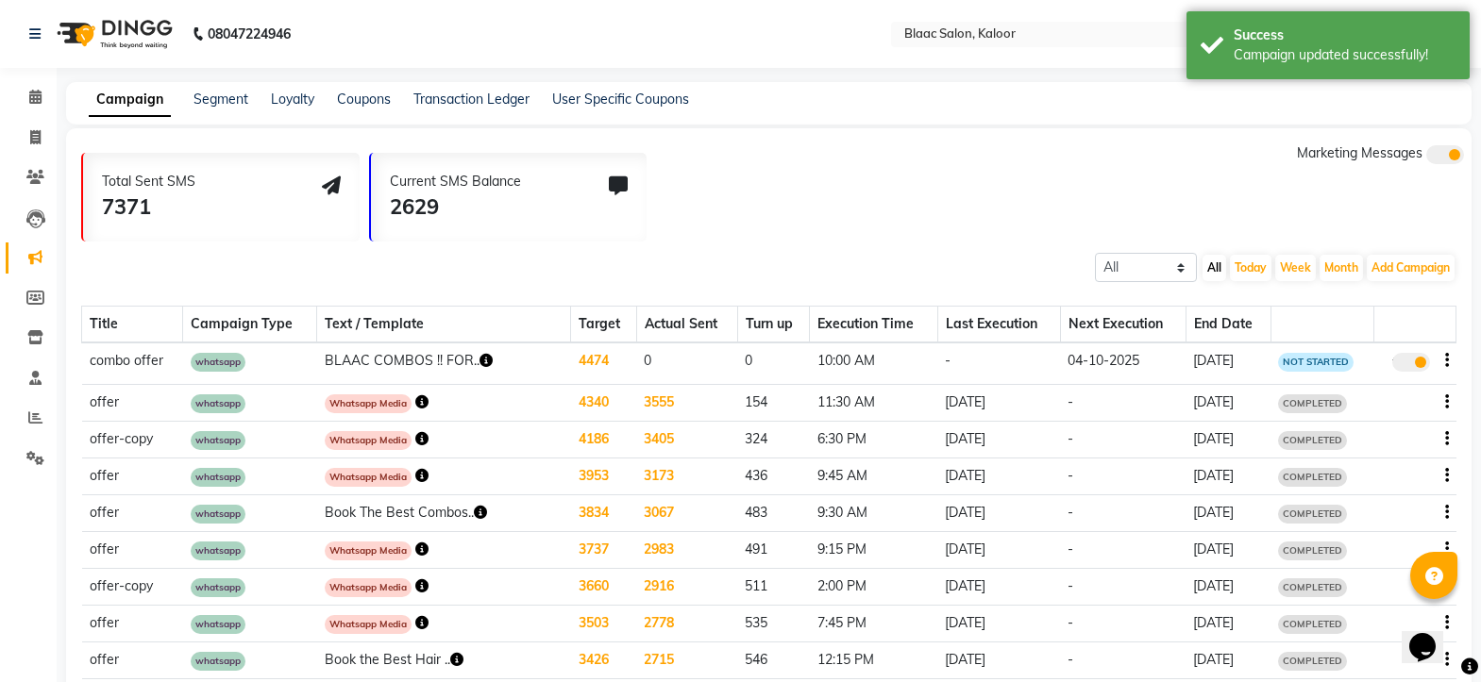
click at [485, 358] on icon "button" at bounding box center [485, 360] width 13 height 13
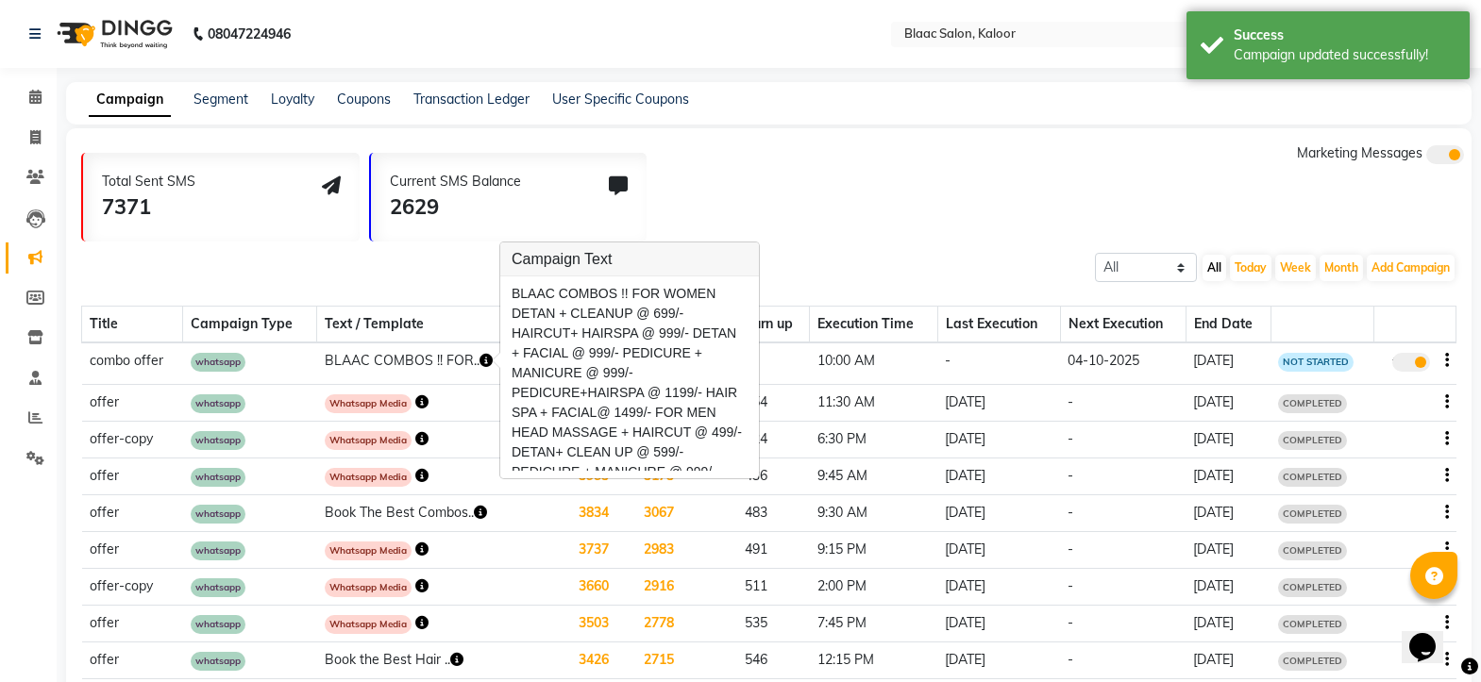
scroll to position [38, 0]
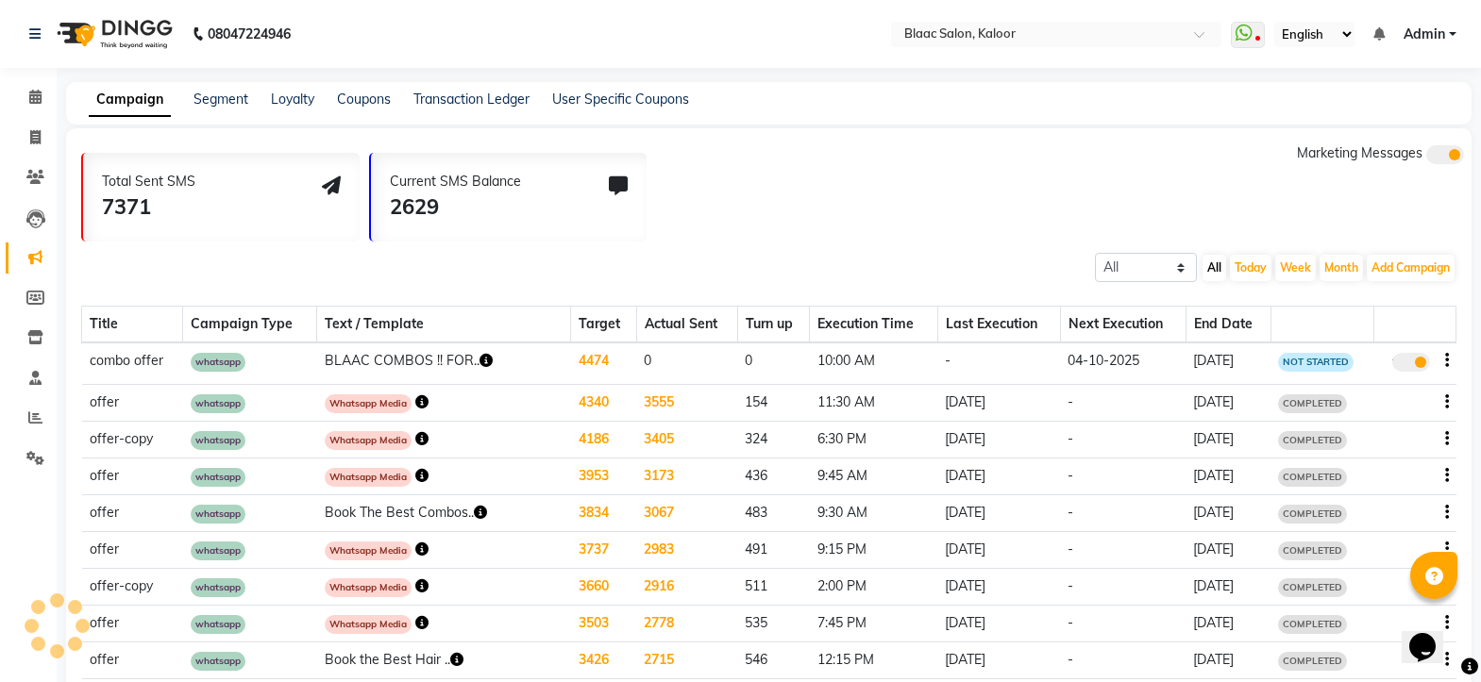
click at [482, 361] on icon "button" at bounding box center [485, 360] width 13 height 13
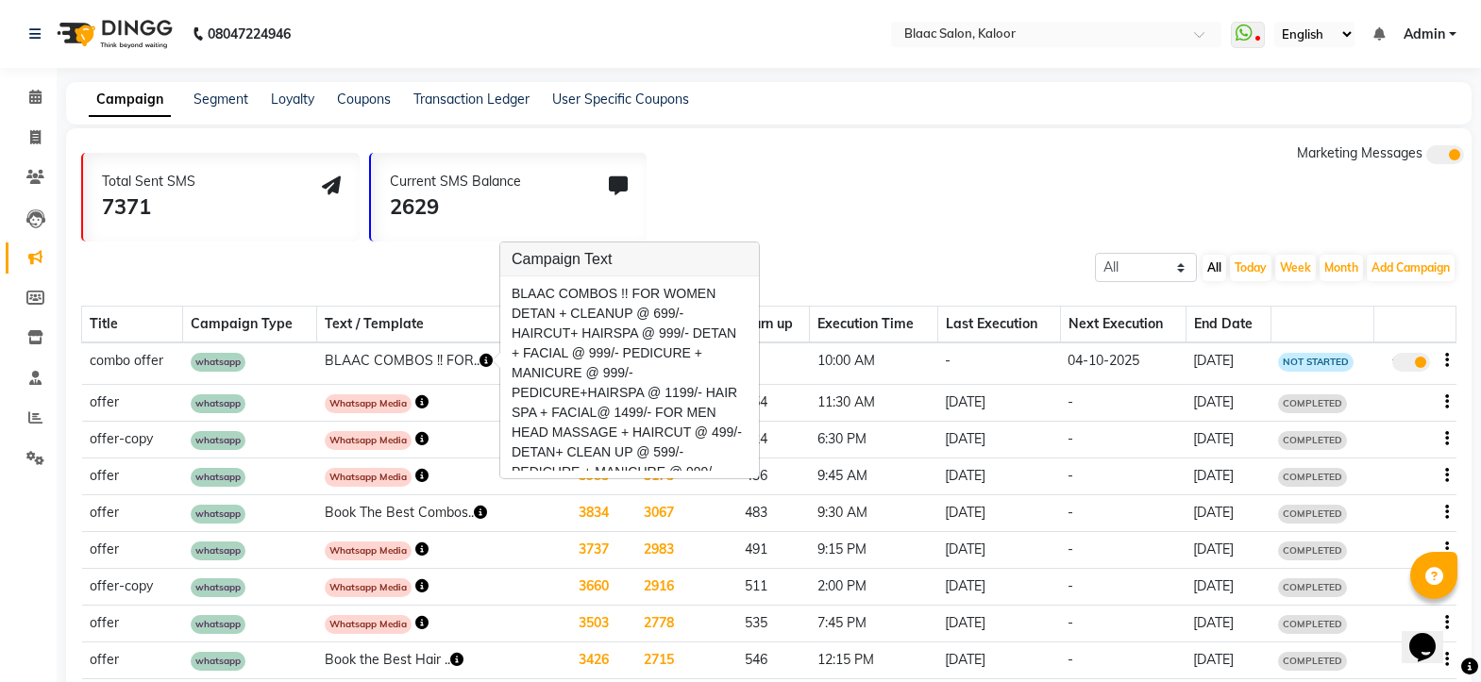
click at [746, 474] on div "BLAAC COMBOS !! FOR WOMEN DETAN + CLEANUP @ 699/- HAIRCUT+ HAIRSPA @ 999/- DETA…" at bounding box center [629, 378] width 259 height 202
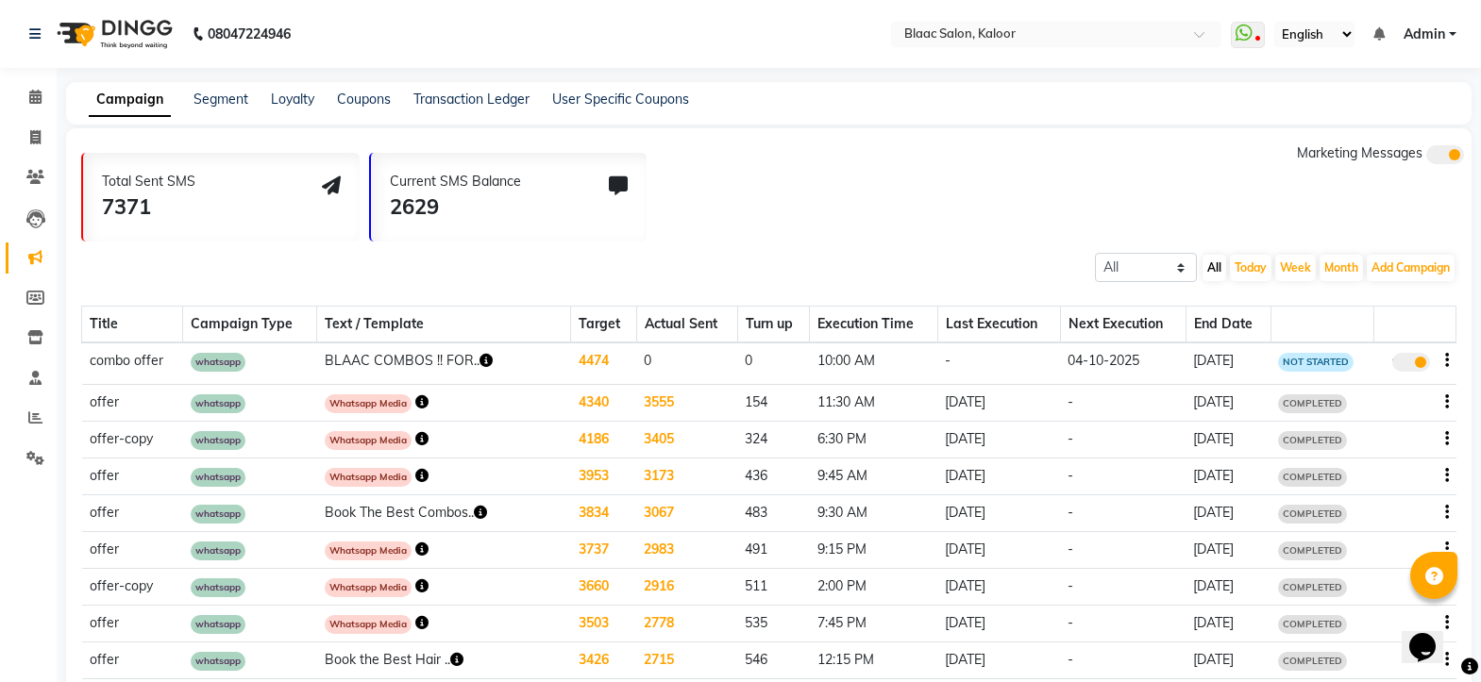
click at [489, 359] on icon "button" at bounding box center [485, 360] width 13 height 13
click at [480, 361] on icon "button" at bounding box center [485, 360] width 13 height 13
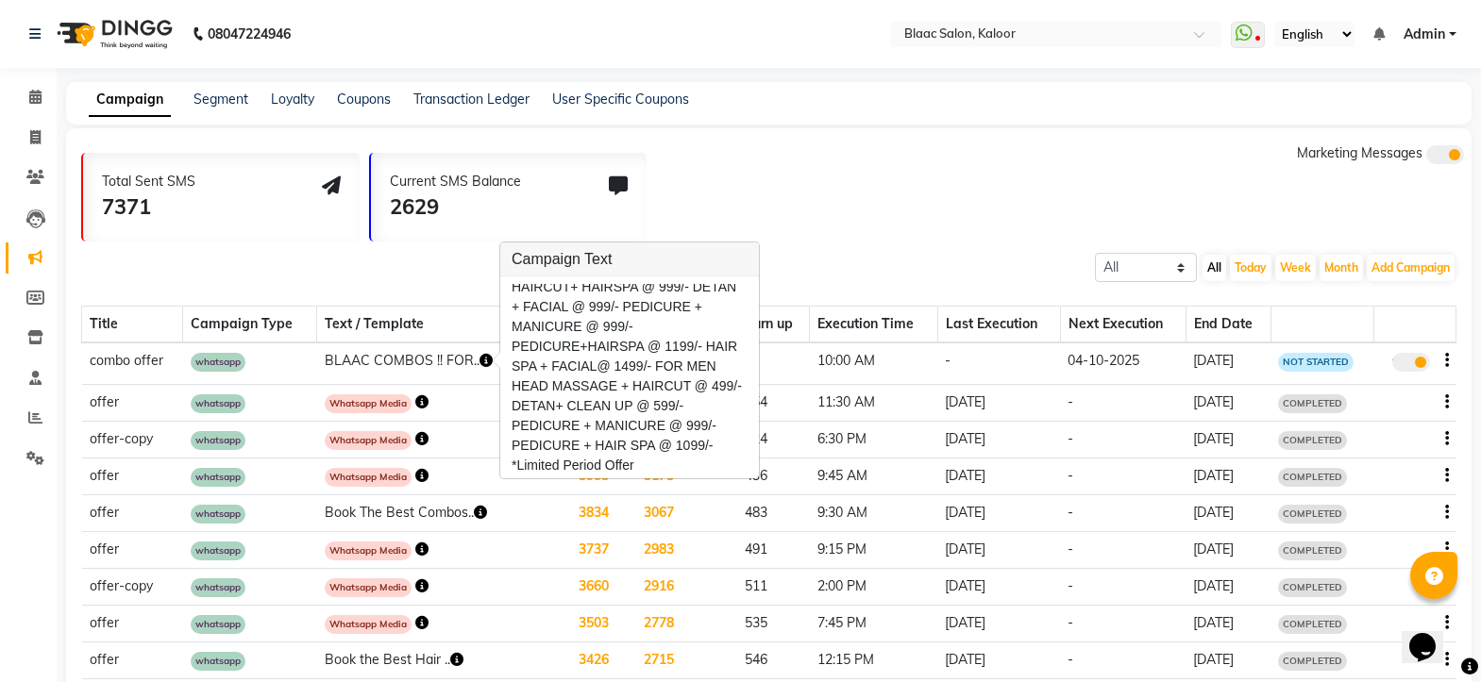
scroll to position [51, 0]
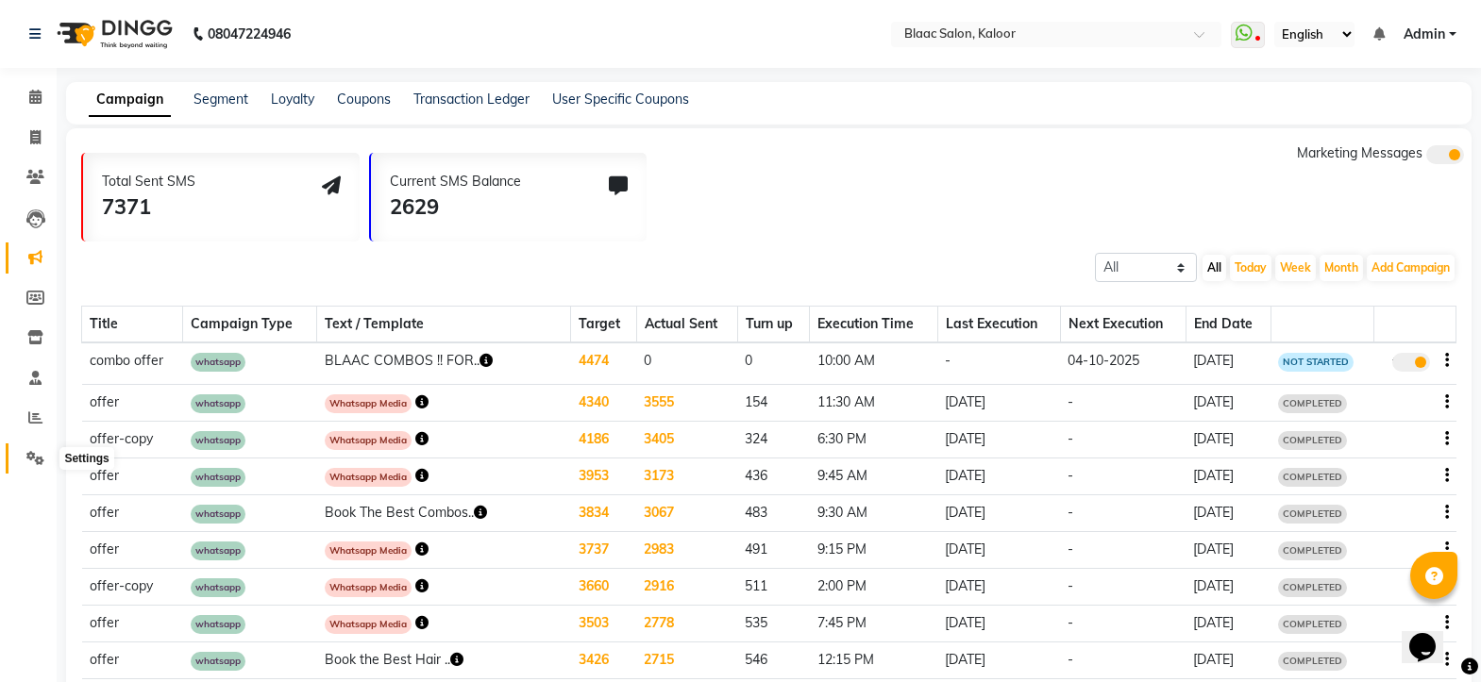
click at [32, 456] on icon at bounding box center [35, 458] width 18 height 14
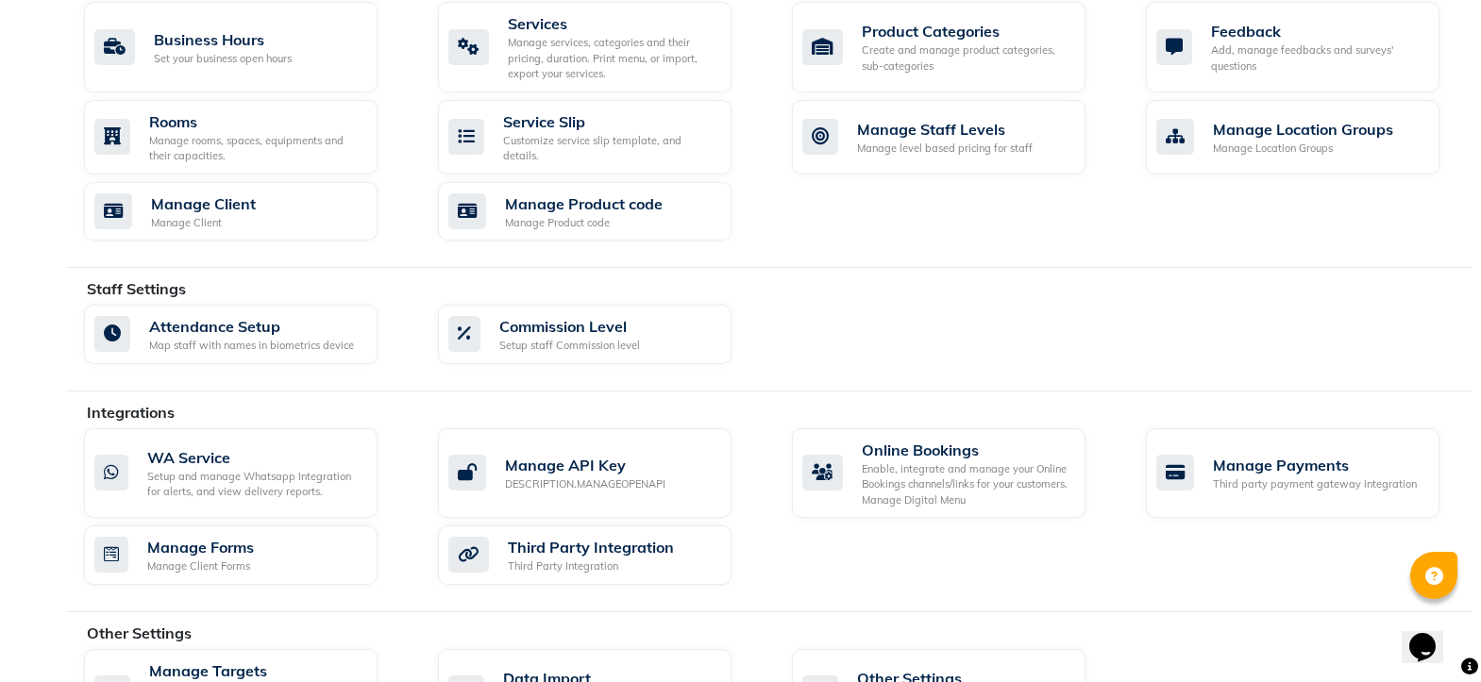
scroll to position [838, 0]
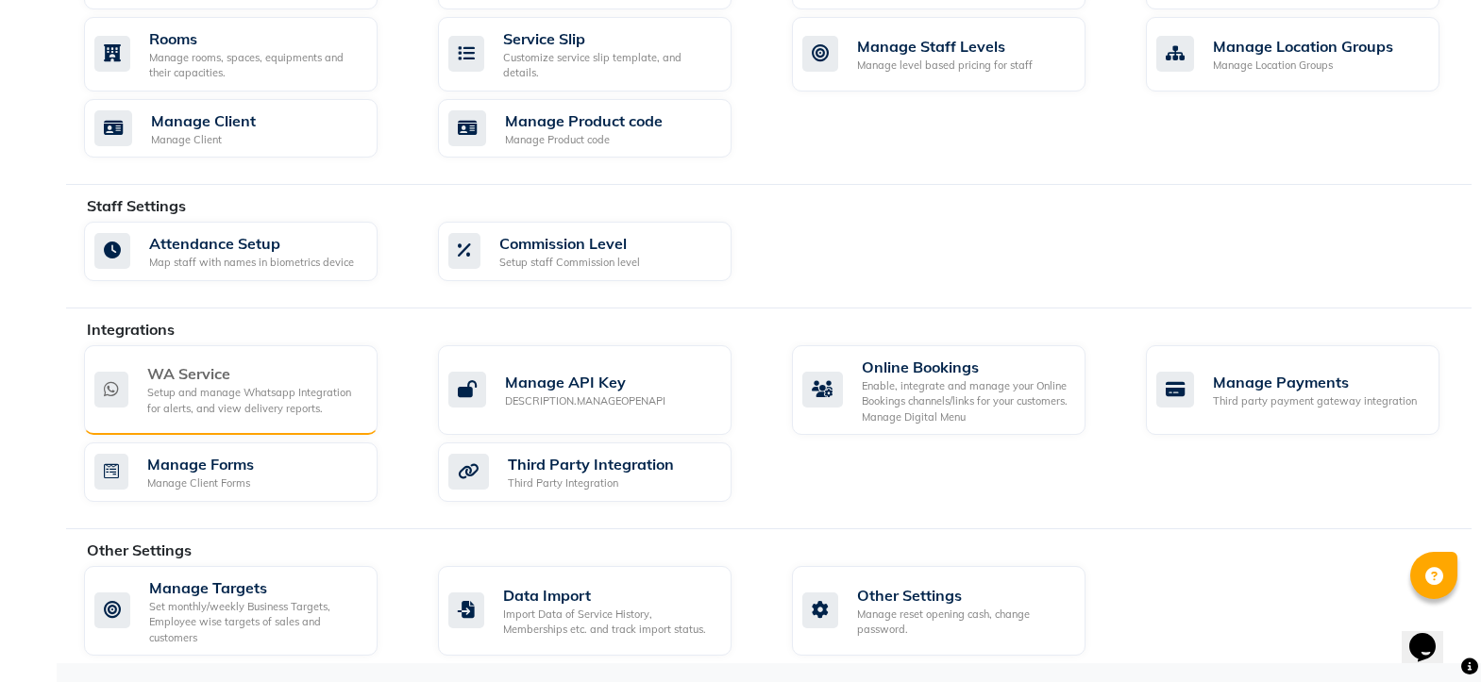
click at [220, 398] on div "Setup and manage Whatsapp Integration for alerts, and view delivery reports." at bounding box center [254, 400] width 215 height 31
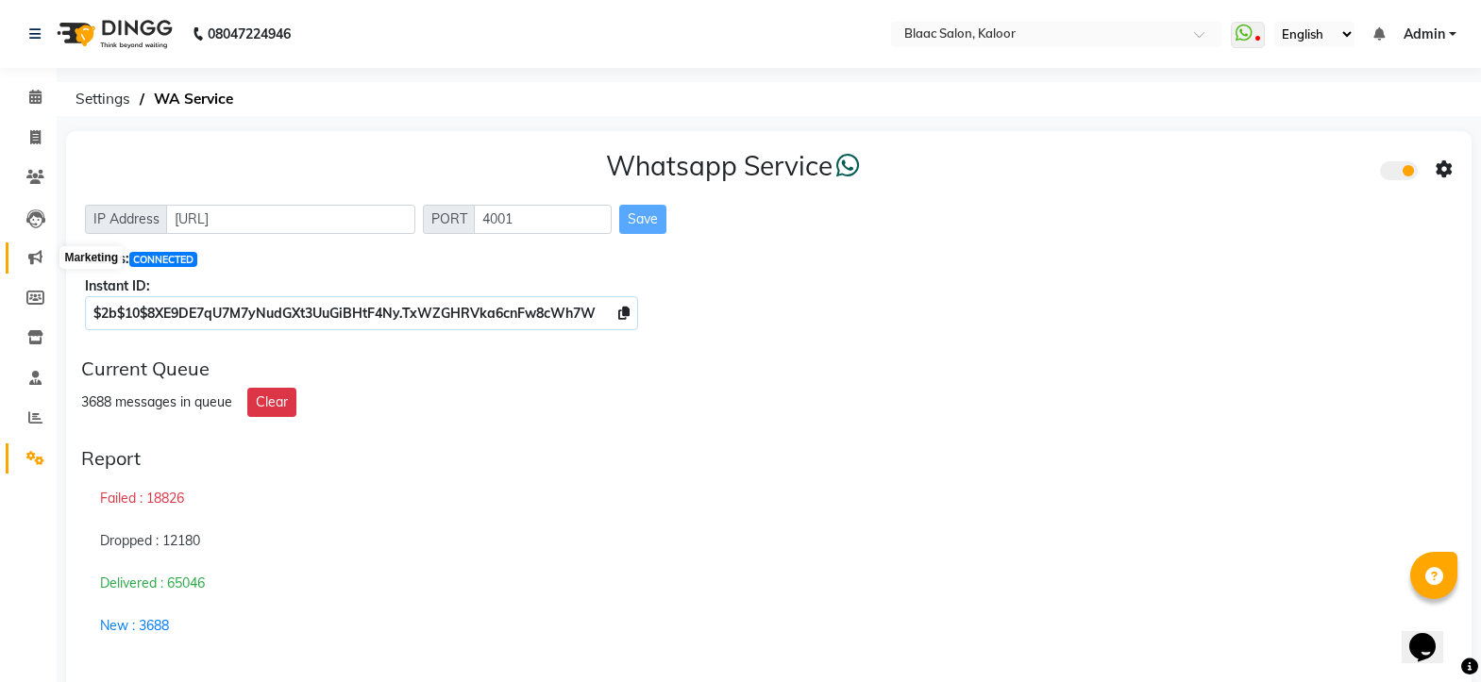
click at [27, 259] on span at bounding box center [35, 258] width 33 height 22
